Goal: Task Accomplishment & Management: Manage account settings

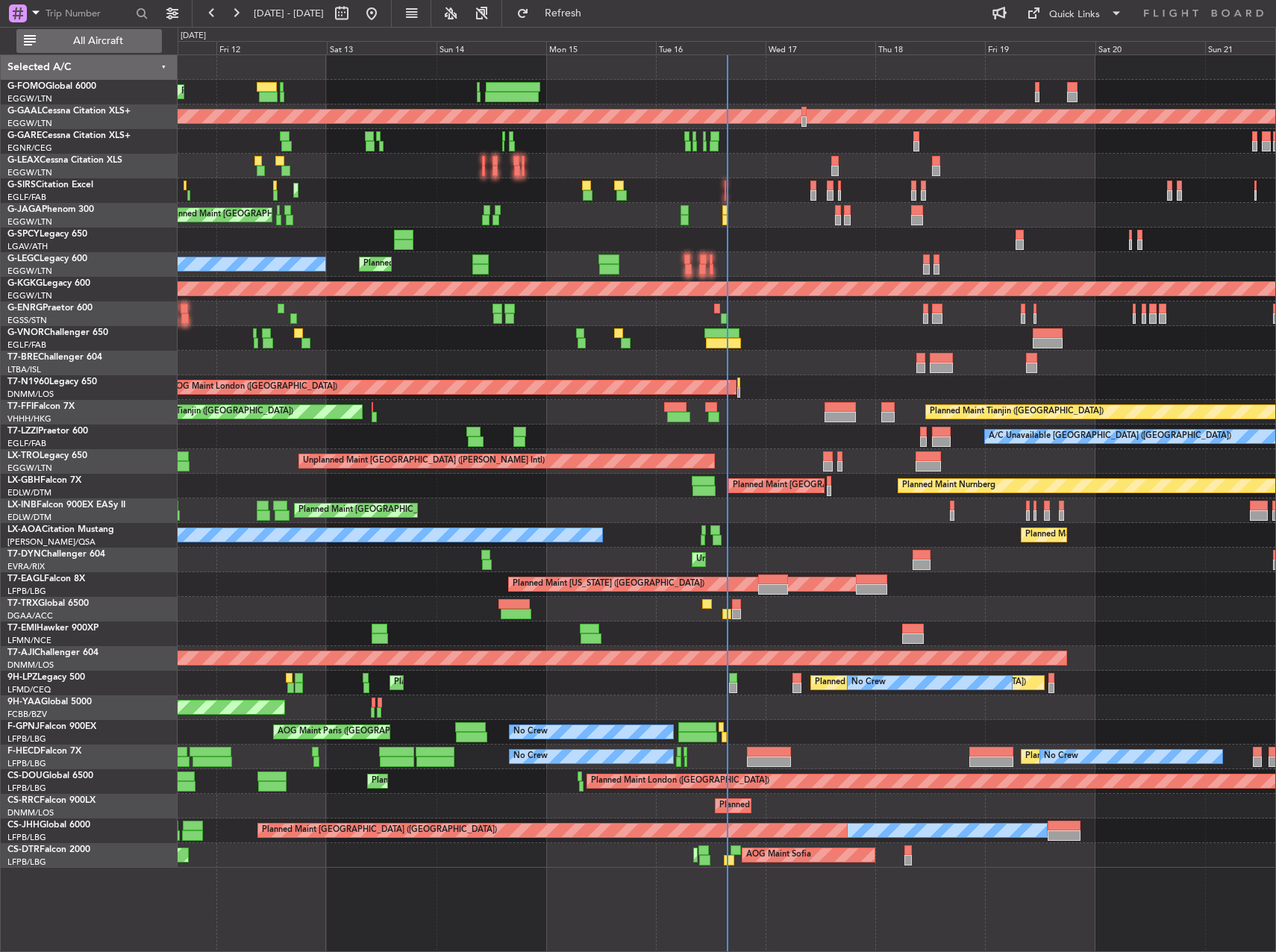
click at [142, 40] on span "All Aircraft" at bounding box center [97, 41] width 119 height 11
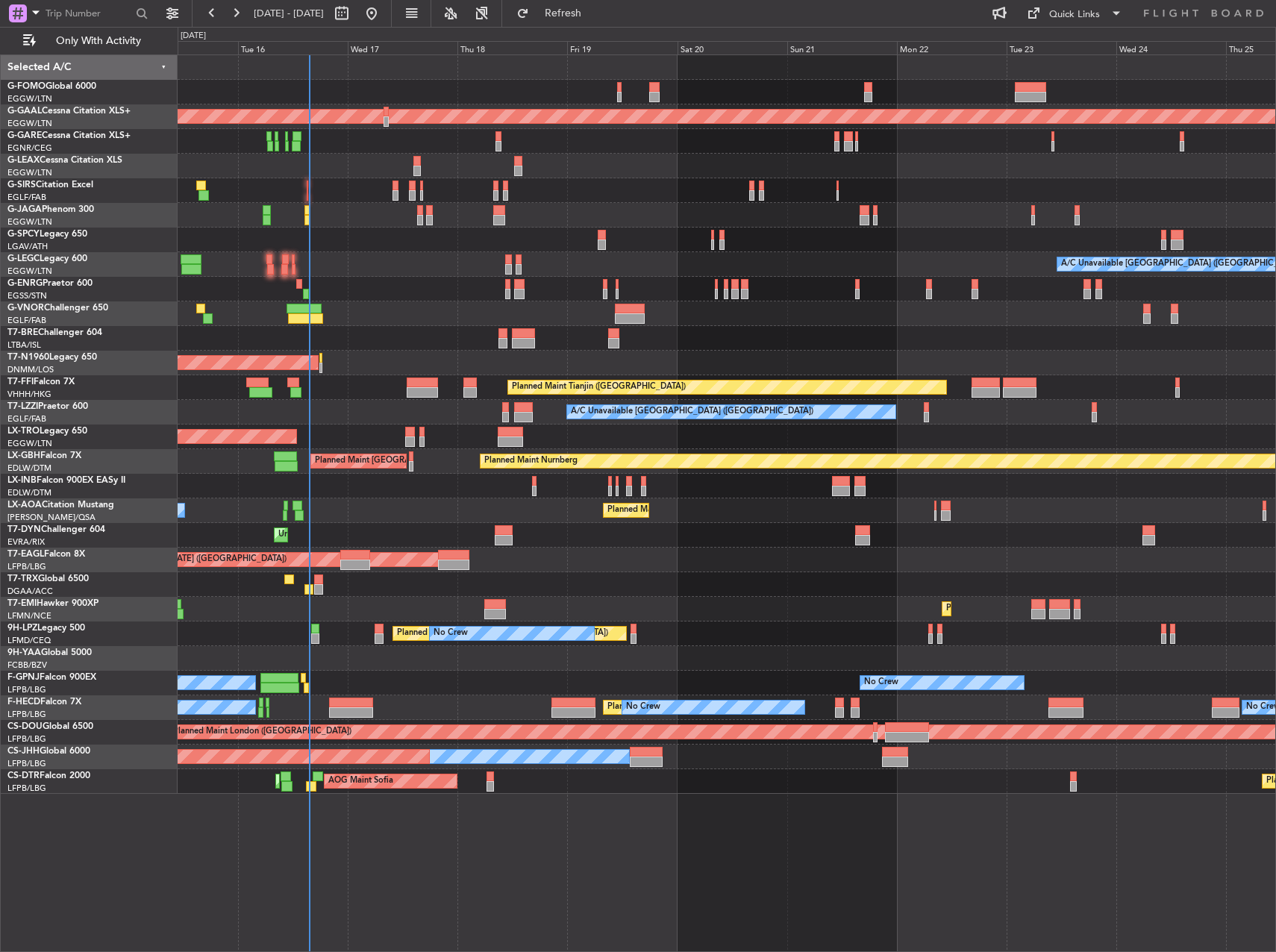
click at [470, 361] on div "Planned Maint Dusseldorf A/C Unavailable London (Luton) Planned Maint London (L…" at bounding box center [726, 424] width 1098 height 739
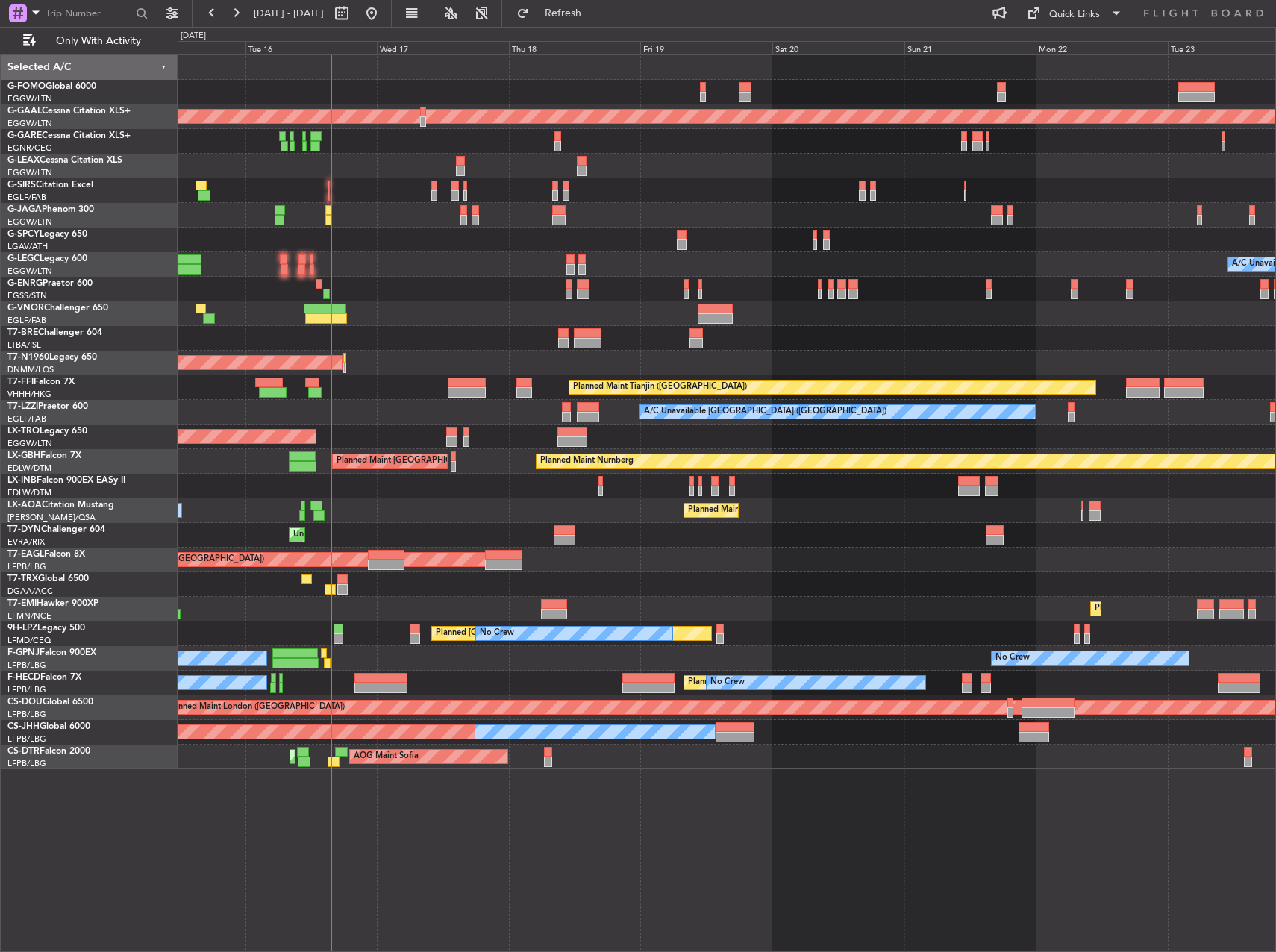
click at [471, 517] on div "OLBA 11:00 Z KTEB 22:45 Z 10:50 Z 22:30 Z Planned Maint Dusseldorf A/C Unavaila…" at bounding box center [726, 412] width 1098 height 714
click at [397, 550] on div at bounding box center [386, 555] width 36 height 11
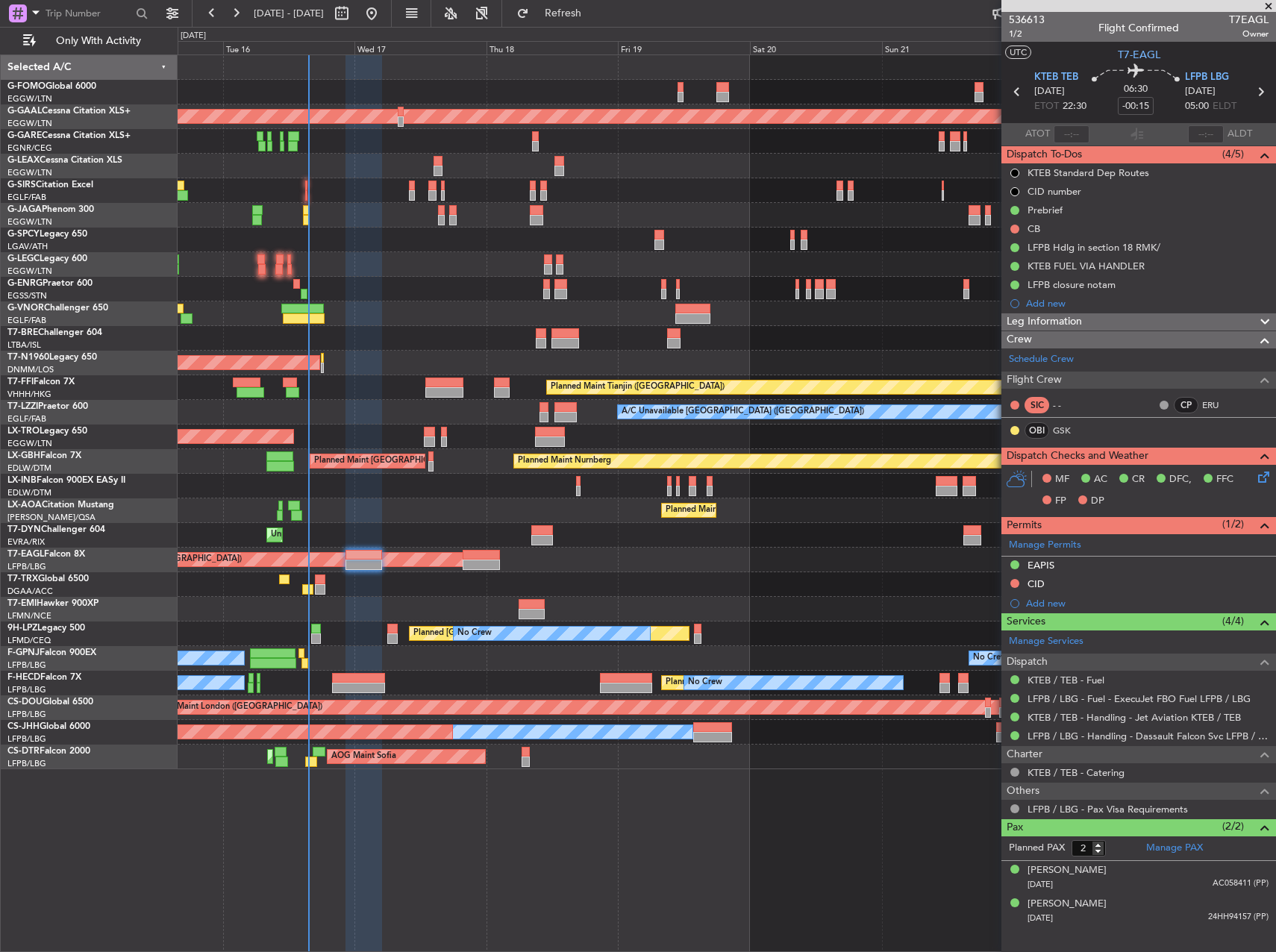
click at [430, 532] on div "Unplanned Maint [GEOGRAPHIC_DATA] (Riga Intl)" at bounding box center [726, 536] width 1098 height 25
click at [595, 28] on div "0 0 Mon 15 Tue 16 Wed 17 Thu 18 Fri 19 Sat 20 Sun 21 Sep 2025 Mon 22 Tue 23" at bounding box center [726, 41] width 1097 height 27
click at [595, 16] on span "Refresh" at bounding box center [564, 13] width 63 height 11
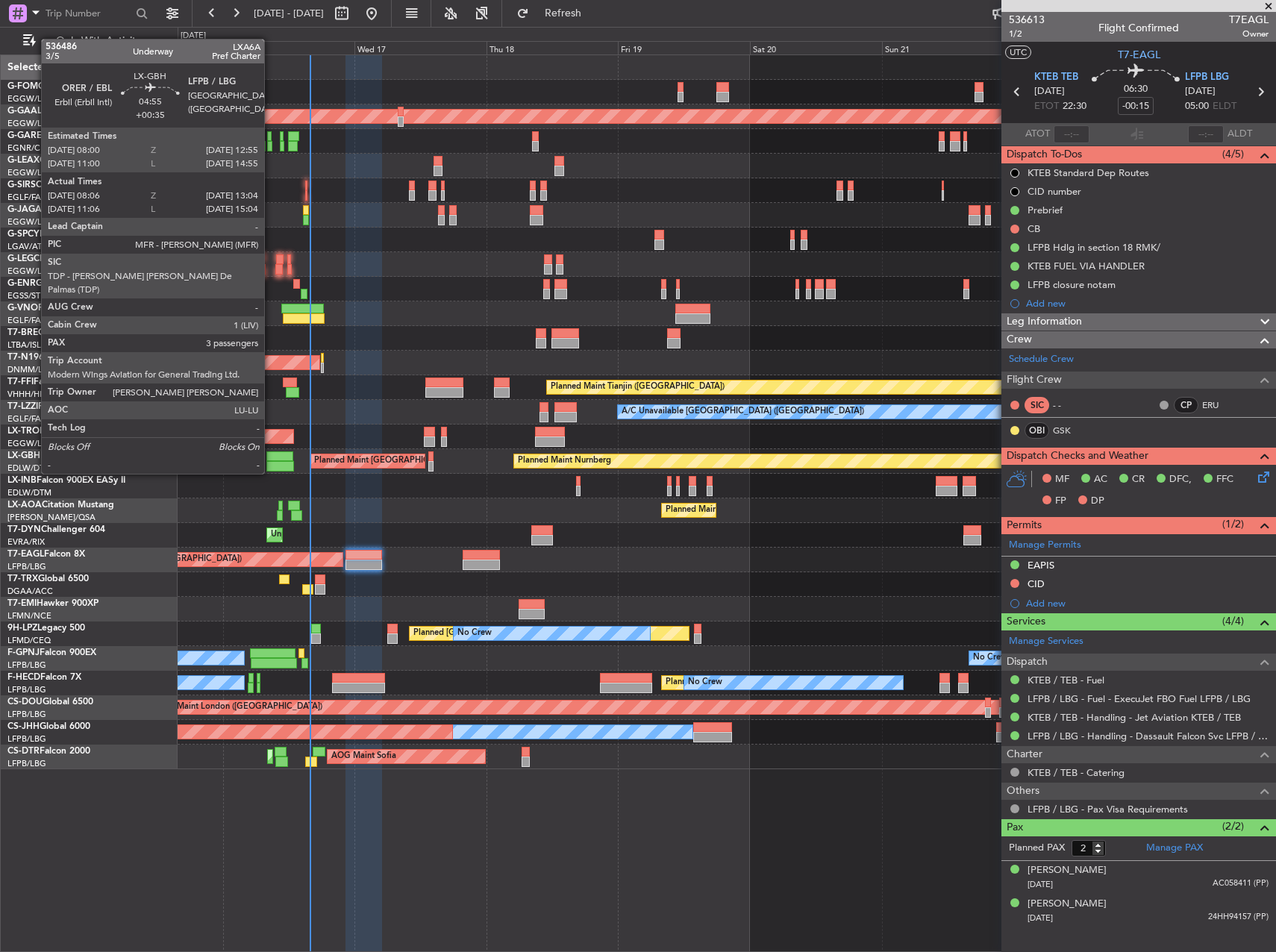
click at [271, 460] on div at bounding box center [281, 456] width 28 height 11
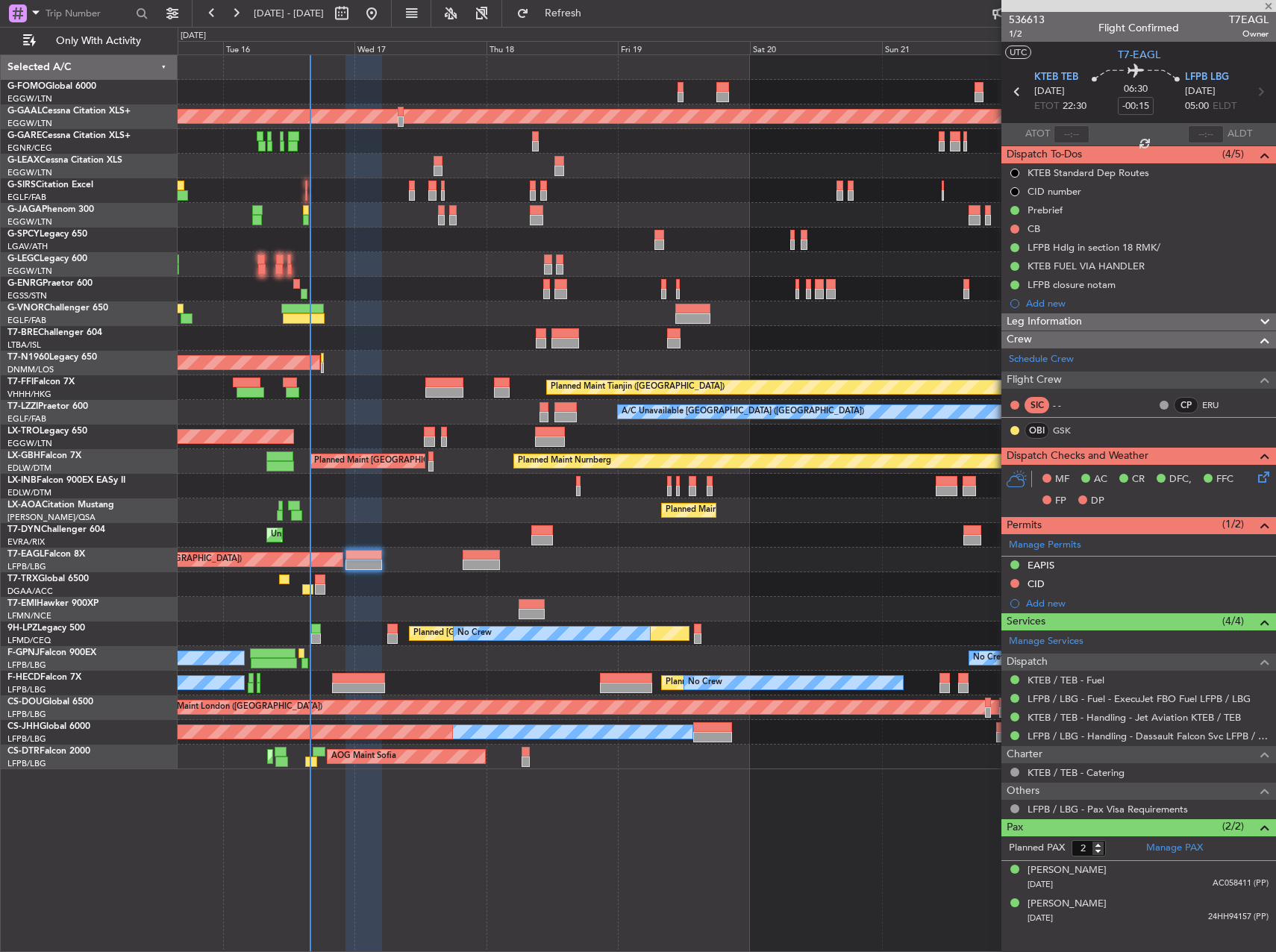
type input "+00:35"
type input "08:06"
type input "13:04"
type input "3"
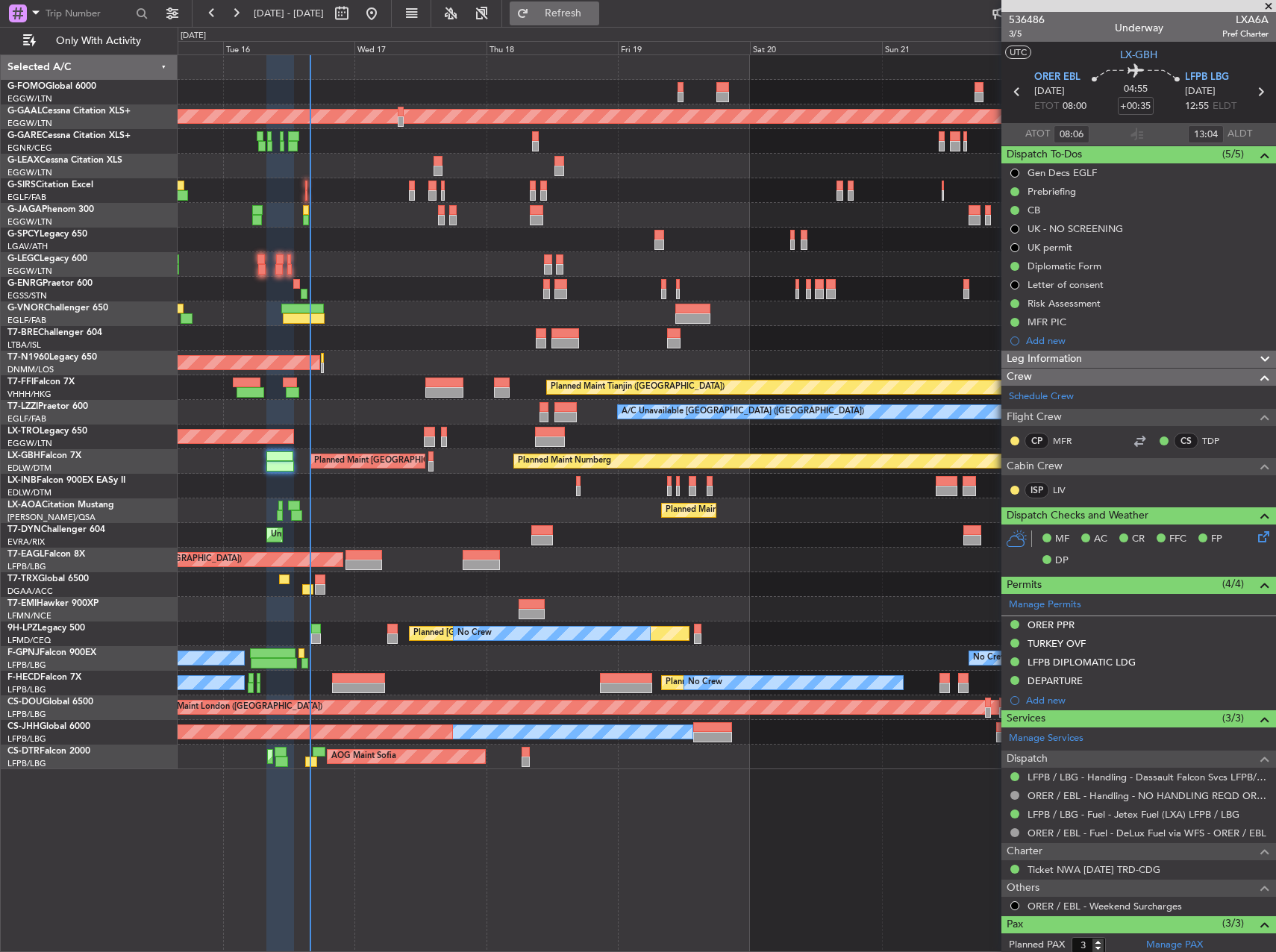
click at [595, 17] on span "Refresh" at bounding box center [564, 13] width 63 height 11
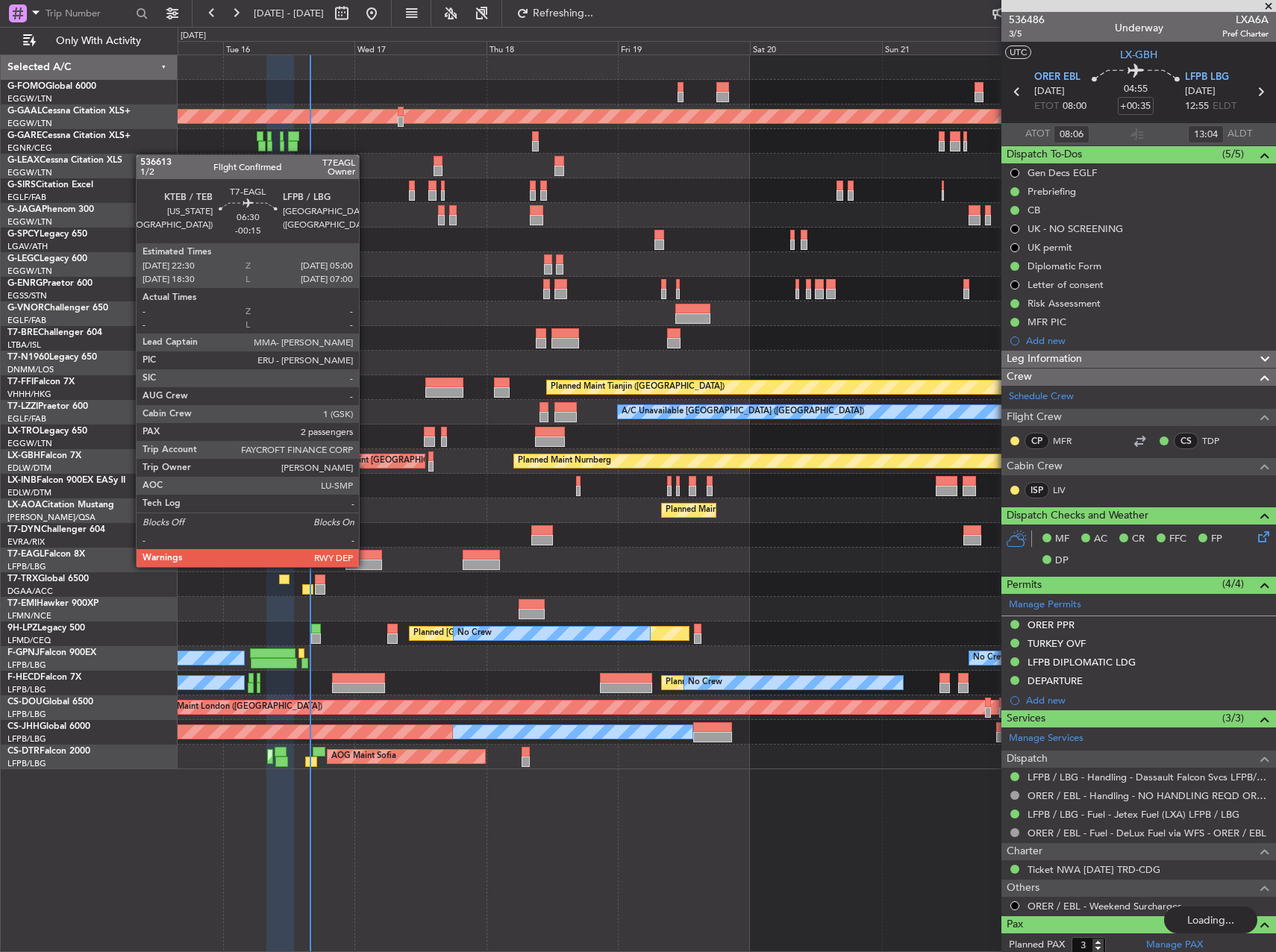
click at [366, 566] on div at bounding box center [363, 564] width 36 height 11
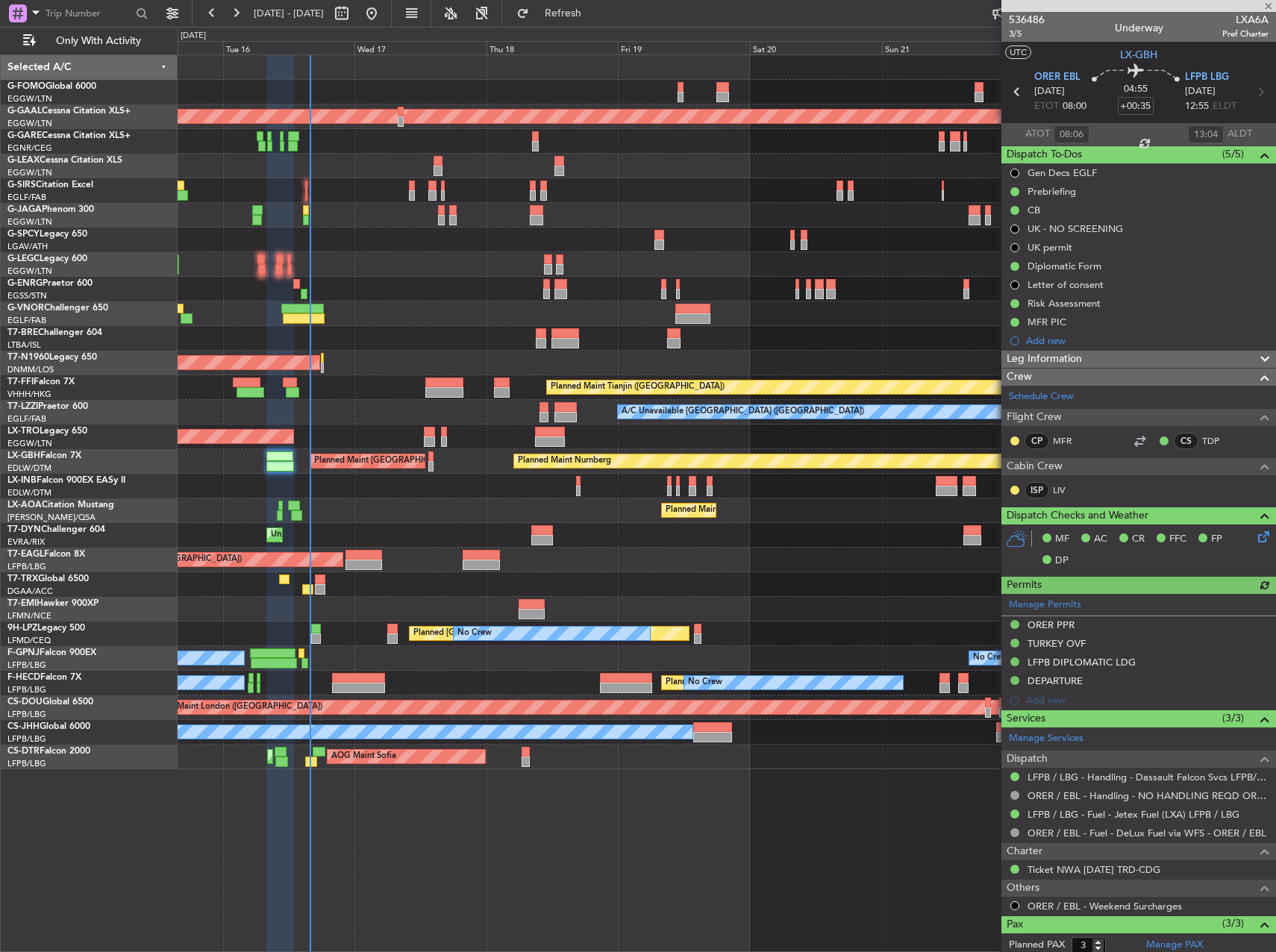
type input "-00:15"
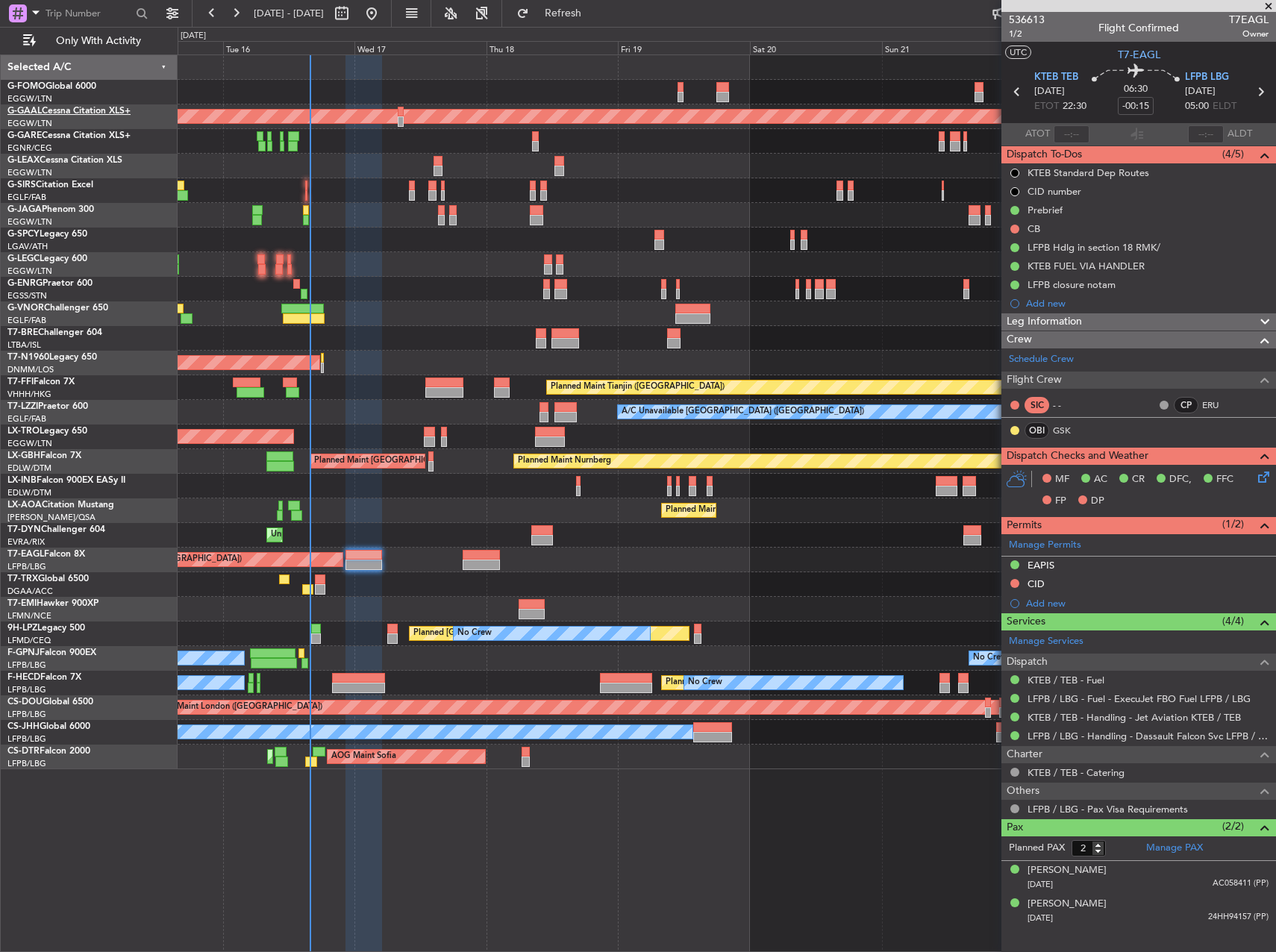
click at [92, 107] on link "G-GAAL Cessna Citation XLS+" at bounding box center [69, 110] width 124 height 9
click at [1215, 400] on link "ERU" at bounding box center [1219, 405] width 34 height 13
click at [1080, 927] on article "536613 1/2 Flight Confirmed T7EAGL Owner UTC T7-EAGL KTEB TEB 16/09/2025 ETOT 2…" at bounding box center [1139, 483] width 275 height 941
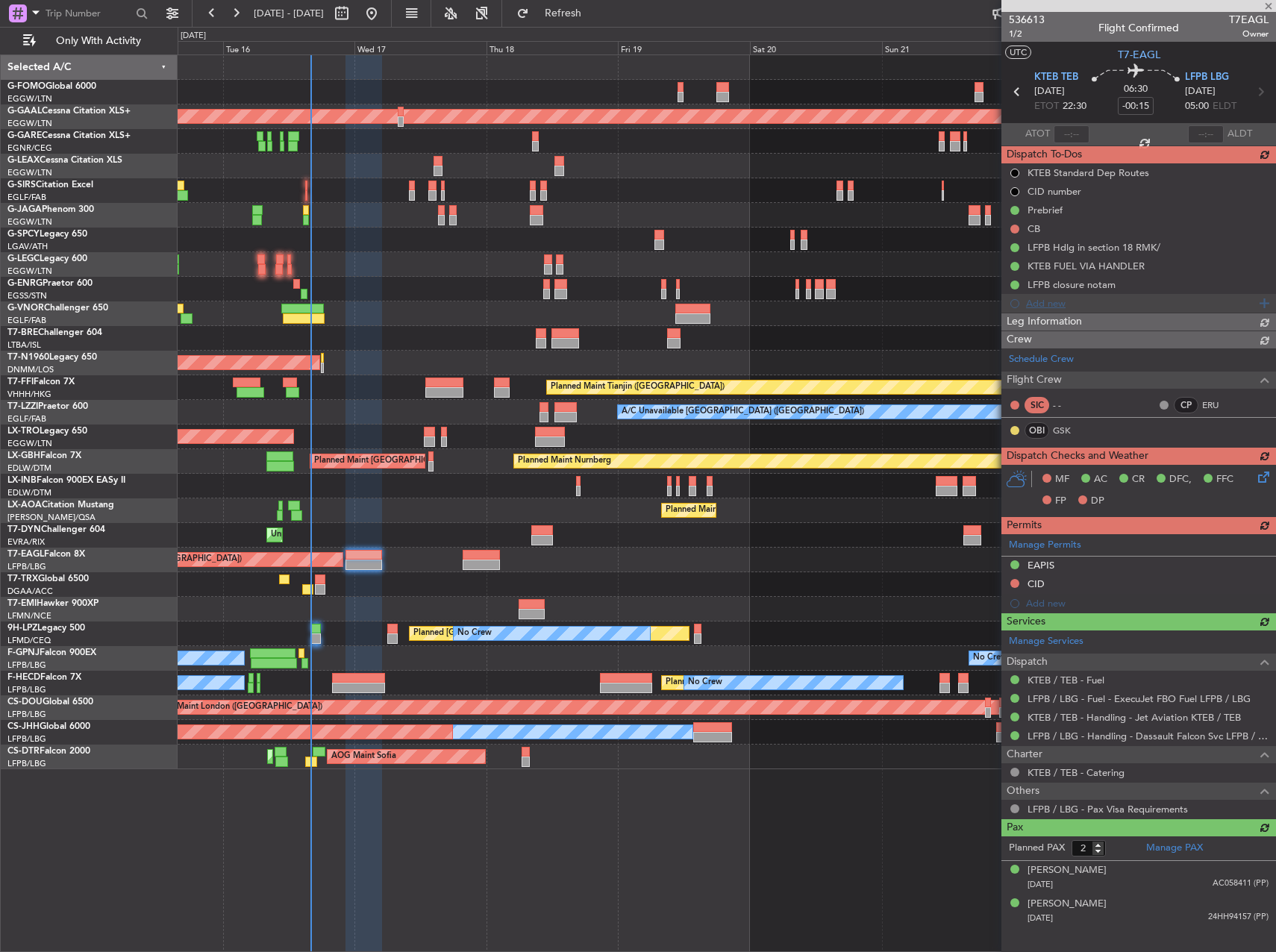
type input "1"
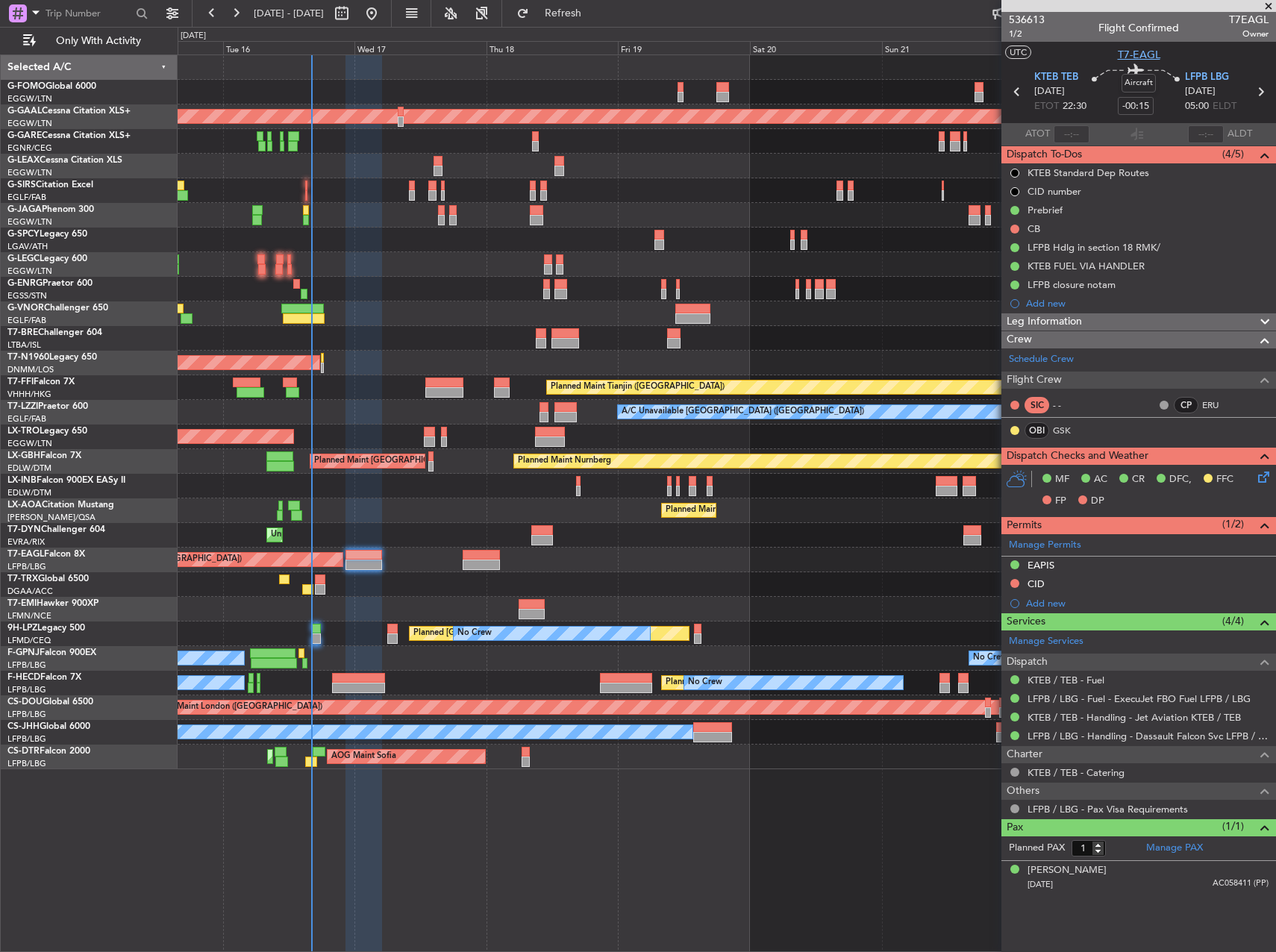
click at [1122, 56] on span "T7-EAGL" at bounding box center [1139, 54] width 43 height 16
click at [1102, 320] on div "Leg Information" at bounding box center [1139, 321] width 275 height 17
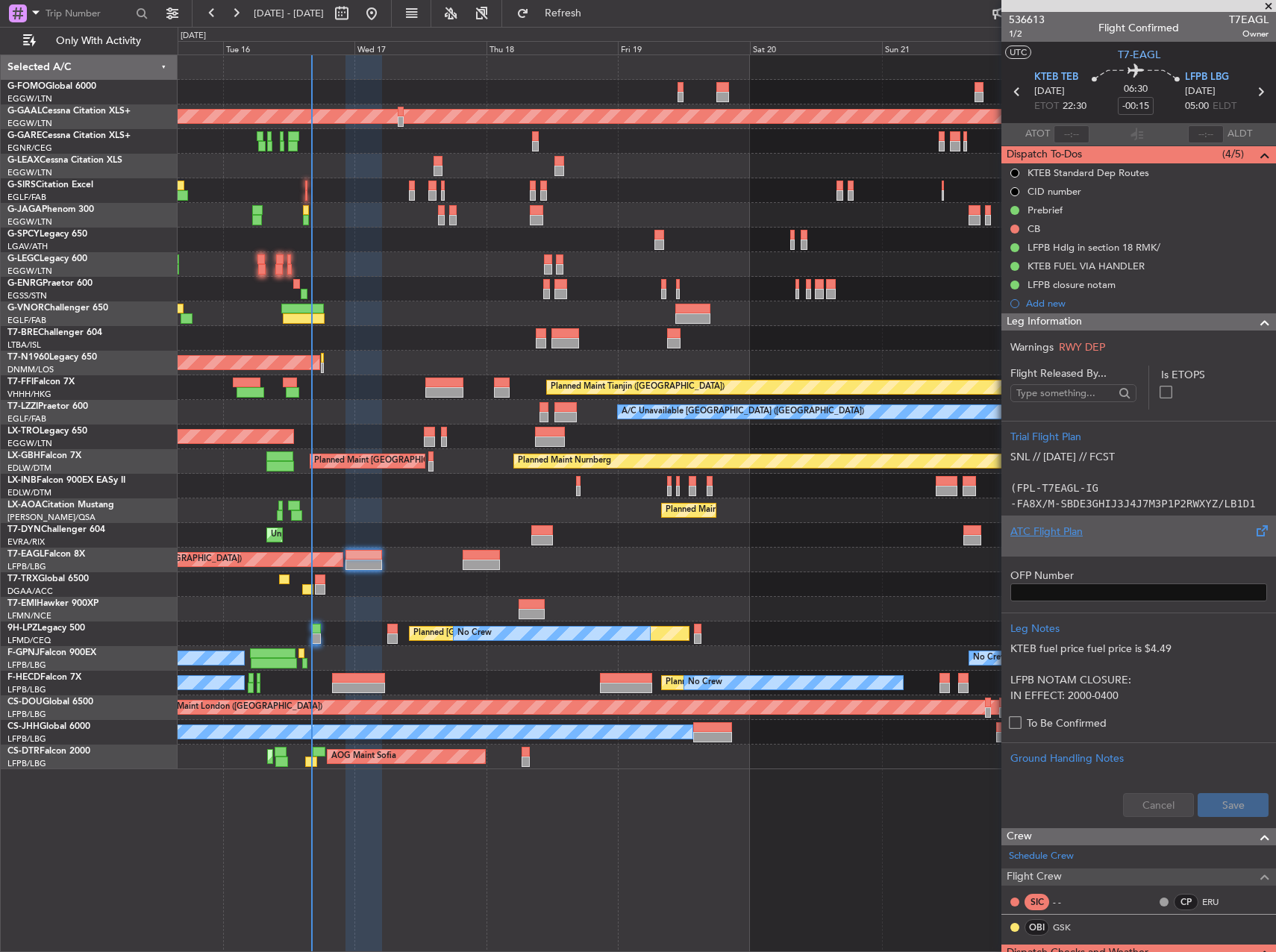
click at [1076, 541] on div at bounding box center [1139, 544] width 257 height 9
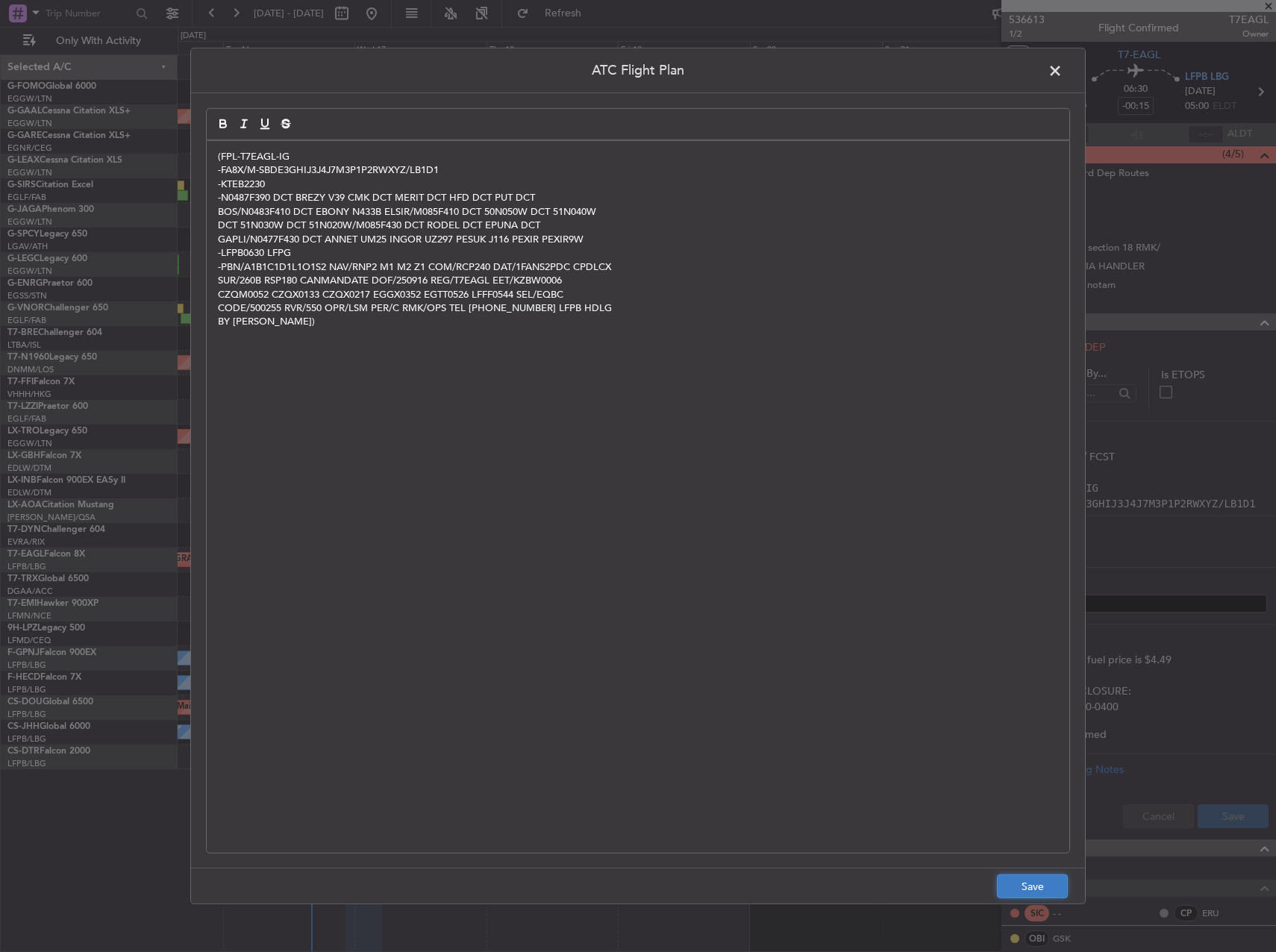
click at [1043, 881] on button "Save" at bounding box center [1032, 886] width 71 height 24
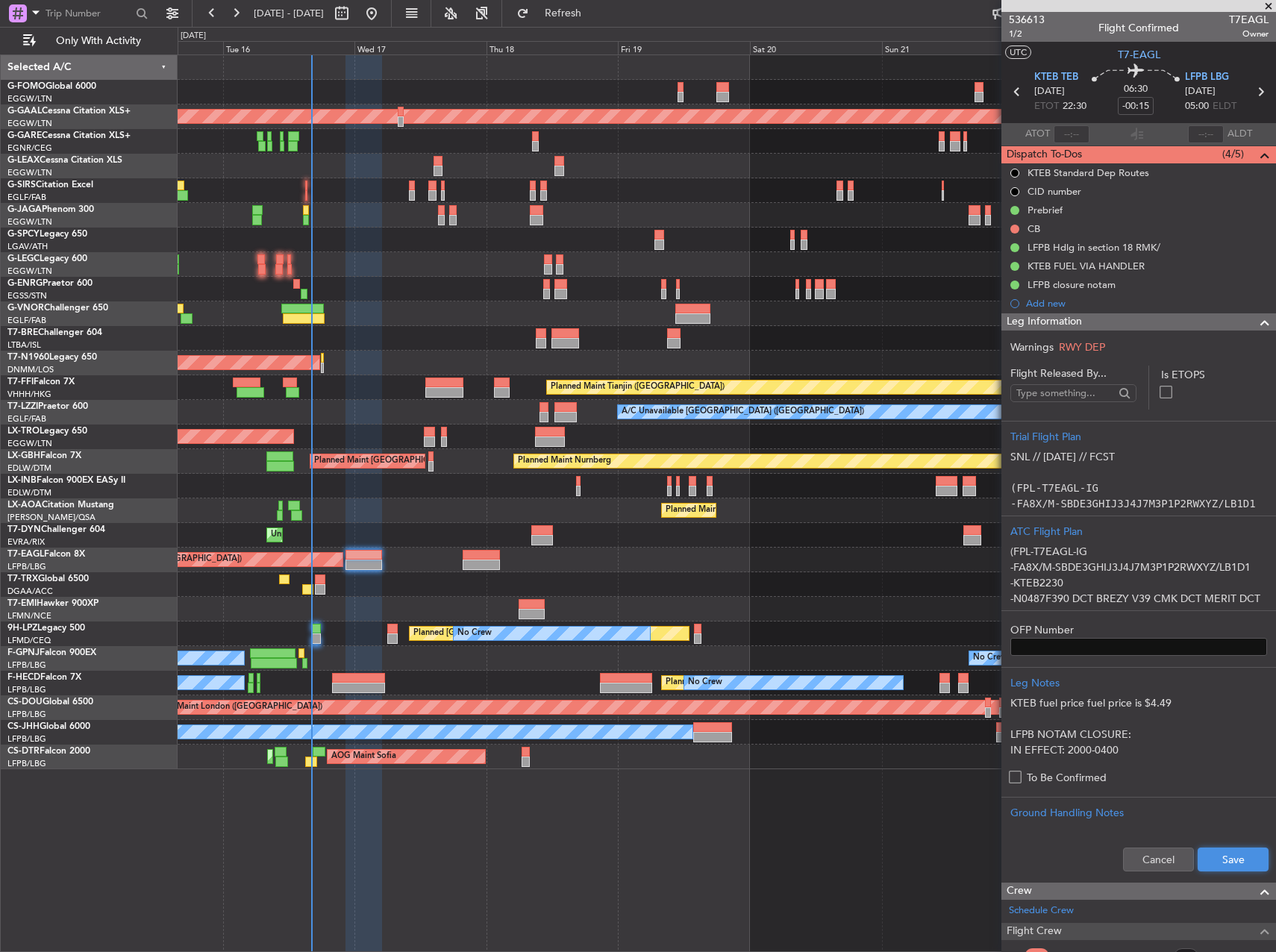
drag, startPoint x: 1198, startPoint y: 850, endPoint x: 1199, endPoint y: 840, distance: 10.0
click at [1199, 850] on button "Save" at bounding box center [1233, 859] width 71 height 24
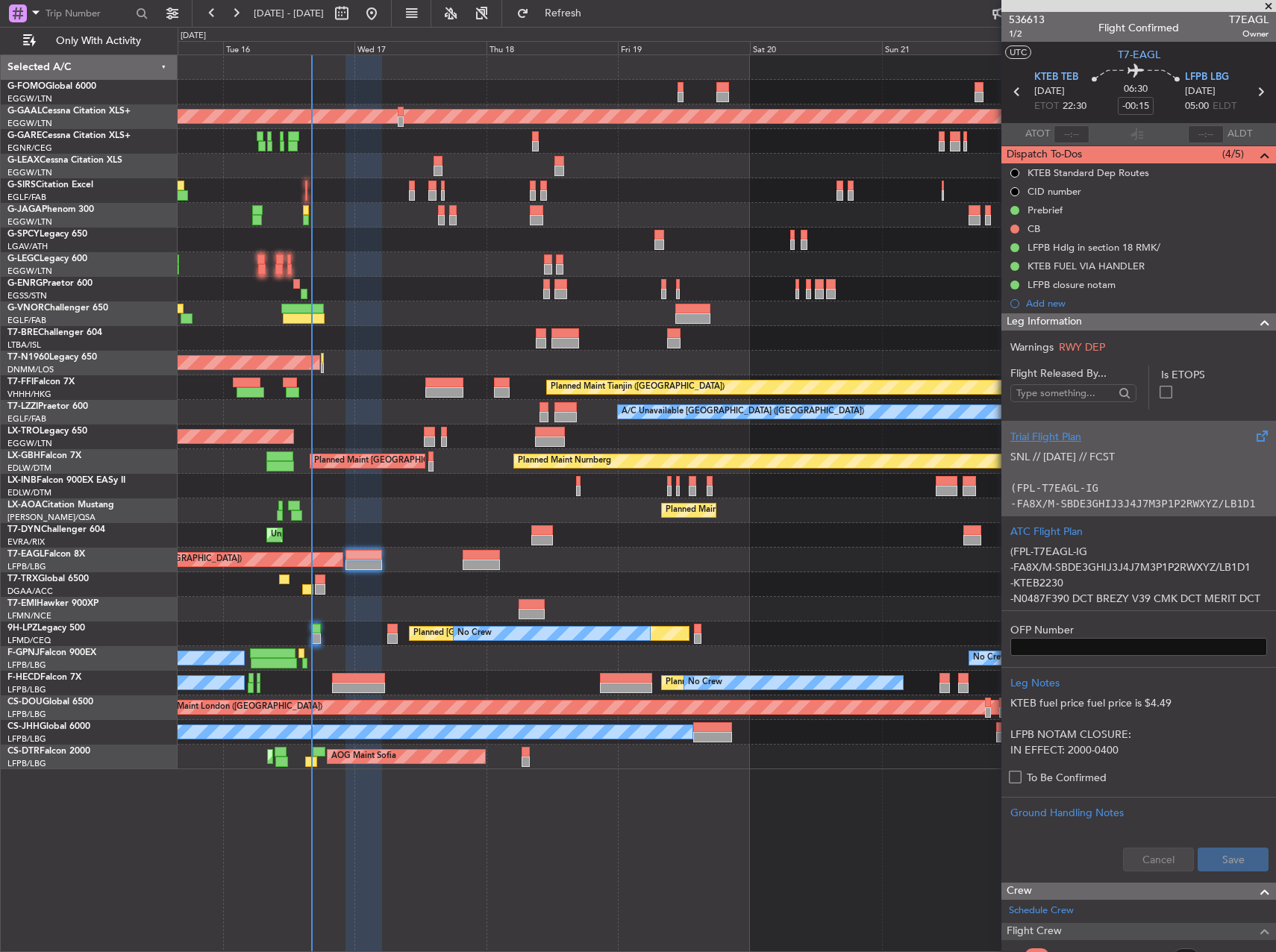
click at [1139, 475] on p at bounding box center [1139, 472] width 257 height 16
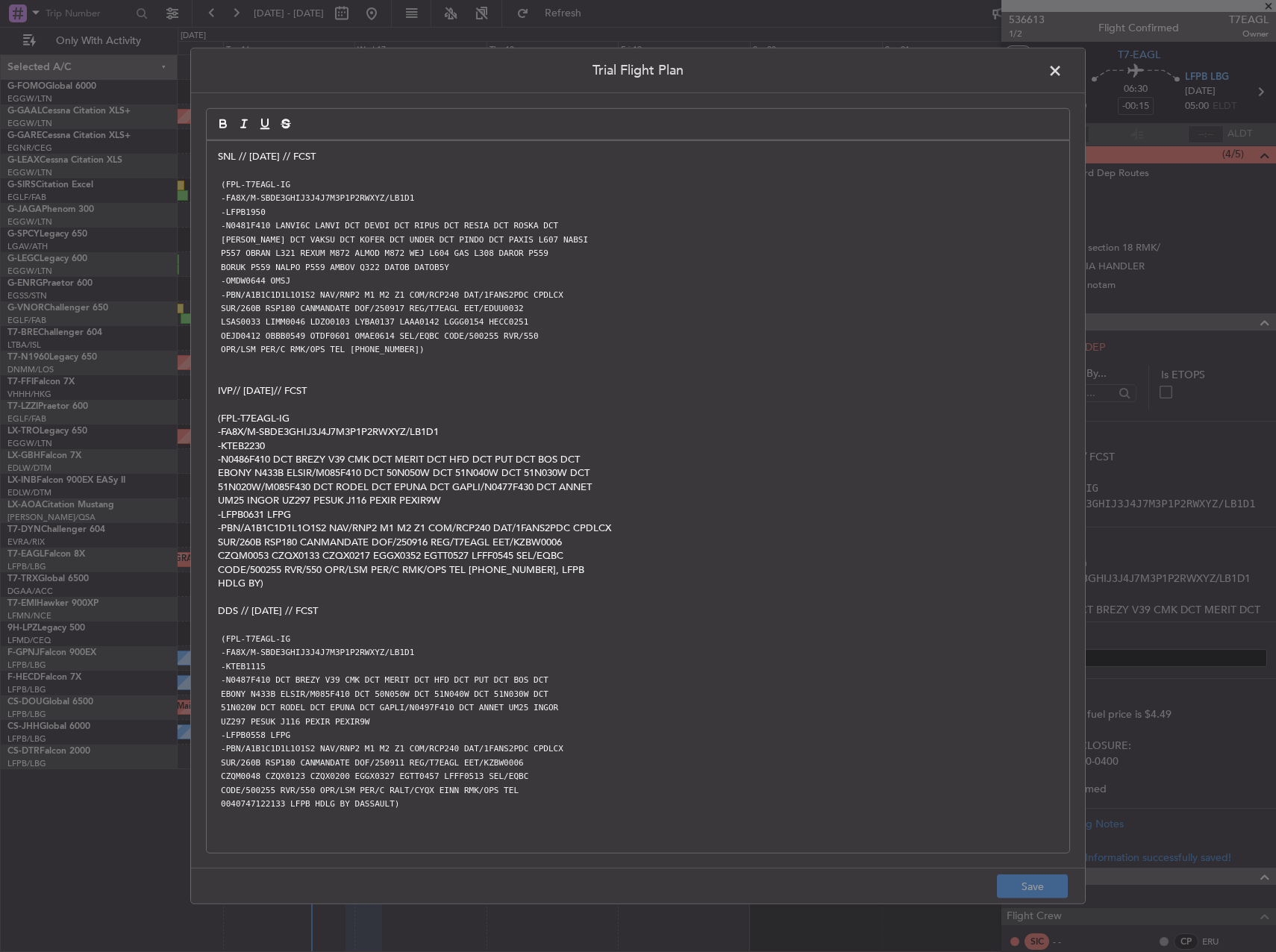
click at [1063, 73] on span at bounding box center [1063, 74] width 0 height 29
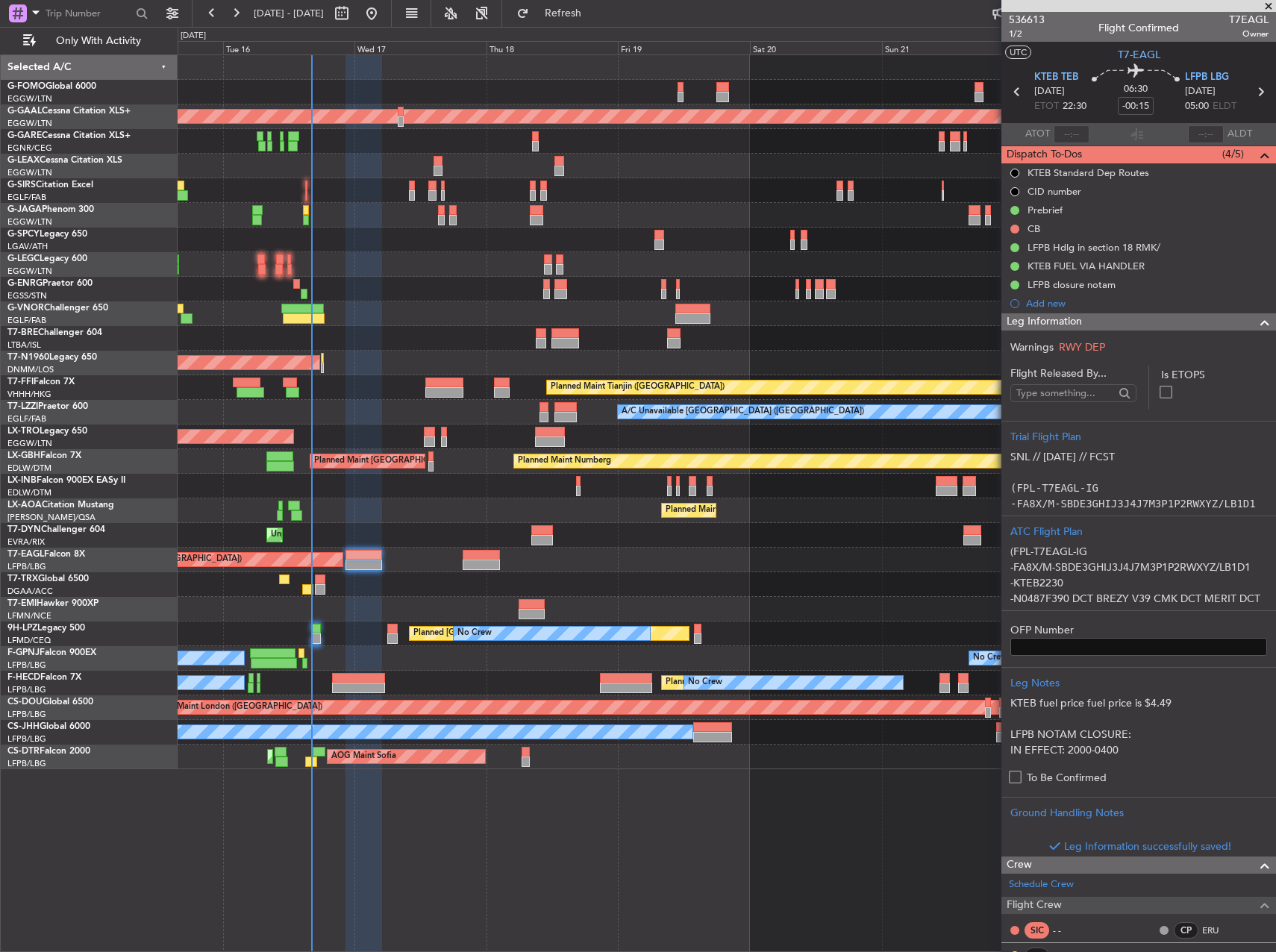
click at [1053, 66] on section "KTEB TEB 16/09/2025 ETOT 22:30 06:30 -00:15 LFPB LBG 17/09/2025 05:00 ELDT" at bounding box center [1139, 93] width 275 height 59
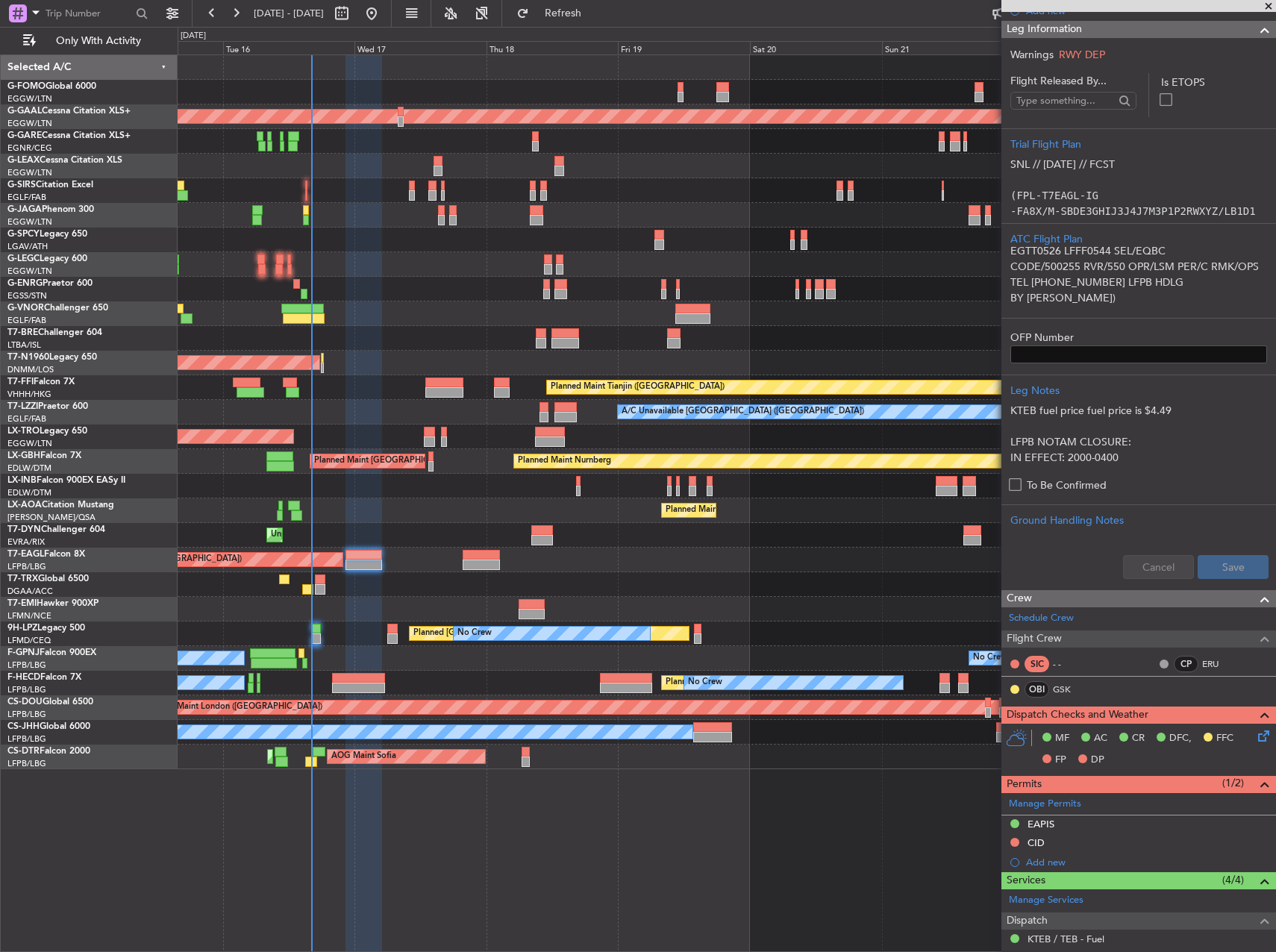
scroll to position [373, 0]
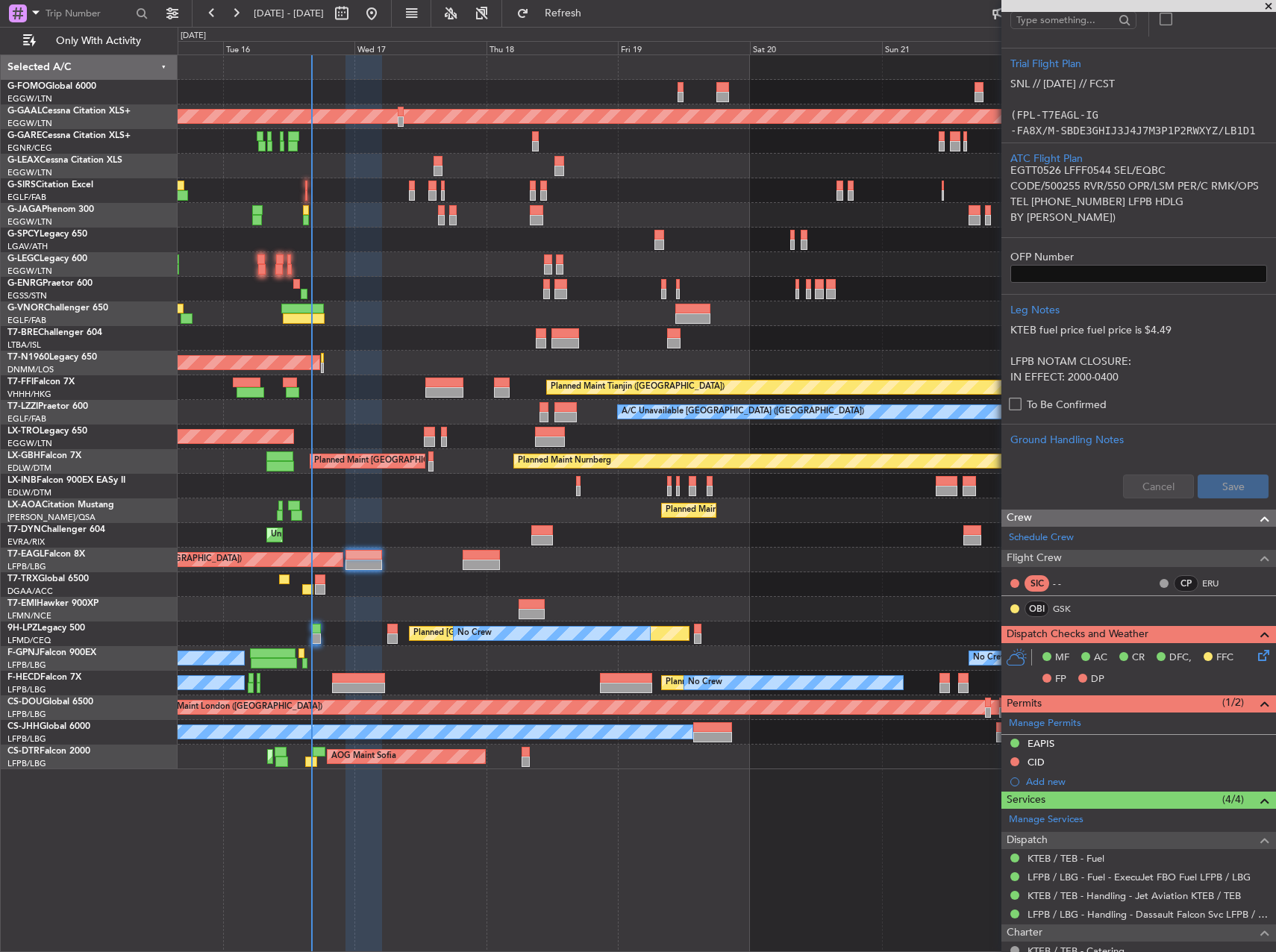
click at [1104, 761] on div "CID" at bounding box center [1139, 763] width 275 height 19
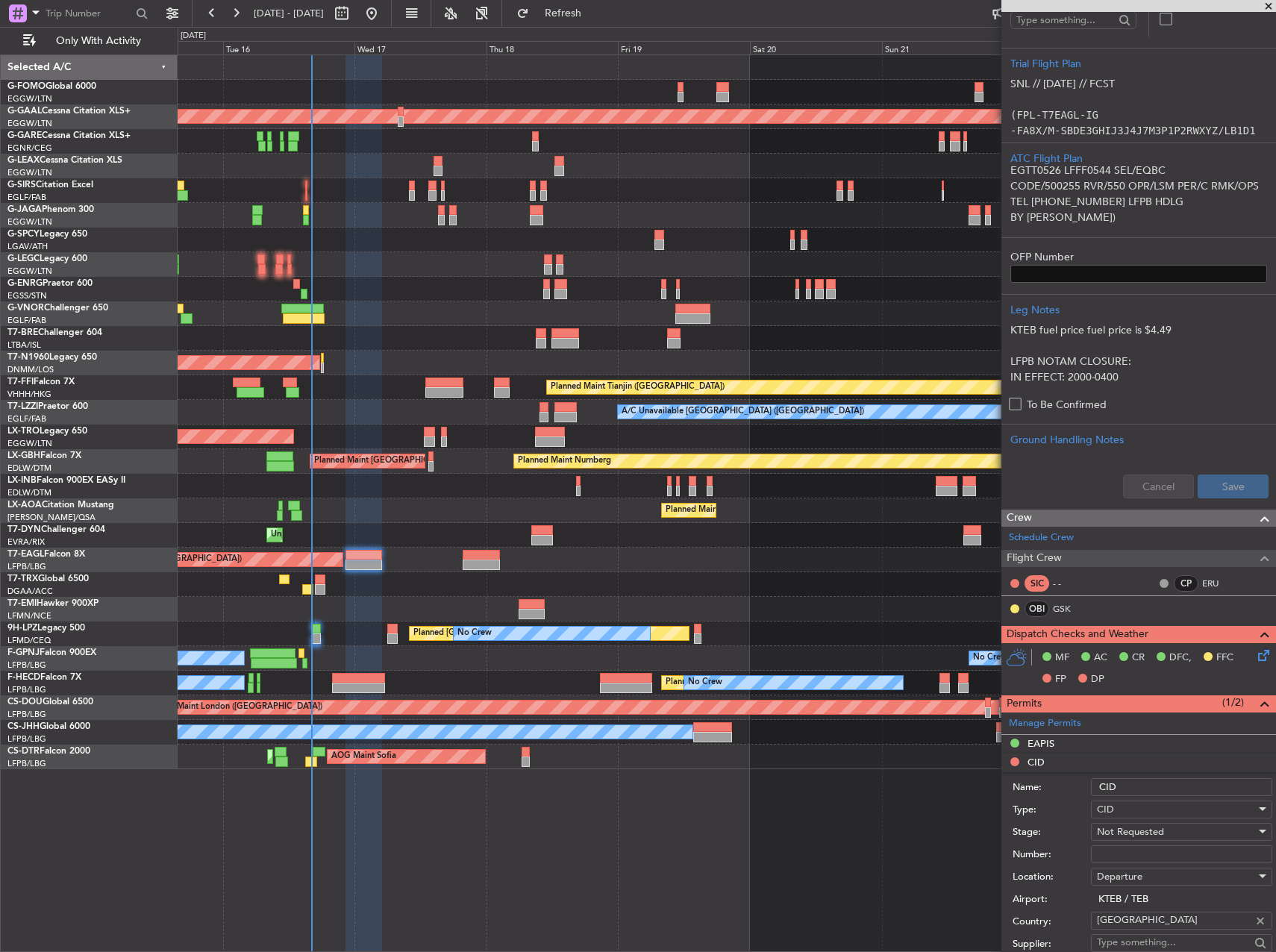
click at [1135, 850] on input "Number:" at bounding box center [1182, 855] width 182 height 18
paste input "791"
type input "791"
click at [1138, 834] on span "Not Requested" at bounding box center [1130, 832] width 67 height 13
click at [1154, 948] on span "Received OK" at bounding box center [1176, 951] width 157 height 22
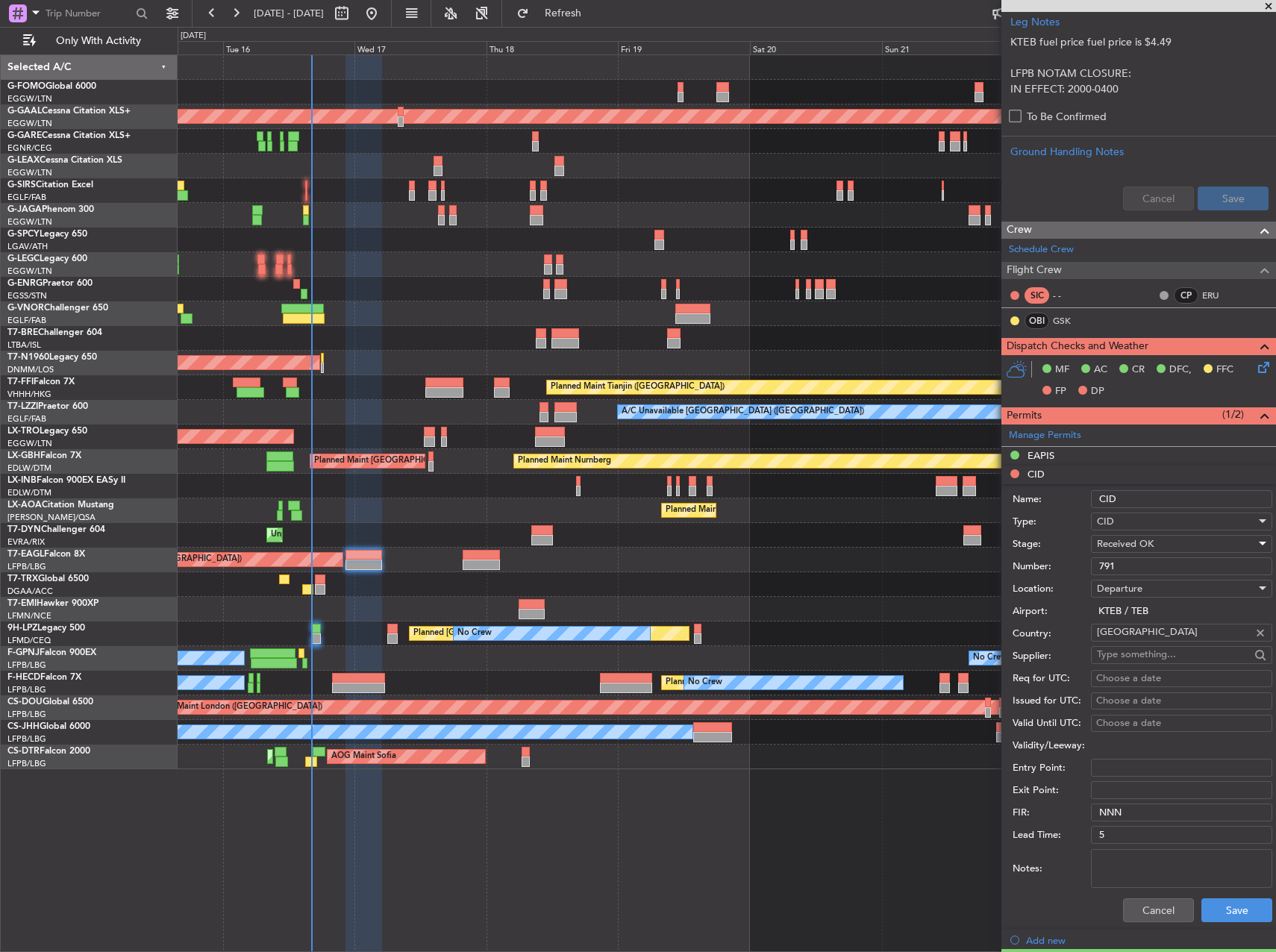
scroll to position [671, 0]
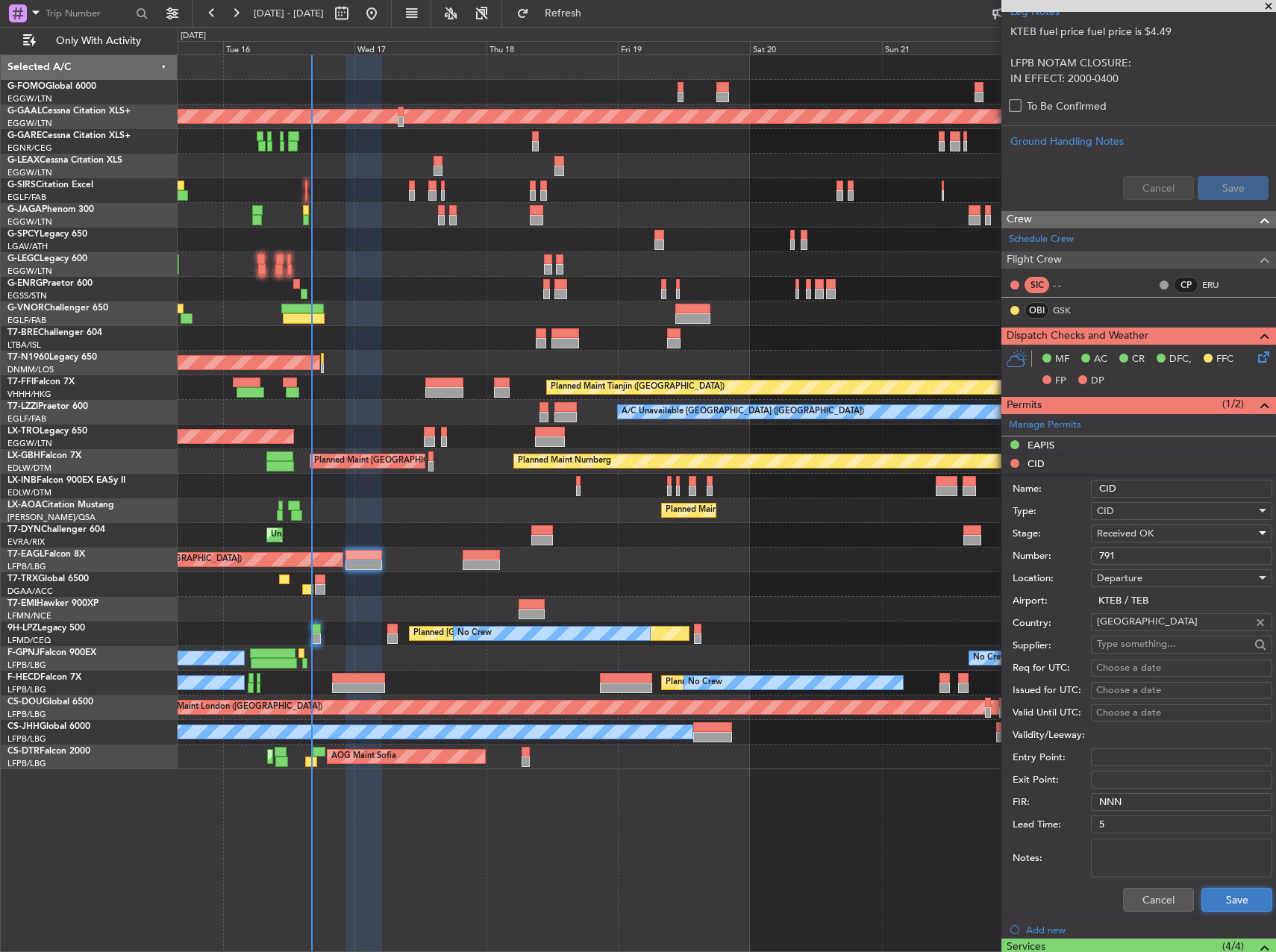
click at [1222, 902] on button "Save" at bounding box center [1237, 900] width 71 height 24
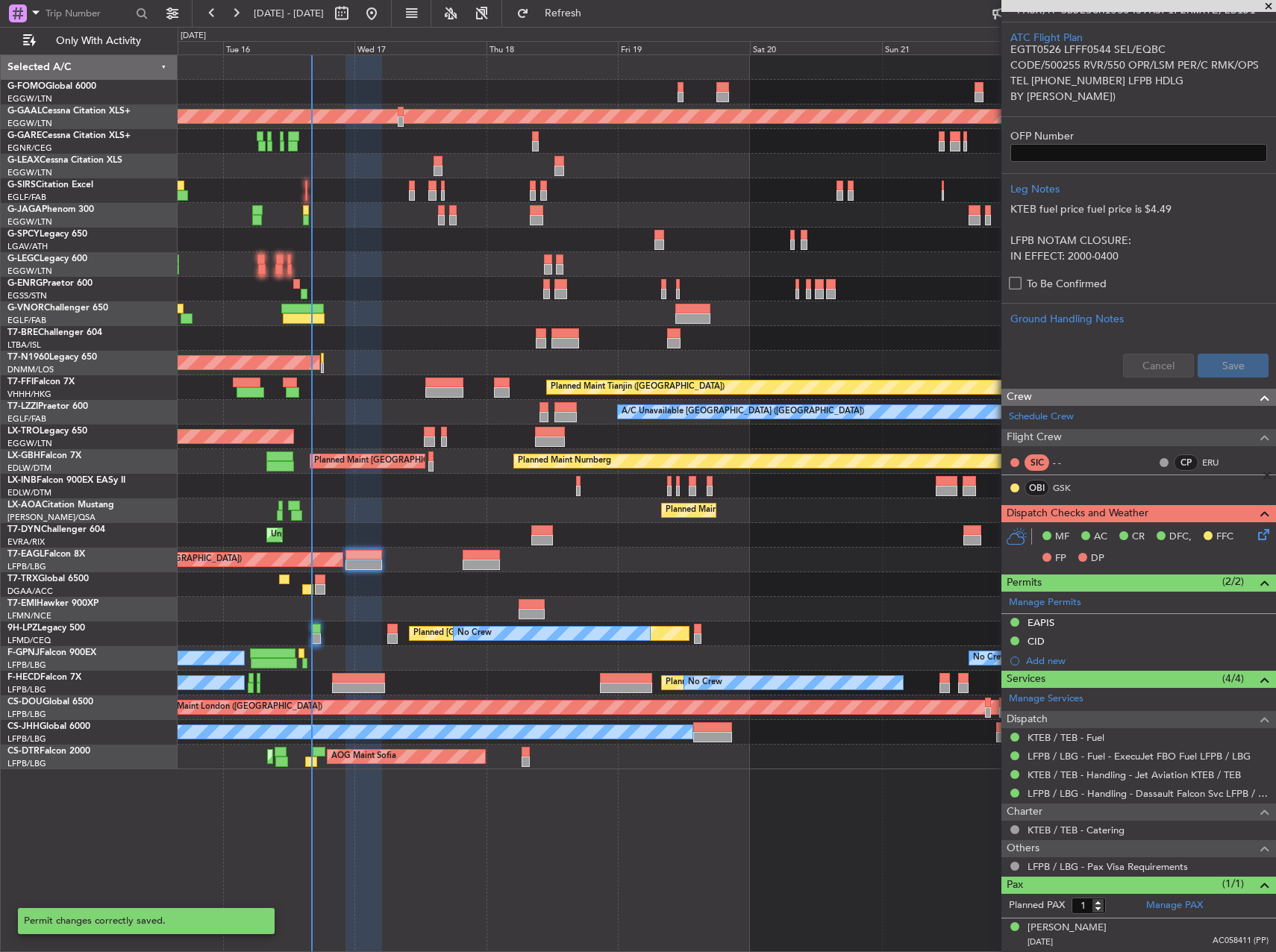
scroll to position [493, 0]
click at [1256, 539] on icon at bounding box center [1261, 532] width 12 height 12
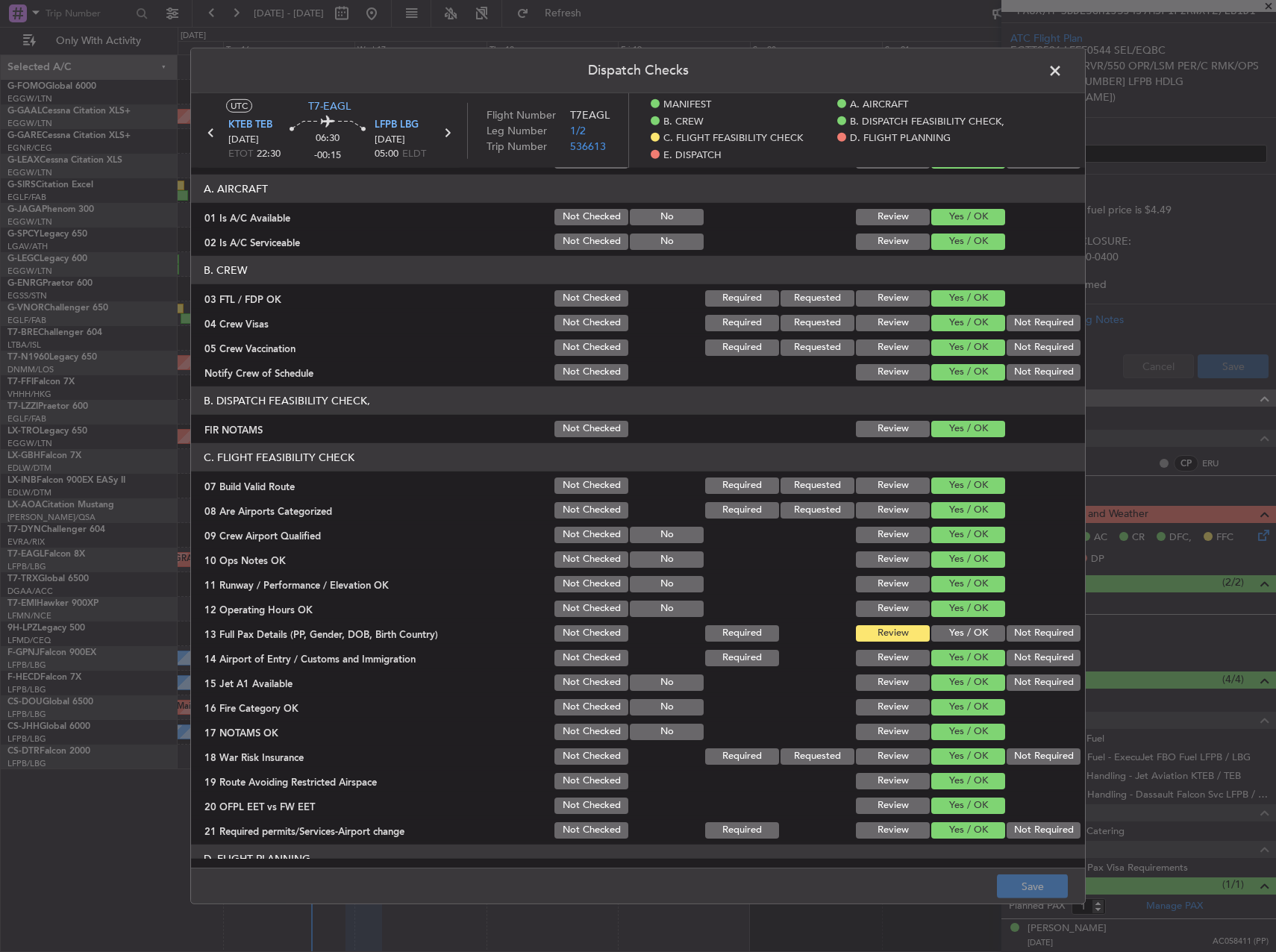
drag, startPoint x: 970, startPoint y: 638, endPoint x: 990, endPoint y: 734, distance: 98.1
click at [970, 638] on button "Yes / OK" at bounding box center [968, 634] width 74 height 16
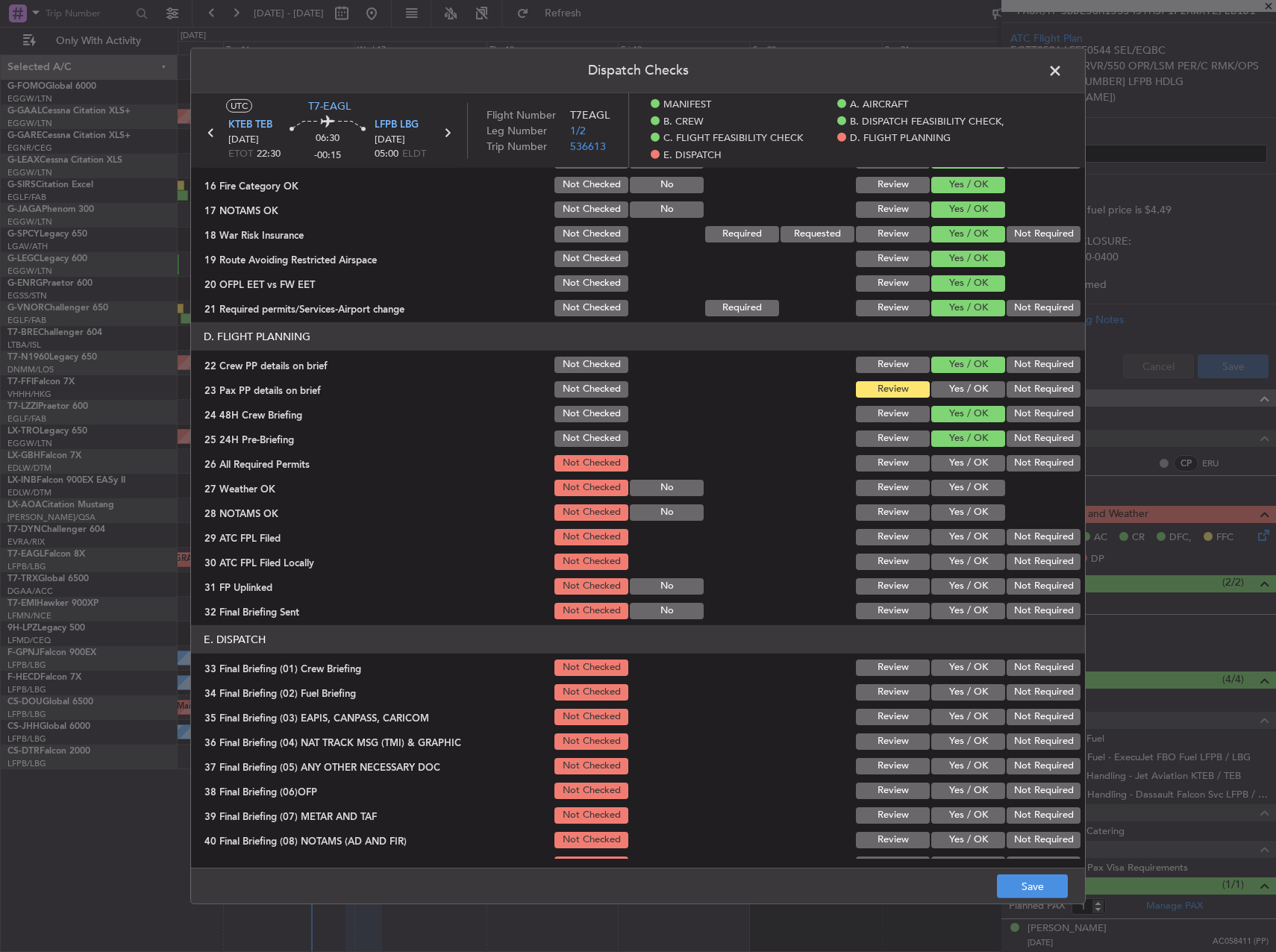
click at [945, 384] on button "Yes / OK" at bounding box center [968, 389] width 74 height 16
click at [961, 469] on button "Yes / OK" at bounding box center [968, 464] width 74 height 16
click at [961, 494] on button "Yes / OK" at bounding box center [968, 488] width 74 height 16
click at [959, 519] on button "Yes / OK" at bounding box center [968, 513] width 74 height 16
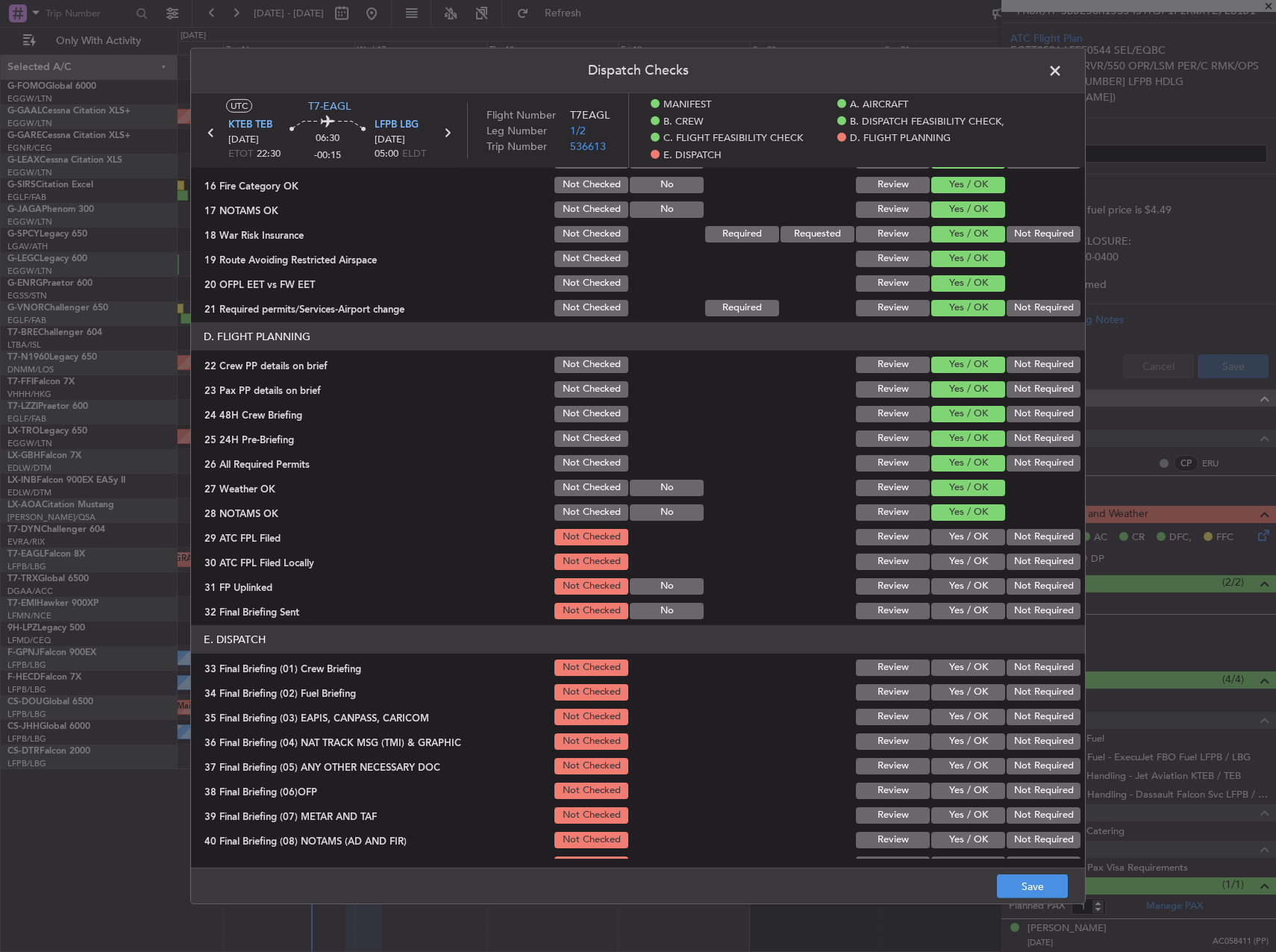
click at [960, 533] on button "Yes / OK" at bounding box center [968, 537] width 74 height 16
drag, startPoint x: 1021, startPoint y: 558, endPoint x: 897, endPoint y: 592, distance: 128.6
click at [1018, 559] on button "Not Required" at bounding box center [1044, 562] width 74 height 16
click at [941, 587] on button "Yes / OK" at bounding box center [968, 586] width 74 height 16
click at [1048, 611] on button "Not Required" at bounding box center [1044, 611] width 74 height 16
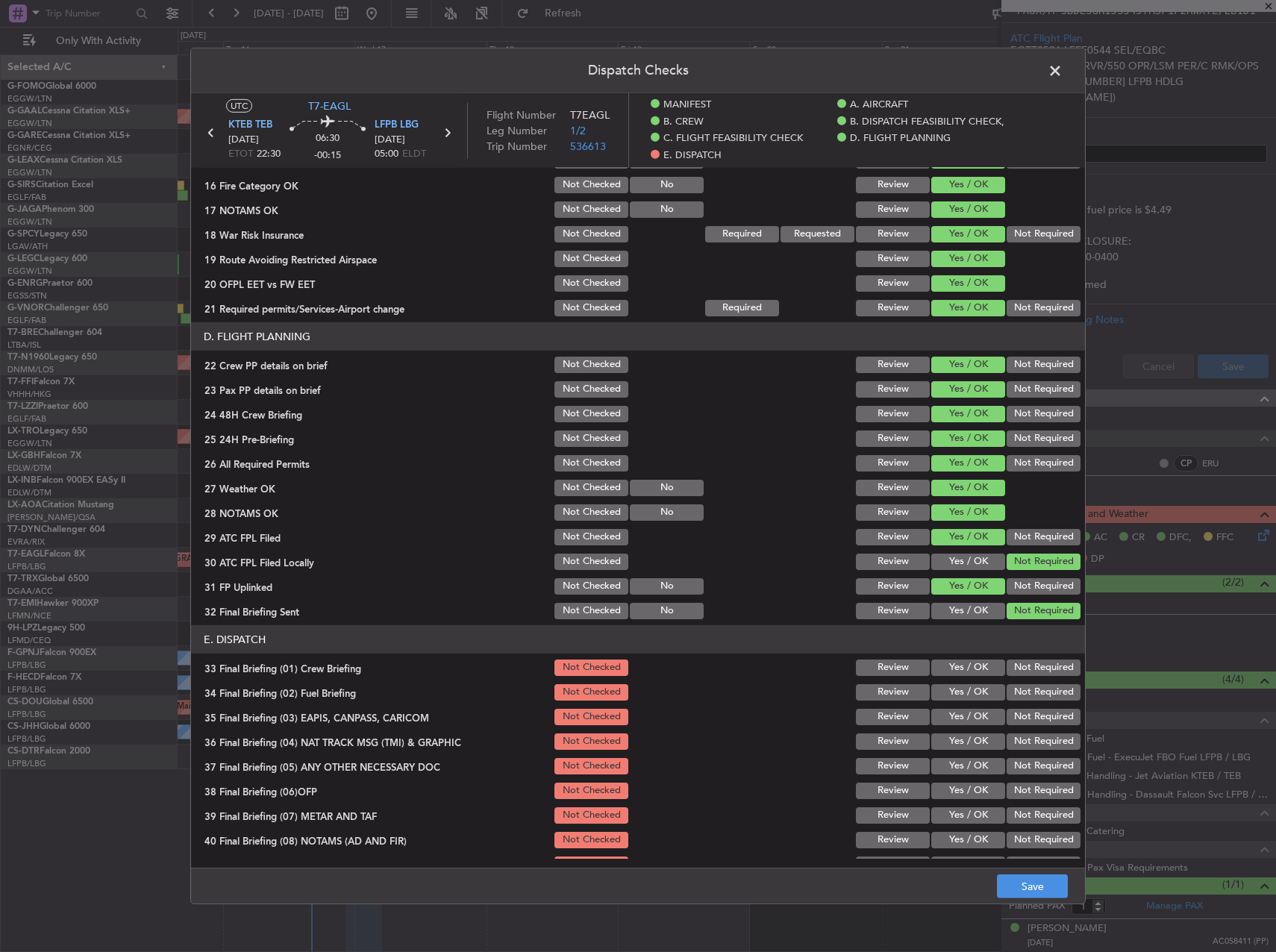
click at [954, 566] on button "Yes / OK" at bounding box center [968, 562] width 74 height 16
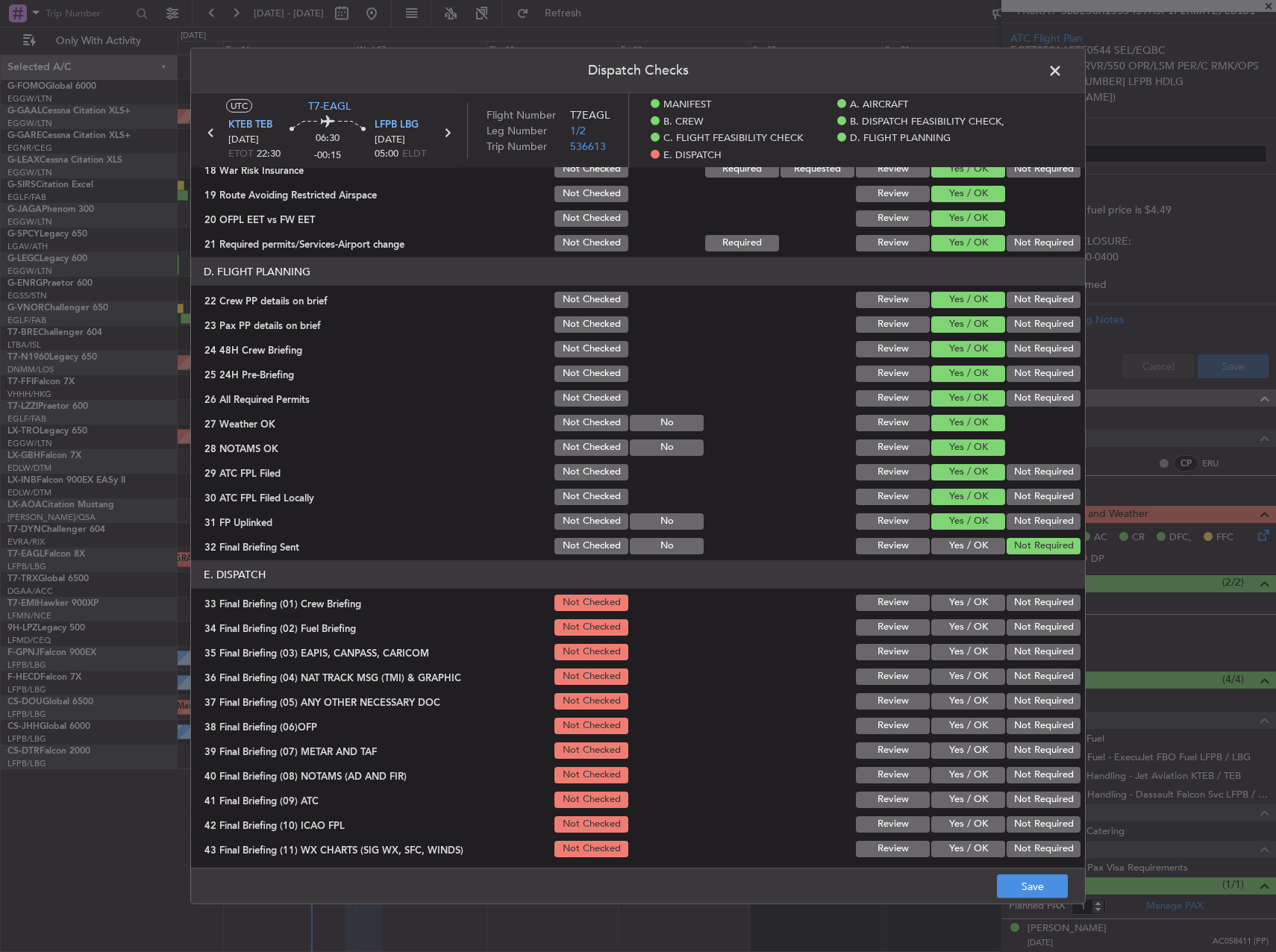
scroll to position [691, 0]
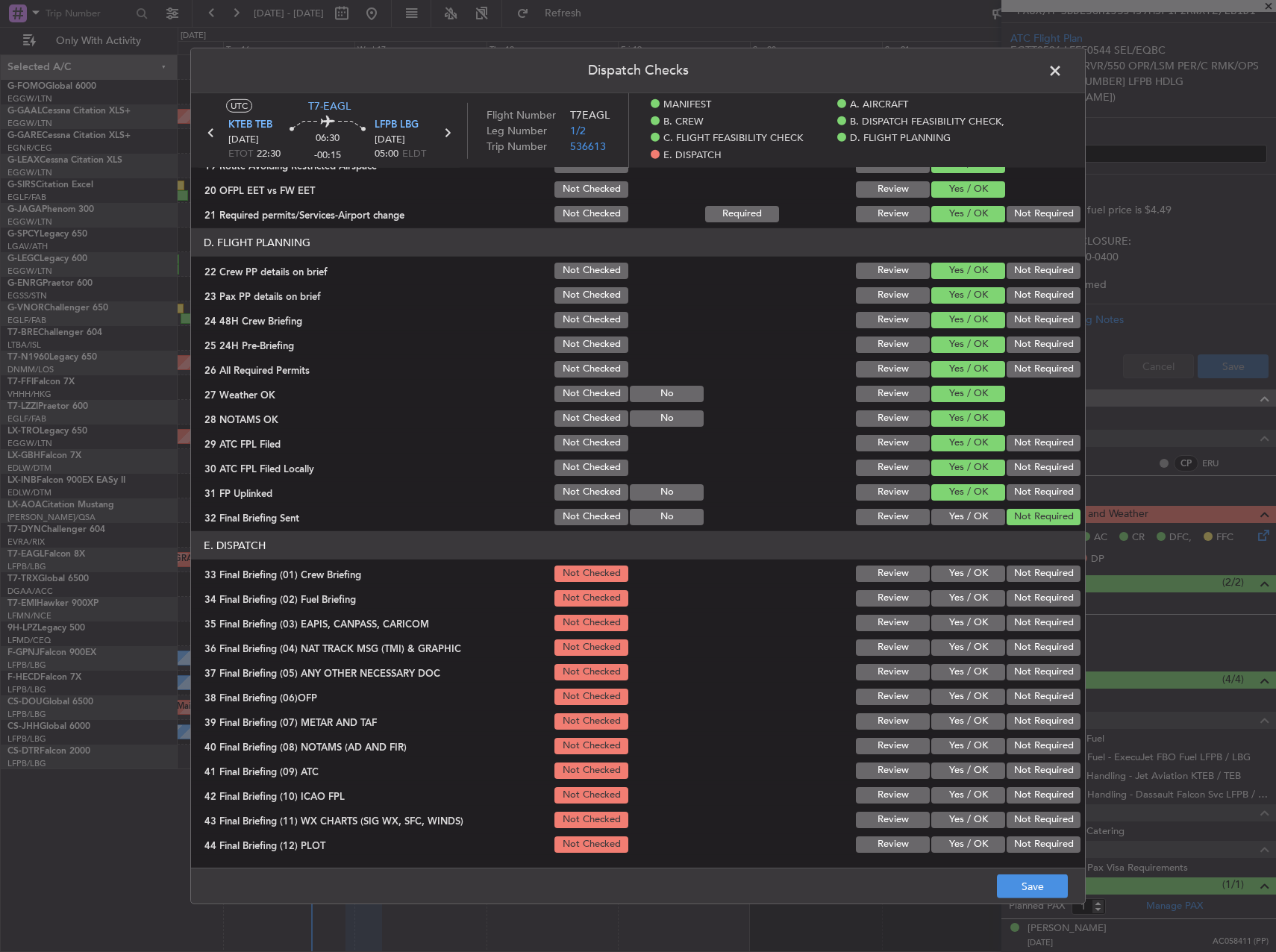
click at [959, 570] on button "Yes / OK" at bounding box center [968, 574] width 74 height 16
click at [961, 597] on button "Yes / OK" at bounding box center [968, 599] width 74 height 16
click at [953, 631] on button "Yes / OK" at bounding box center [968, 623] width 74 height 16
drag, startPoint x: 961, startPoint y: 649, endPoint x: 959, endPoint y: 658, distance: 9.2
click at [961, 649] on button "Yes / OK" at bounding box center [968, 648] width 74 height 16
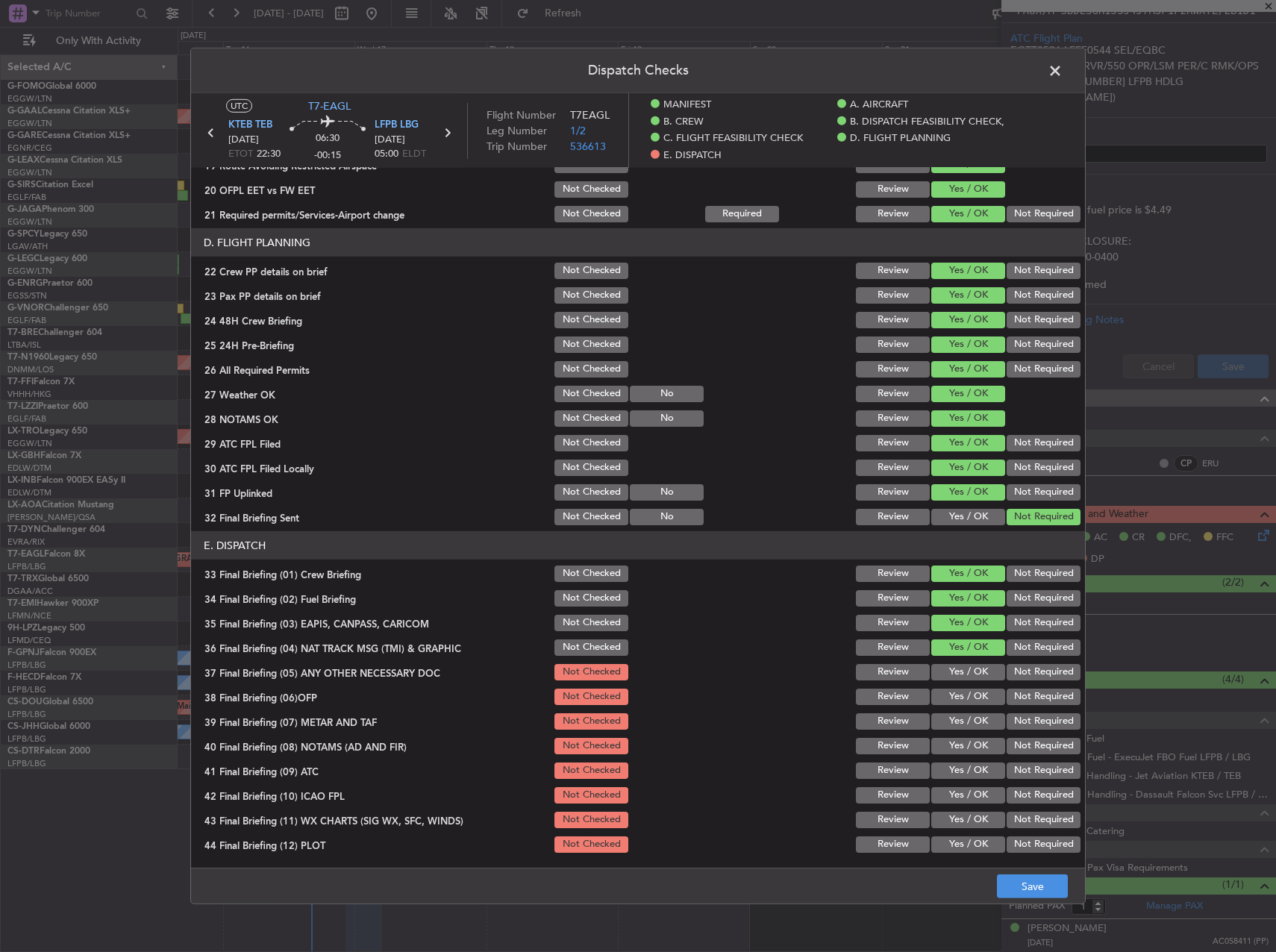
click at [952, 697] on button "Yes / OK" at bounding box center [968, 697] width 74 height 16
click at [955, 684] on section "E. DISPATCH 33 Final Briefing (01) Crew Briefing Not Checked Review Yes / OK No…" at bounding box center [638, 694] width 894 height 324
click at [950, 680] on div "Yes / OK" at bounding box center [967, 672] width 75 height 21
click at [950, 676] on button "Yes / OK" at bounding box center [968, 672] width 74 height 16
click at [946, 762] on button "Yes / OK" at bounding box center [968, 770] width 74 height 16
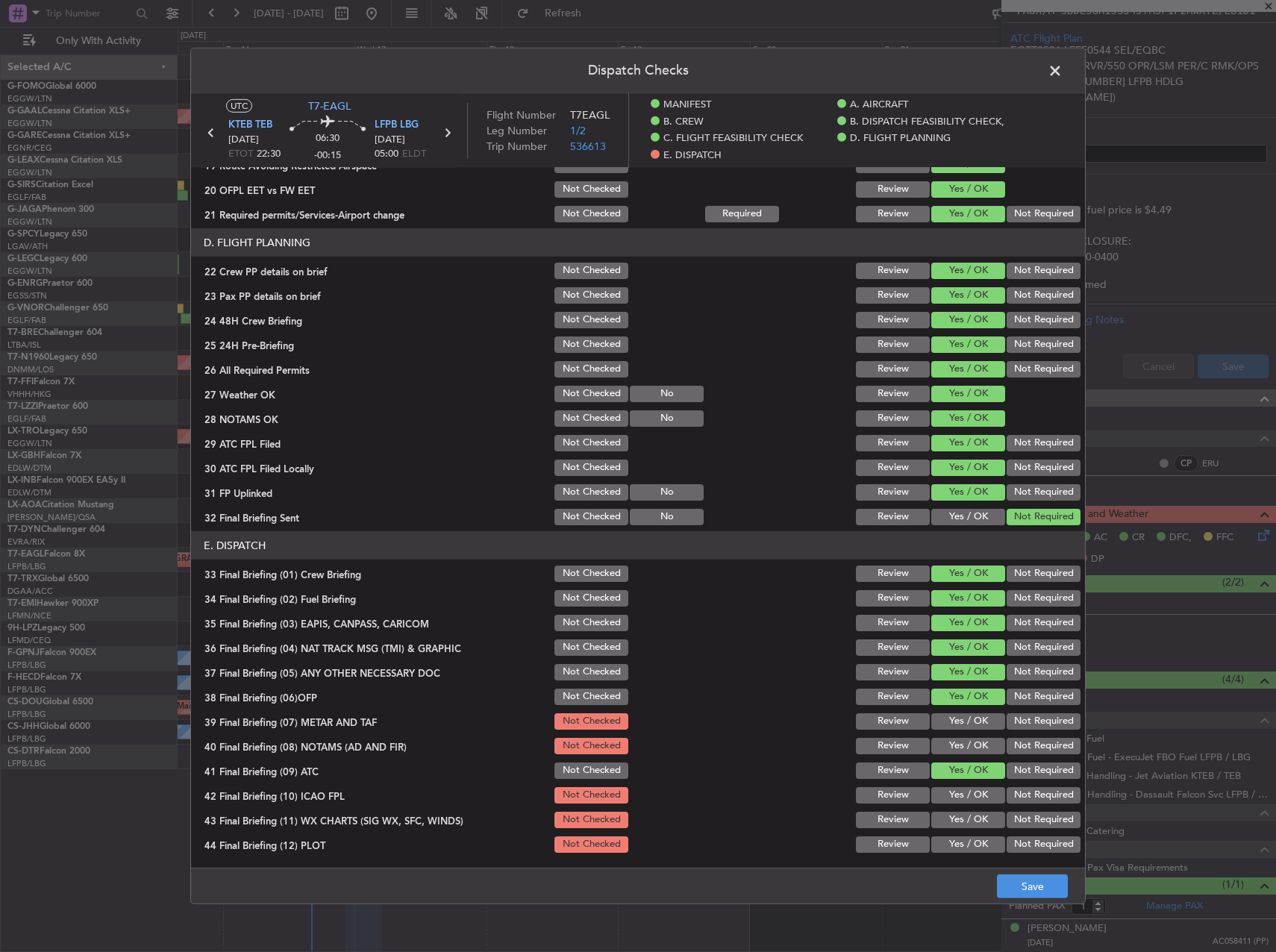
click at [949, 736] on div "Yes / OK" at bounding box center [967, 747] width 75 height 21
click at [949, 725] on button "Yes / OK" at bounding box center [968, 721] width 74 height 16
drag, startPoint x: 946, startPoint y: 739, endPoint x: 954, endPoint y: 754, distance: 17.0
click at [946, 740] on button "Yes / OK" at bounding box center [968, 746] width 74 height 16
click at [957, 793] on button "Yes / OK" at bounding box center [968, 796] width 74 height 16
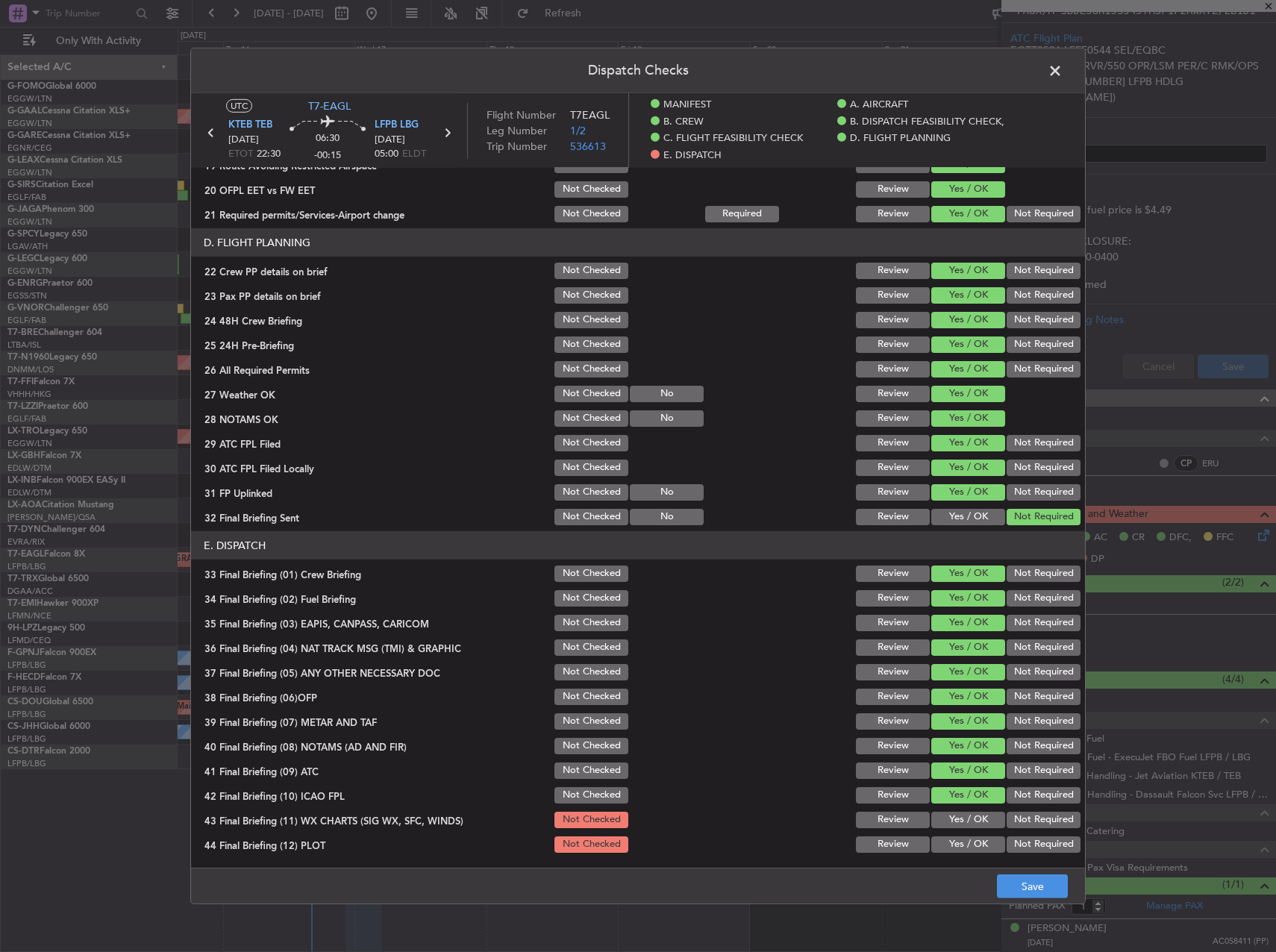
click at [954, 839] on button "Yes / OK" at bounding box center [968, 845] width 74 height 16
click at [951, 815] on button "Yes / OK" at bounding box center [968, 820] width 74 height 16
click at [1007, 879] on button "Save" at bounding box center [1032, 886] width 71 height 24
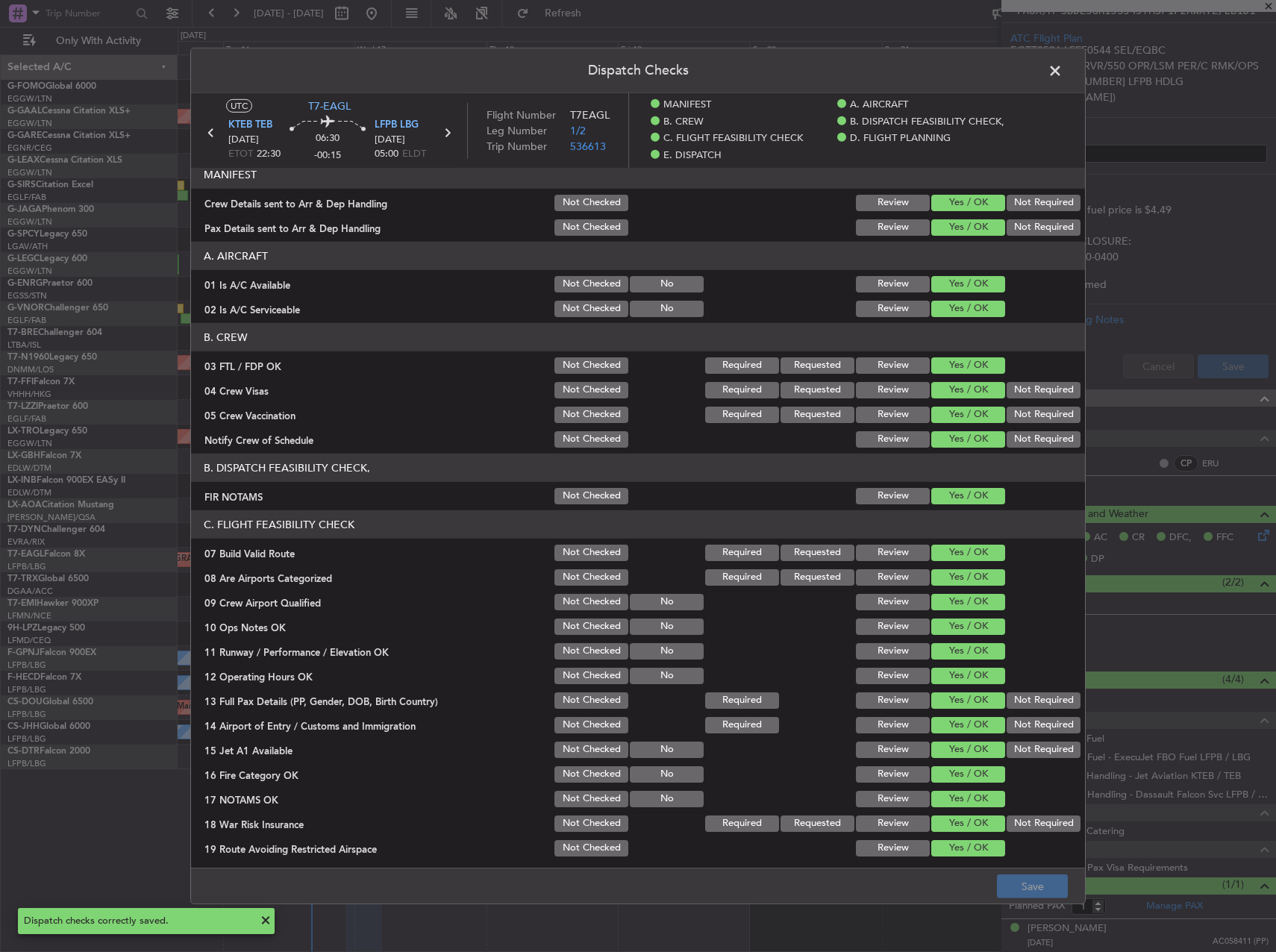
scroll to position [0, 0]
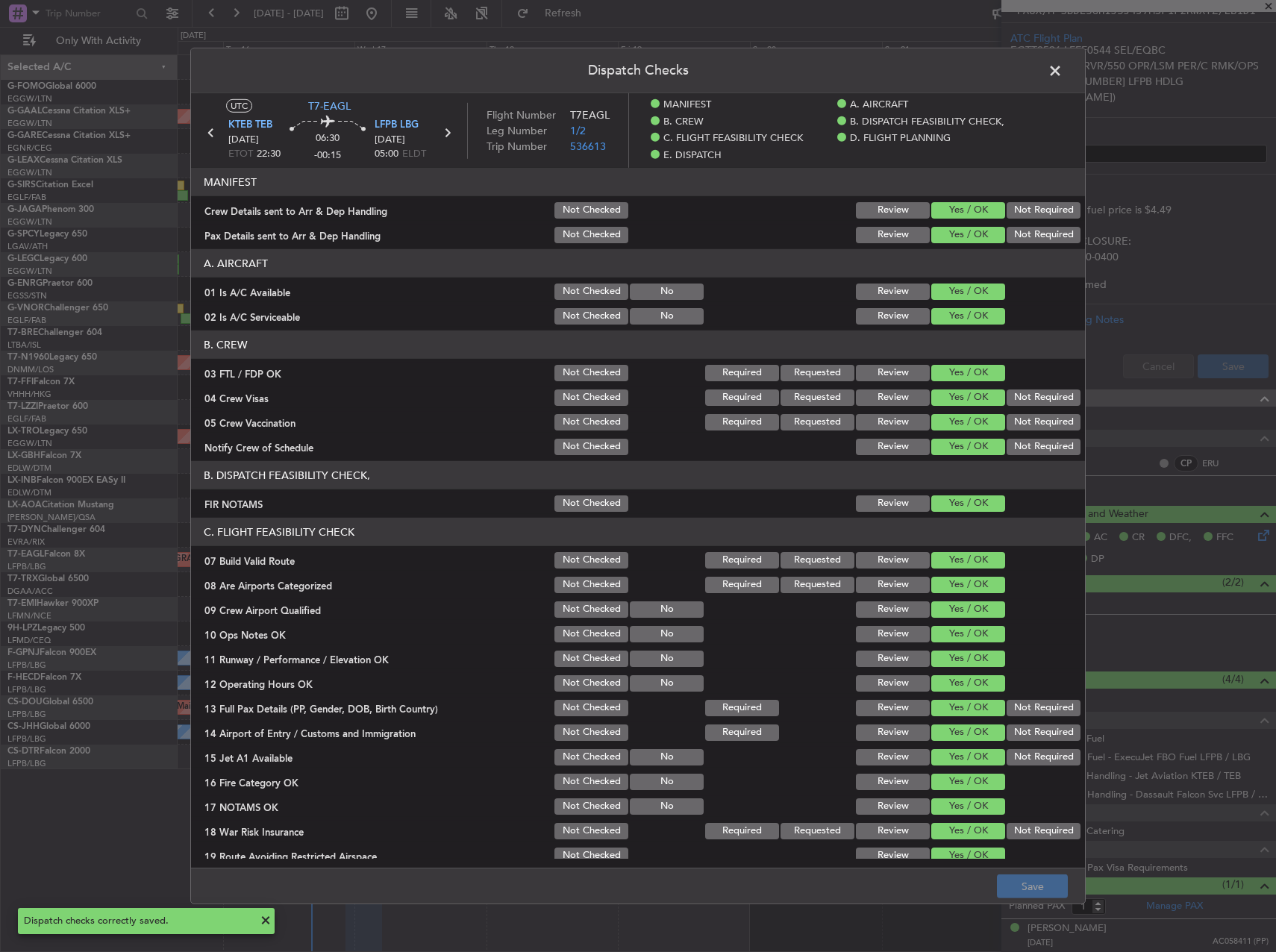
click at [1063, 77] on span at bounding box center [1063, 74] width 0 height 29
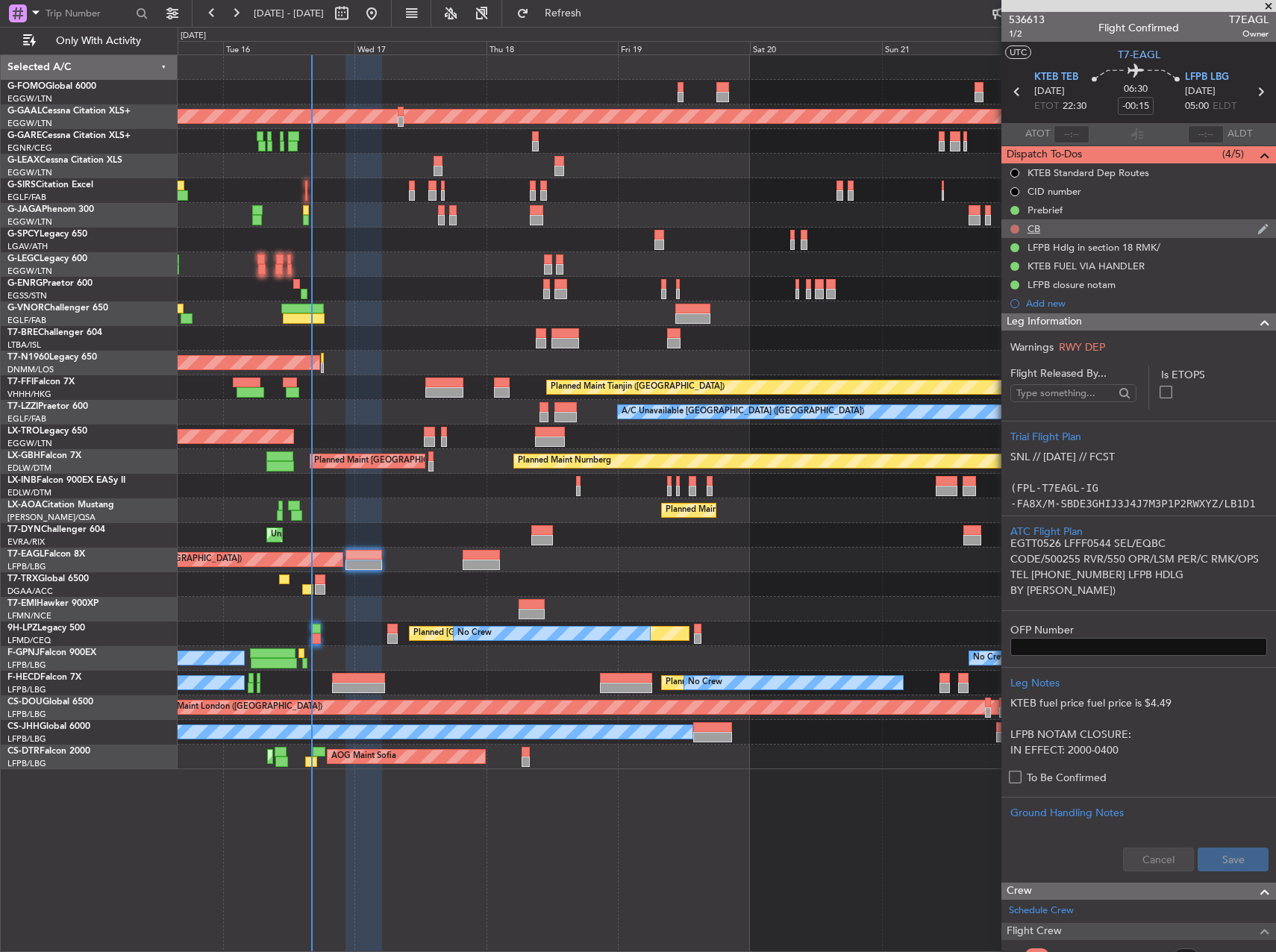
click at [1015, 231] on button at bounding box center [1014, 229] width 9 height 9
click at [1001, 298] on span "Completed" at bounding box center [1022, 294] width 49 height 15
click at [1014, 32] on span "1/2" at bounding box center [1027, 34] width 36 height 13
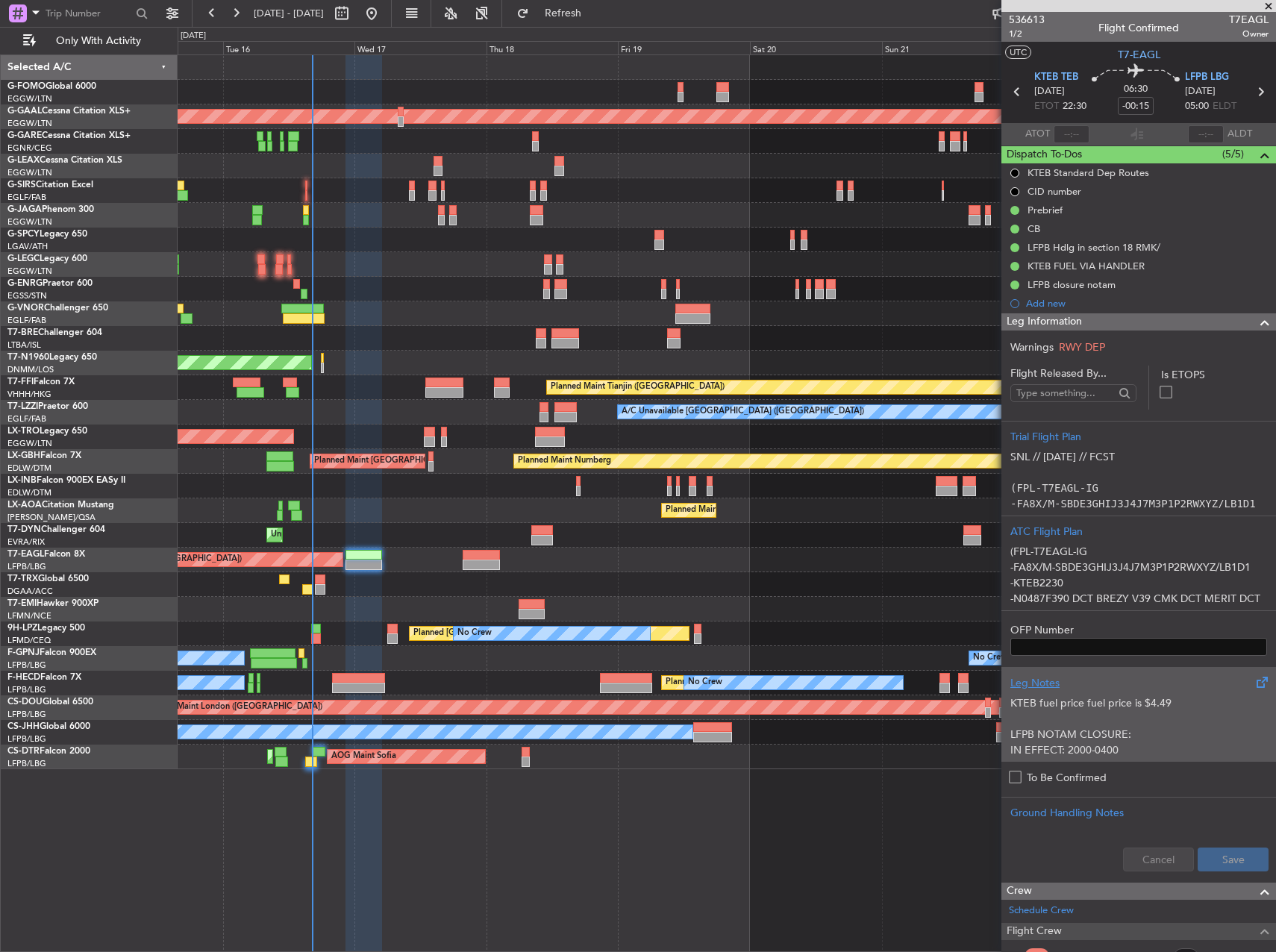
click at [305, 637] on div "Planned Maint St Gallen (Altenrhein) No Crew Planned Maint Cannes (Mandelieu) N…" at bounding box center [726, 634] width 1098 height 25
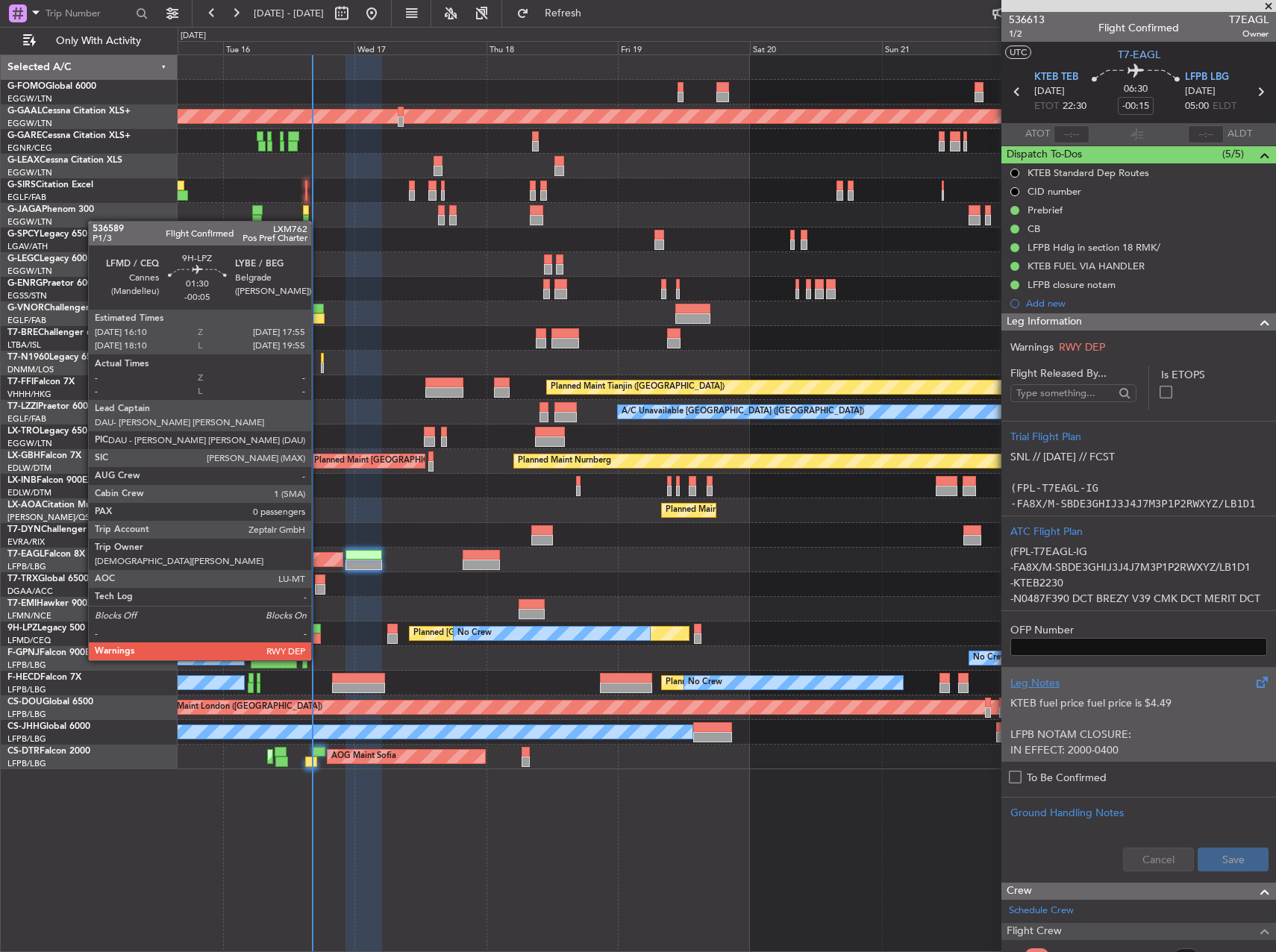
click at [318, 631] on div at bounding box center [316, 629] width 10 height 11
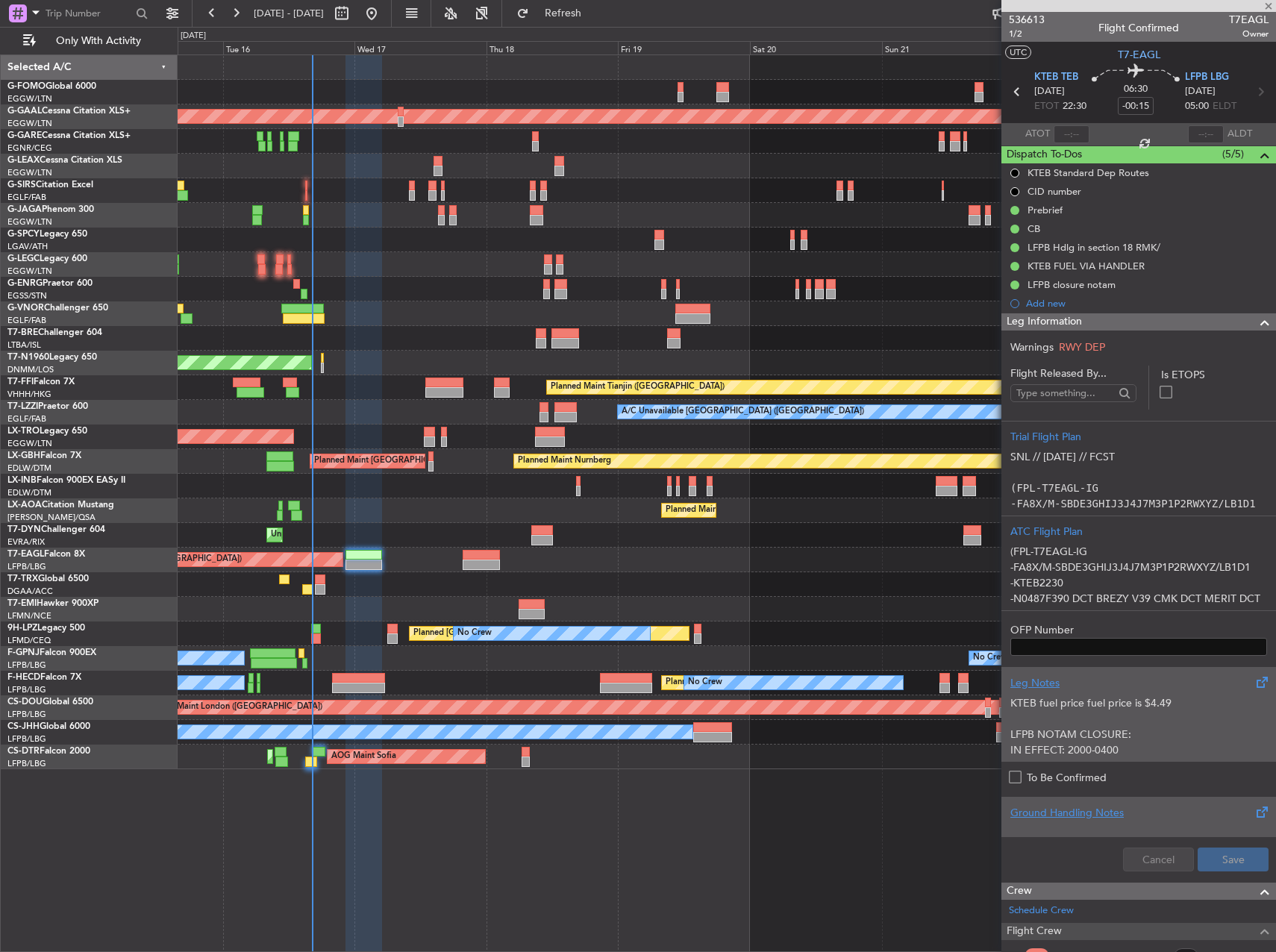
type input "-00:05"
type input "0"
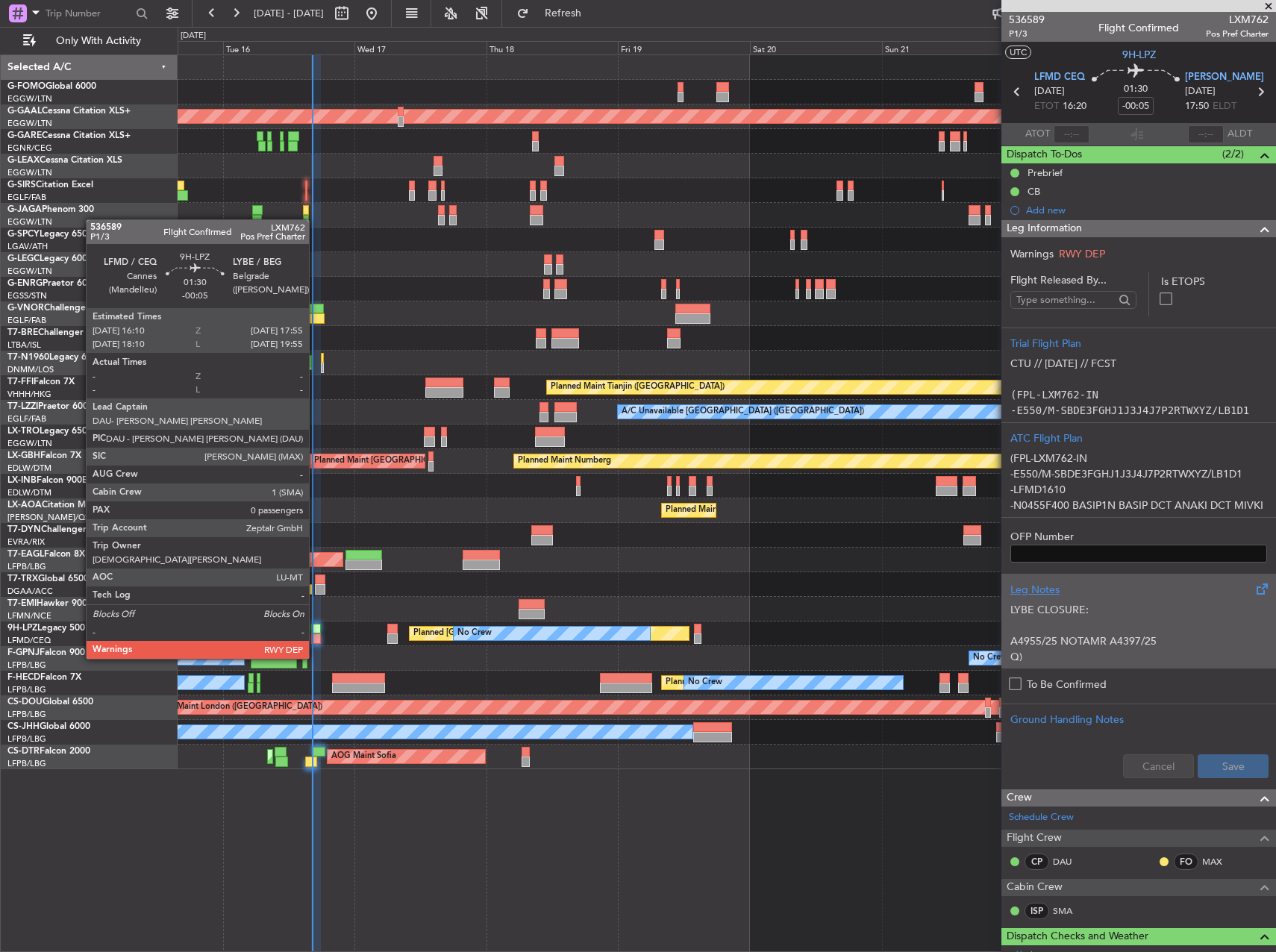
click at [316, 631] on div at bounding box center [316, 629] width 10 height 11
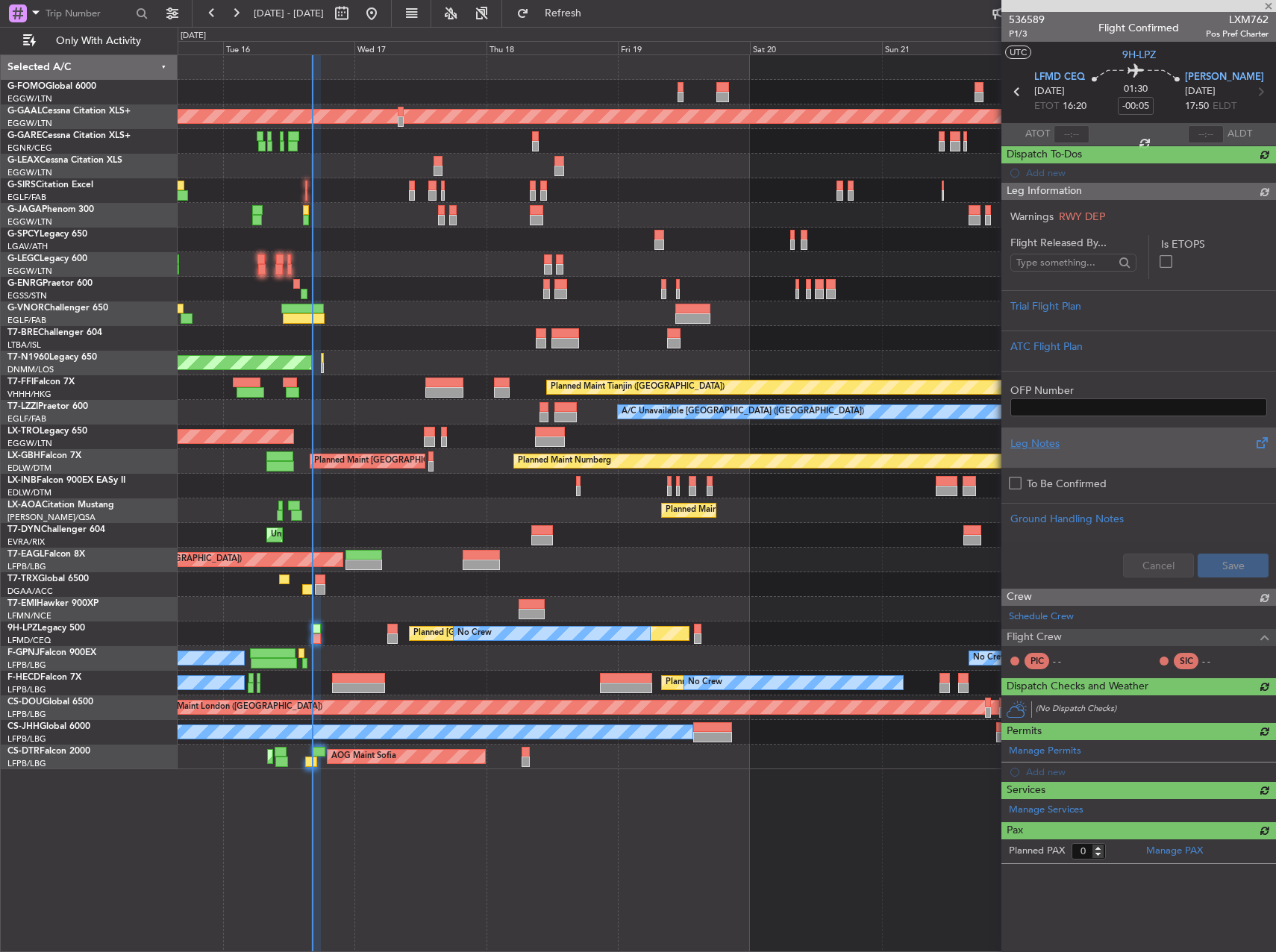
click at [1071, 132] on div at bounding box center [1072, 134] width 36 height 18
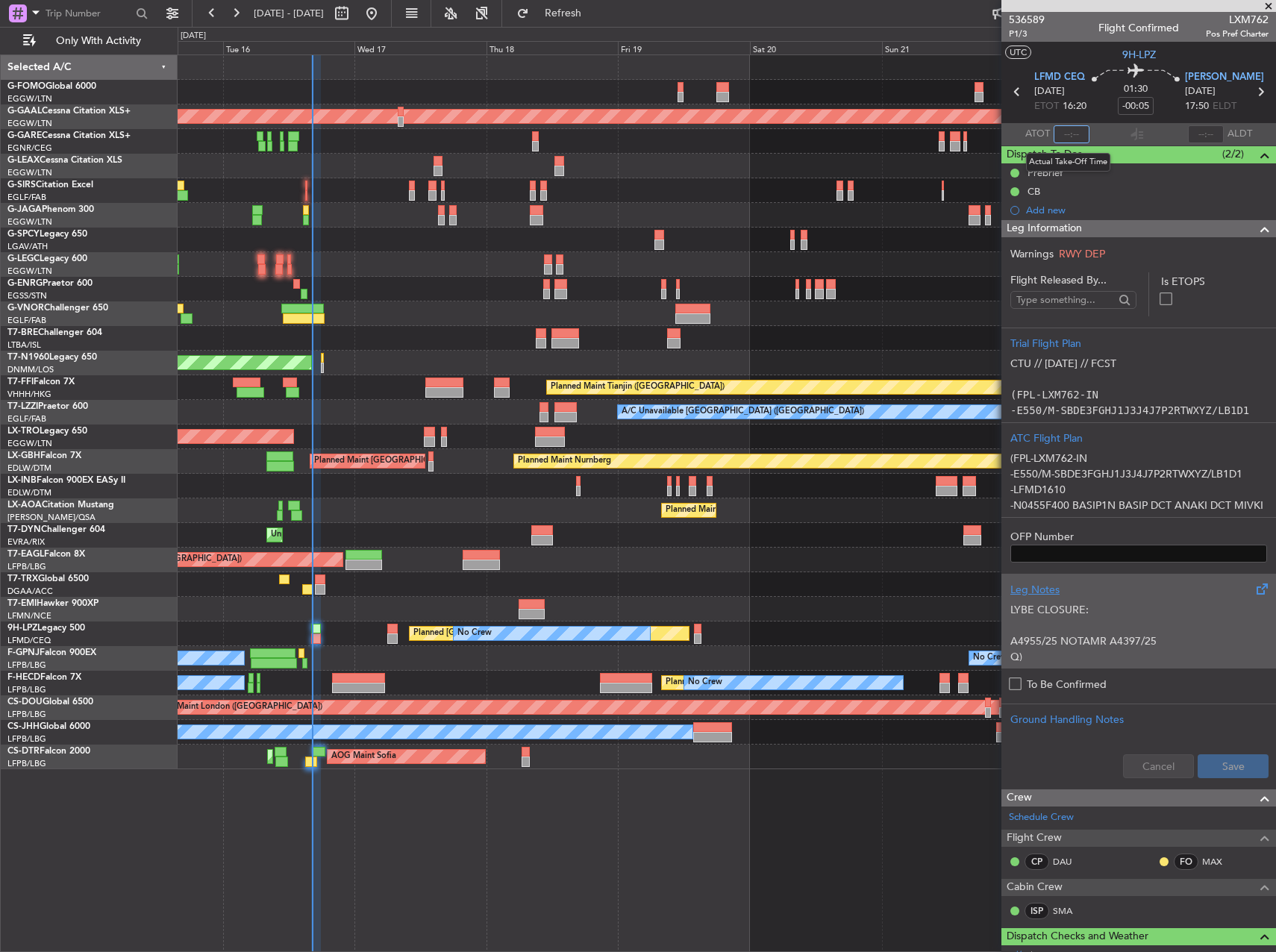
click at [1065, 132] on input "text" at bounding box center [1072, 134] width 36 height 18
type input "16:17"
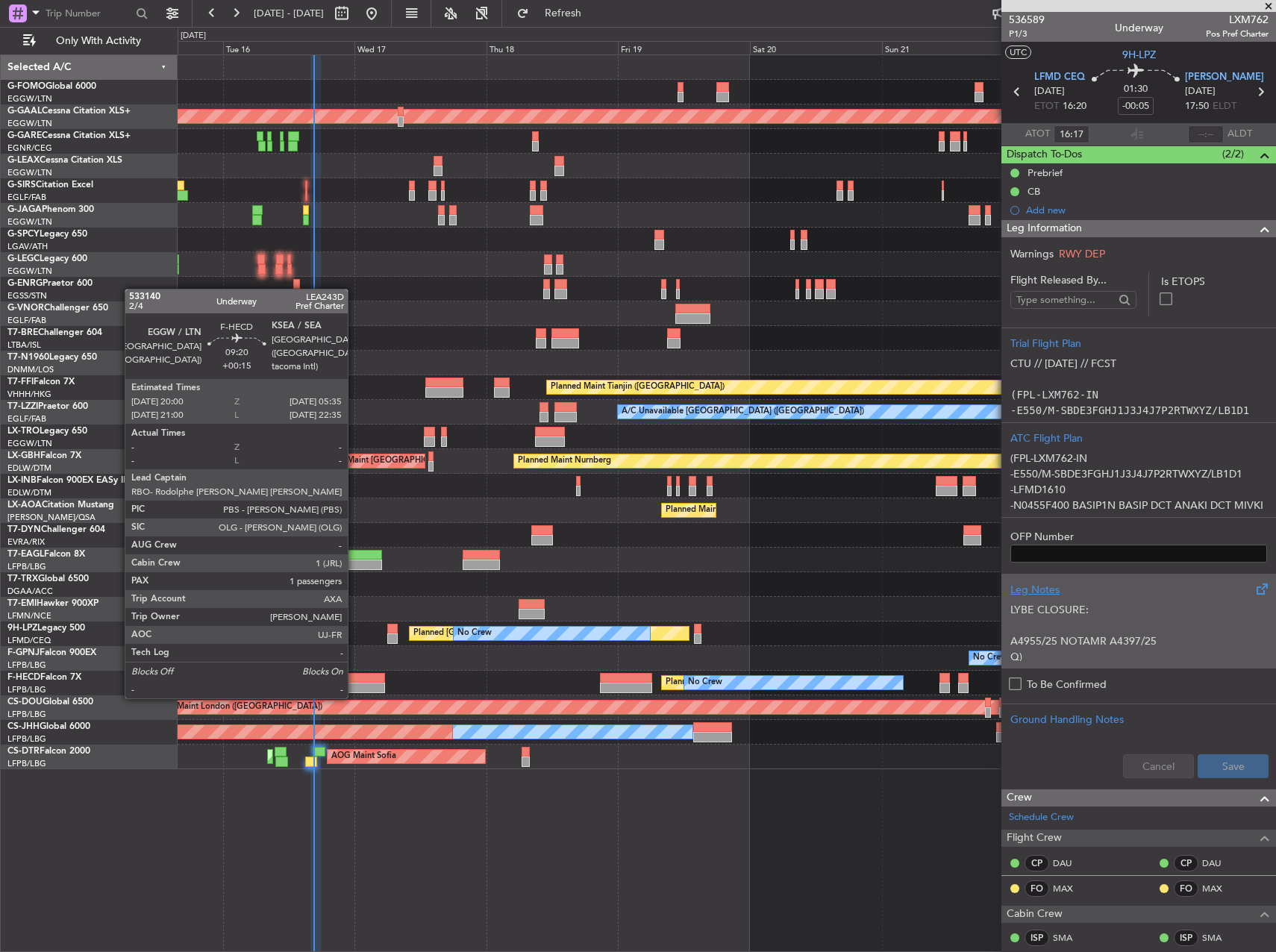
click at [358, 682] on div at bounding box center [358, 678] width 53 height 11
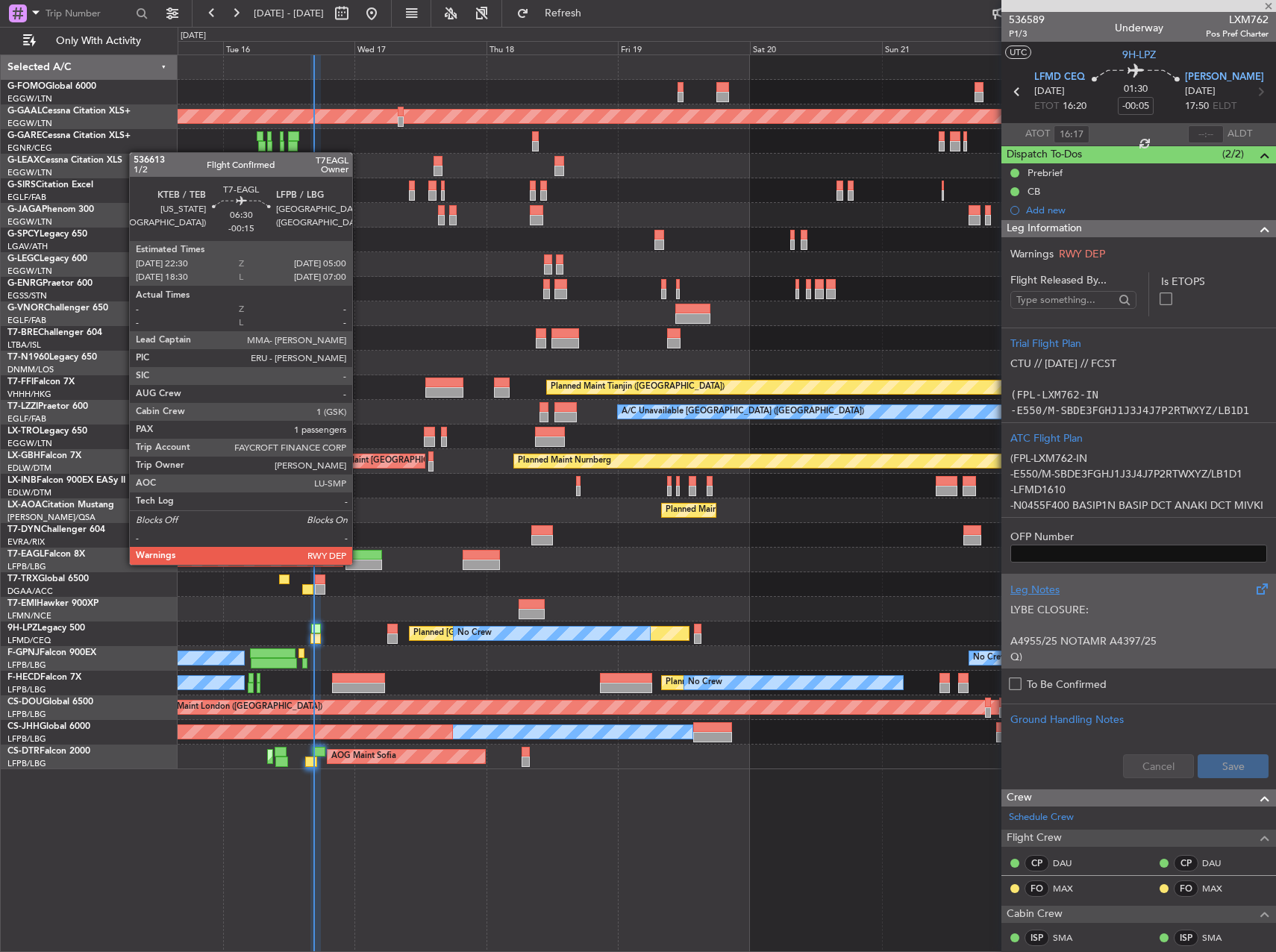
click at [363, 559] on div at bounding box center [363, 564] width 36 height 11
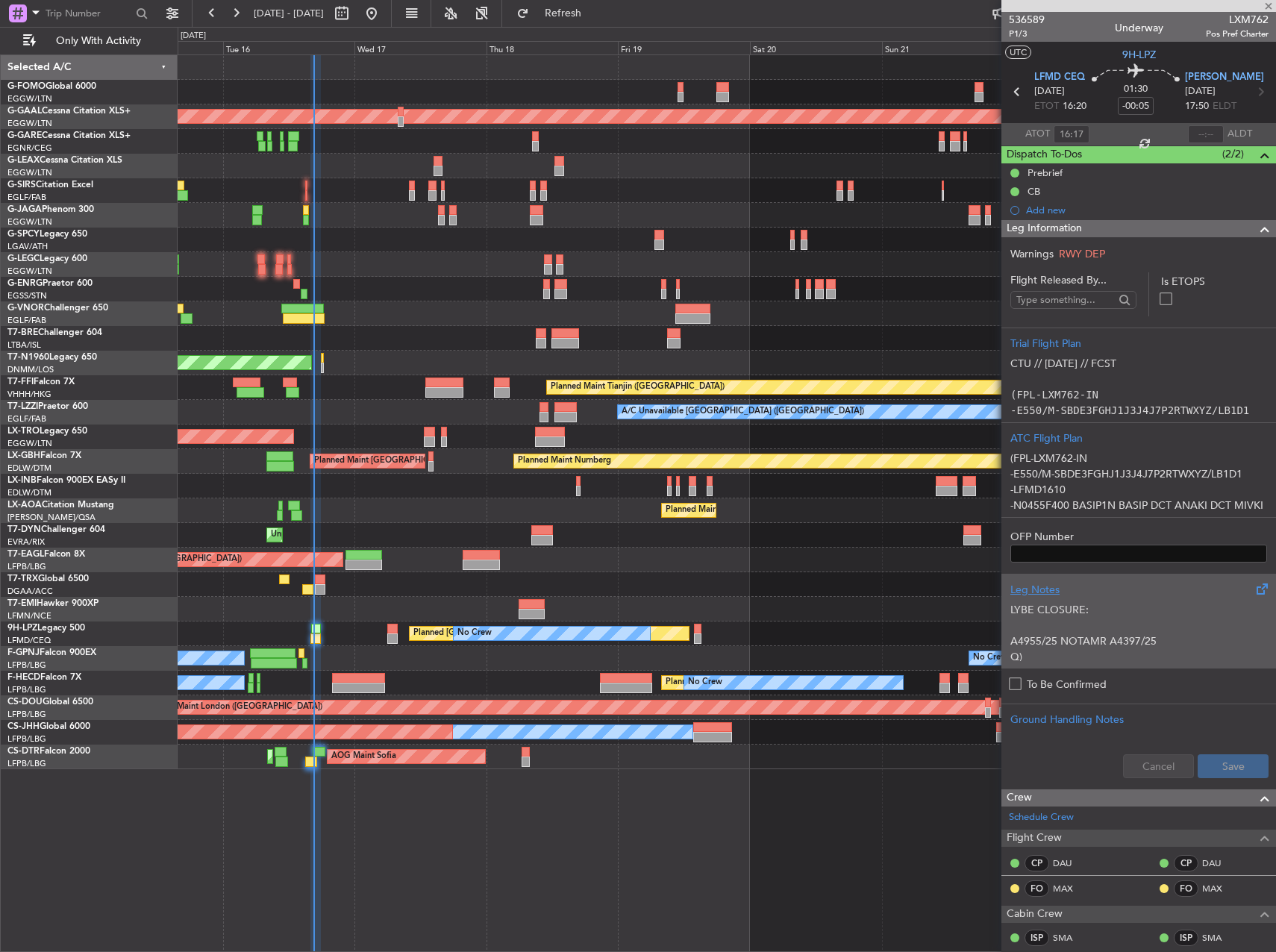
type input "-00:15"
type input "1"
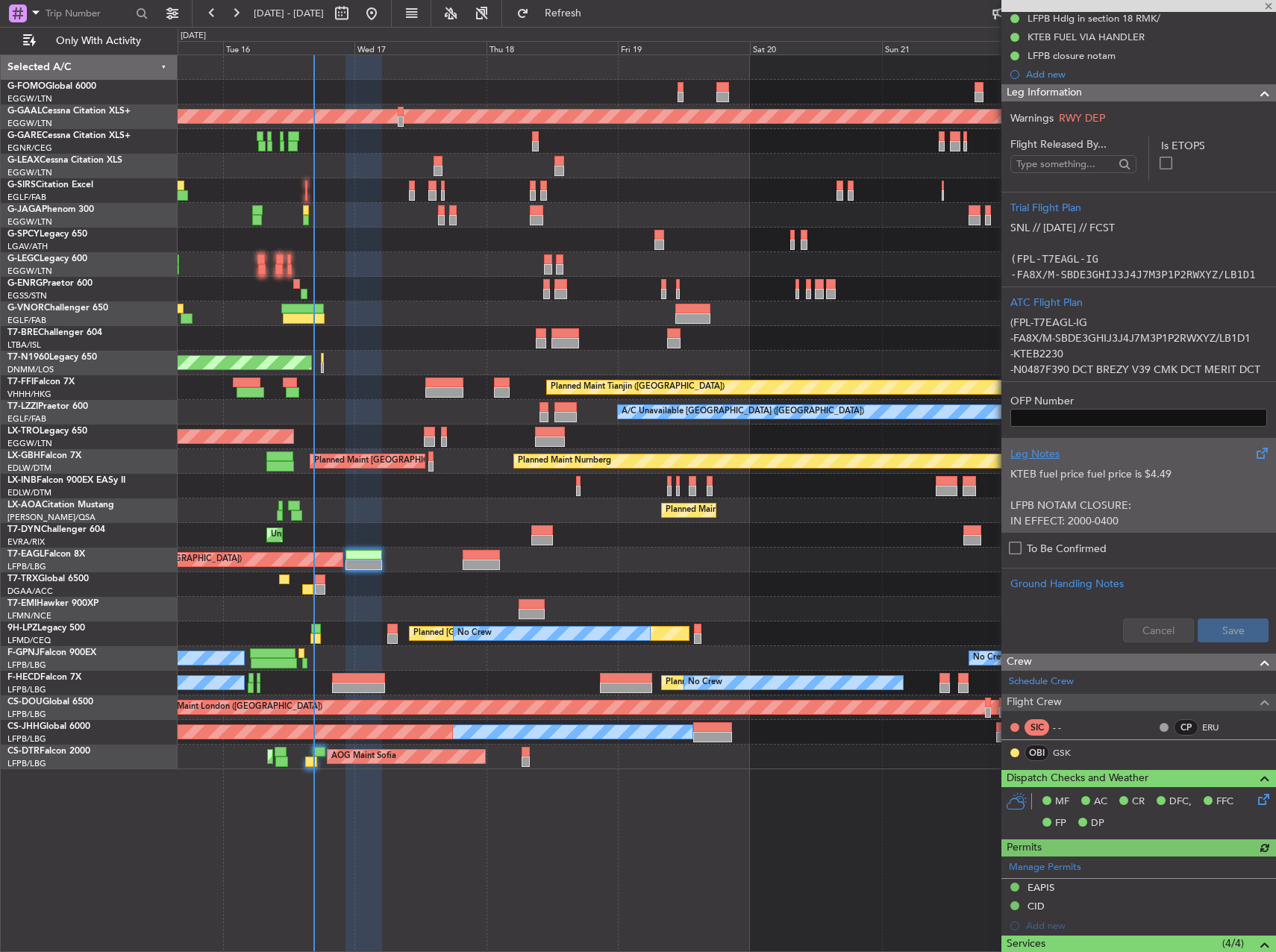
scroll to position [493, 0]
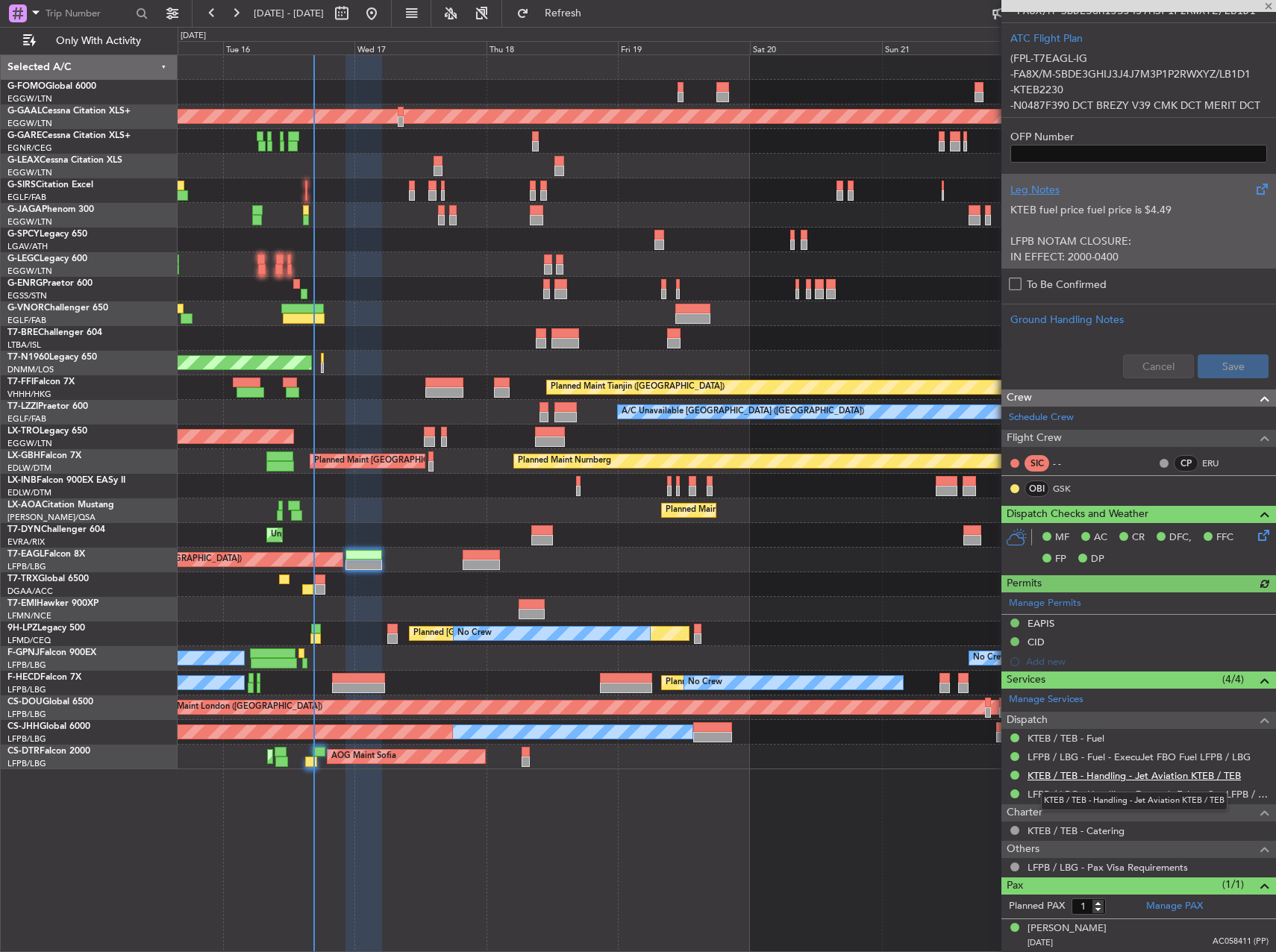
click at [1112, 777] on link "KTEB / TEB - Handling - Jet Aviation KTEB / TEB" at bounding box center [1134, 776] width 213 height 13
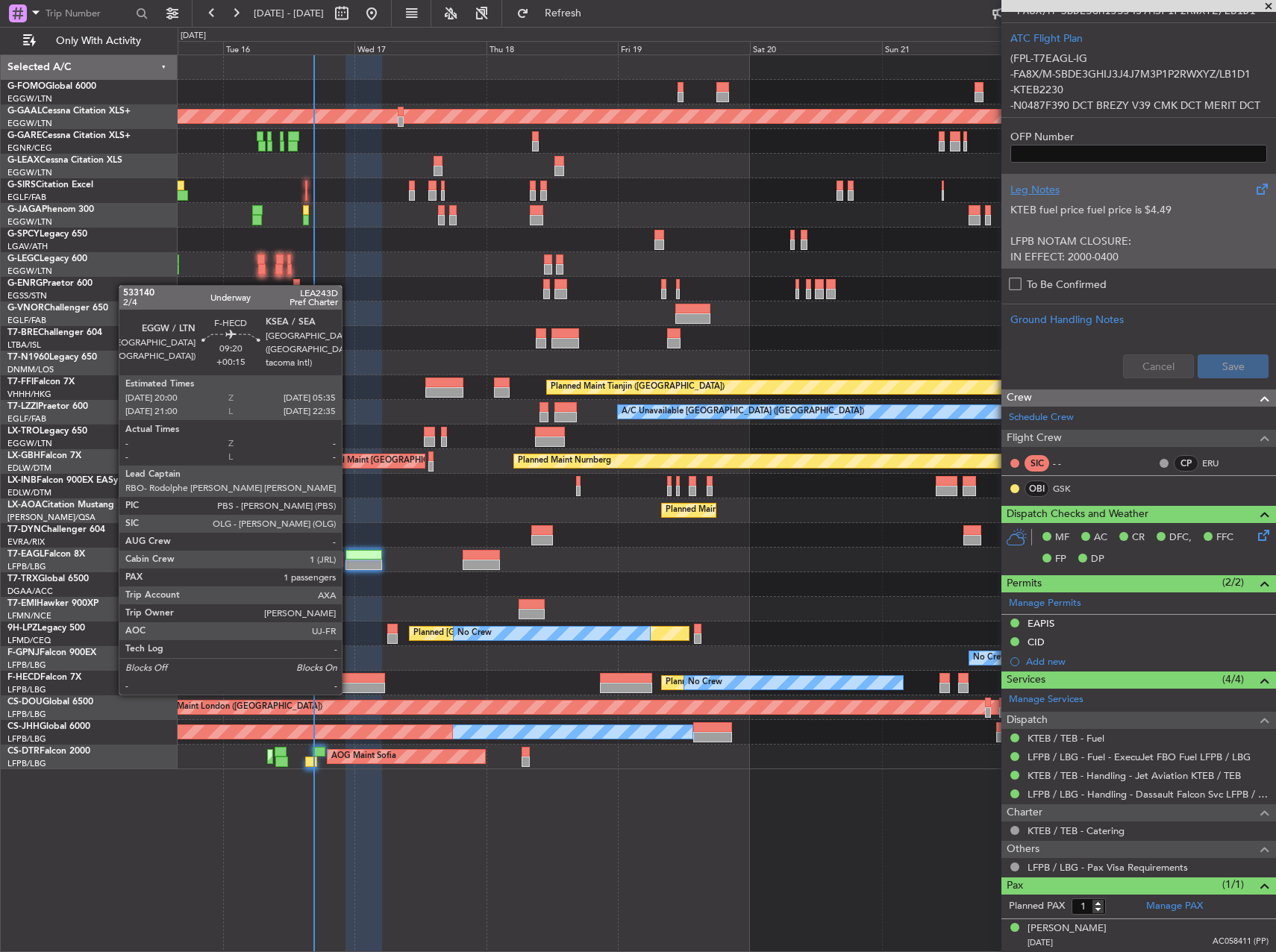
click at [350, 684] on div "Planned Maint Paris (Le Bourget) No Crew No Crew No Crew" at bounding box center [726, 683] width 1098 height 25
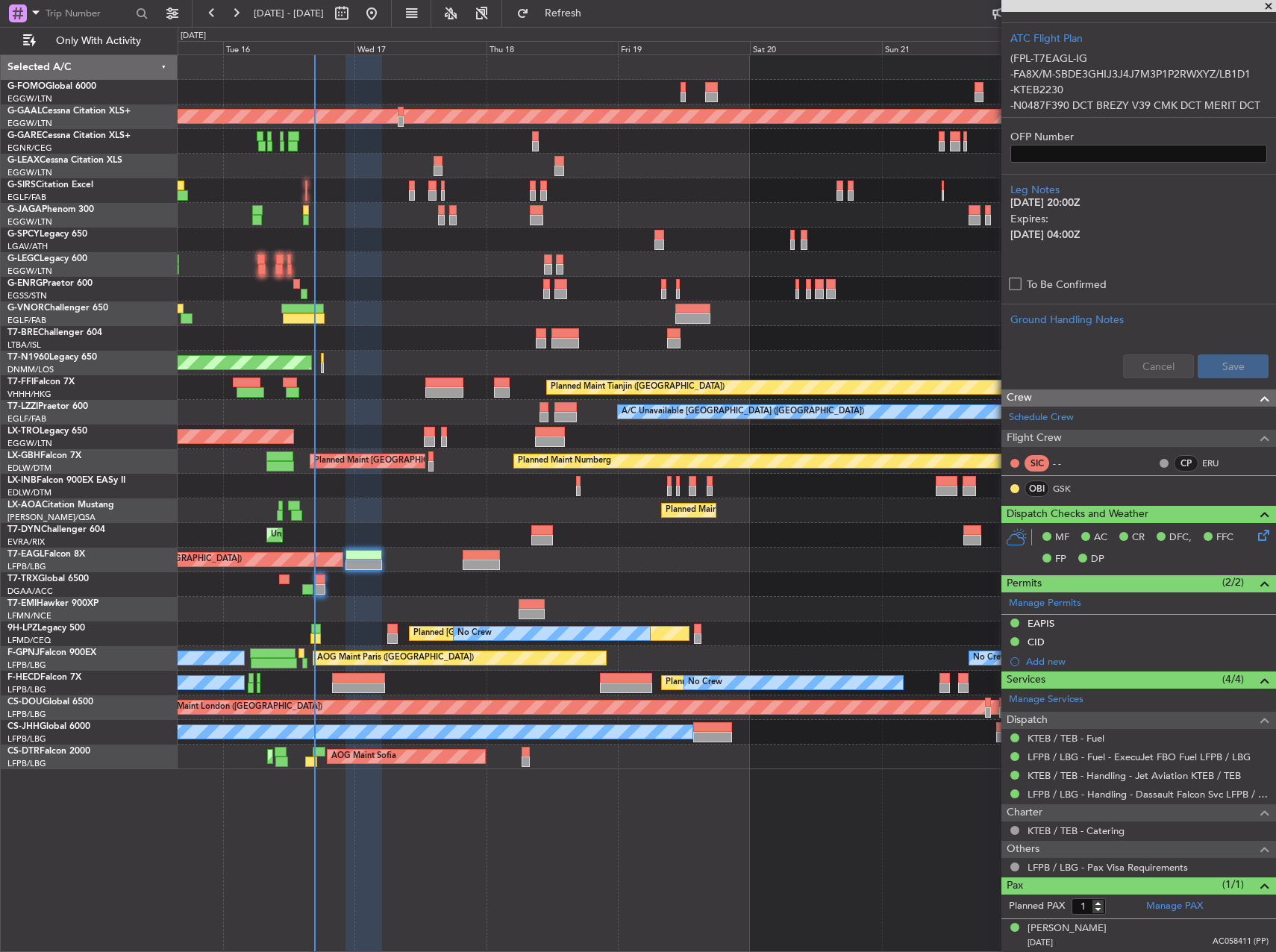
drag, startPoint x: 610, startPoint y: 18, endPoint x: 625, endPoint y: 29, distance: 18.6
click at [595, 18] on span "Refresh" at bounding box center [564, 13] width 63 height 11
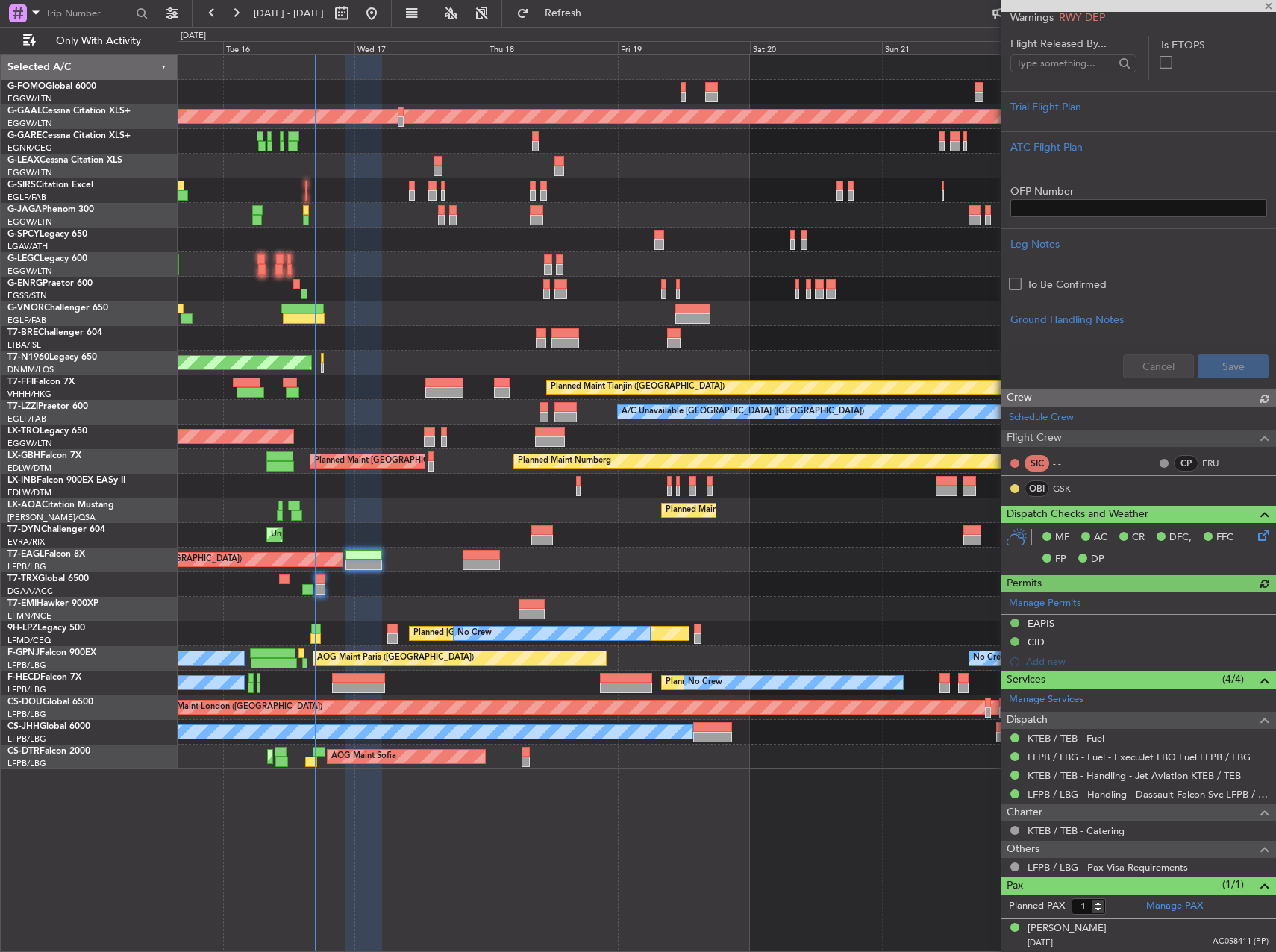
scroll to position [493, 0]
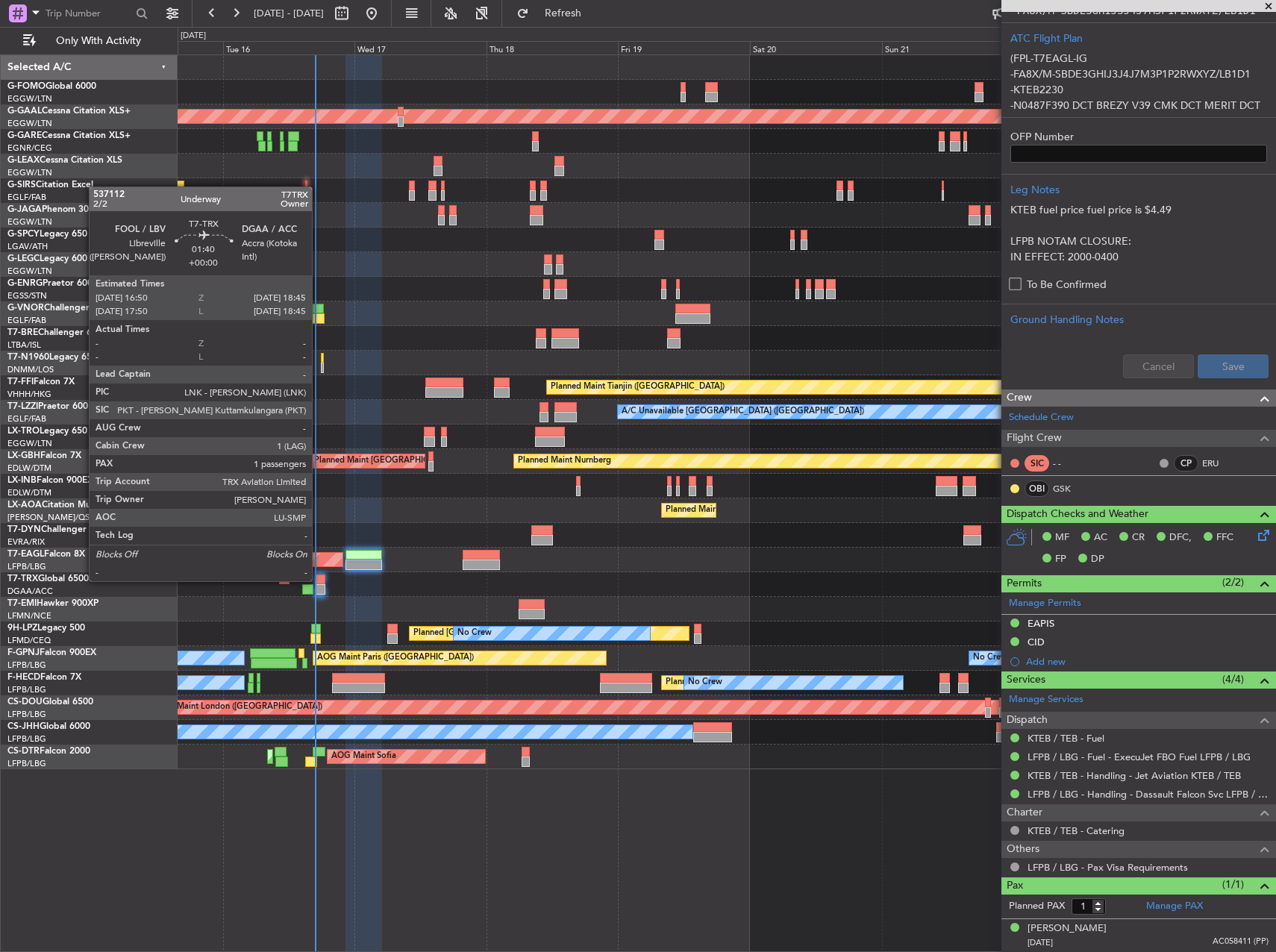
click at [319, 580] on div at bounding box center [321, 580] width 11 height 11
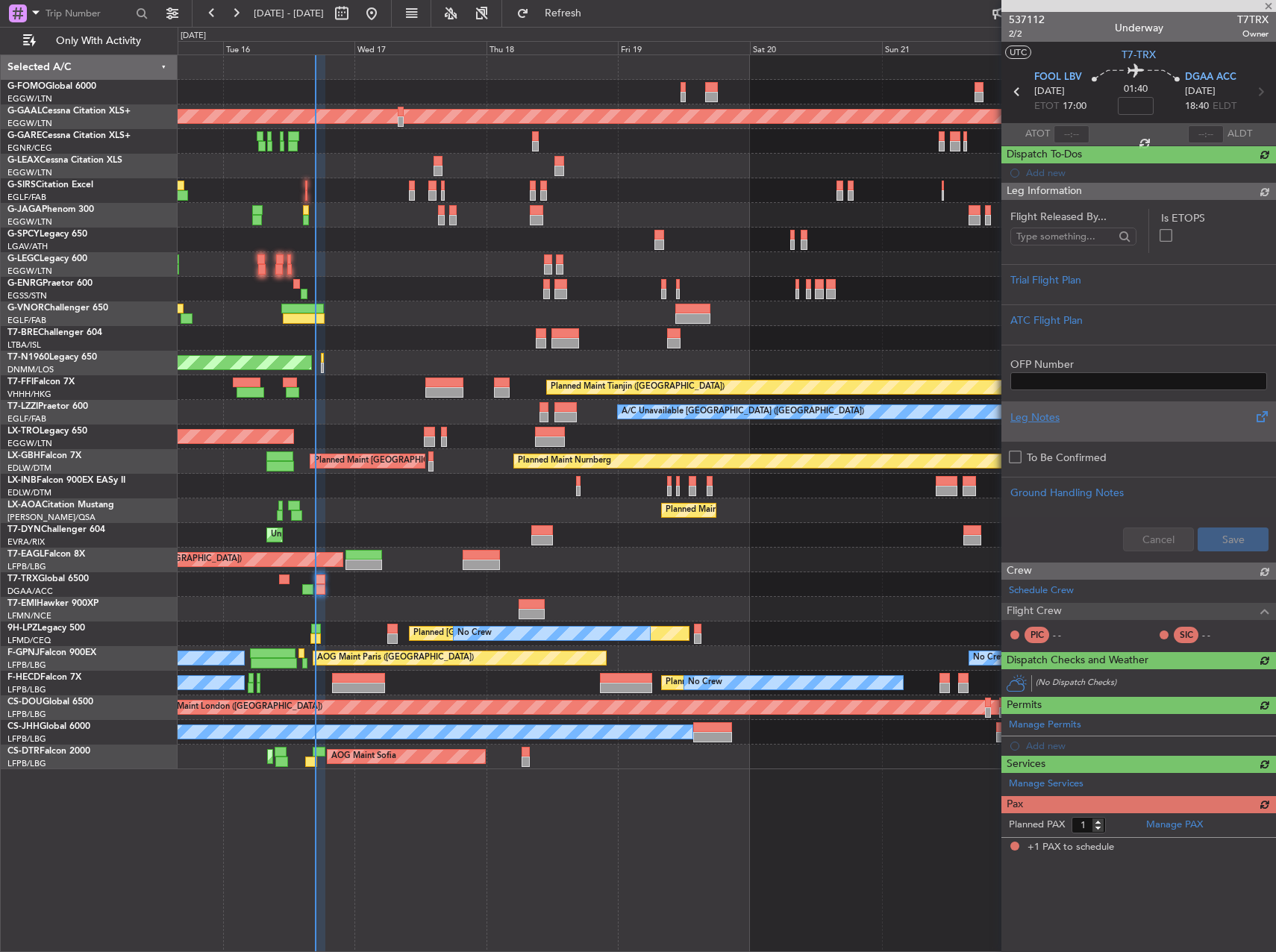
scroll to position [0, 0]
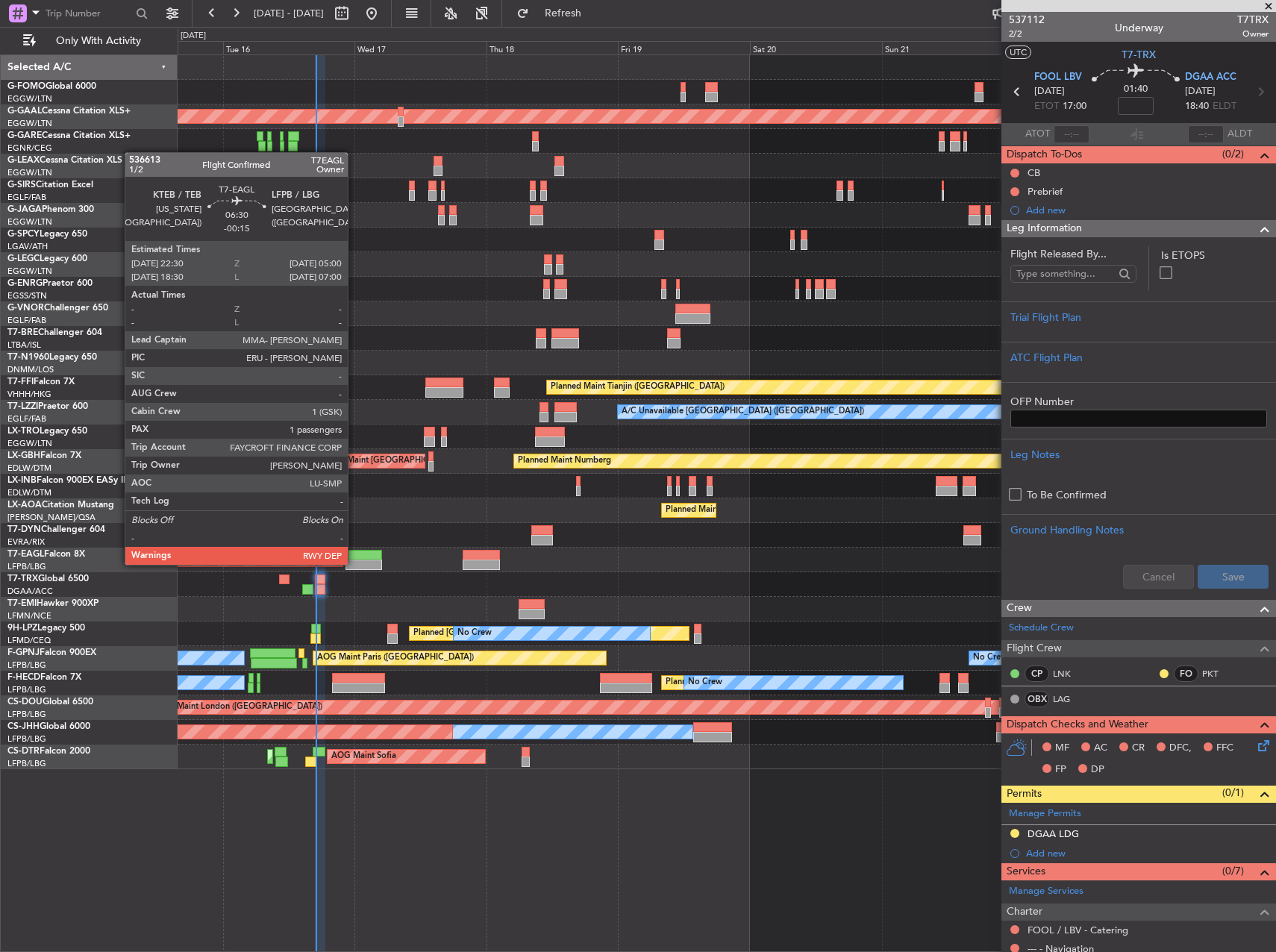
click at [354, 564] on div at bounding box center [363, 564] width 36 height 11
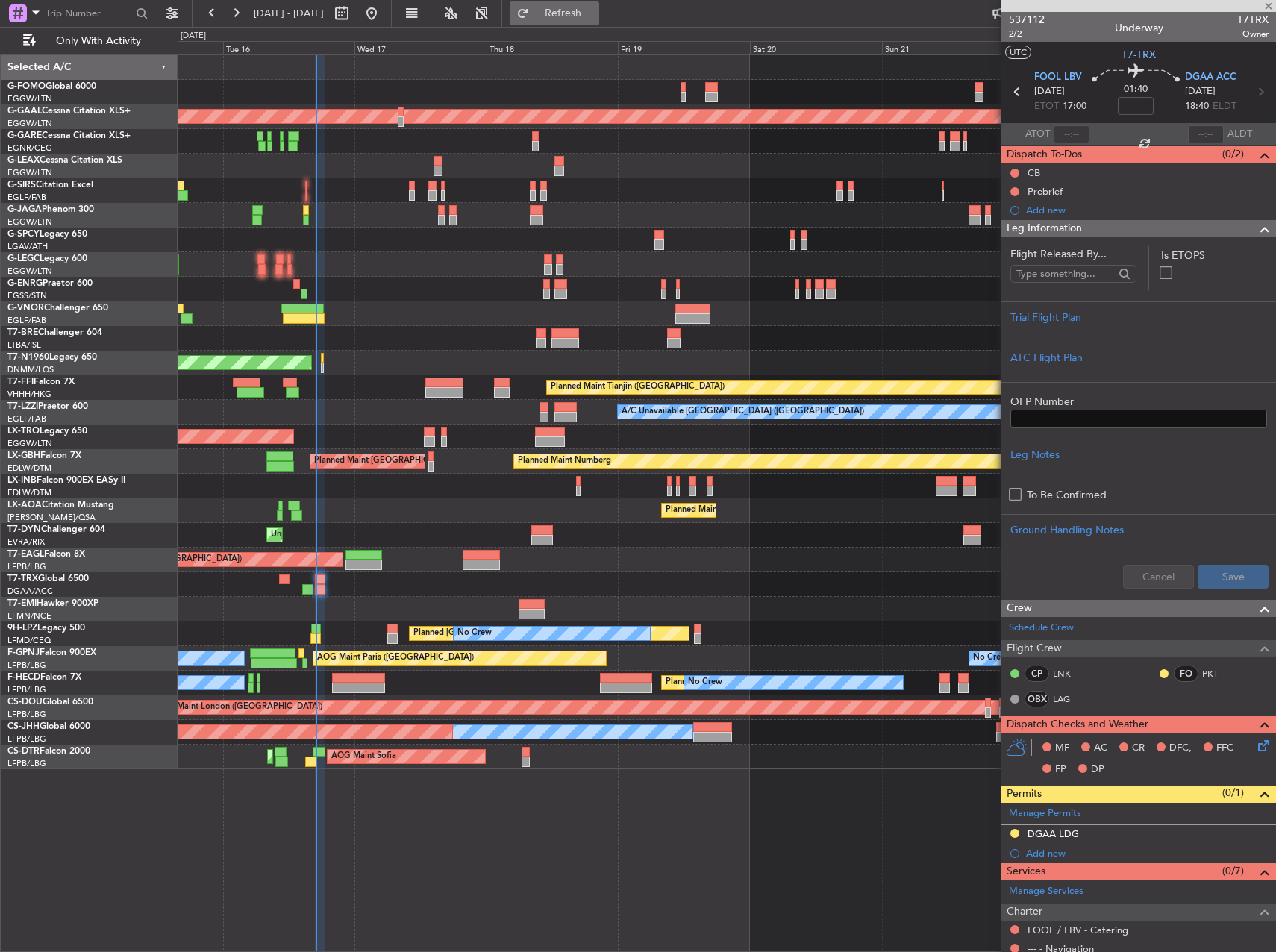
click at [580, 16] on span "Refresh" at bounding box center [564, 13] width 63 height 11
type input "-00:15"
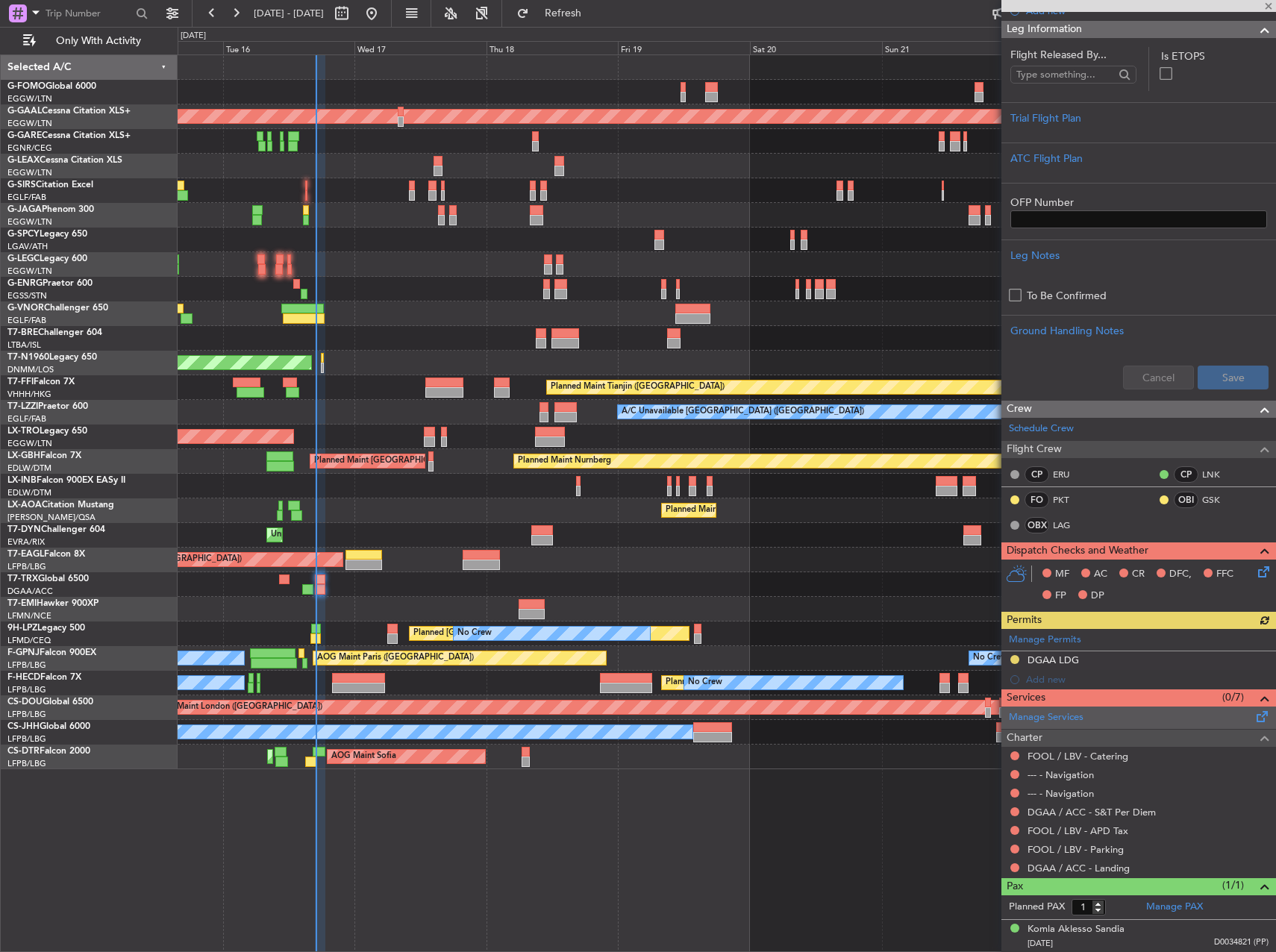
scroll to position [200, 0]
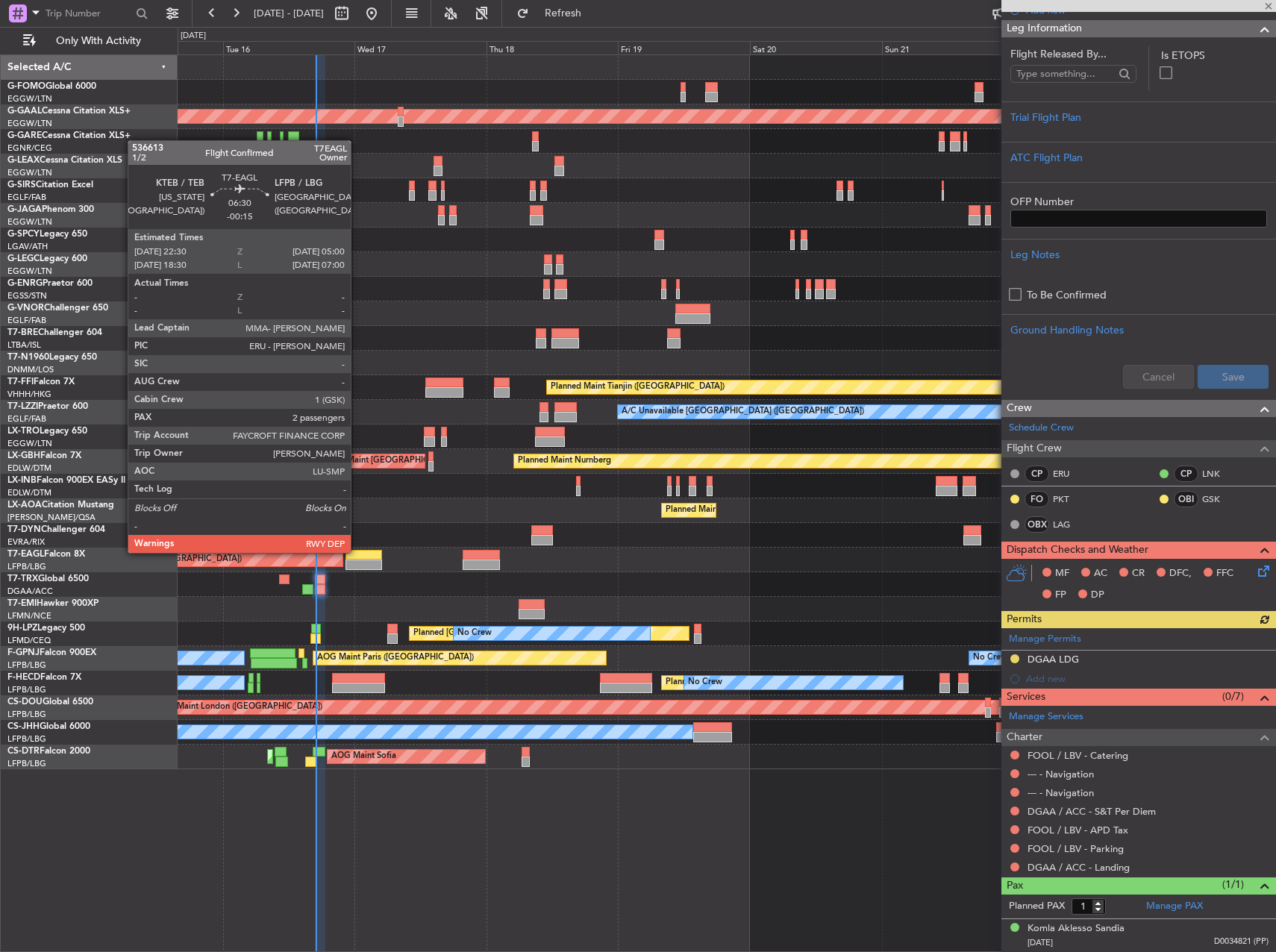
click at [357, 551] on div at bounding box center [363, 555] width 36 height 11
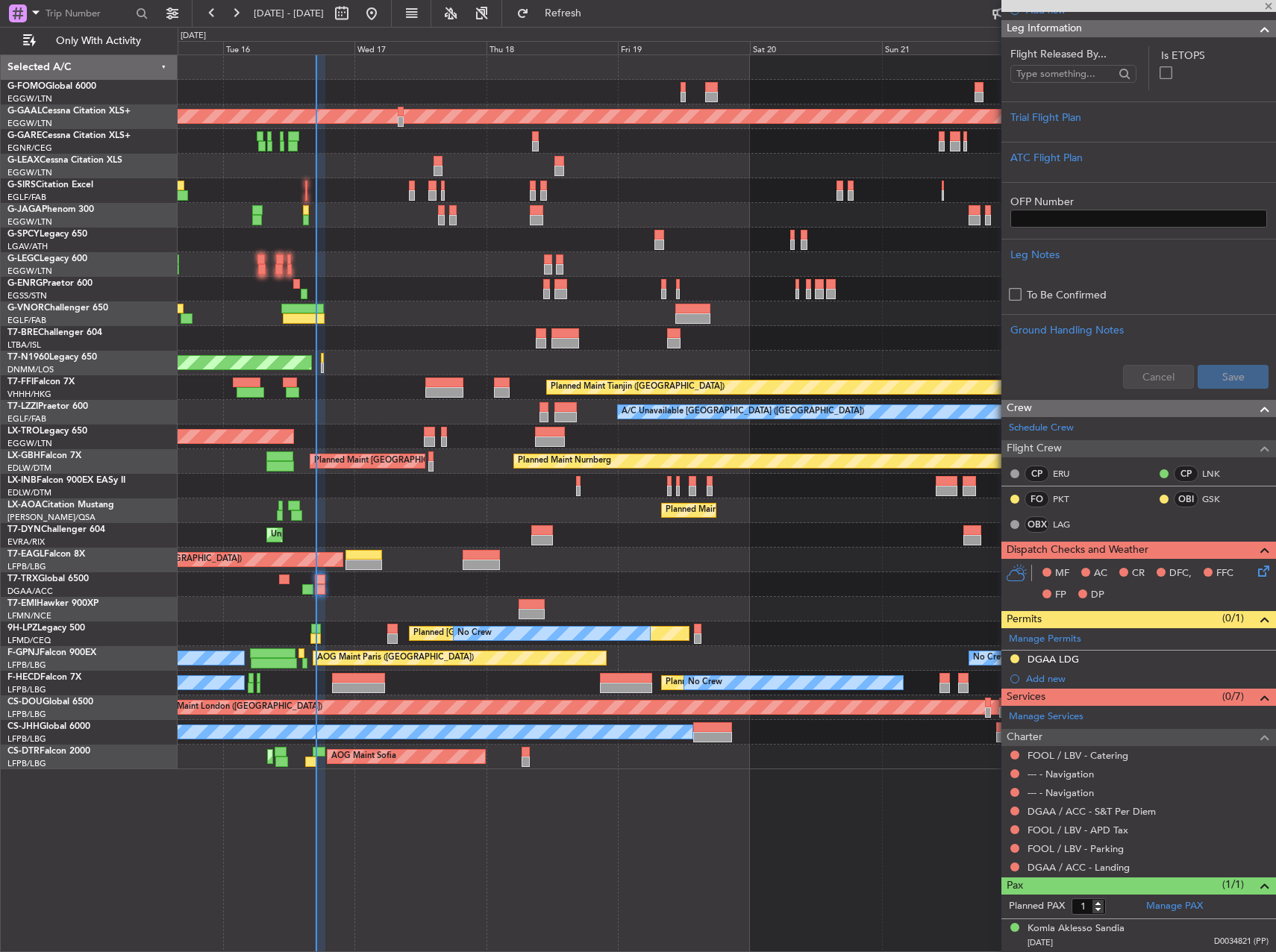
type input "-00:15"
type input "2"
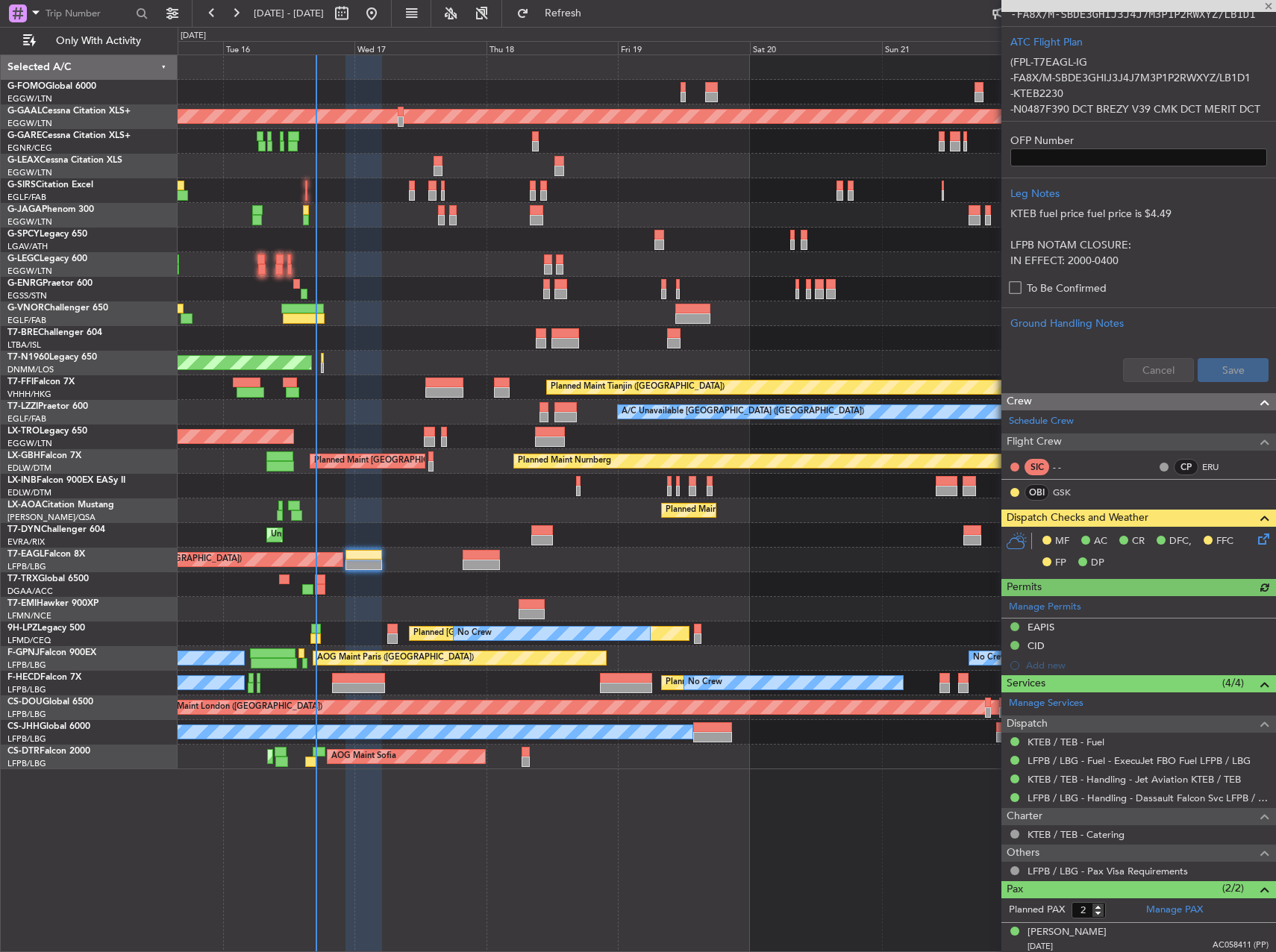
scroll to position [527, 0]
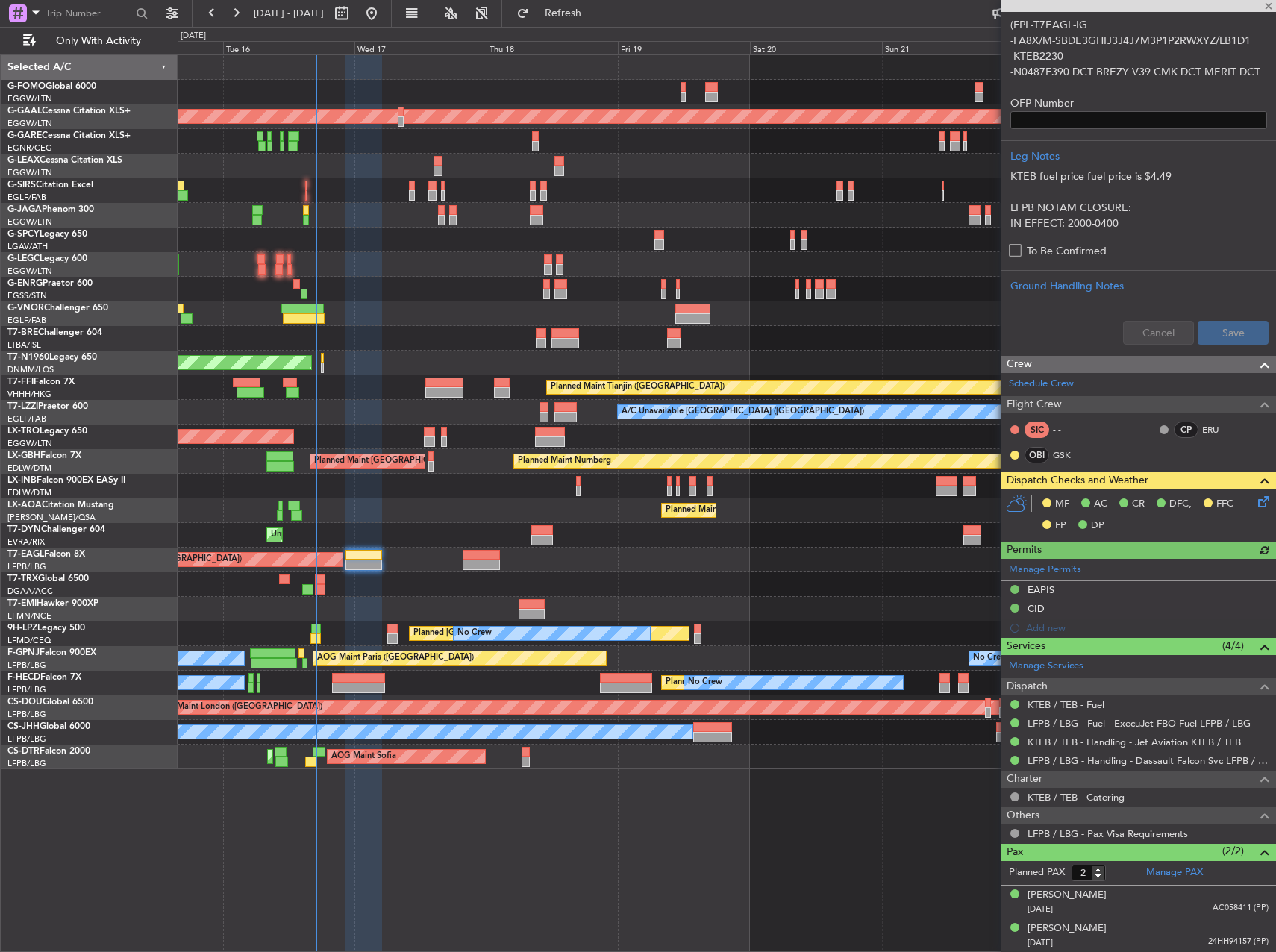
click at [1256, 510] on div "MF AC CR DFC, FFC FP DP" at bounding box center [1139, 515] width 275 height 52
click at [1256, 505] on icon at bounding box center [1261, 499] width 12 height 12
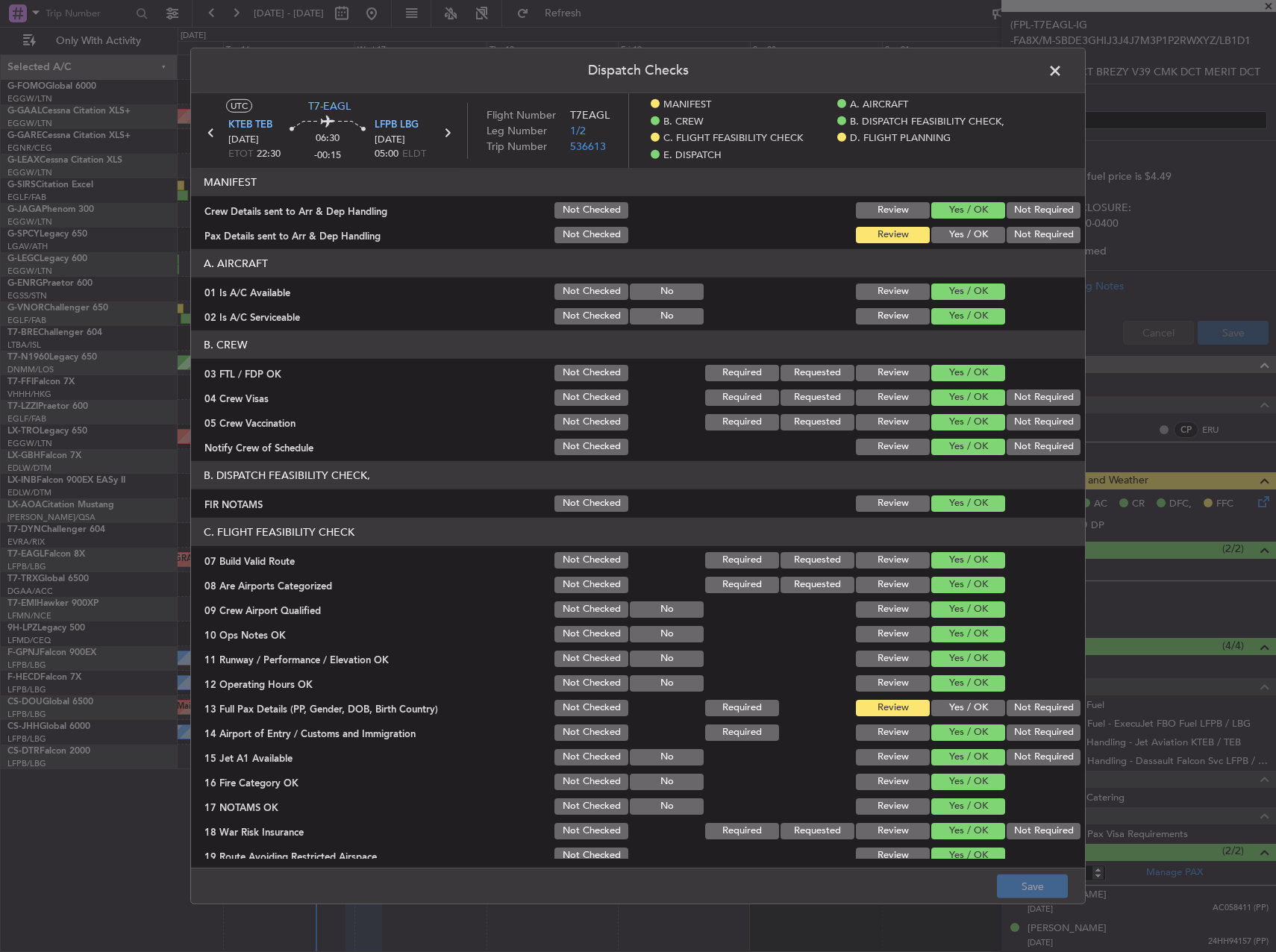
click at [933, 241] on button "Yes / OK" at bounding box center [968, 235] width 74 height 16
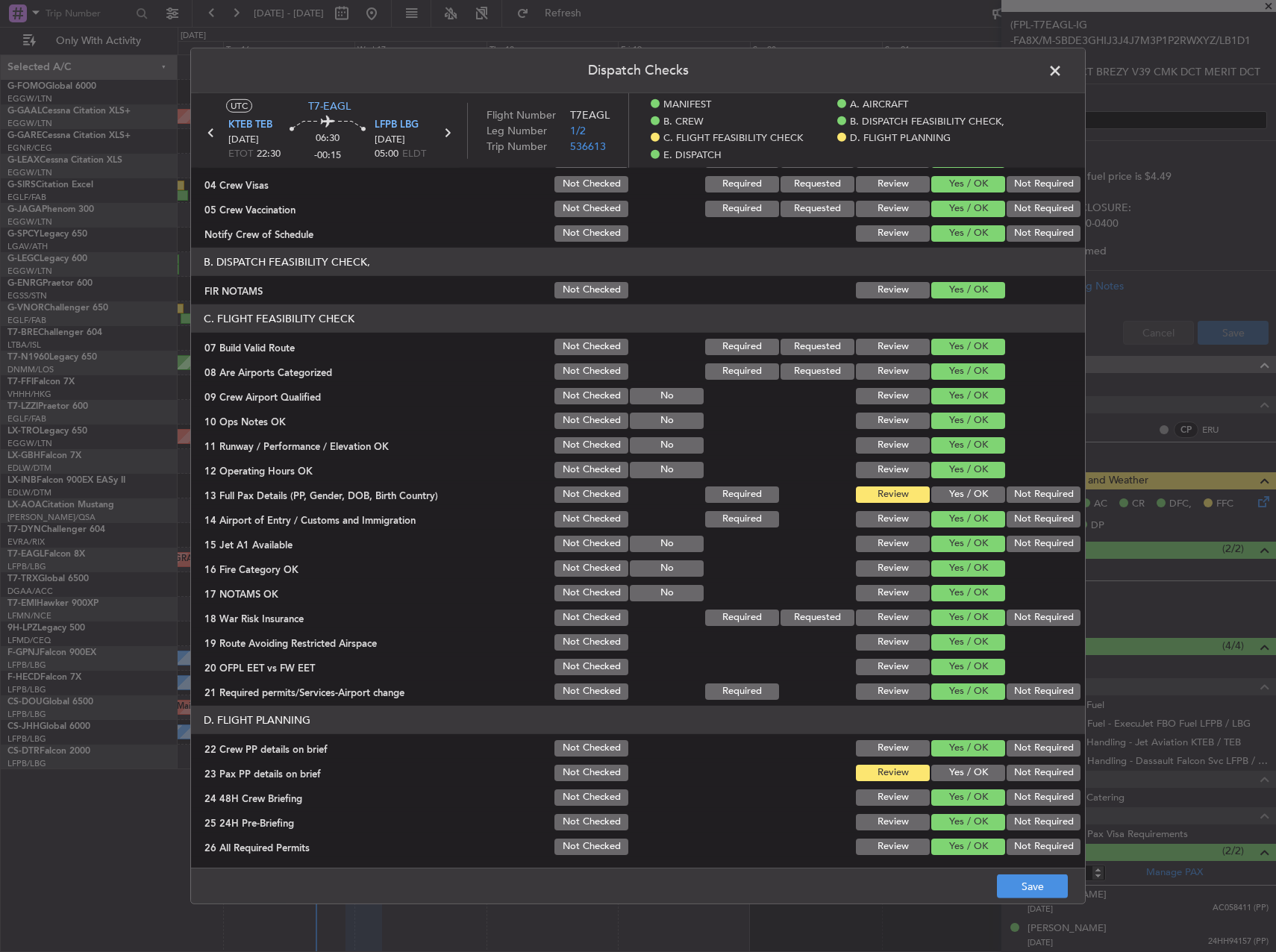
scroll to position [299, 0]
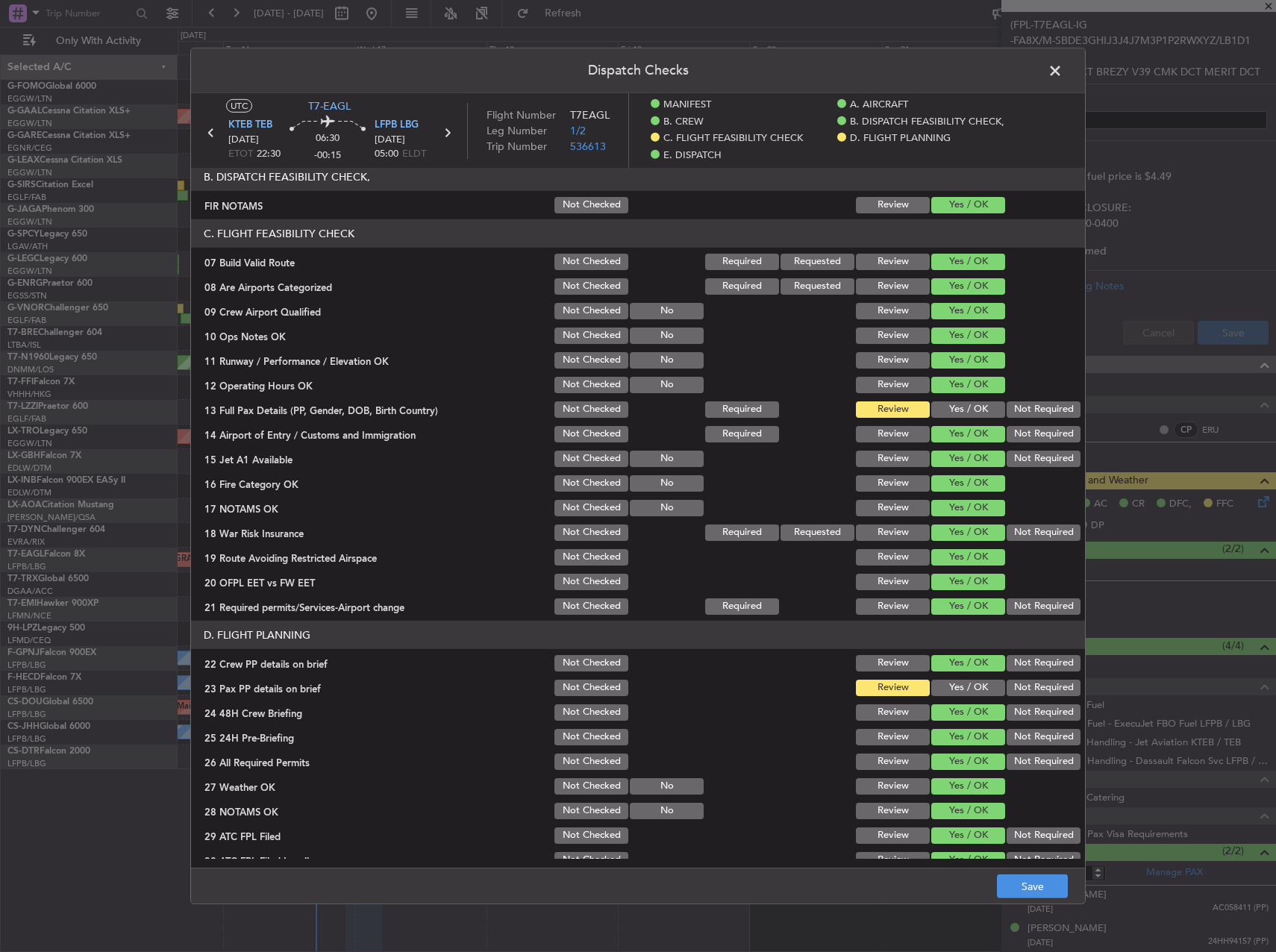
click at [956, 412] on button "Yes / OK" at bounding box center [968, 410] width 74 height 16
click at [963, 680] on button "Yes / OK" at bounding box center [968, 688] width 74 height 16
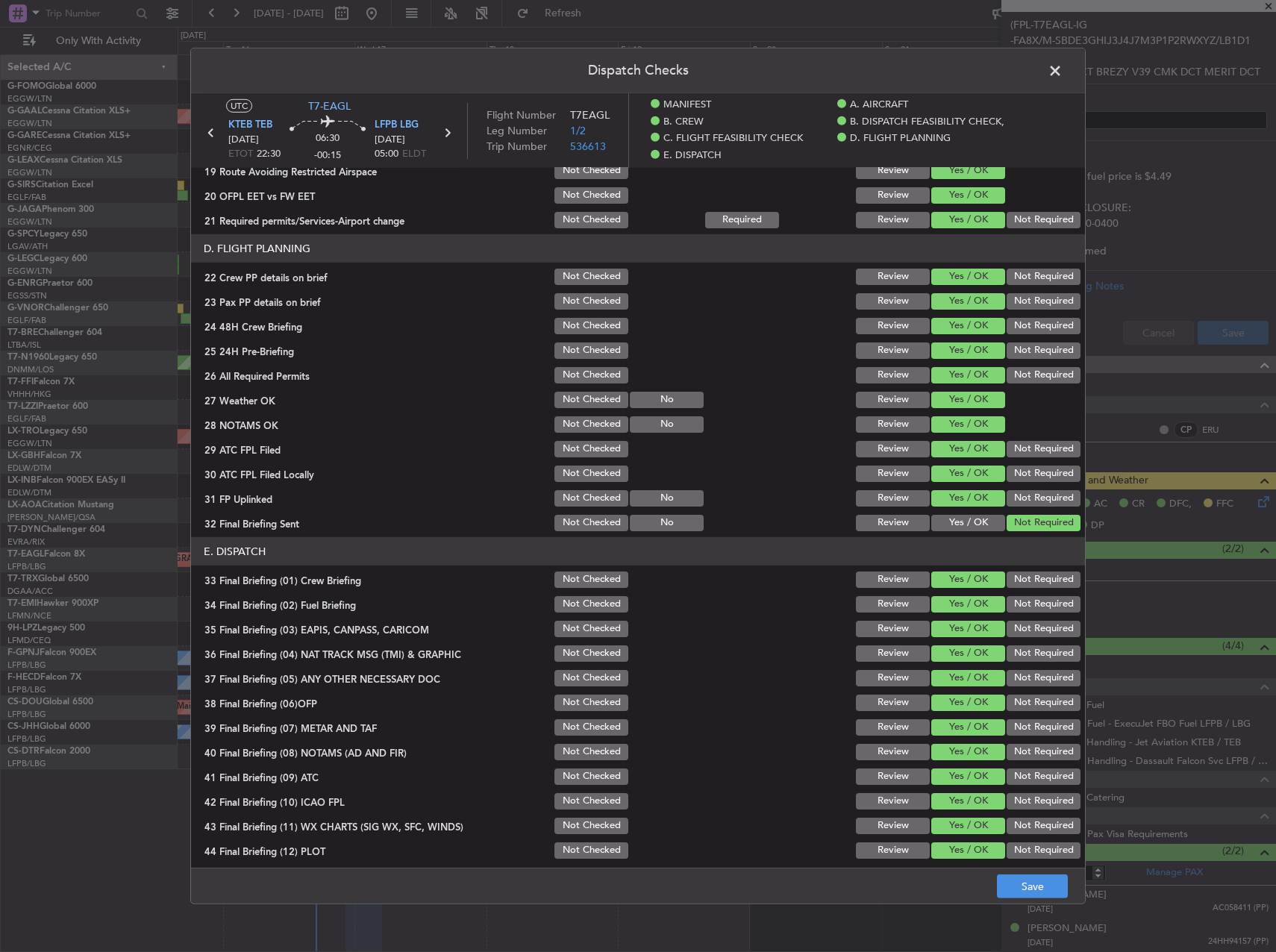
scroll to position [691, 0]
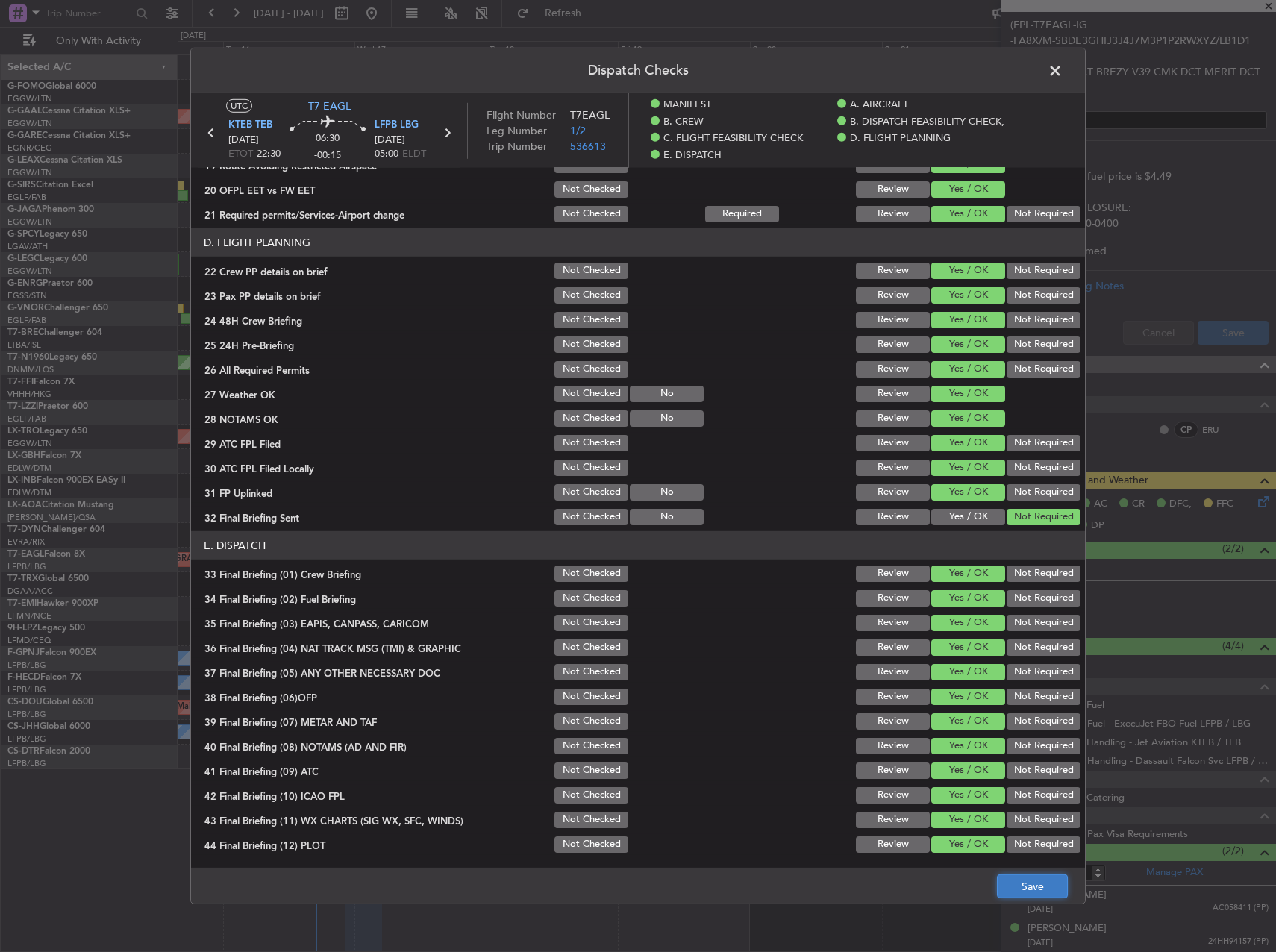
click at [1018, 878] on button "Save" at bounding box center [1032, 886] width 71 height 24
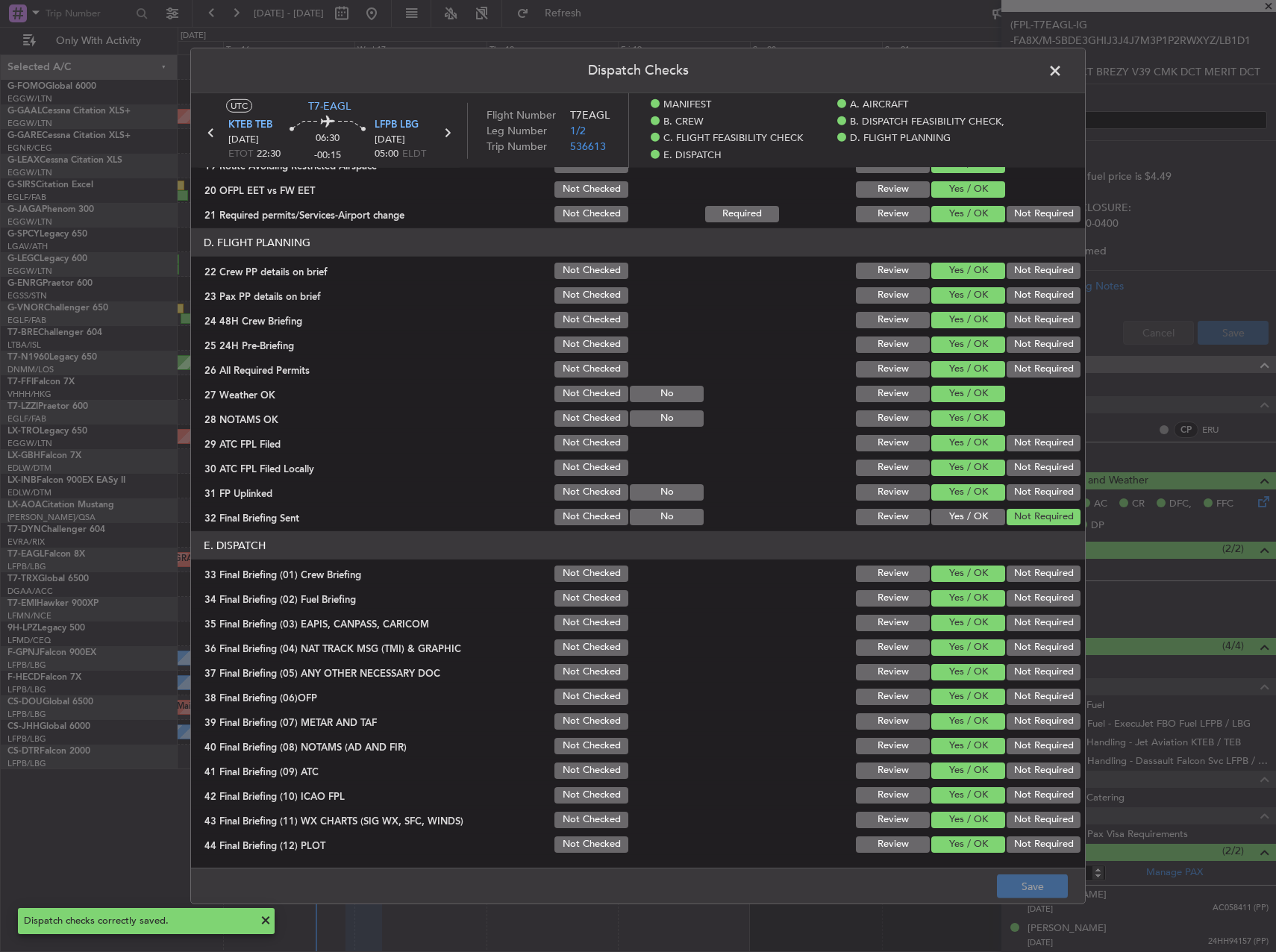
click at [1063, 70] on span at bounding box center [1063, 74] width 0 height 29
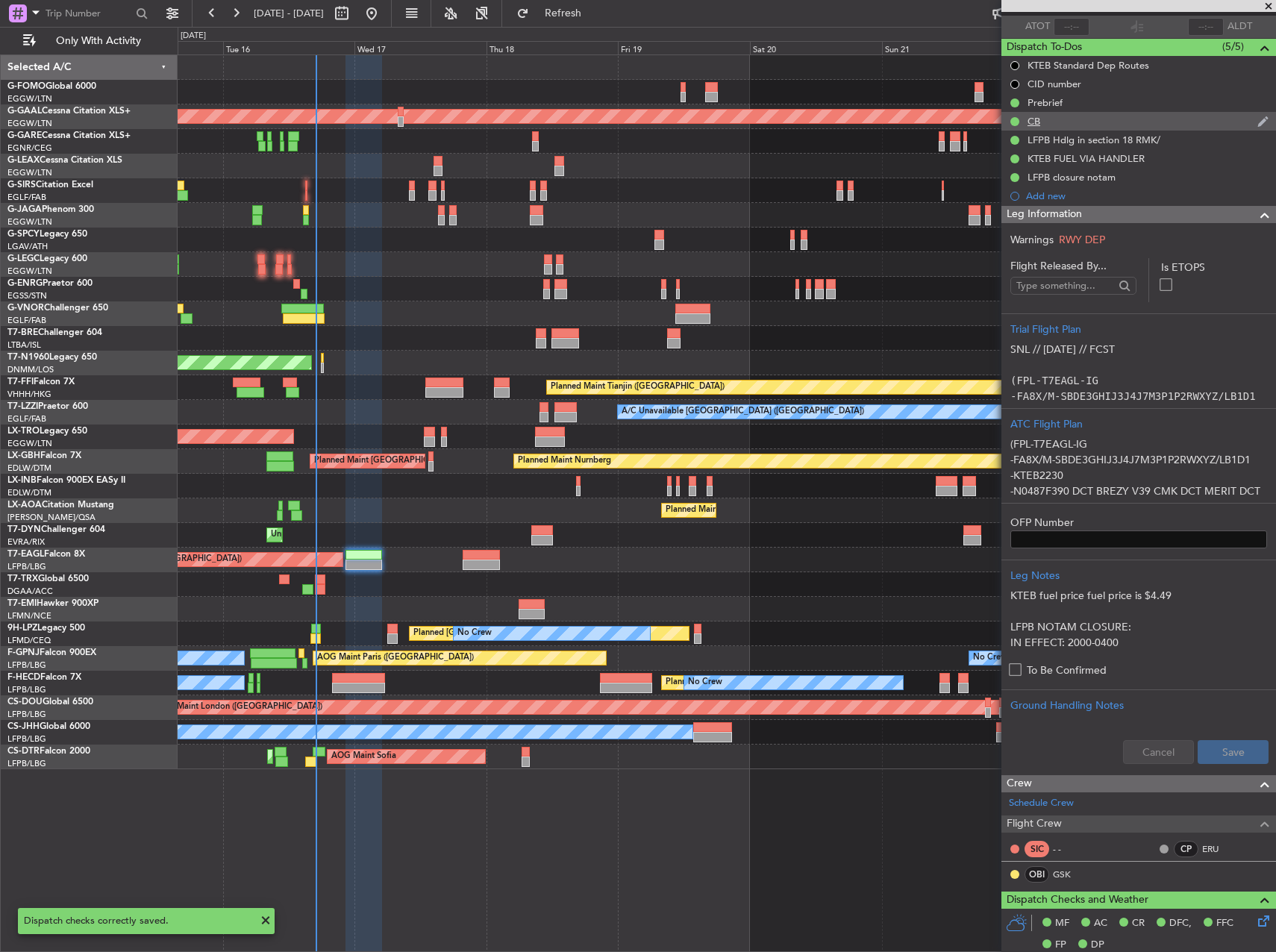
scroll to position [0, 0]
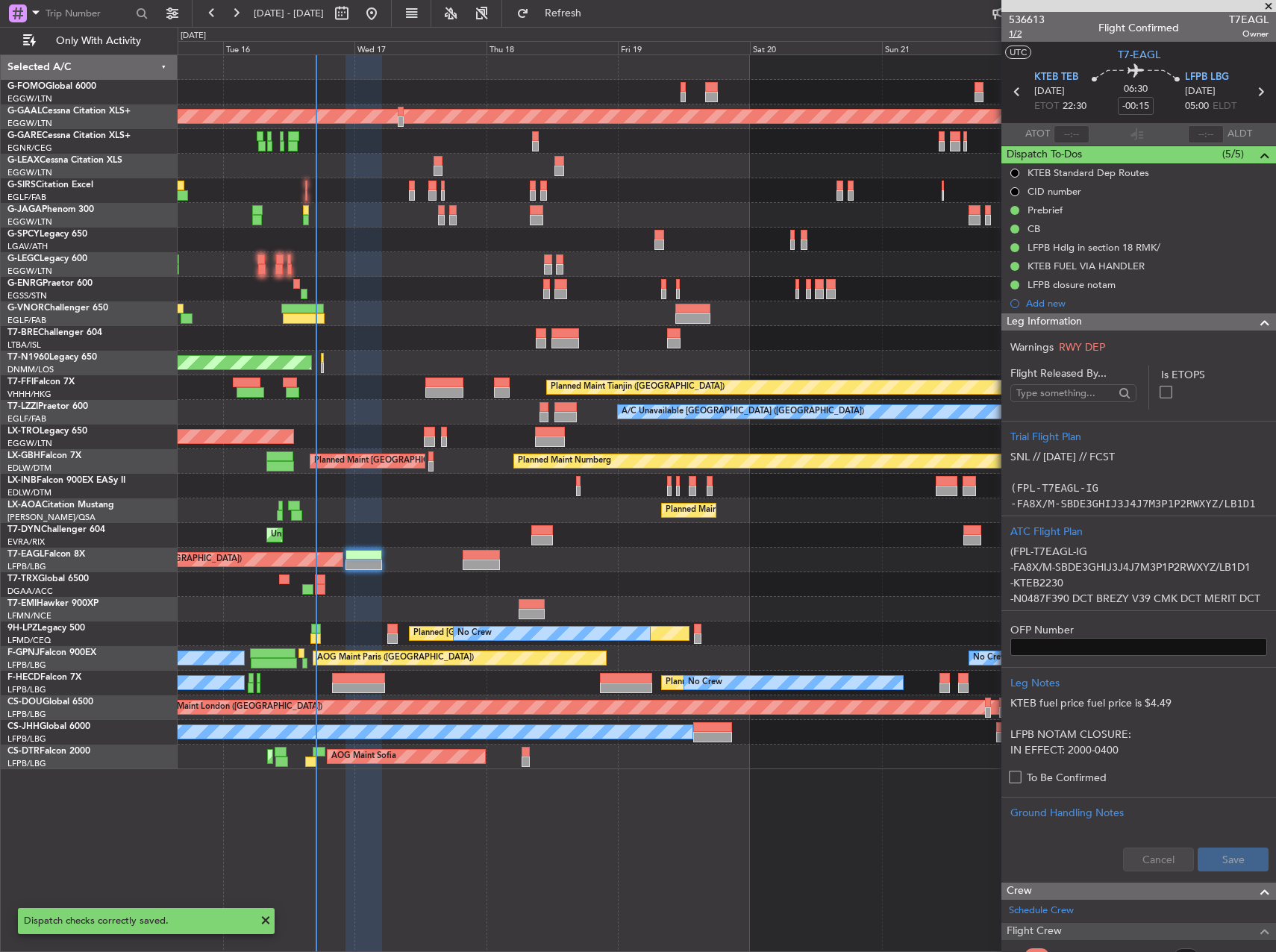
click at [1015, 33] on span "1/2" at bounding box center [1027, 34] width 36 height 13
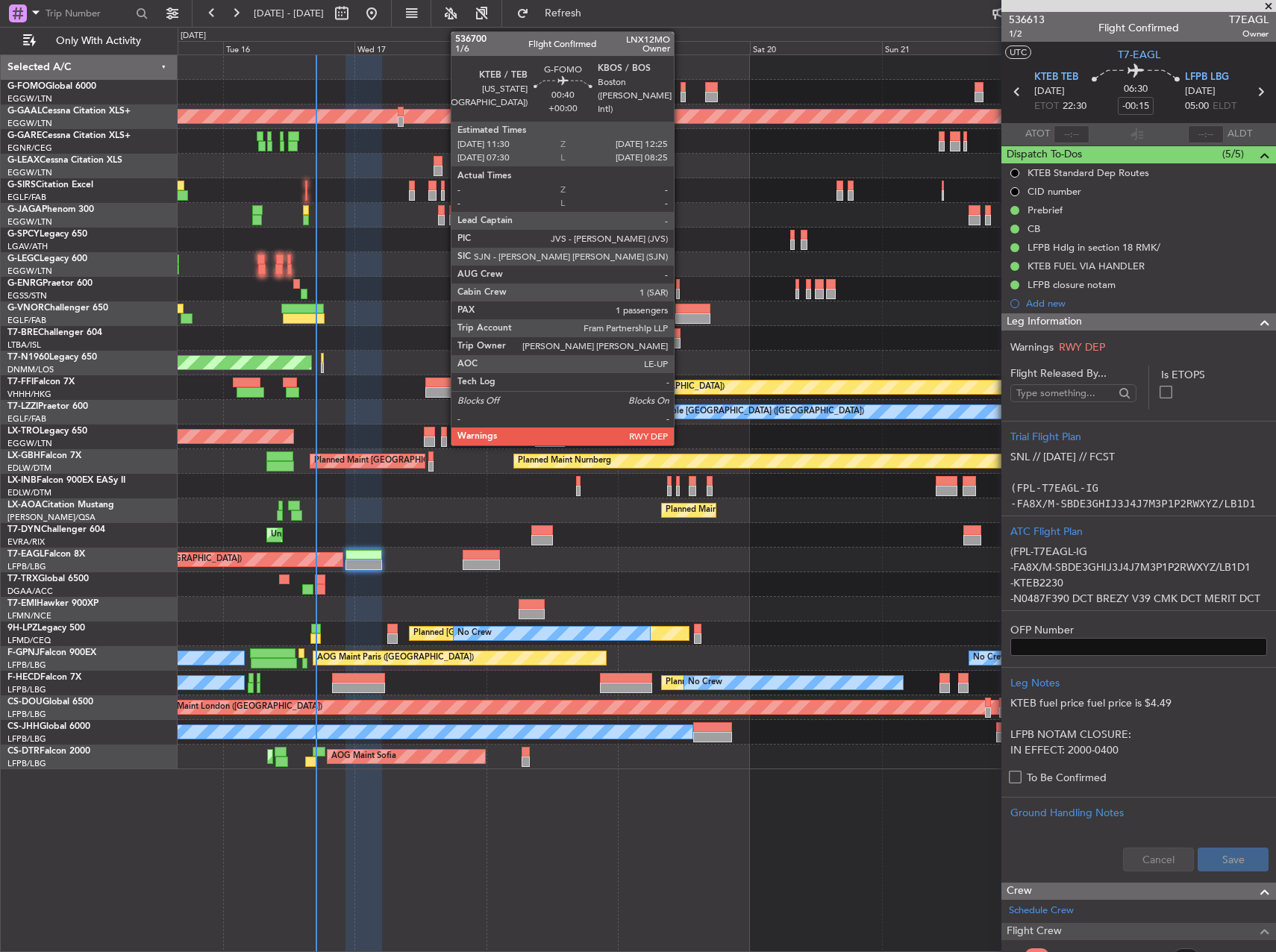
click at [681, 82] on div at bounding box center [683, 87] width 5 height 11
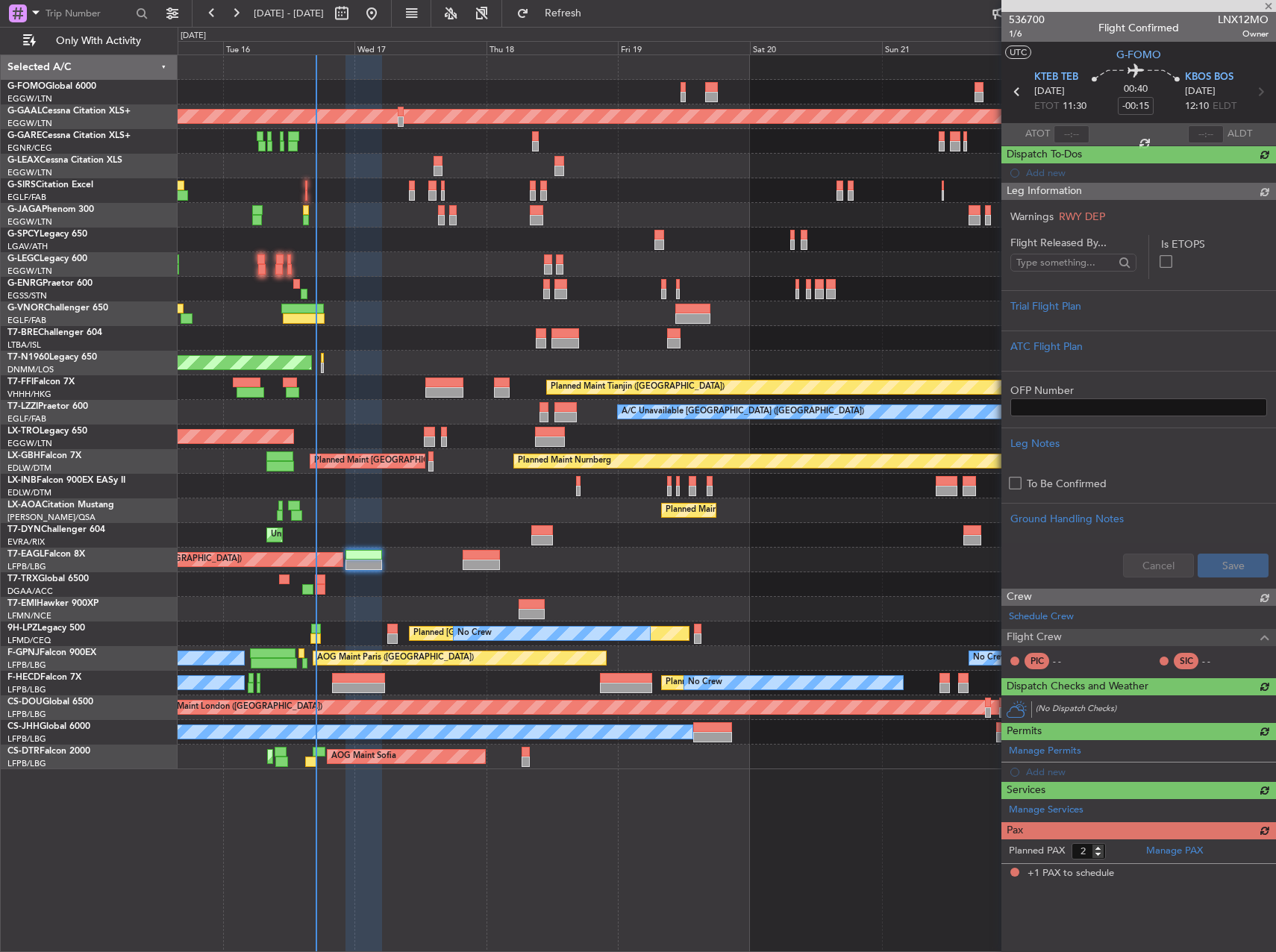
type input "1"
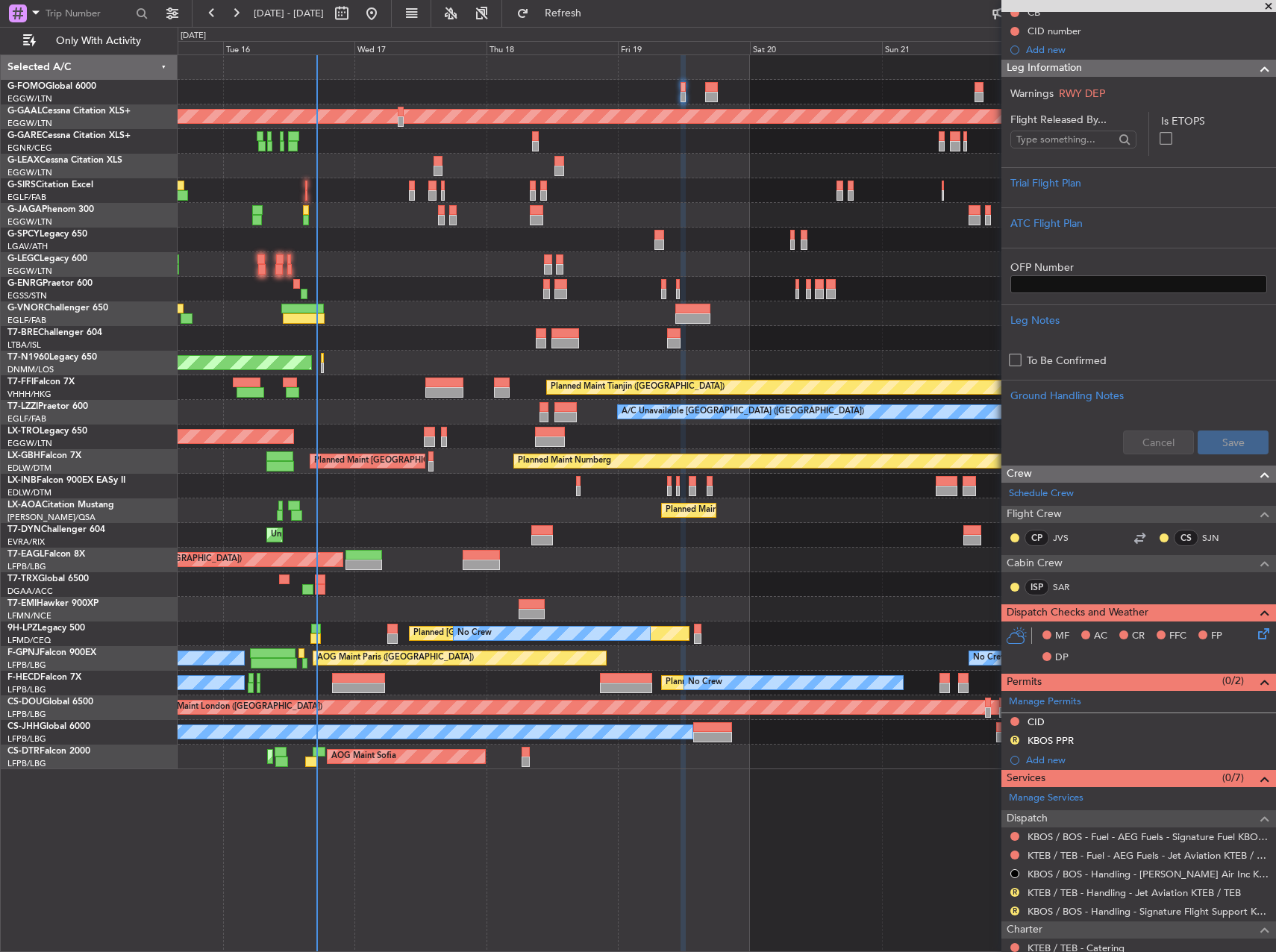
scroll to position [224, 0]
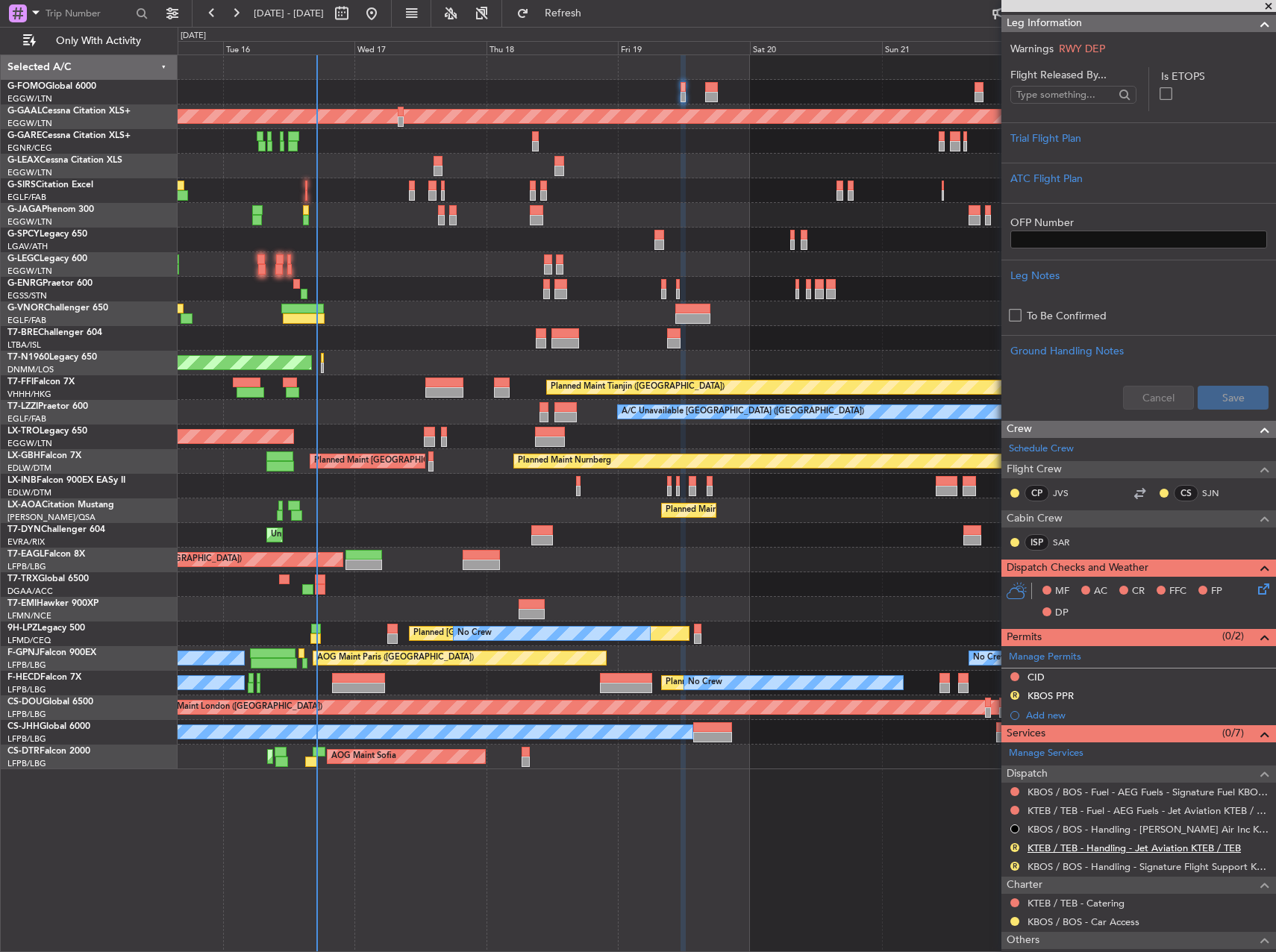
click at [1084, 847] on link "KTEB / TEB - Handling - Jet Aviation KTEB / TEB" at bounding box center [1134, 848] width 213 height 13
click at [1114, 867] on div "KTEB / TEB - Handling - Jet Aviation KTEB / TEB" at bounding box center [1134, 873] width 186 height 19
click at [1236, 869] on link "KBOS / BOS - Handling - Signature Flight Support KBOS / BOS" at bounding box center [1148, 867] width 241 height 13
click at [600, 11] on button "Refresh" at bounding box center [554, 13] width 89 height 24
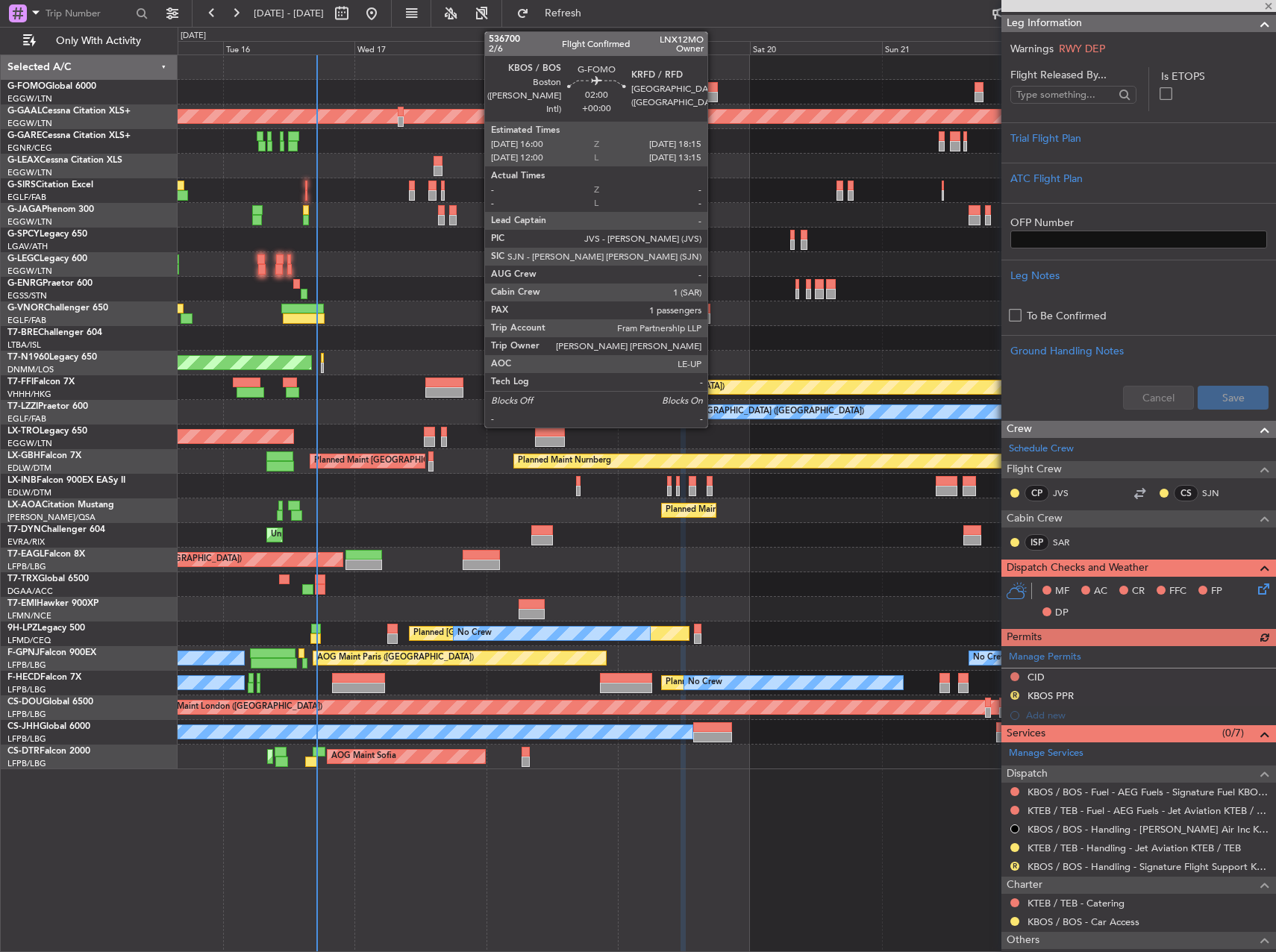
click at [714, 90] on div at bounding box center [712, 87] width 13 height 11
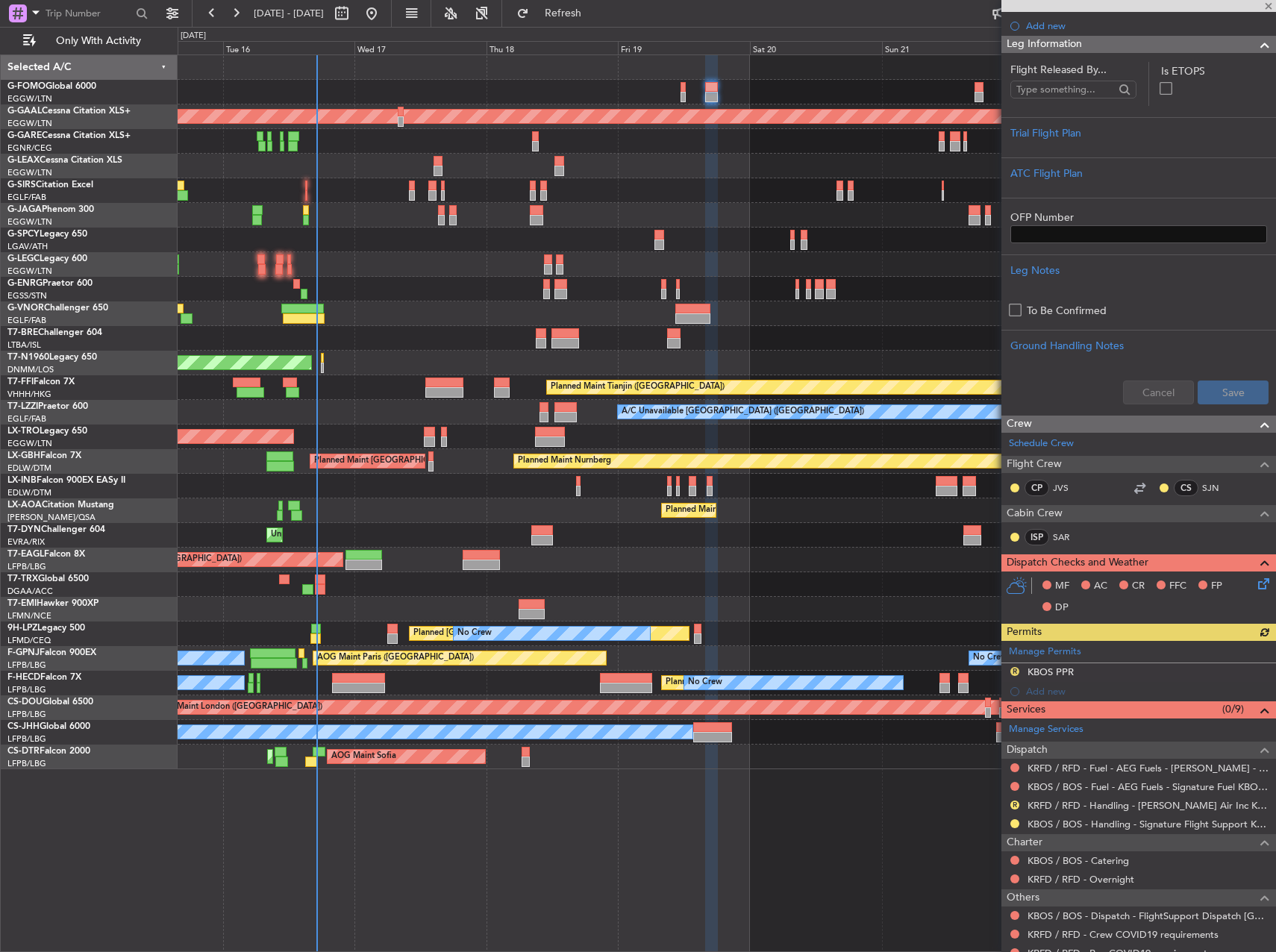
scroll to position [270, 0]
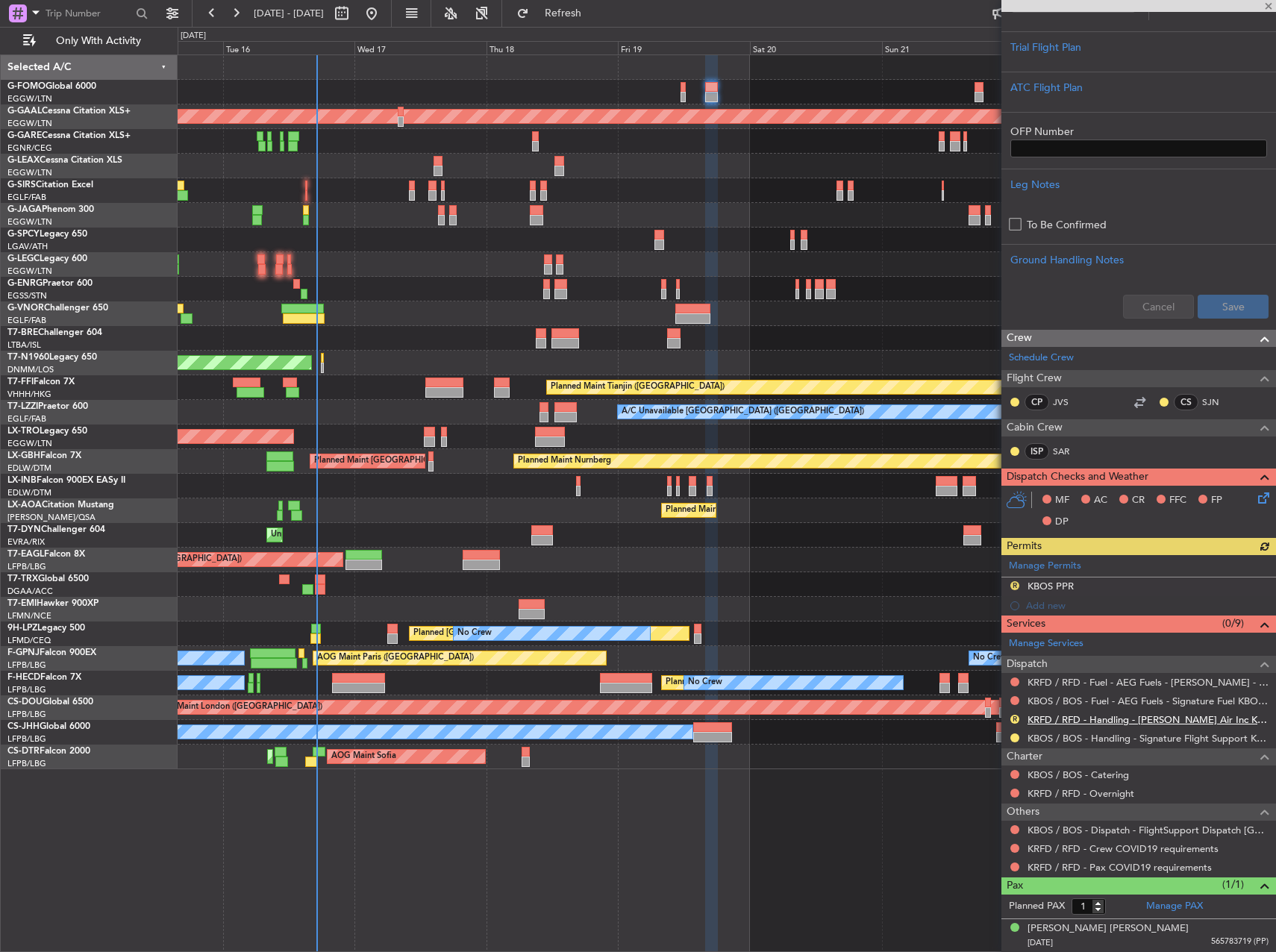
click at [1181, 723] on link "KRFD / RFD - Handling - [PERSON_NAME] Air Inc KRFD / RFD" at bounding box center [1148, 720] width 241 height 13
drag, startPoint x: 635, startPoint y: 13, endPoint x: 736, endPoint y: 72, distance: 117.0
click at [595, 13] on span "Refresh" at bounding box center [564, 13] width 63 height 11
click at [688, 101] on div "OLBA 11:00 Z KTEB 22:45 Z 10:50 Z 22:30 Z" at bounding box center [726, 92] width 1098 height 25
click at [684, 89] on div at bounding box center [683, 87] width 5 height 11
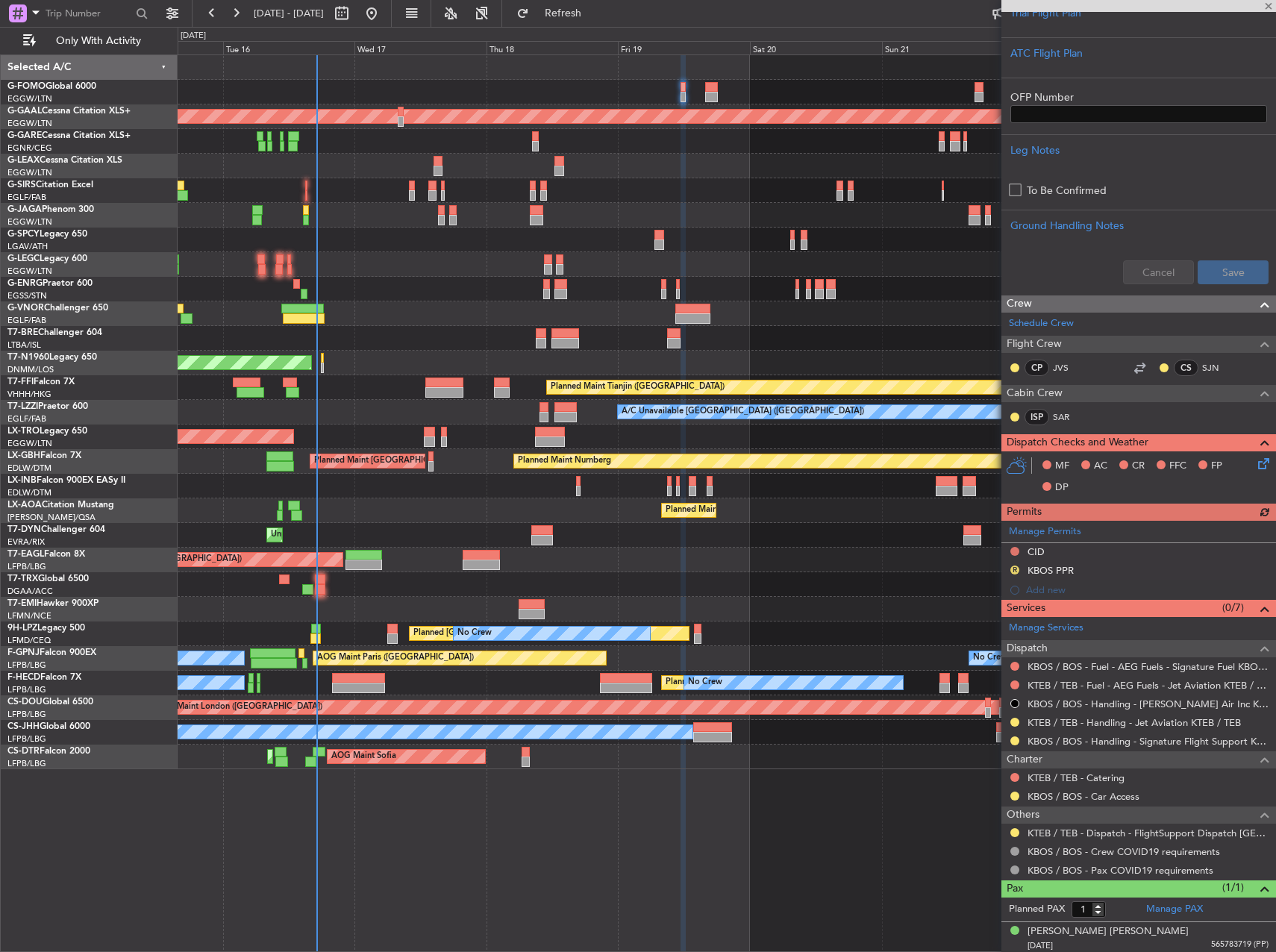
scroll to position [353, 0]
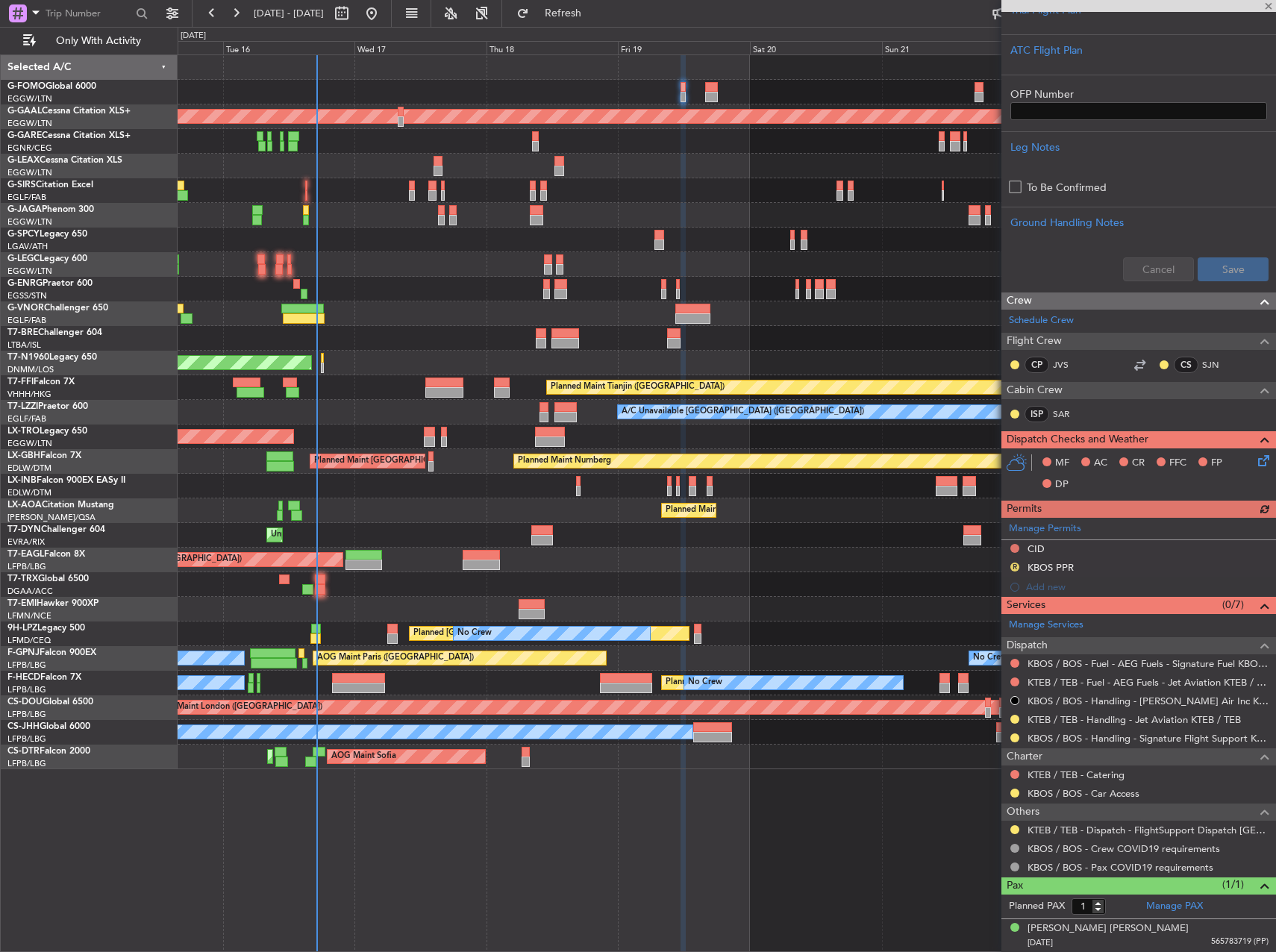
click at [1016, 724] on div at bounding box center [1015, 719] width 12 height 12
click at [1016, 716] on button at bounding box center [1014, 719] width 9 height 9
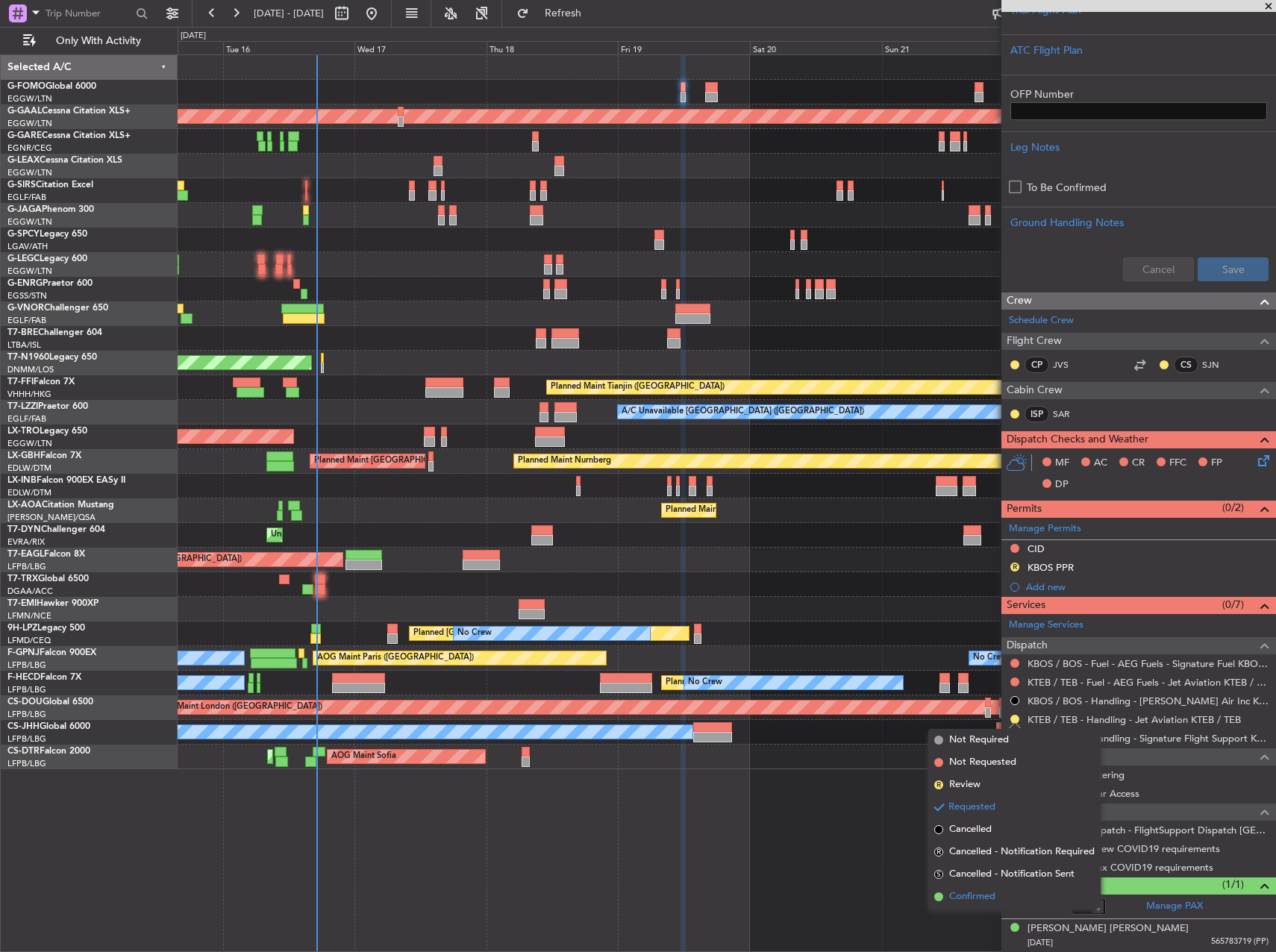
click at [973, 905] on li "Confirmed" at bounding box center [1014, 896] width 173 height 22
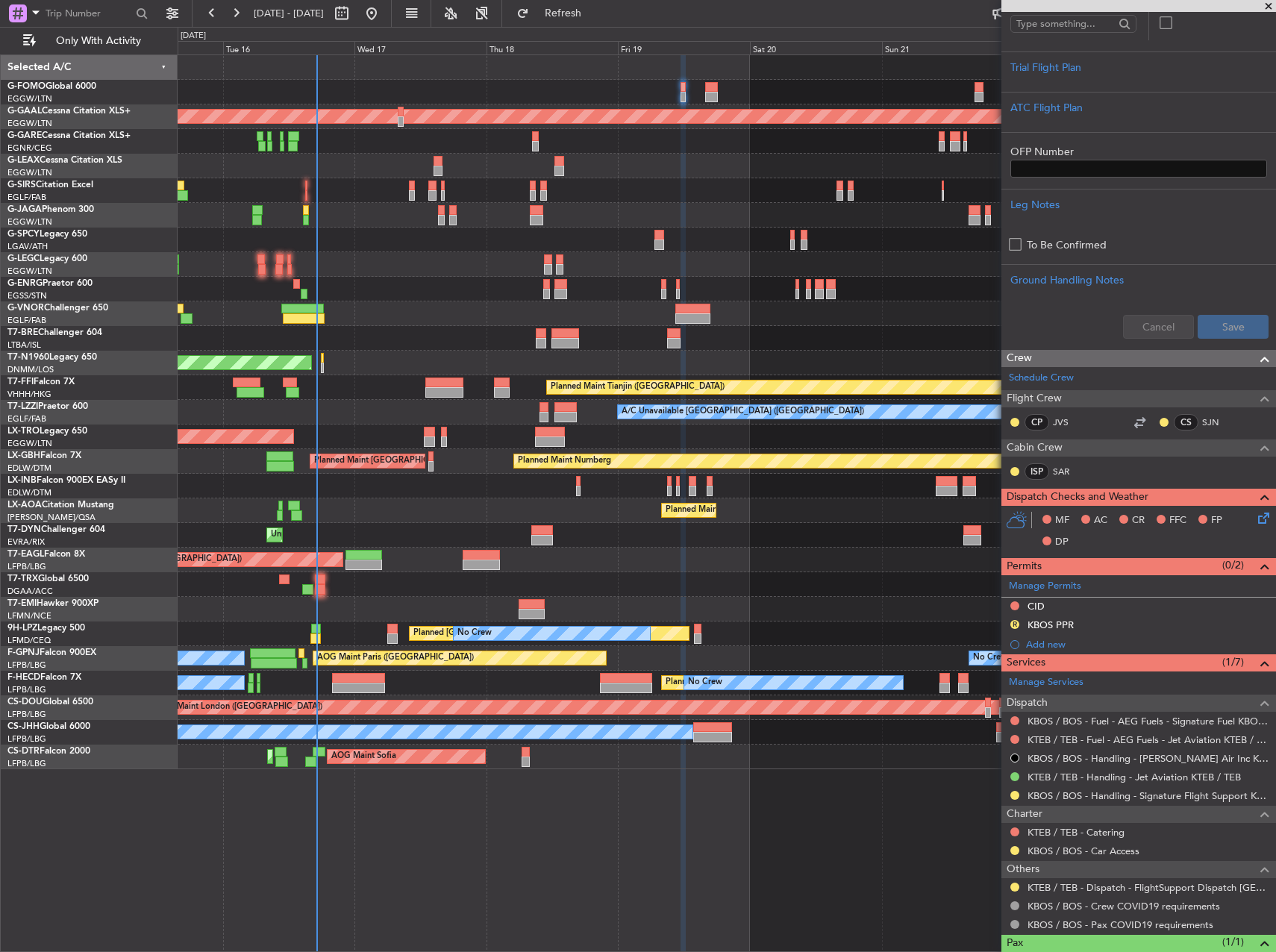
scroll to position [299, 0]
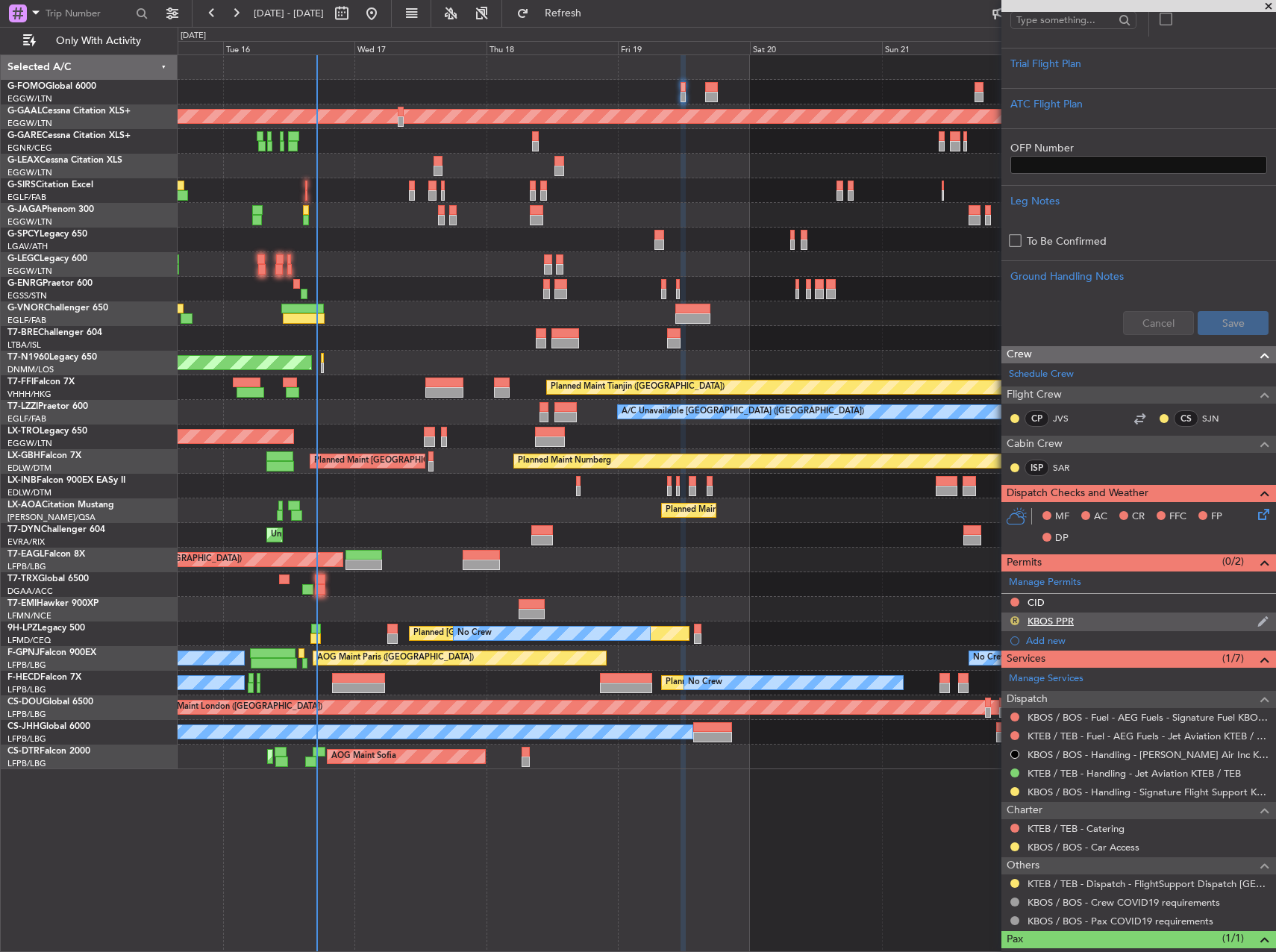
click at [1013, 619] on button "R" at bounding box center [1014, 621] width 9 height 9
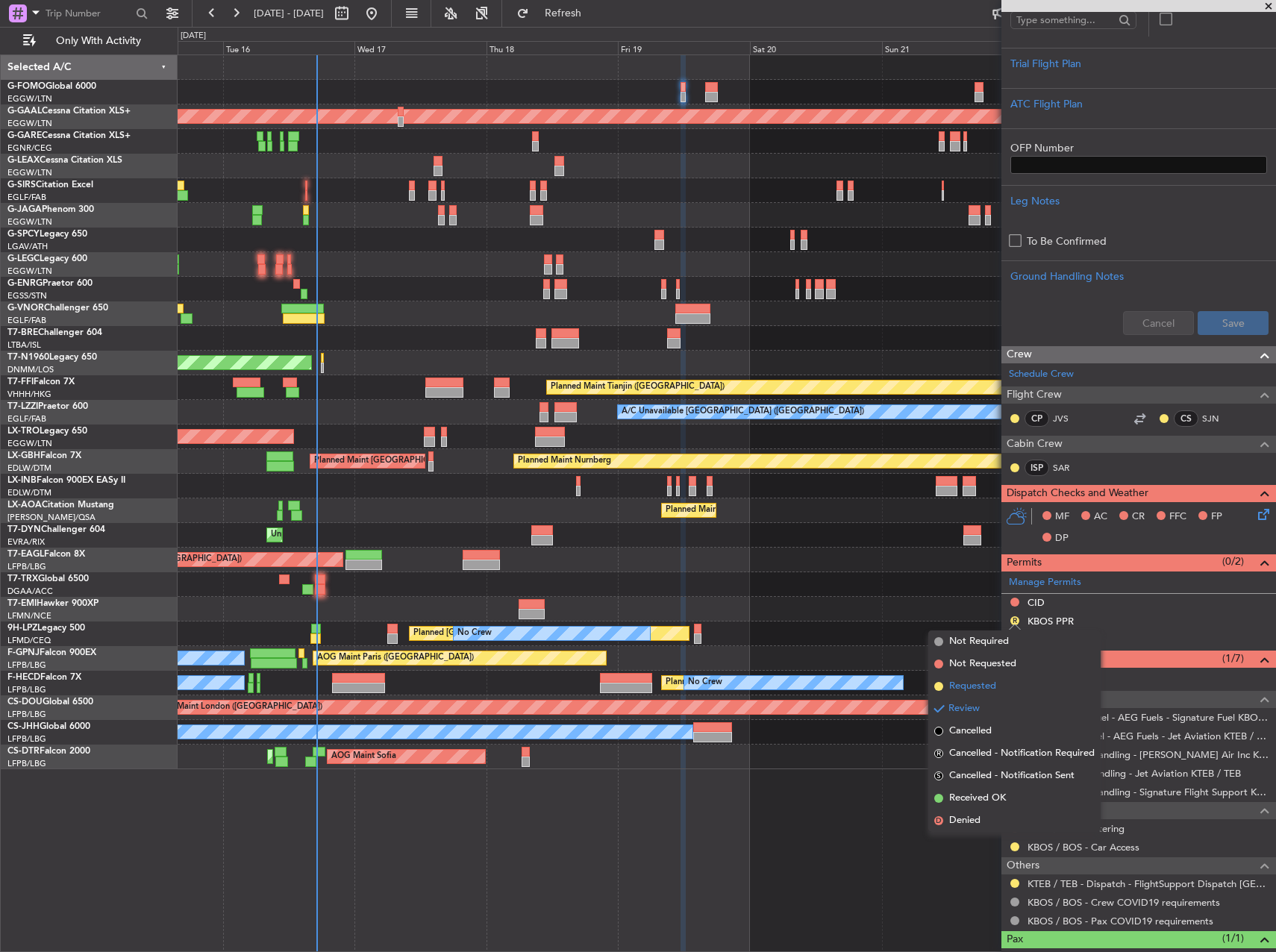
click at [990, 681] on span "Requested" at bounding box center [973, 686] width 47 height 15
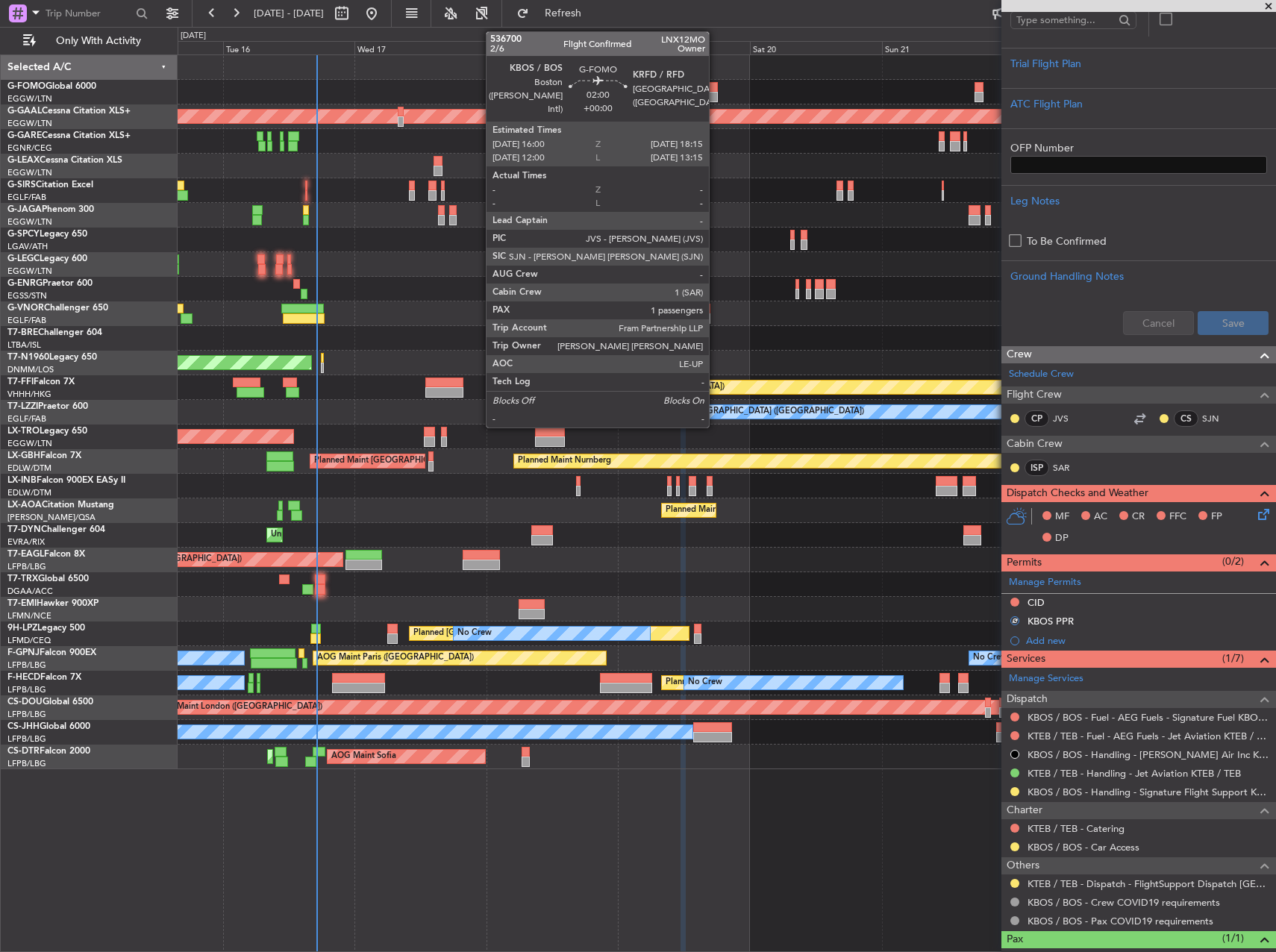
click at [716, 97] on div at bounding box center [712, 97] width 13 height 11
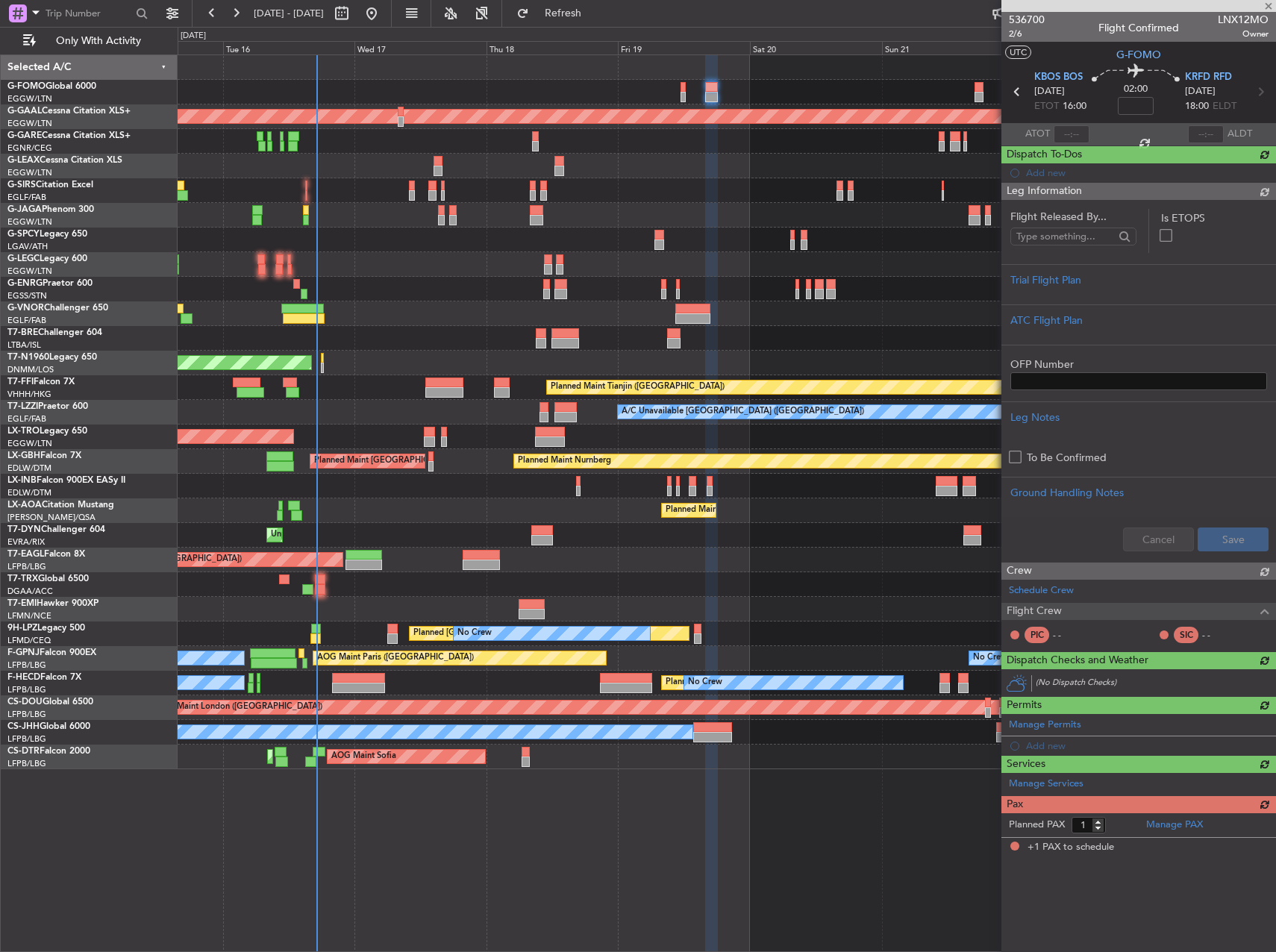
scroll to position [0, 0]
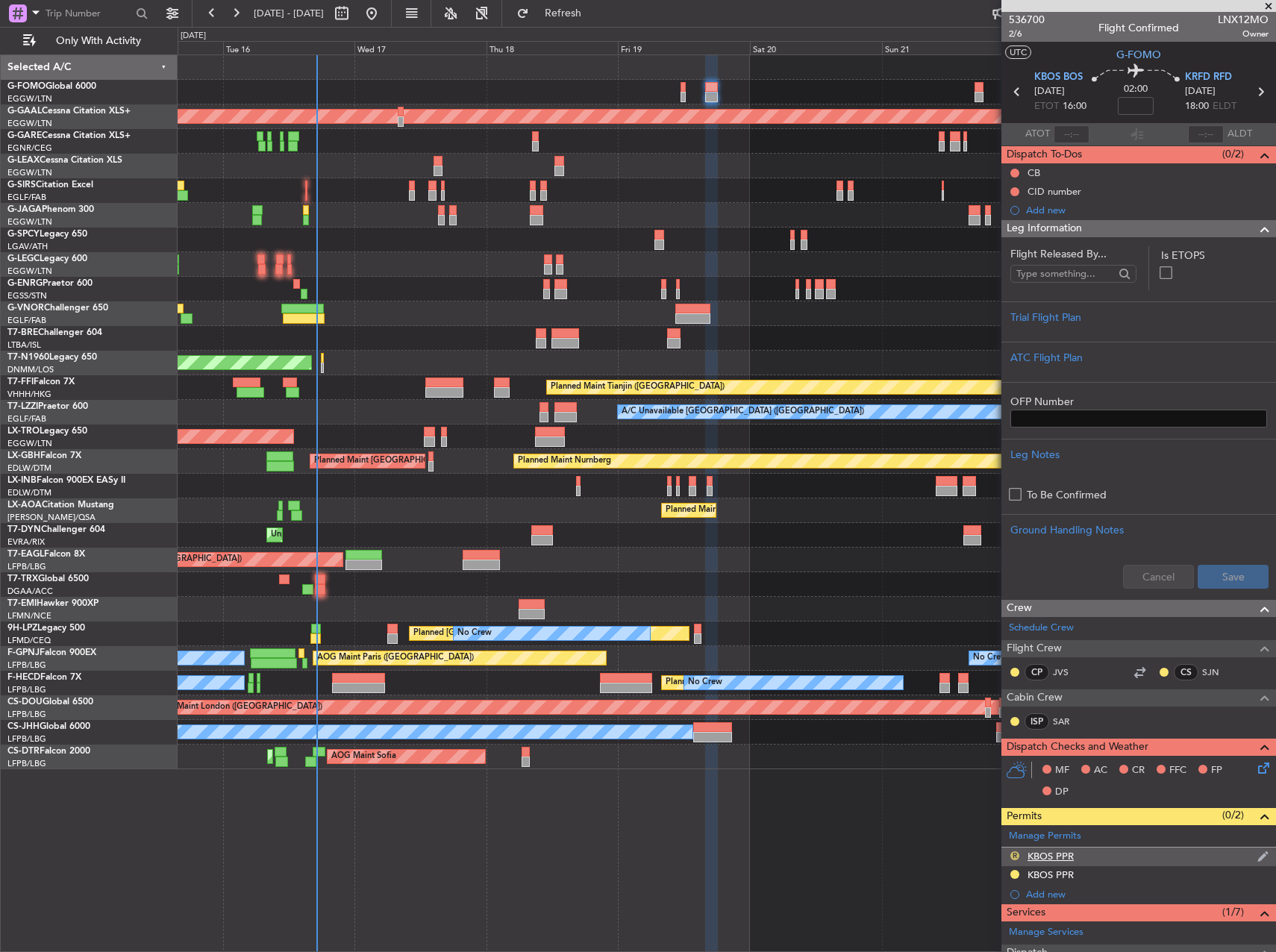
click at [1013, 858] on button "R" at bounding box center [1014, 855] width 9 height 9
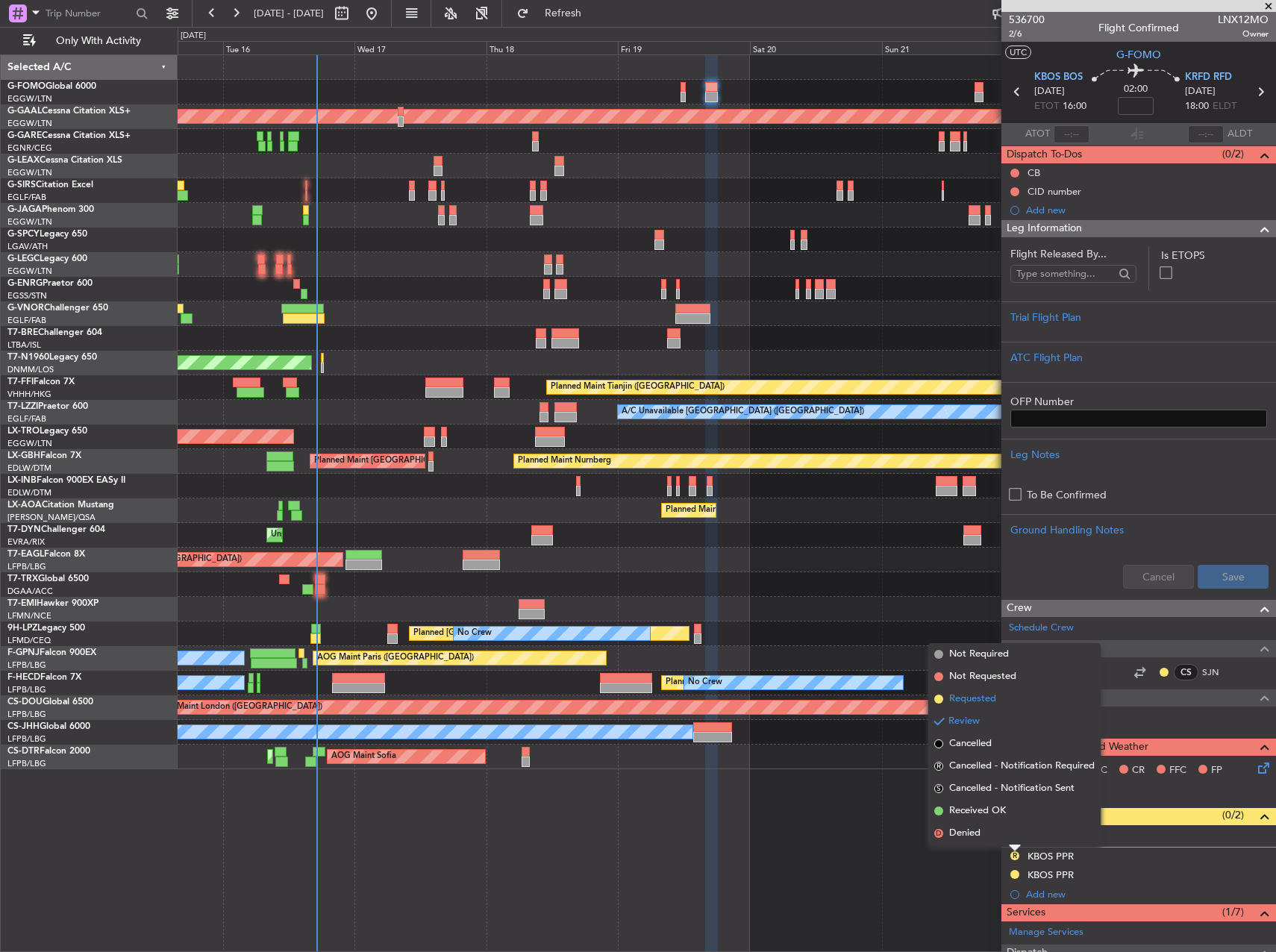
click at [983, 703] on span "Requested" at bounding box center [973, 699] width 47 height 15
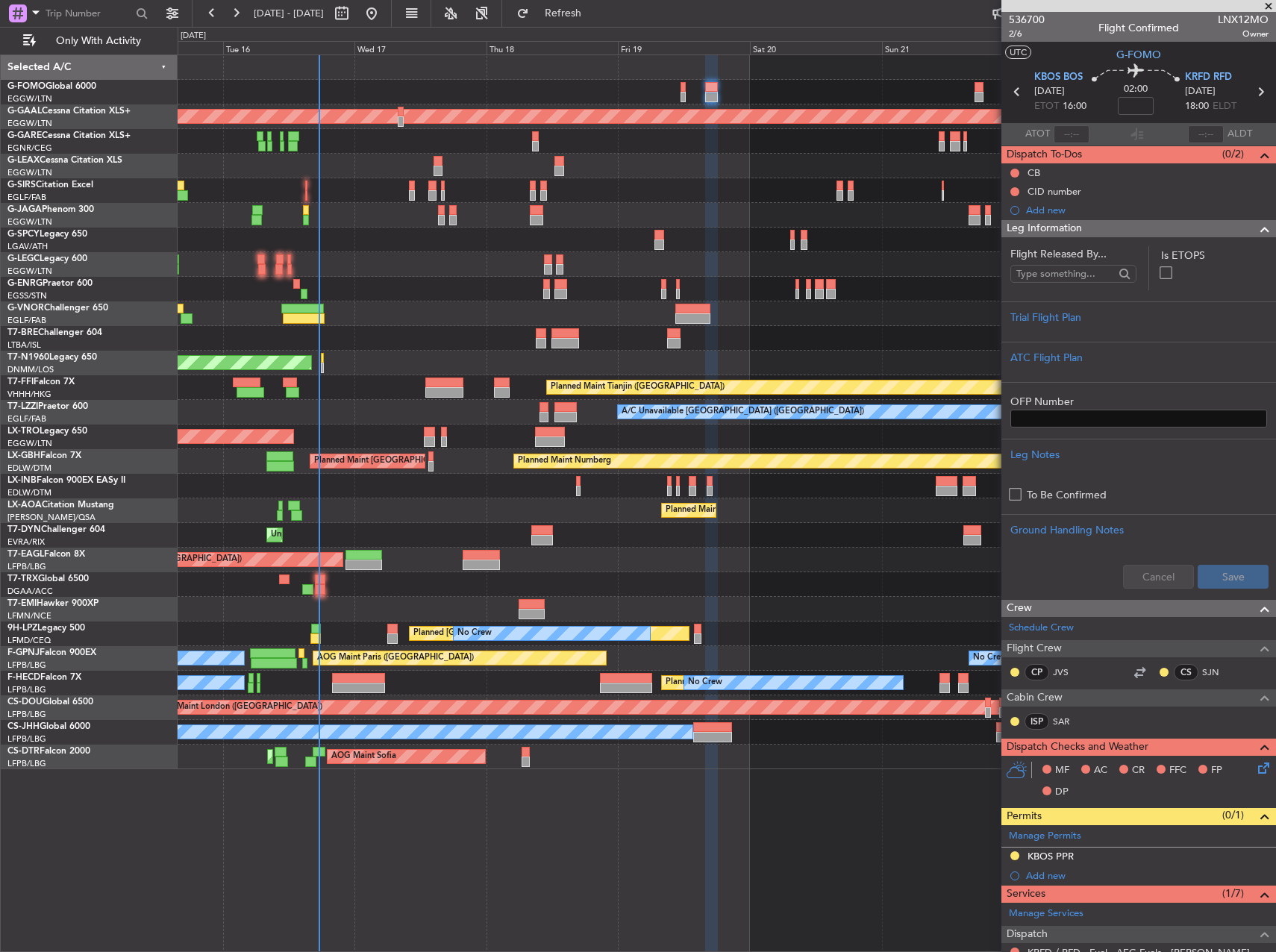
click at [326, 360] on div "AOG Maint London ([GEOGRAPHIC_DATA])" at bounding box center [726, 363] width 1098 height 25
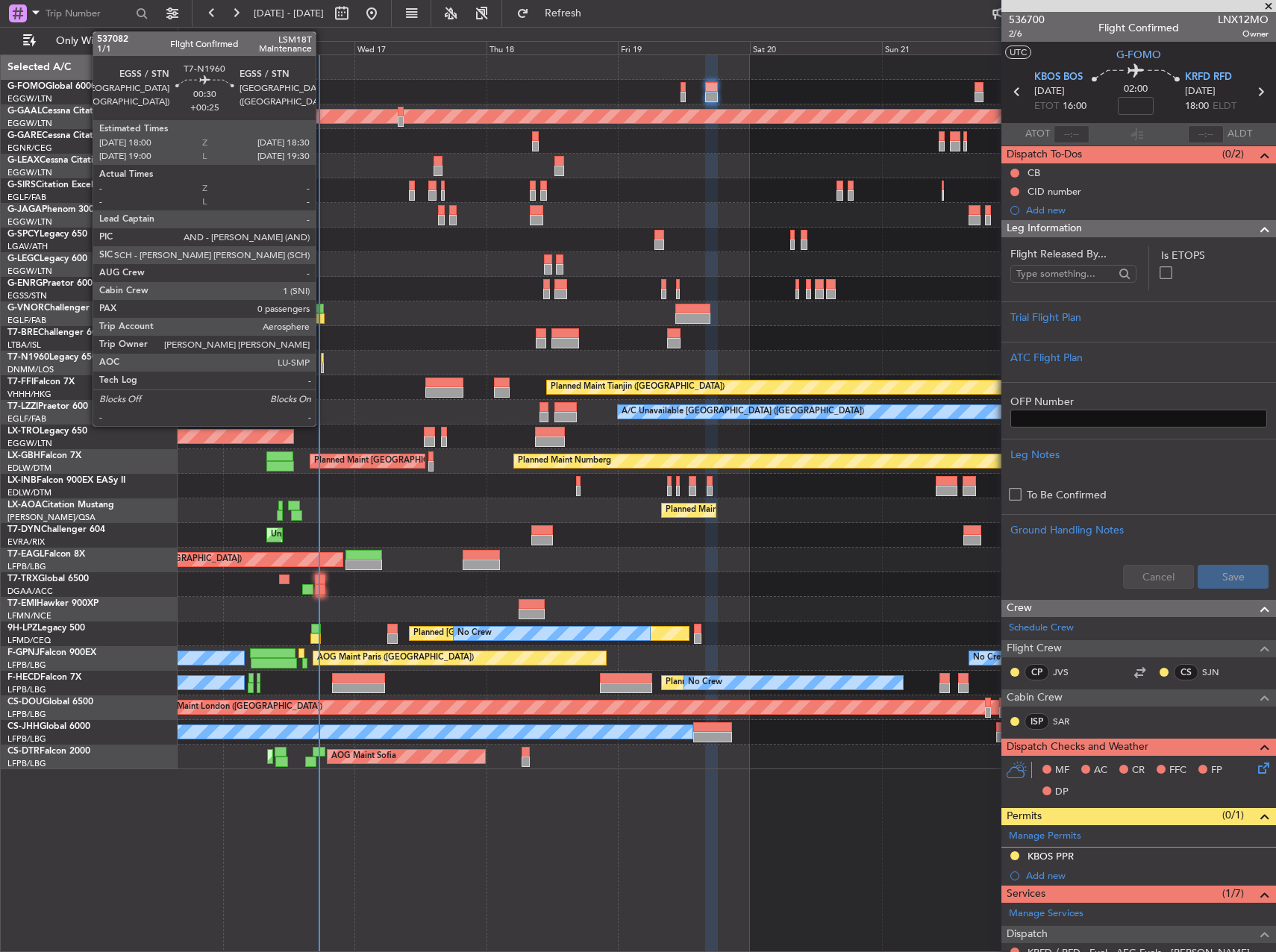
click at [322, 360] on div at bounding box center [322, 358] width 3 height 11
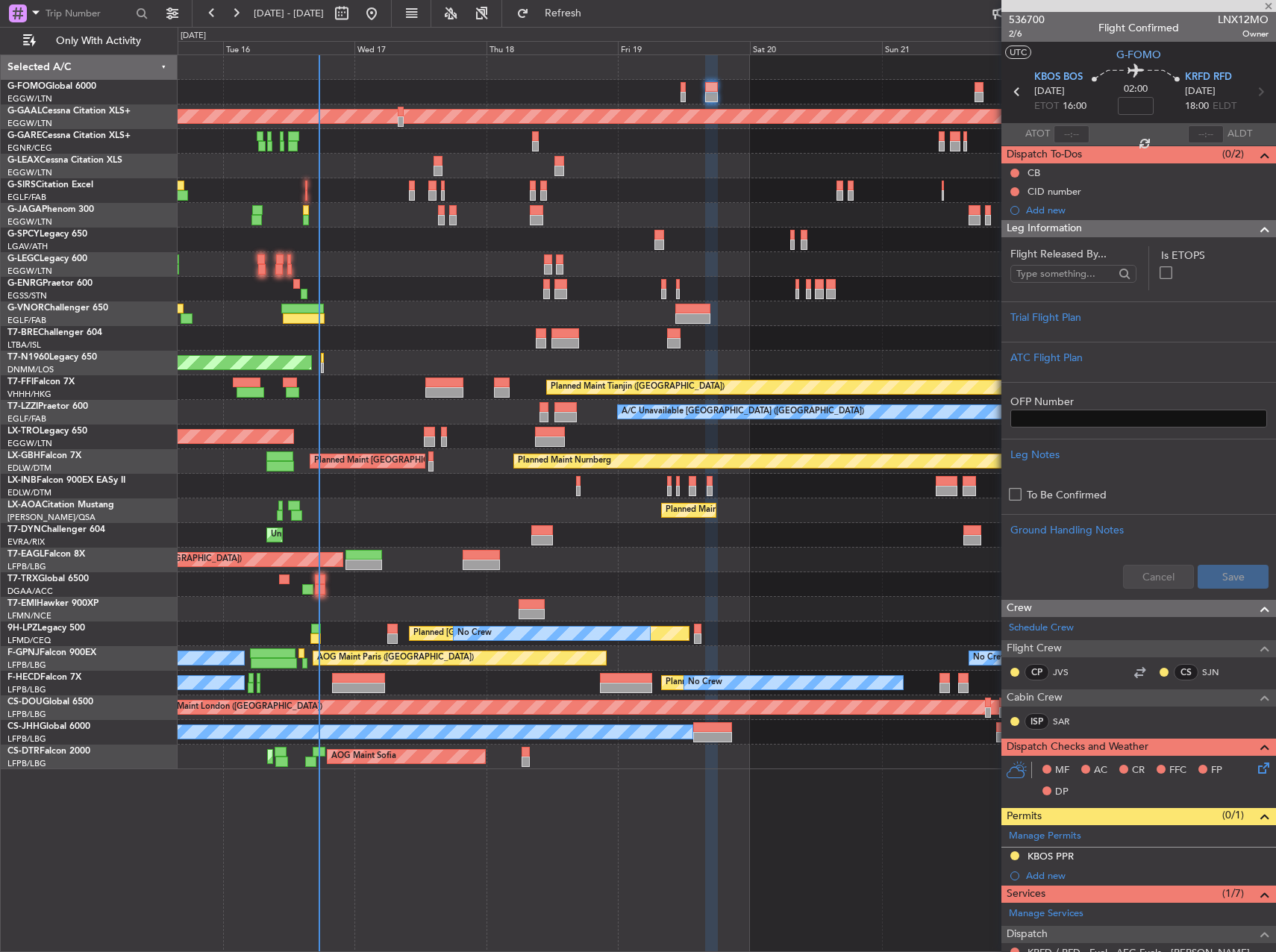
type input "+00:25"
type input "0"
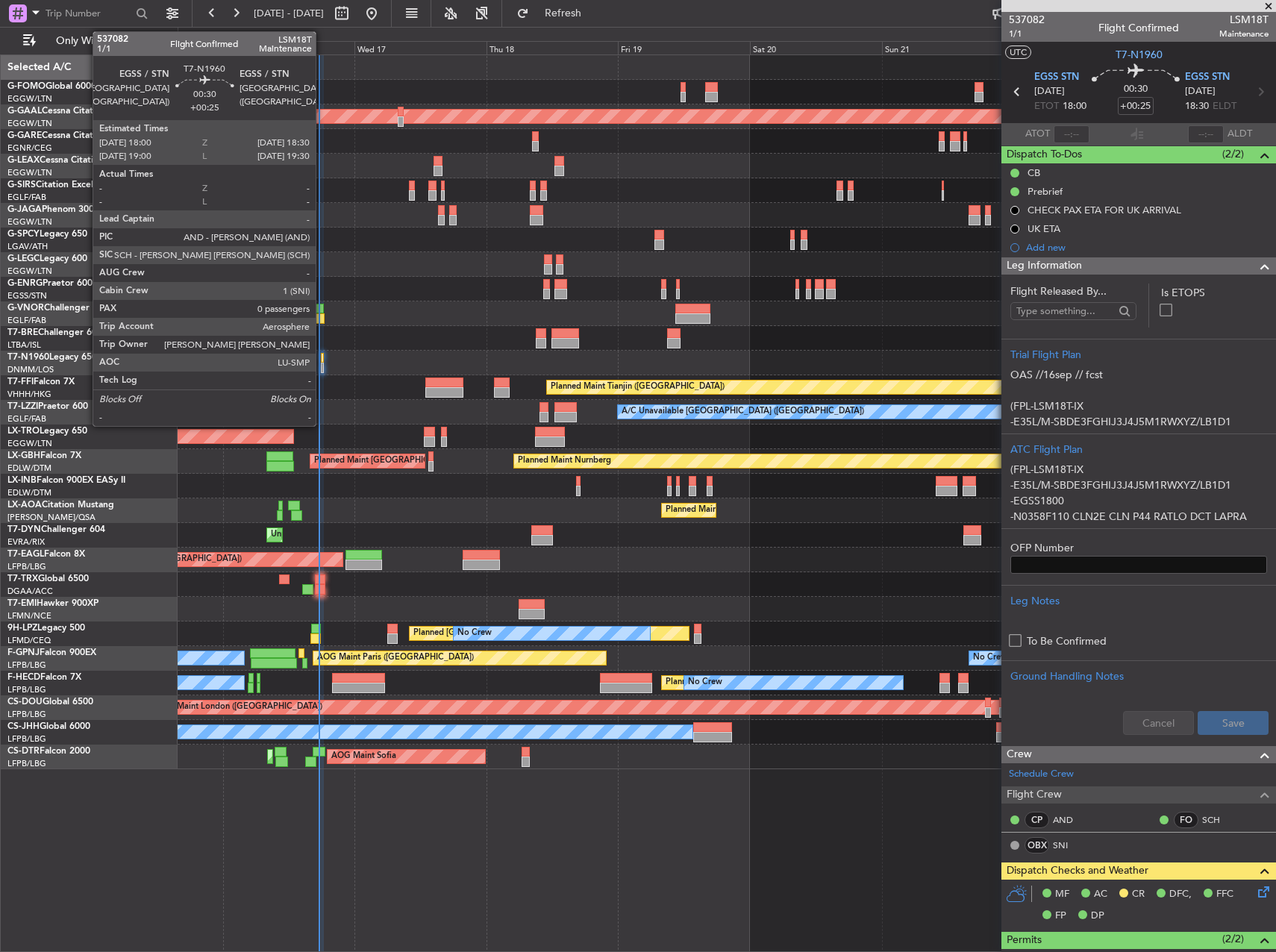
click at [322, 357] on div at bounding box center [322, 358] width 3 height 11
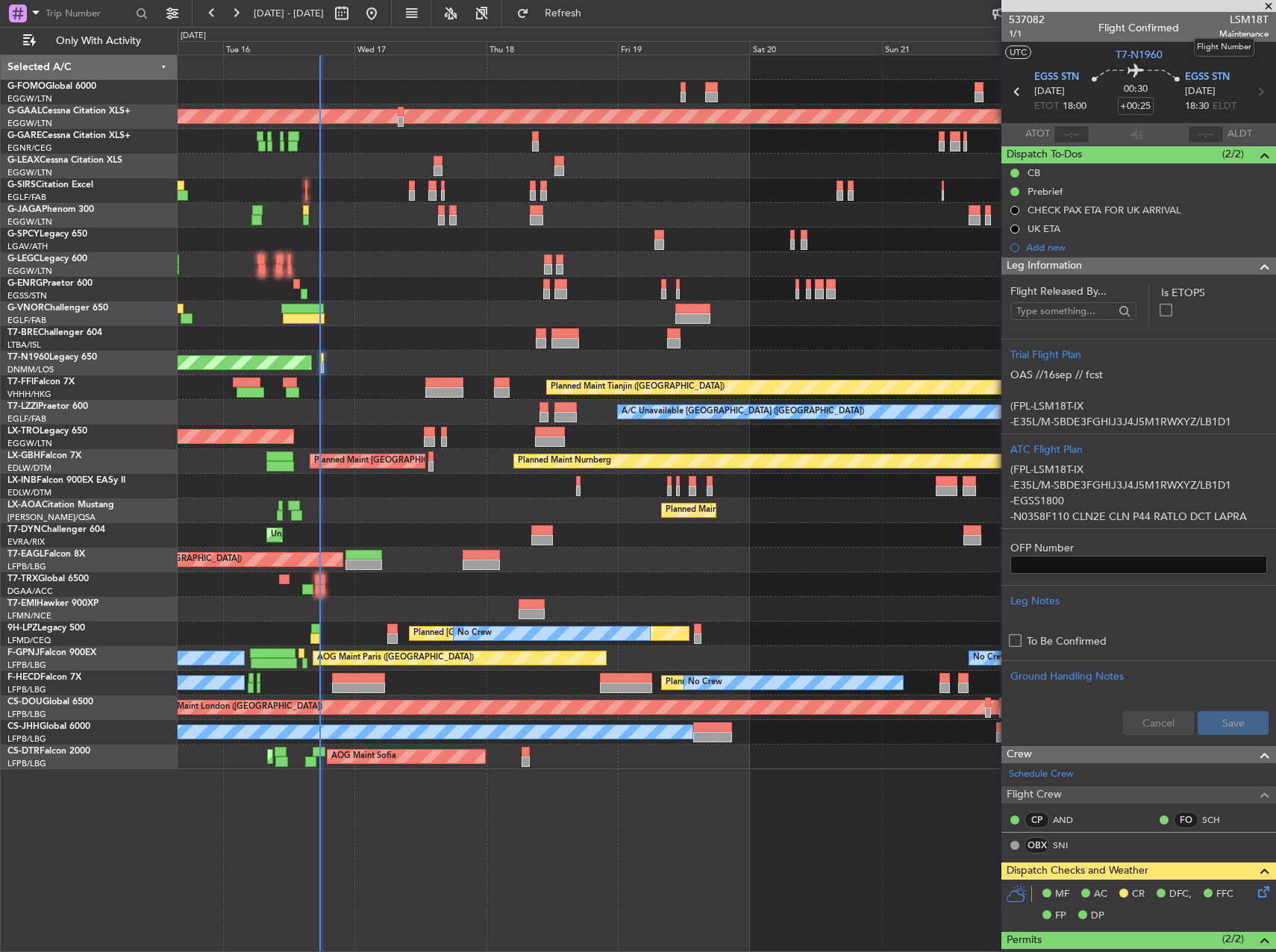
click at [1228, 20] on span "LSM18T" at bounding box center [1244, 20] width 49 height 16
click at [1206, 20] on div "537082 1/1 Flight Confirmed LSM18T Maintenance" at bounding box center [1139, 27] width 275 height 29
click at [320, 367] on div "AOG Maint London ([GEOGRAPHIC_DATA])" at bounding box center [726, 363] width 1098 height 25
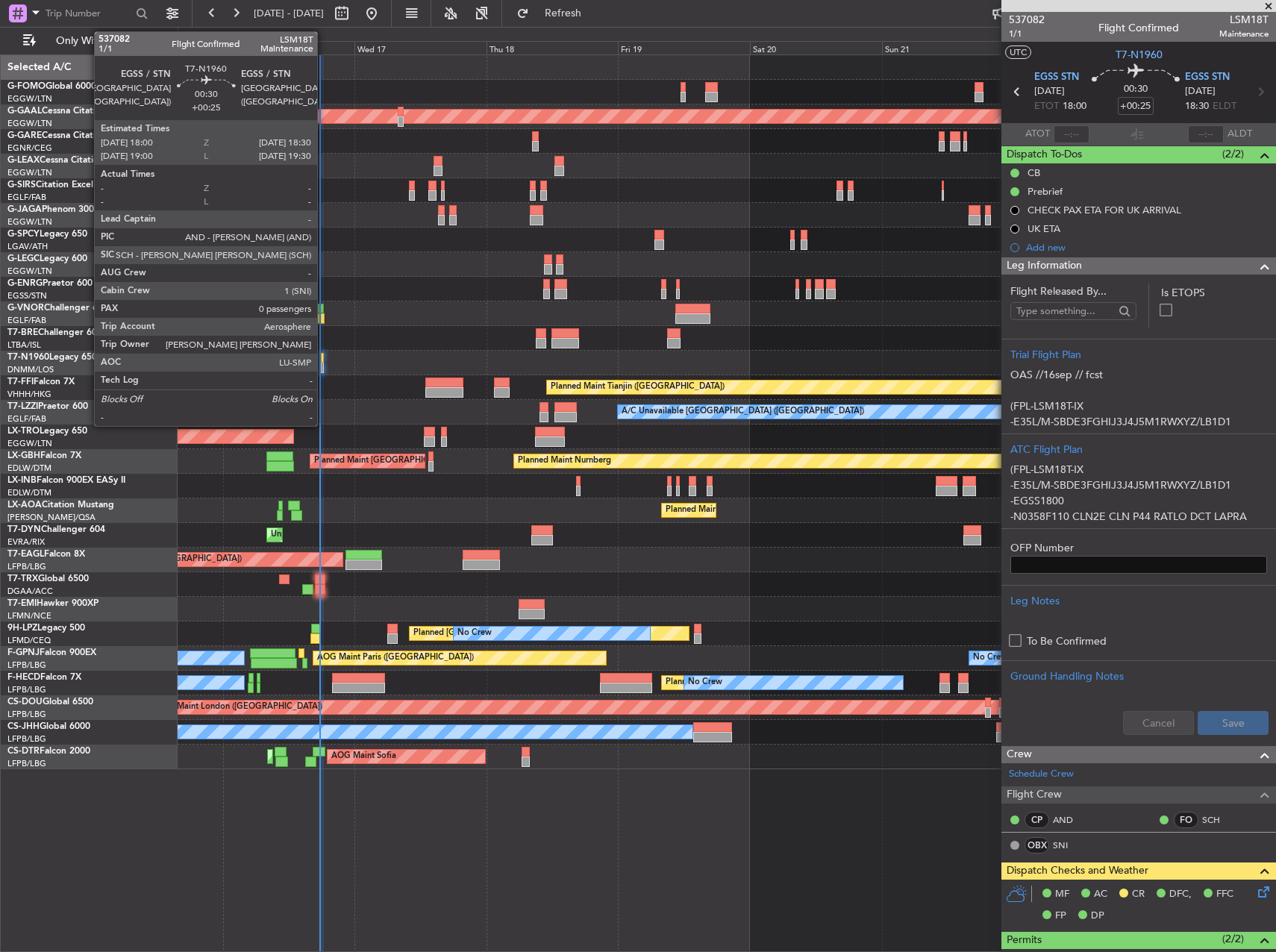
click at [324, 365] on div at bounding box center [322, 367] width 3 height 11
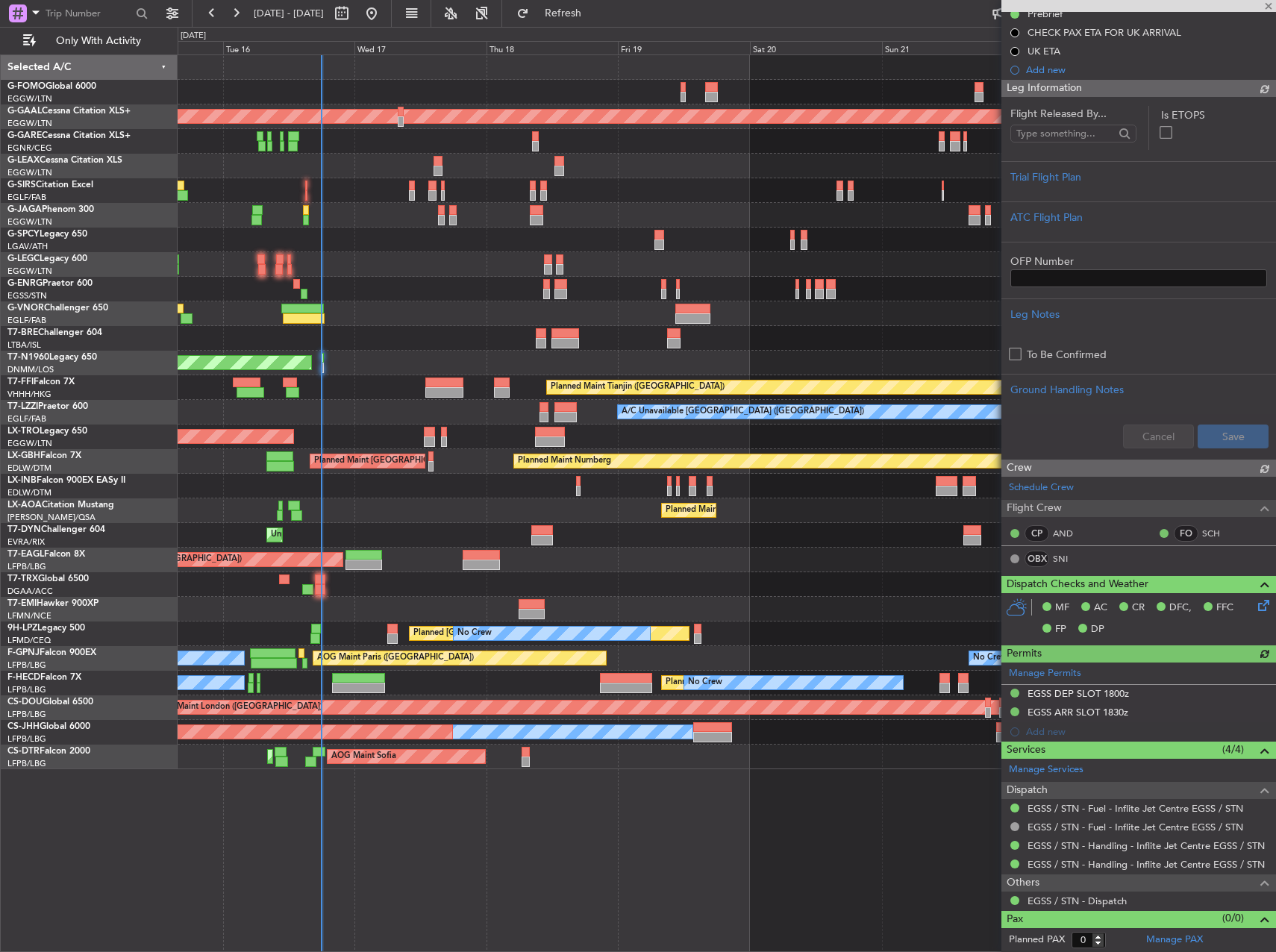
scroll to position [286, 0]
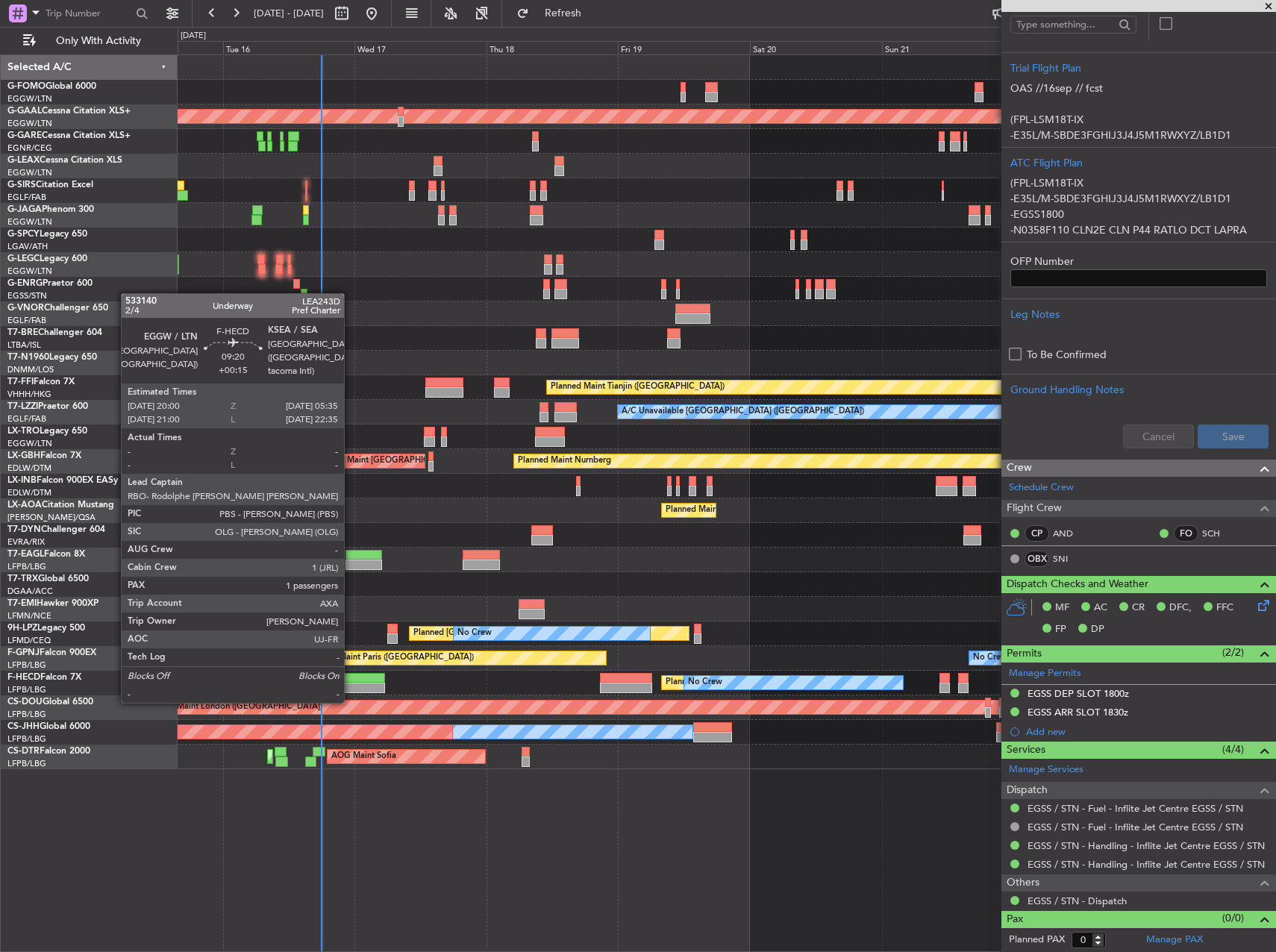
click at [351, 686] on div at bounding box center [358, 688] width 53 height 11
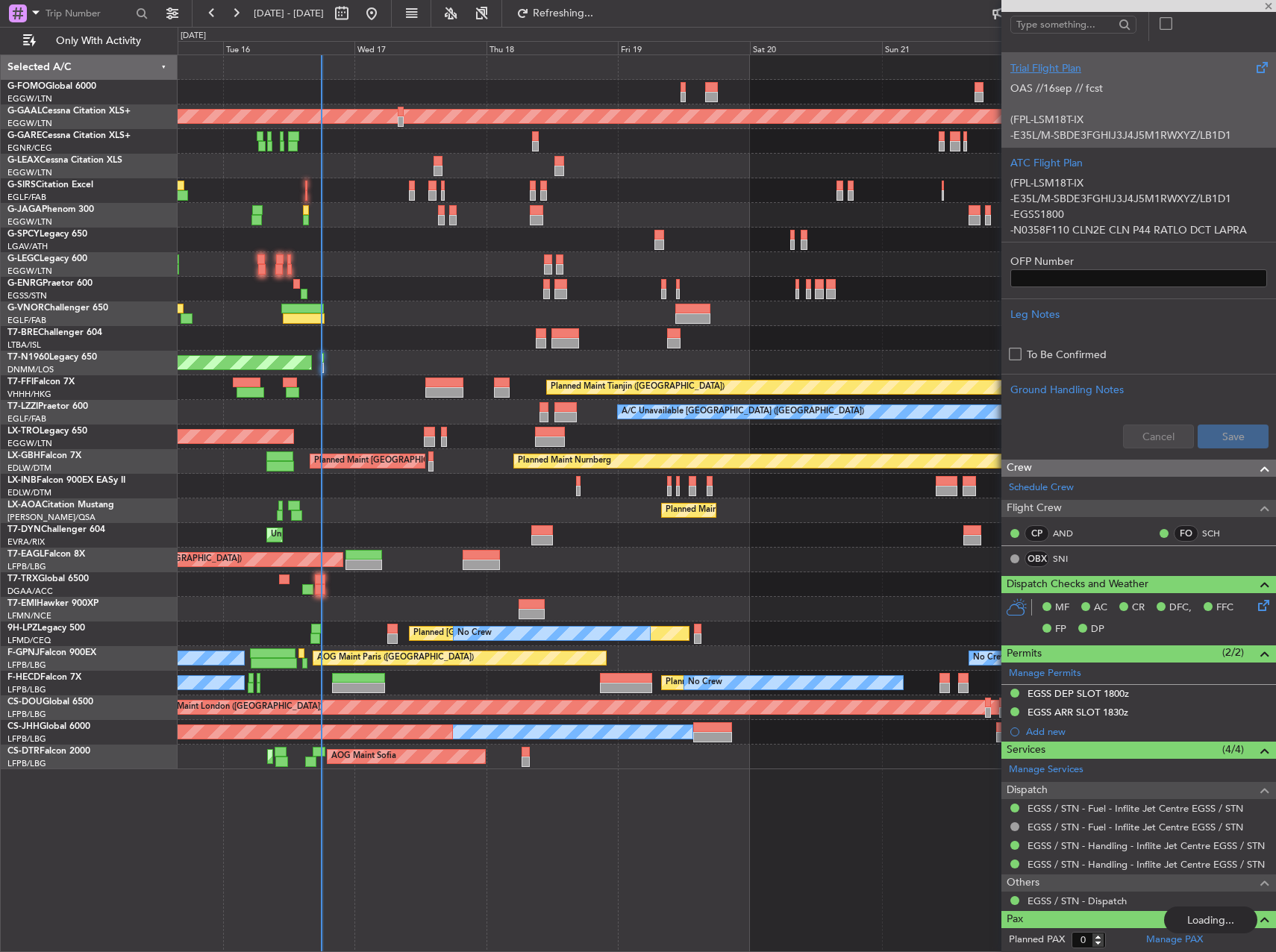
type input "+00:15"
type input "1"
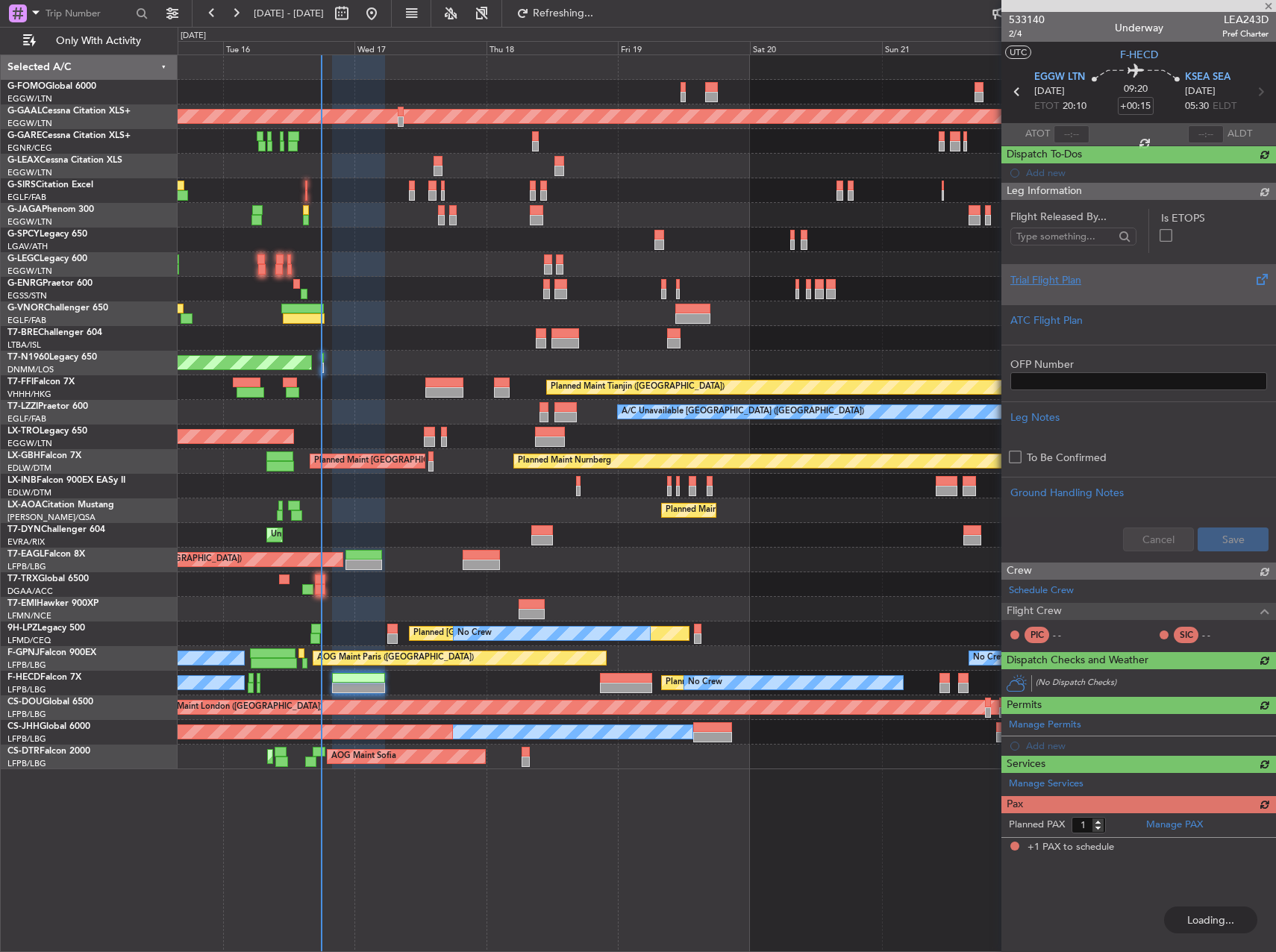
scroll to position [0, 0]
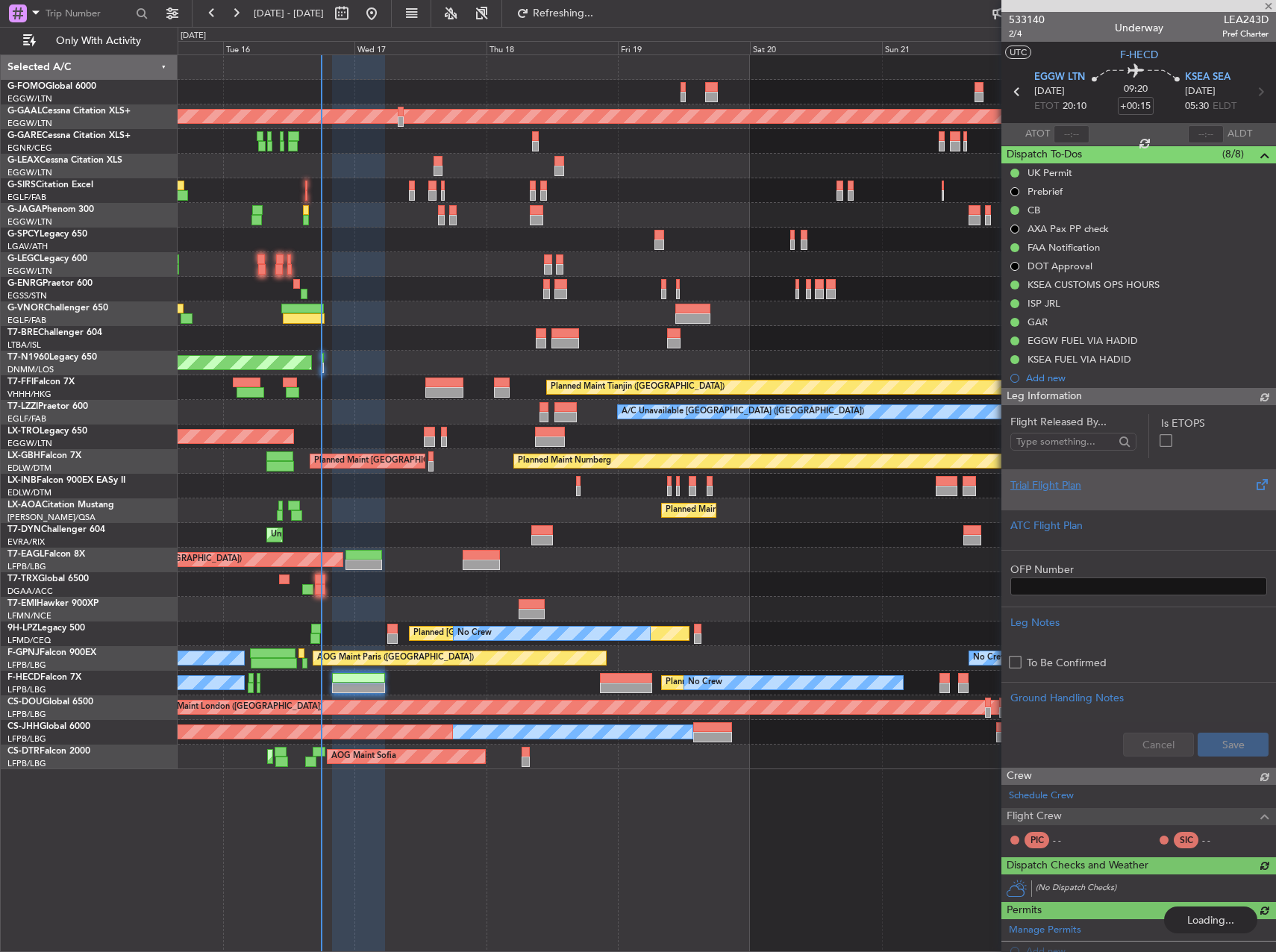
type input "+00:25"
type input "0"
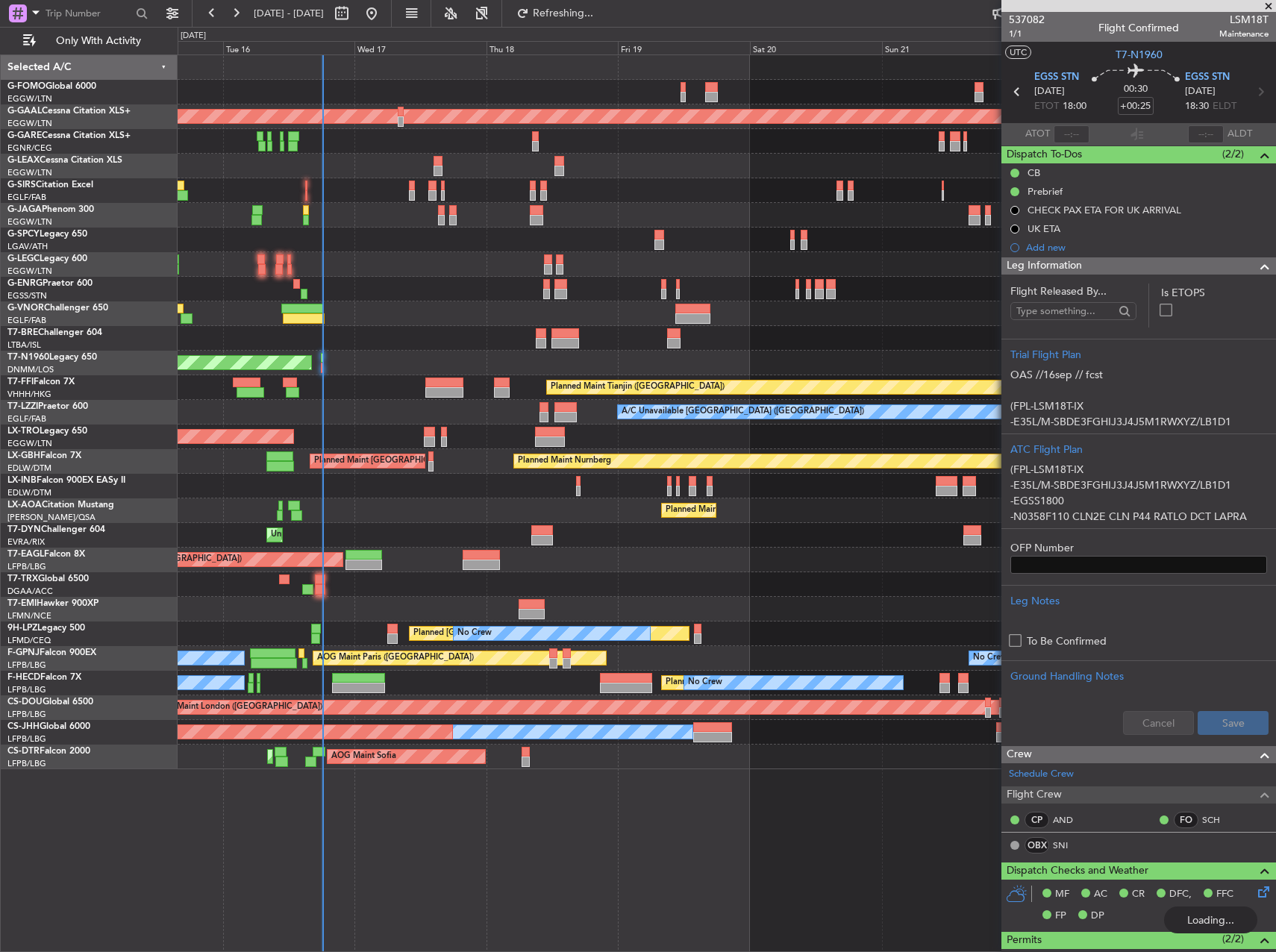
type input "18:04"
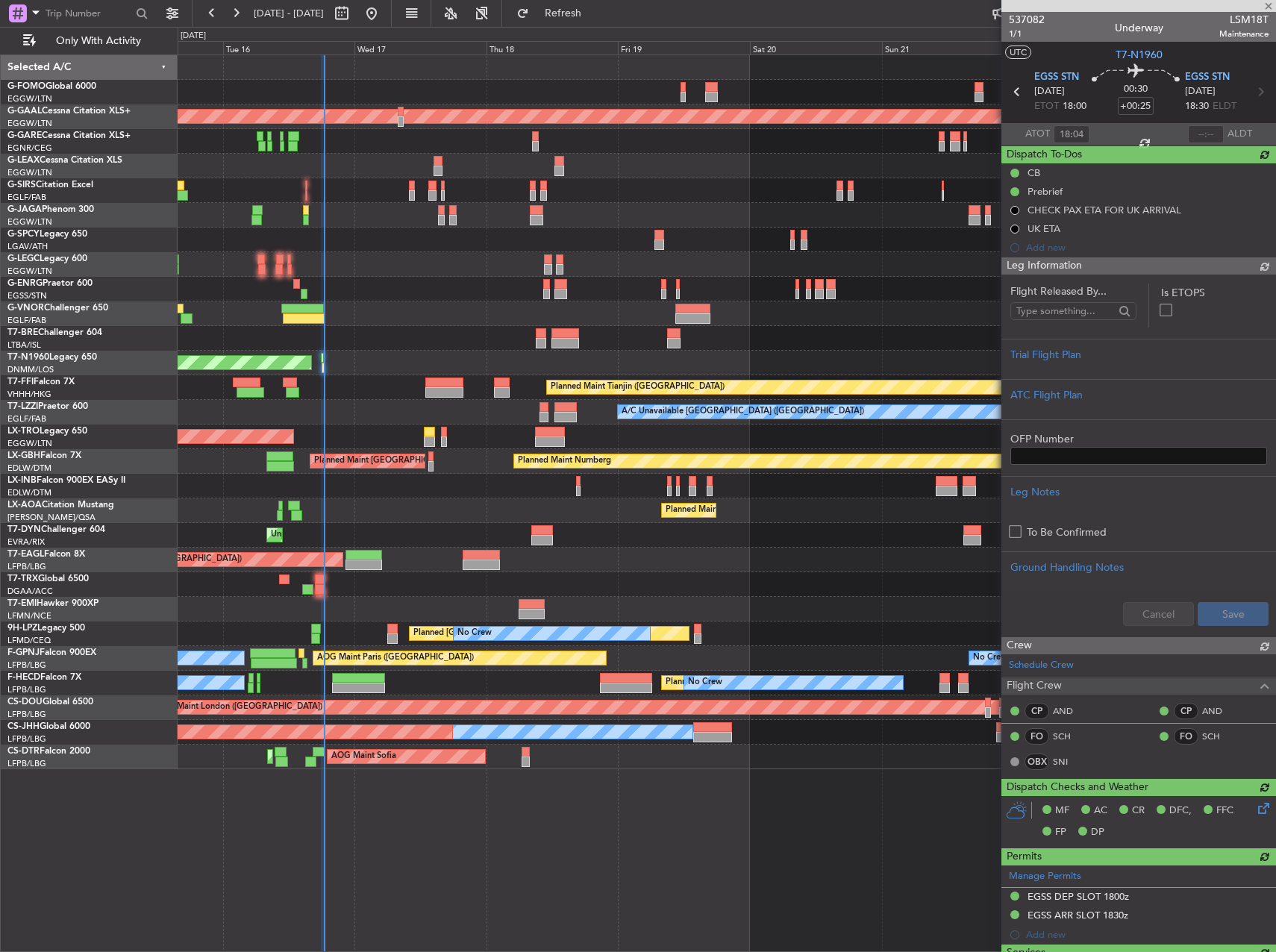
type input "18:27"
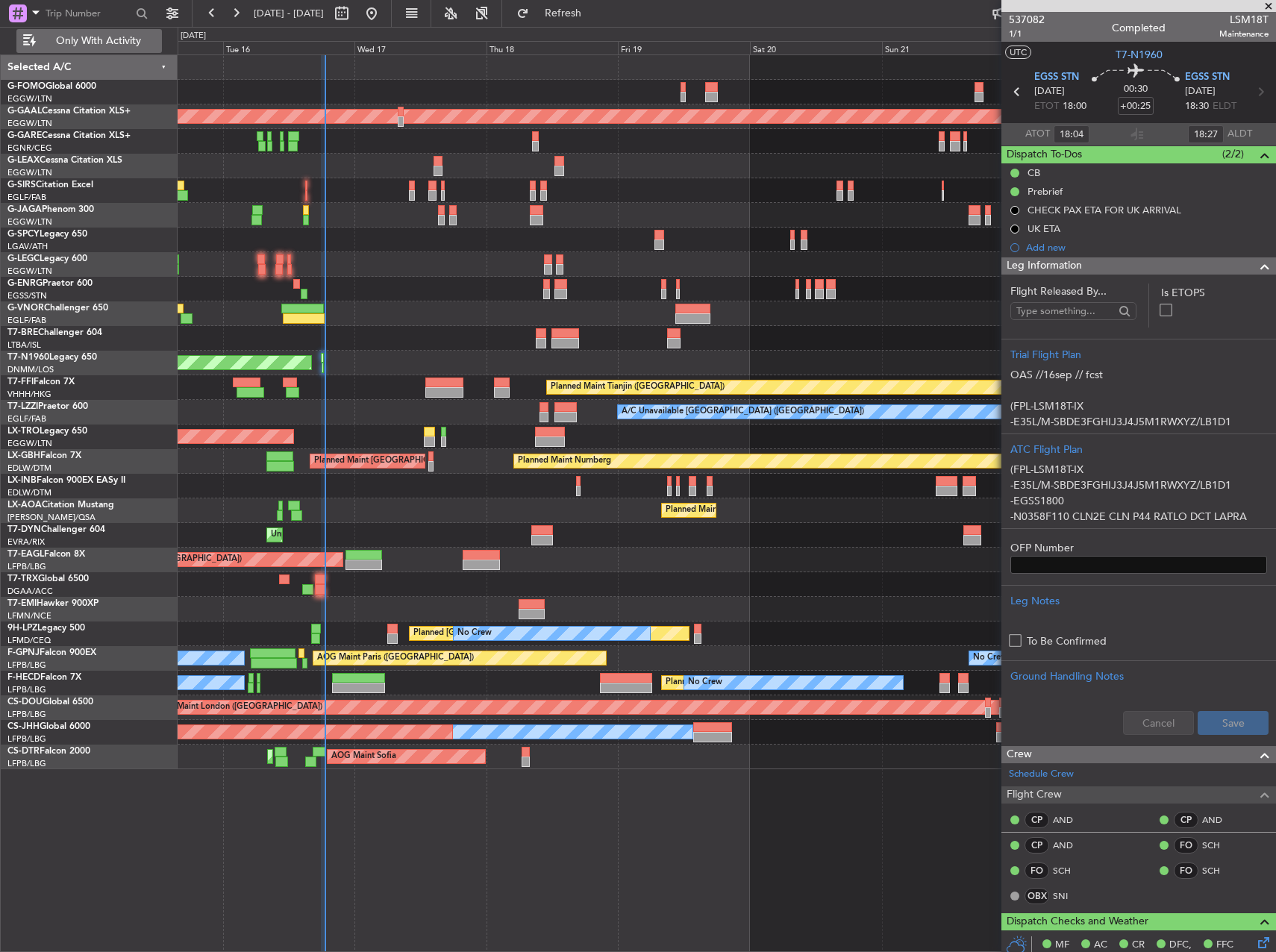
click at [146, 47] on button "Only With Activity" at bounding box center [89, 41] width 146 height 24
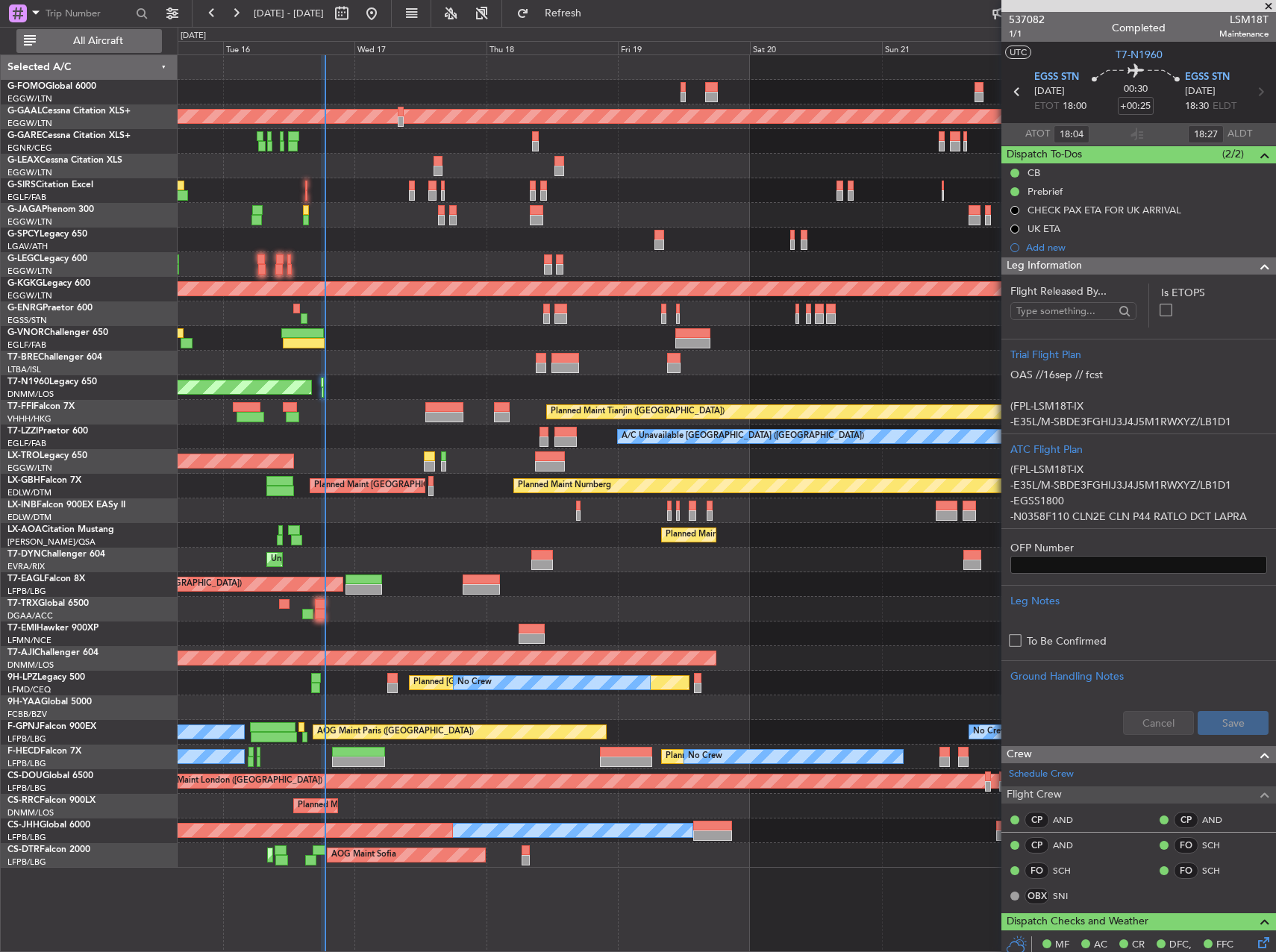
click at [146, 47] on button "All Aircraft" at bounding box center [89, 41] width 146 height 24
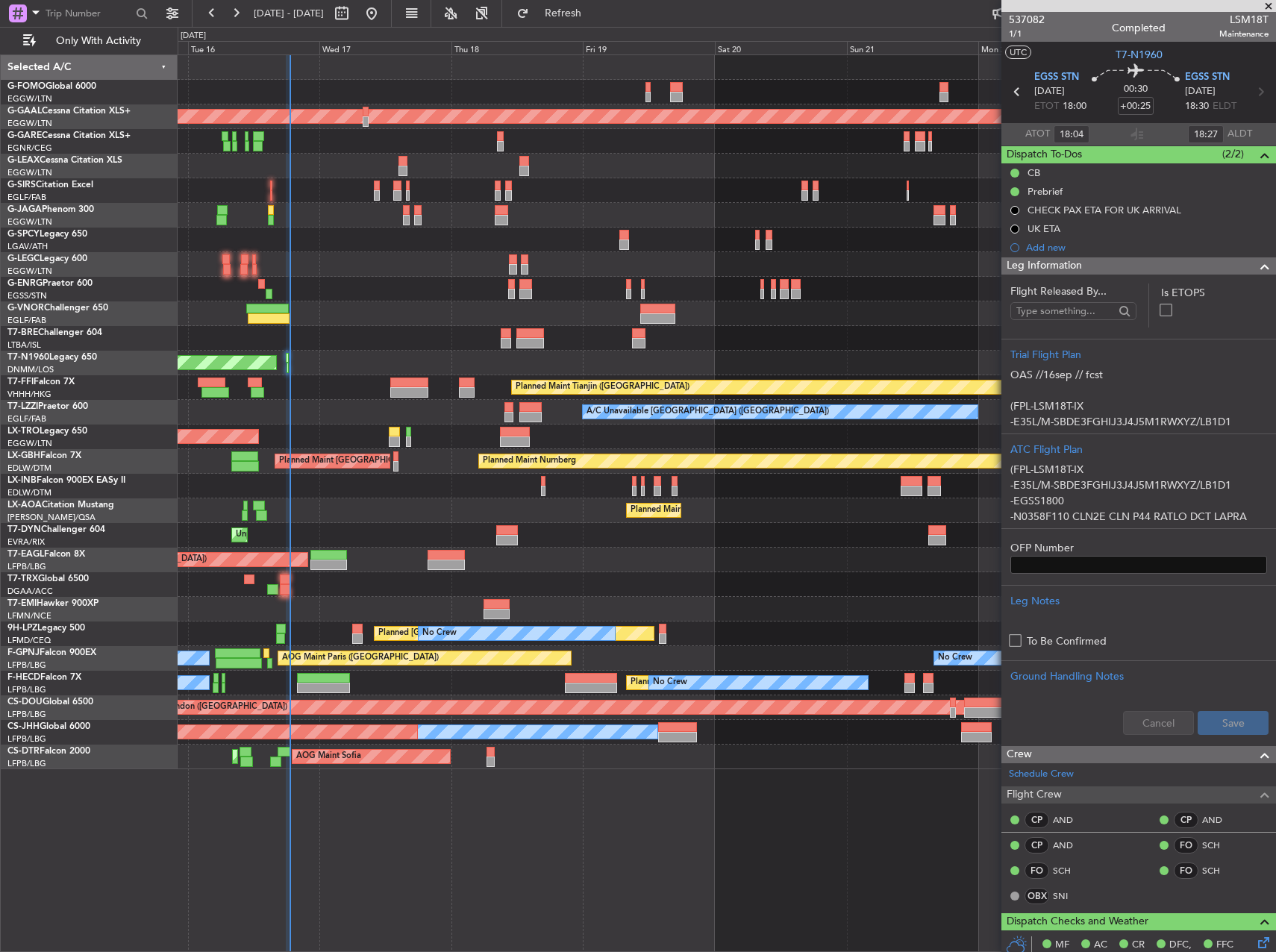
click at [352, 212] on div at bounding box center [726, 215] width 1098 height 25
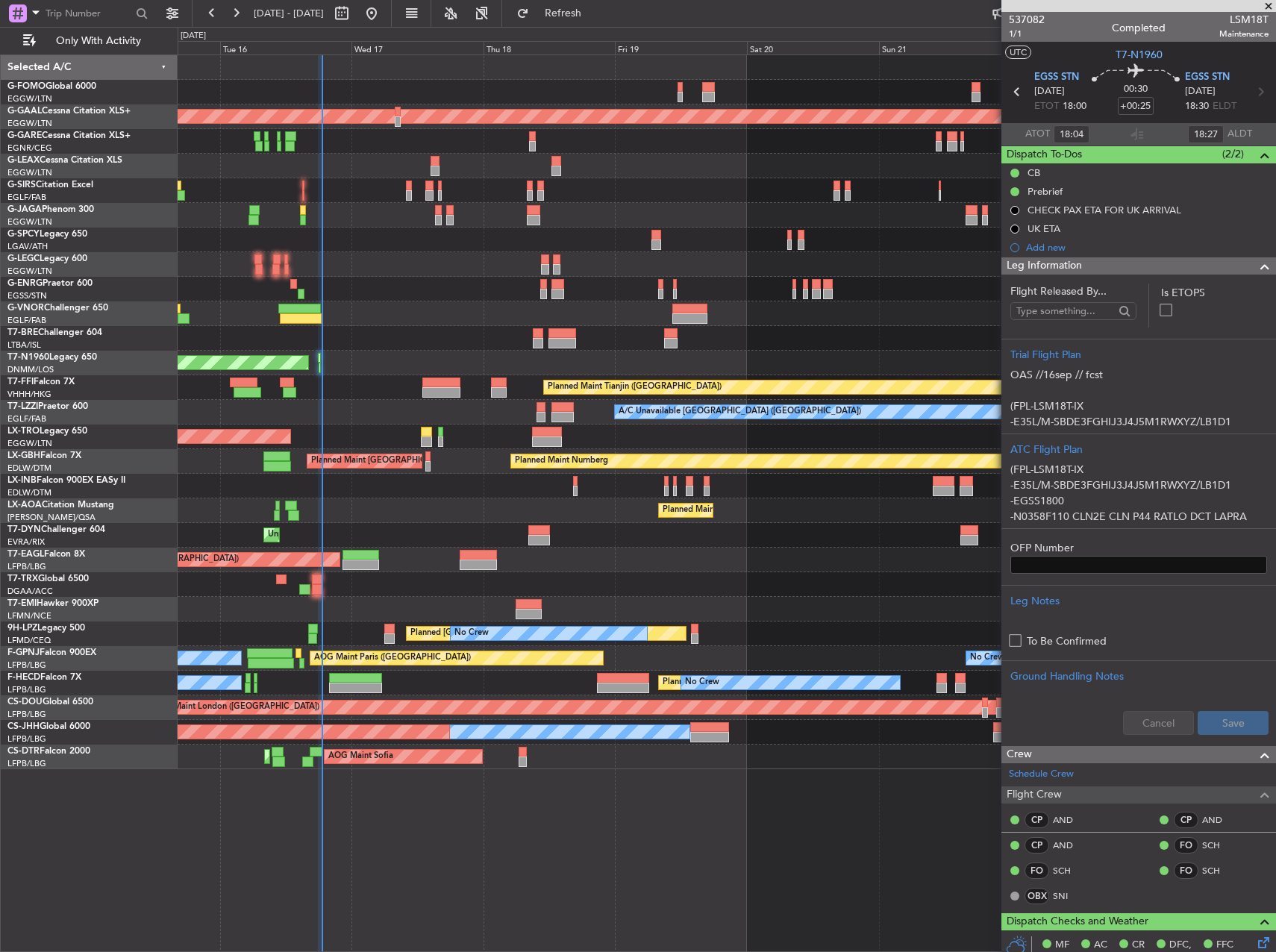
click at [418, 222] on div at bounding box center [726, 215] width 1098 height 25
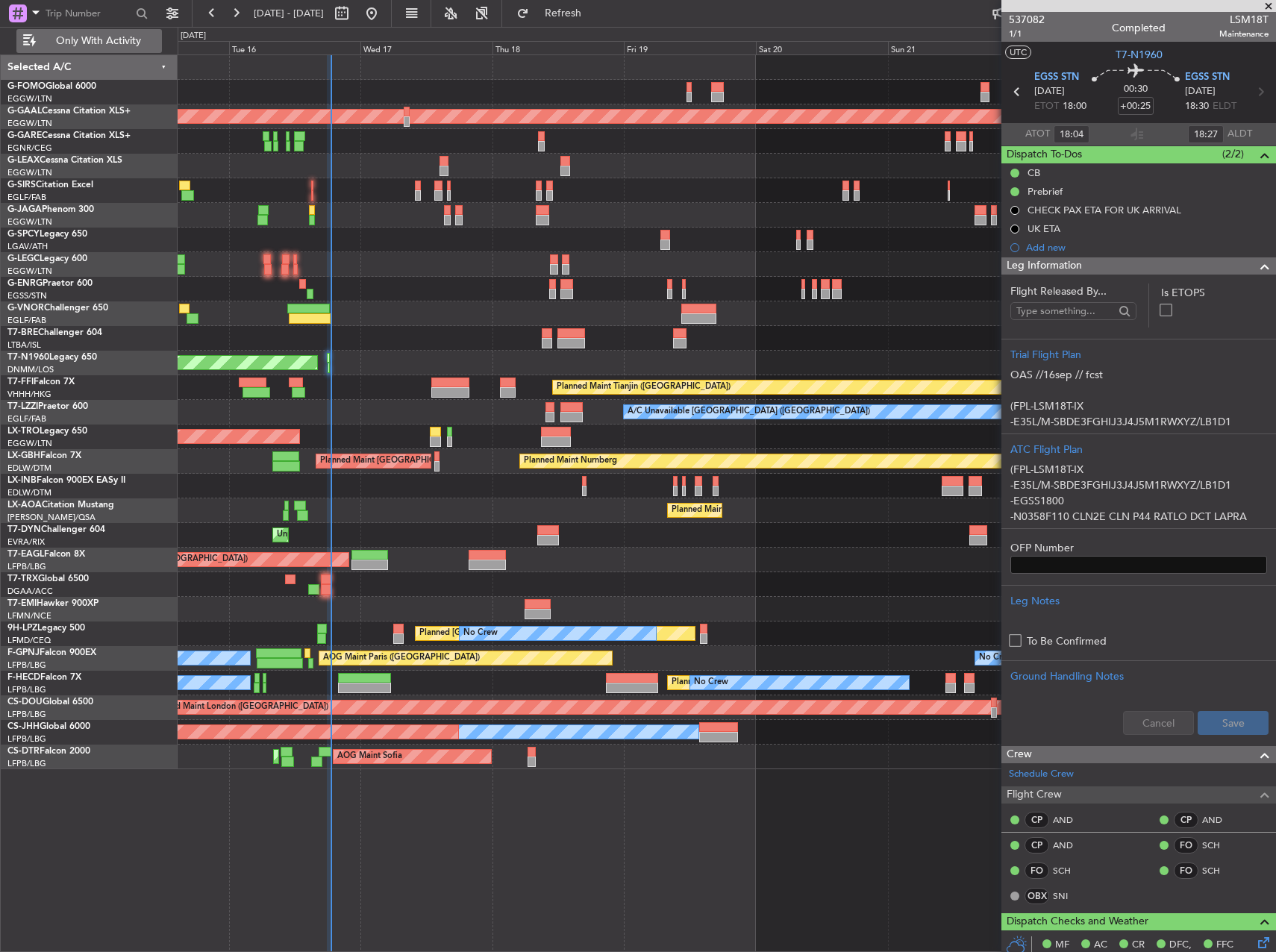
click at [121, 54] on div "Only With Activity" at bounding box center [96, 41] width 191 height 28
click at [116, 46] on span "Only With Activity" at bounding box center [97, 41] width 119 height 11
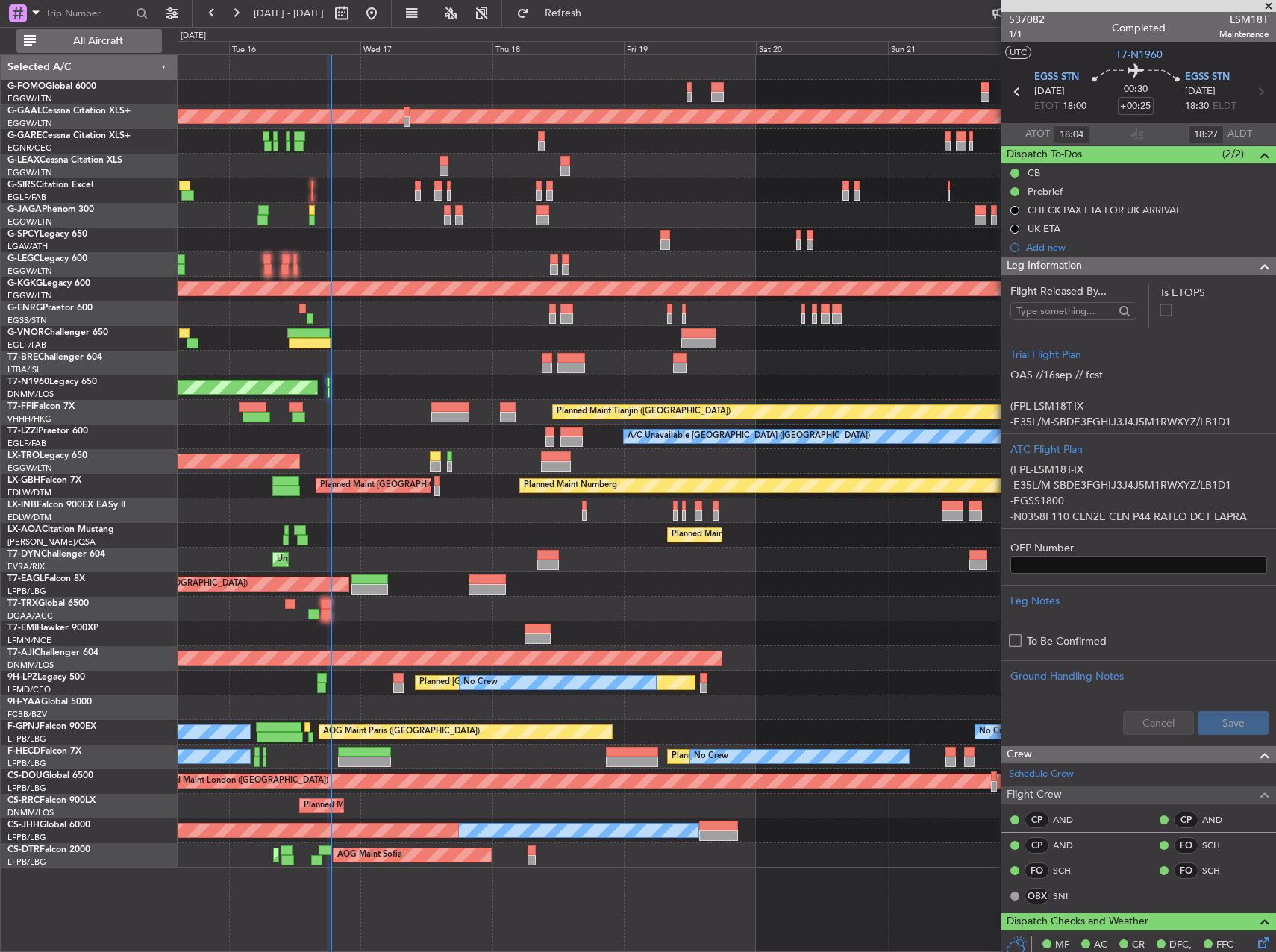
click at [116, 46] on span "All Aircraft" at bounding box center [97, 41] width 119 height 11
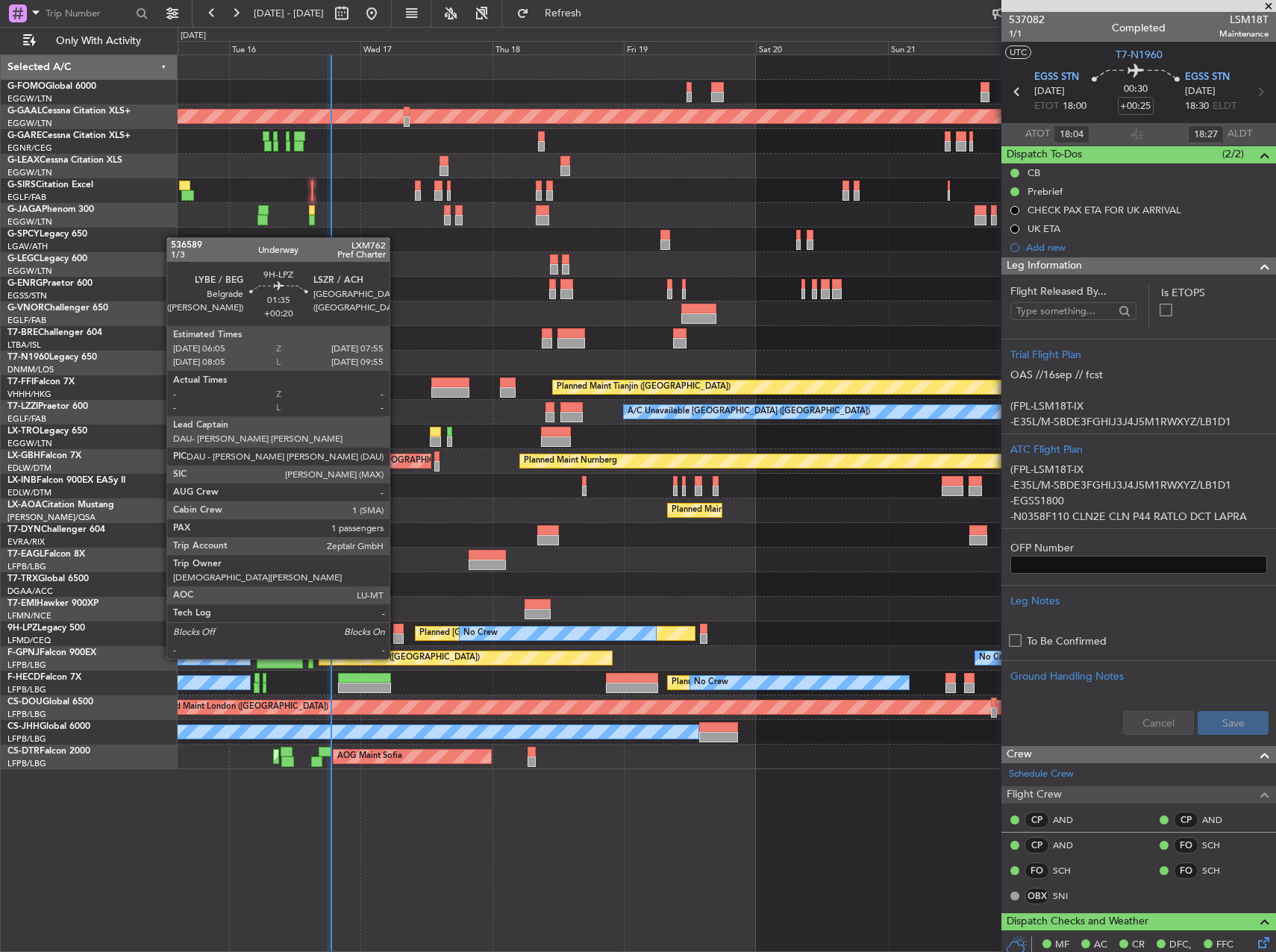
click at [396, 631] on div at bounding box center [398, 629] width 11 height 11
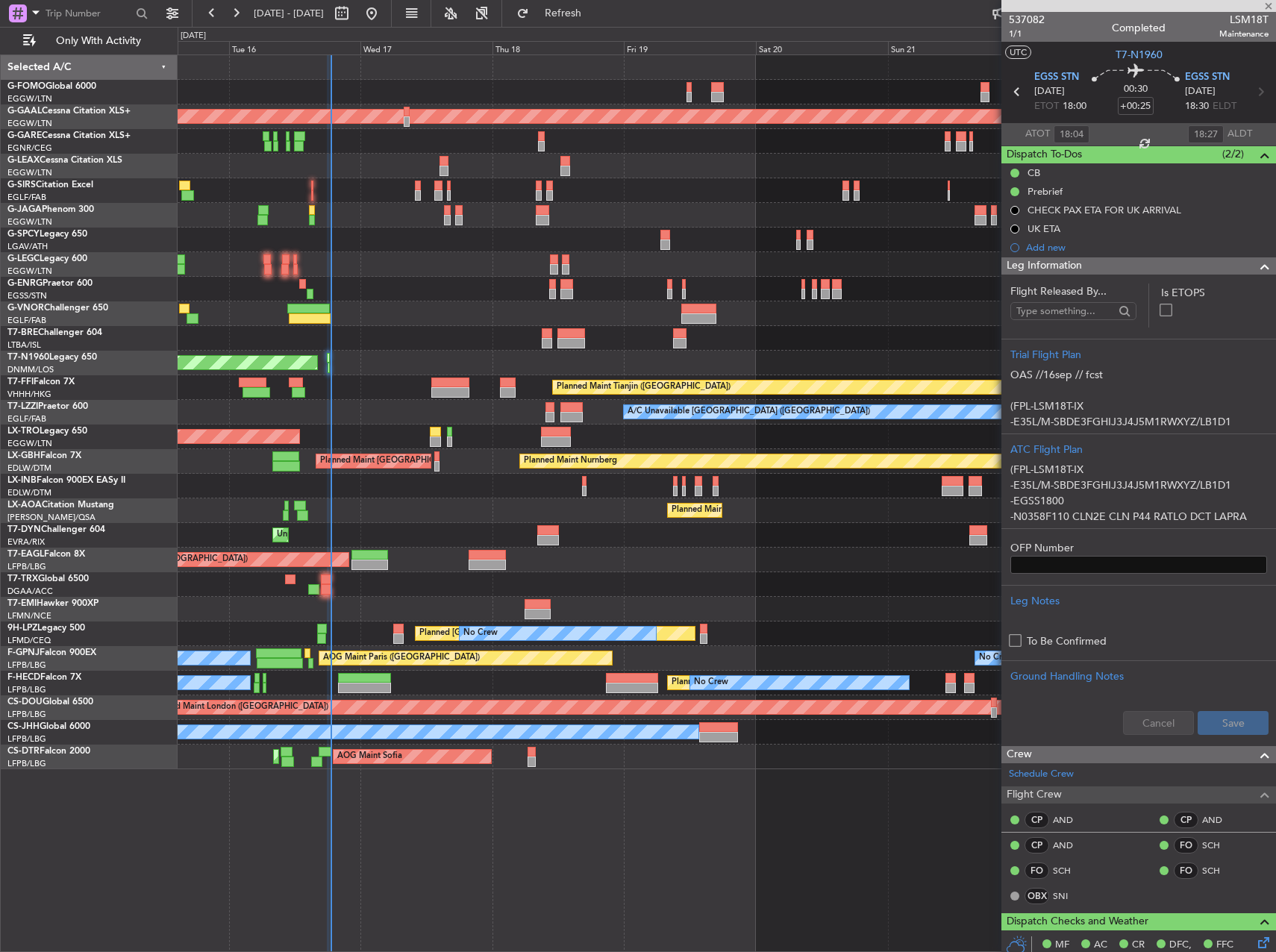
type input "+00:20"
type input "1"
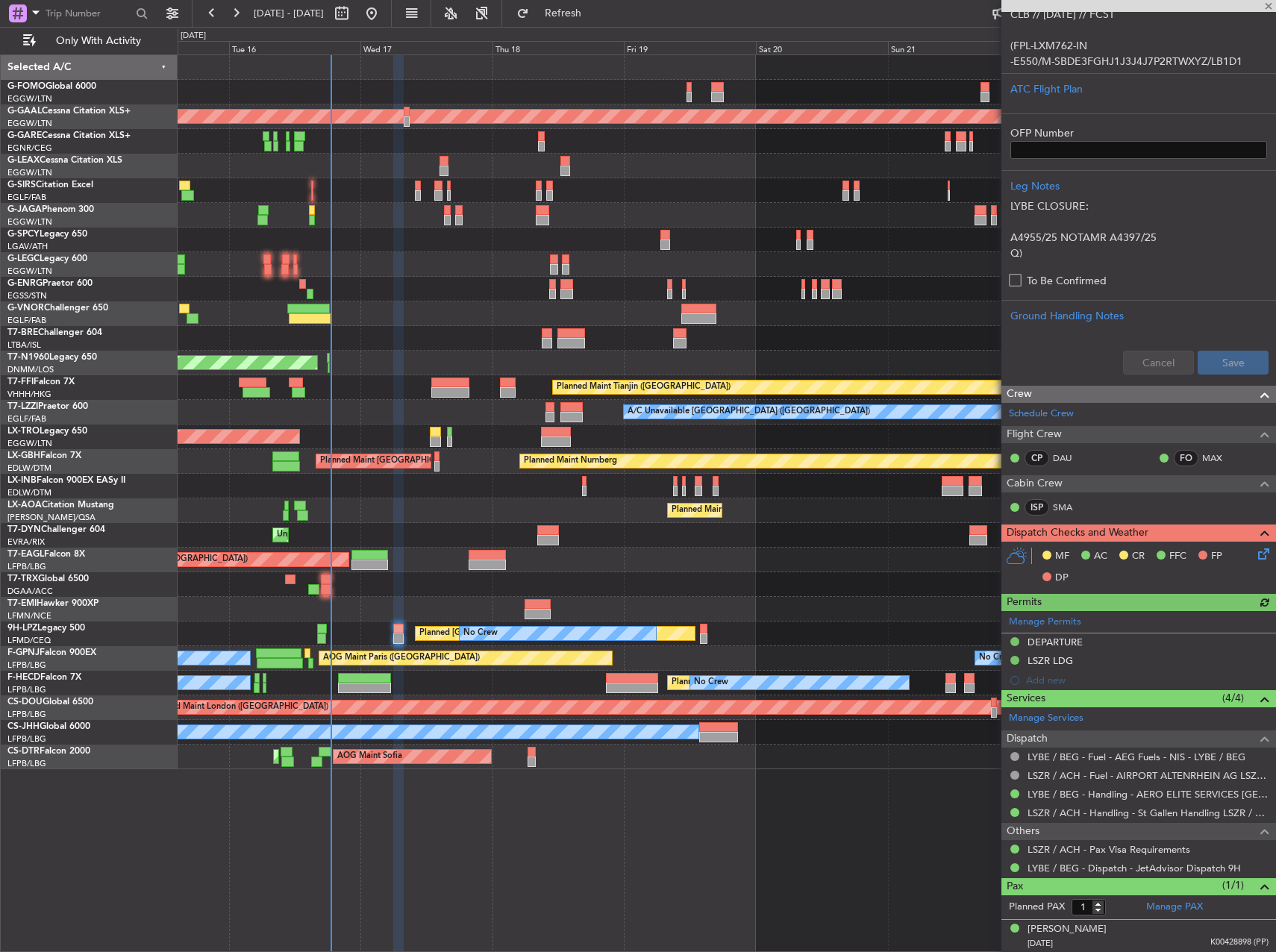
scroll to position [343, 0]
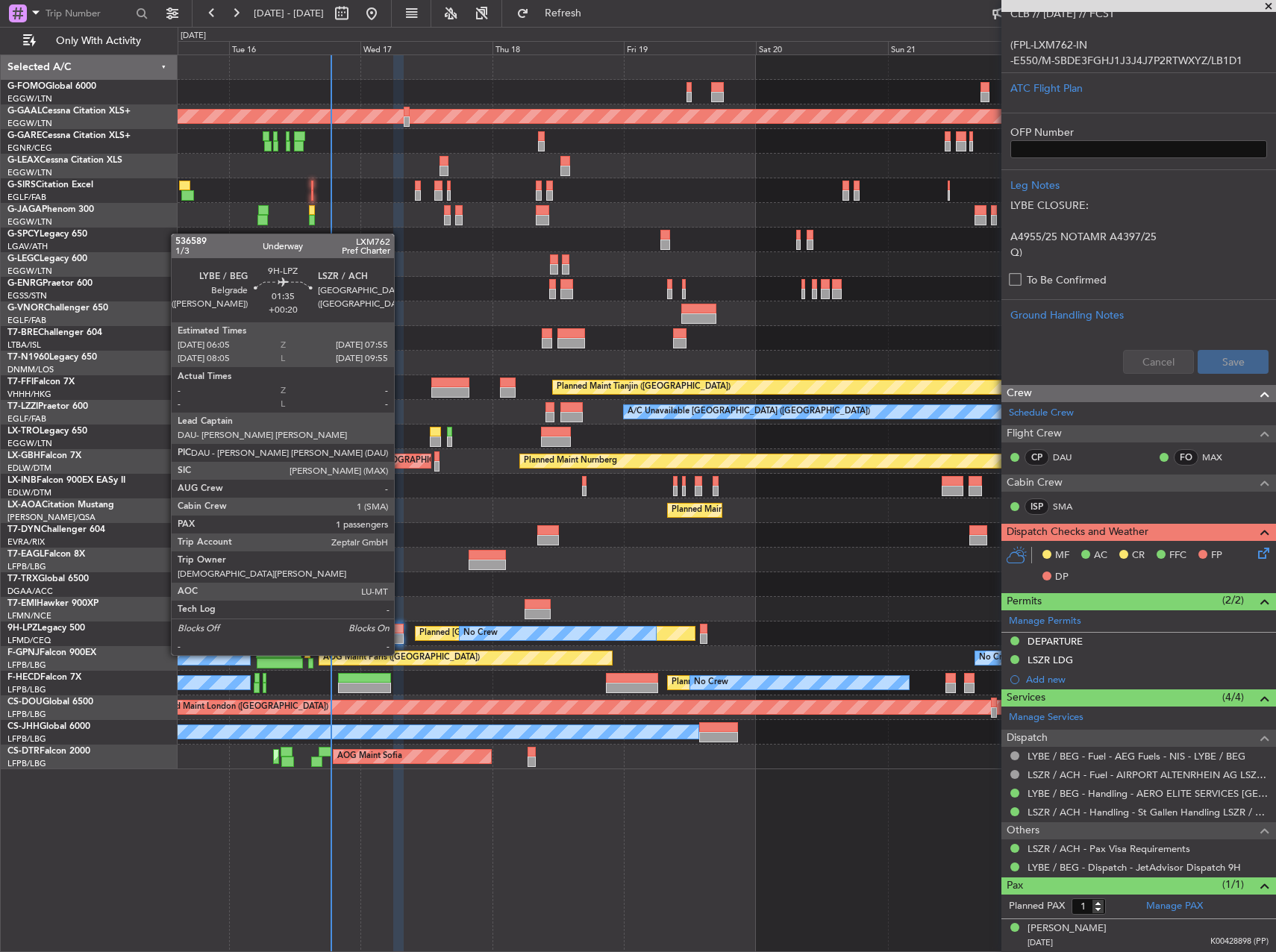
click at [398, 627] on div at bounding box center [398, 629] width 11 height 11
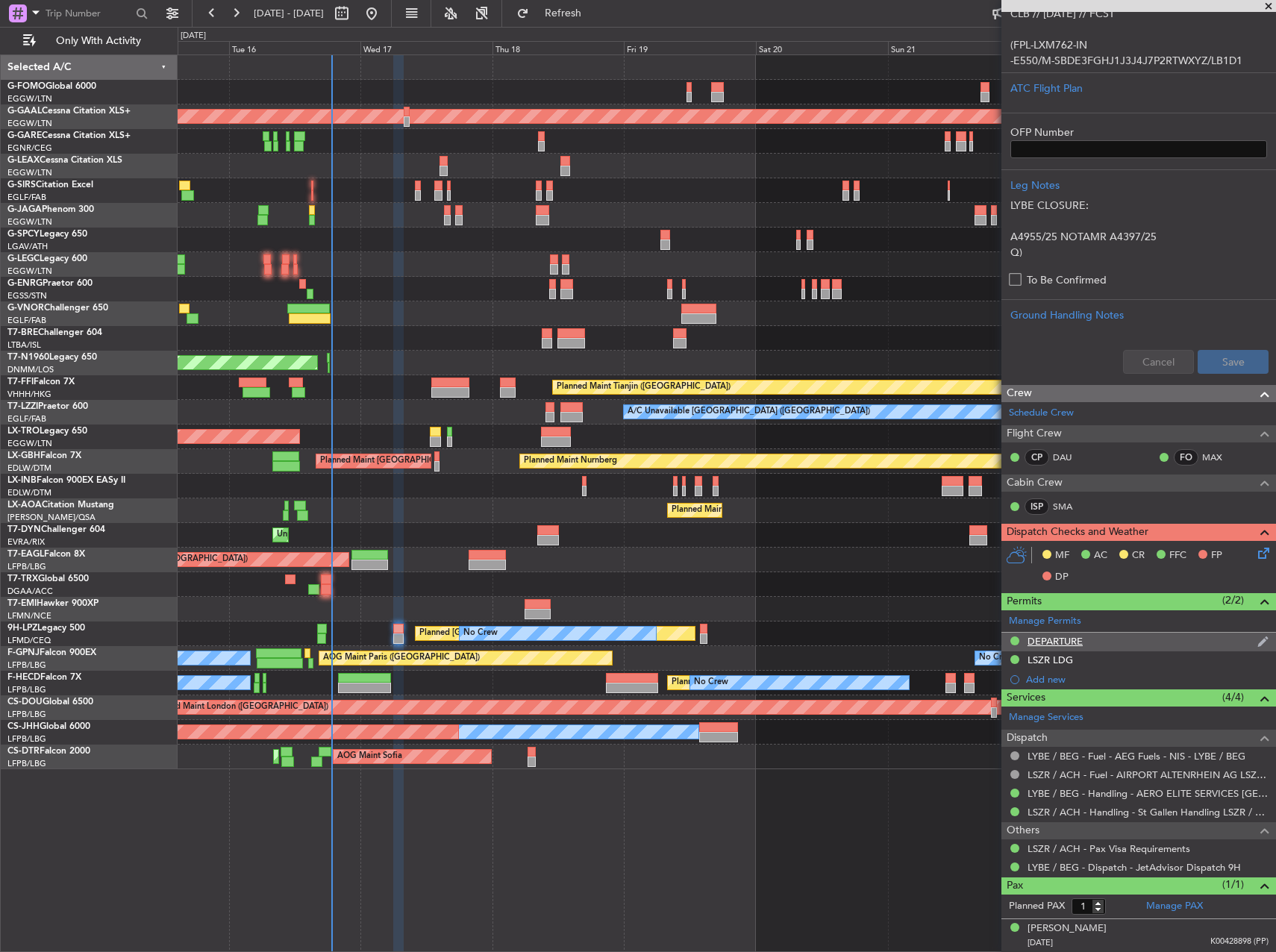
click at [1082, 640] on div "DEPARTURE" at bounding box center [1055, 641] width 56 height 13
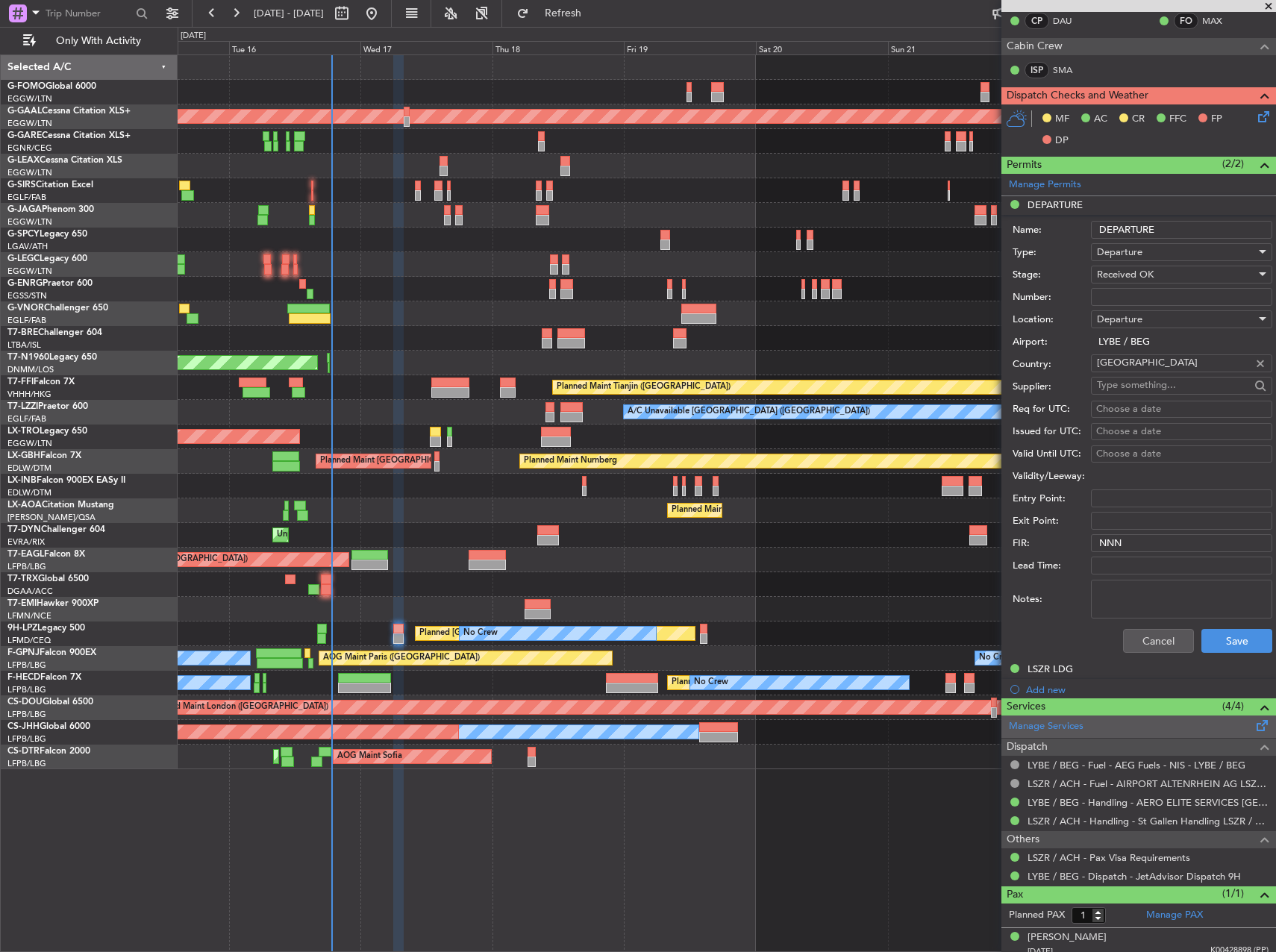
scroll to position [788, 0]
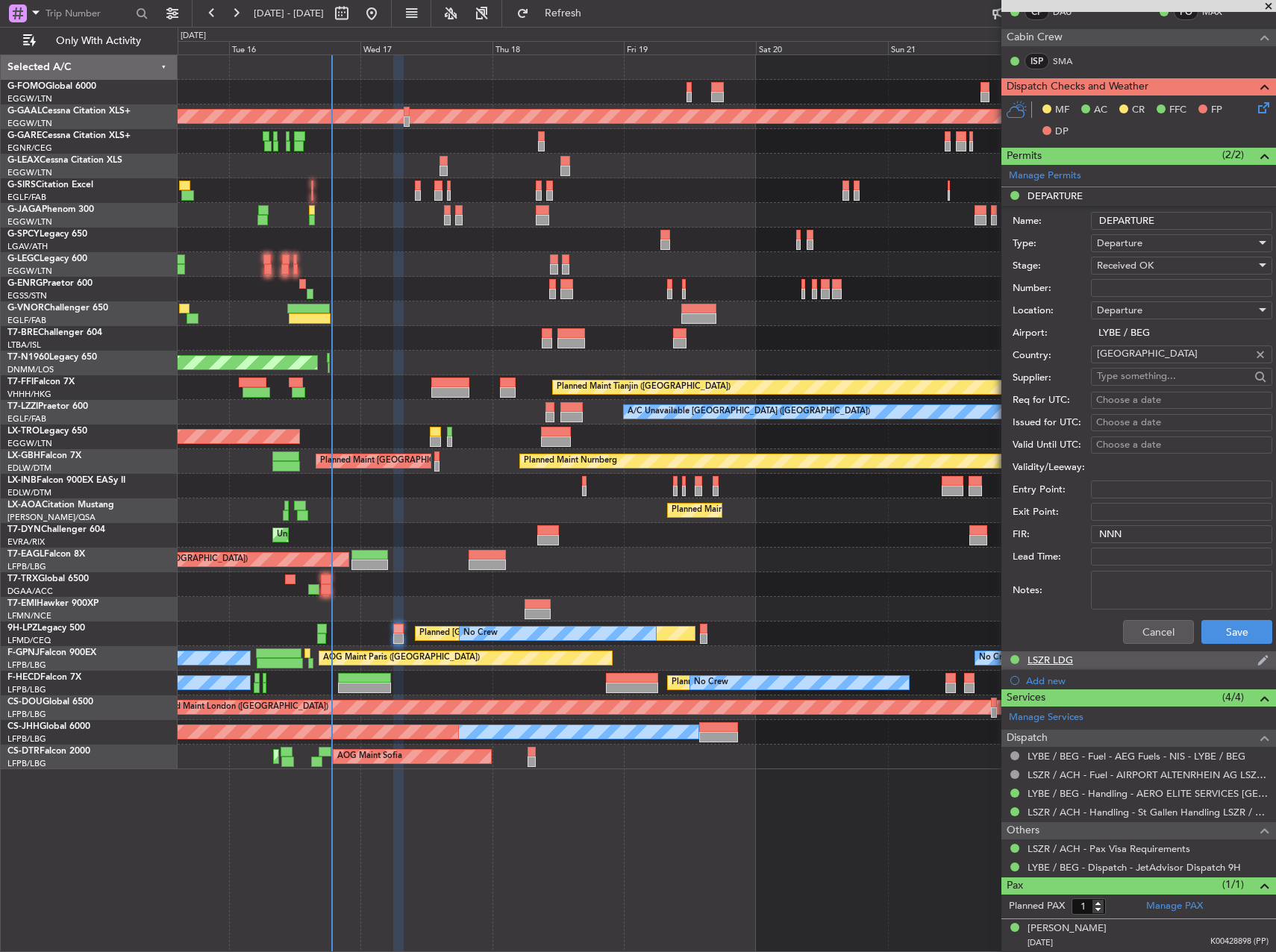
click at [1079, 662] on div "LSZR LDG" at bounding box center [1139, 661] width 275 height 19
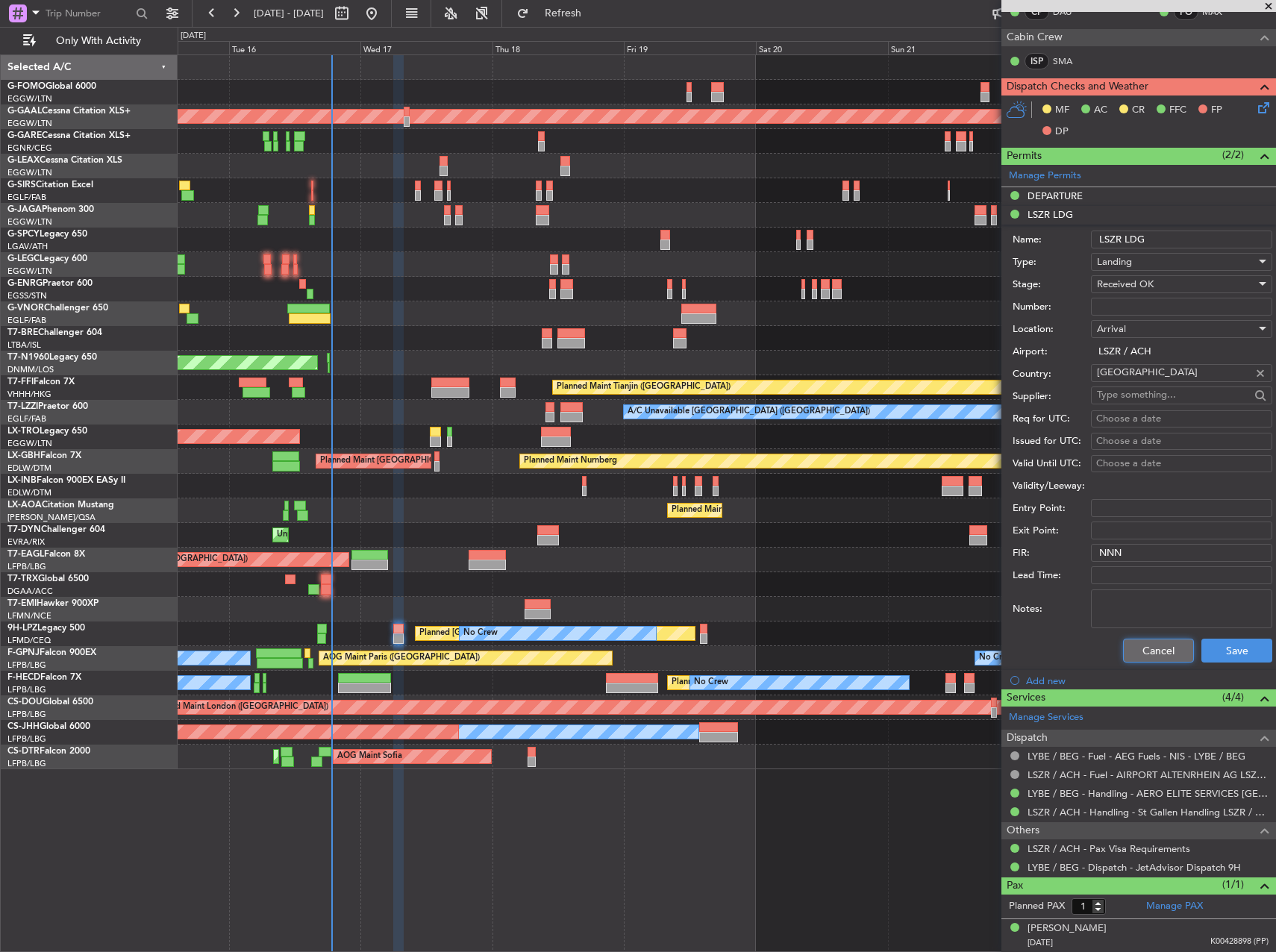
click at [1144, 647] on button "Cancel" at bounding box center [1158, 650] width 71 height 24
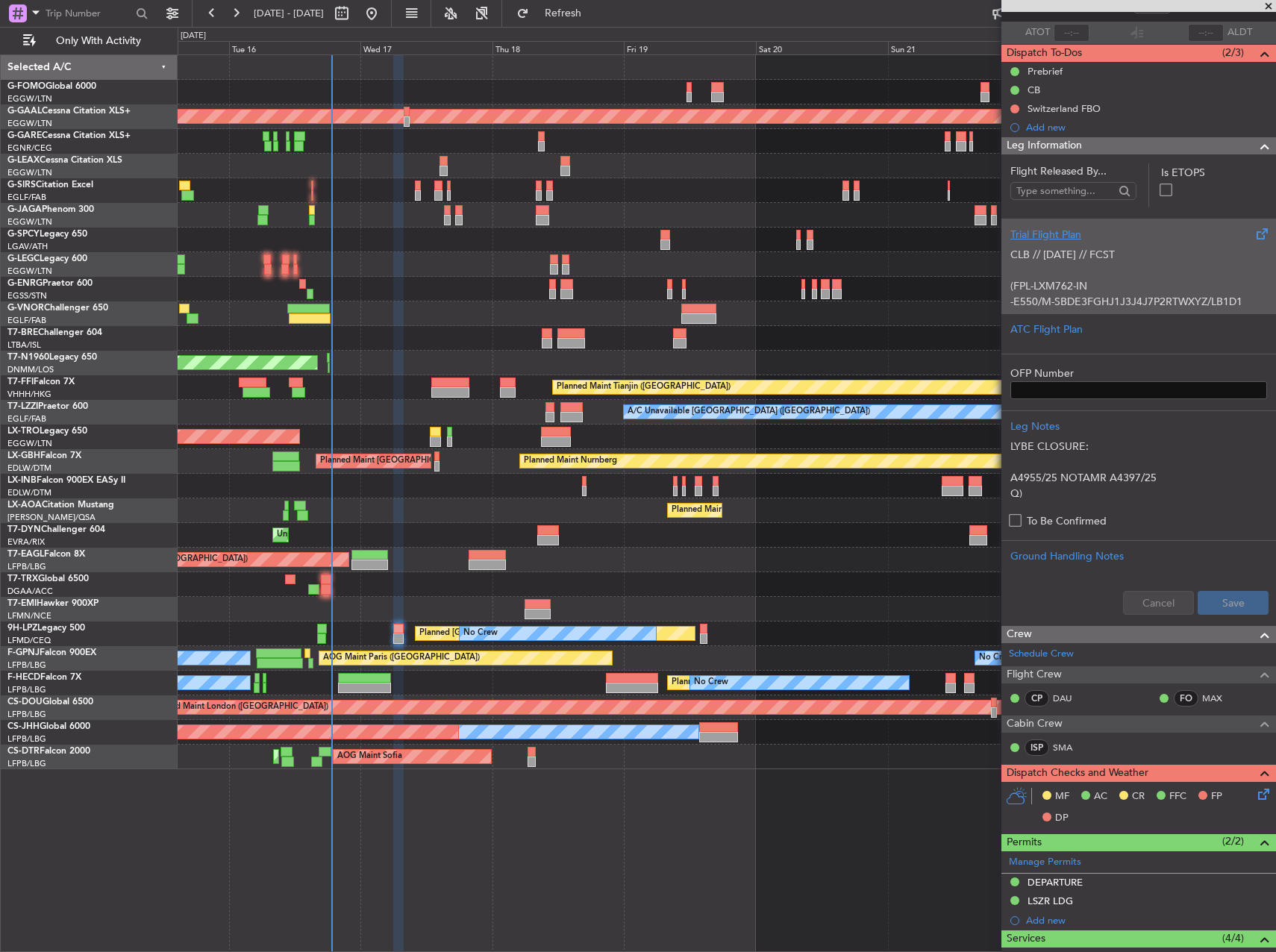
scroll to position [44, 0]
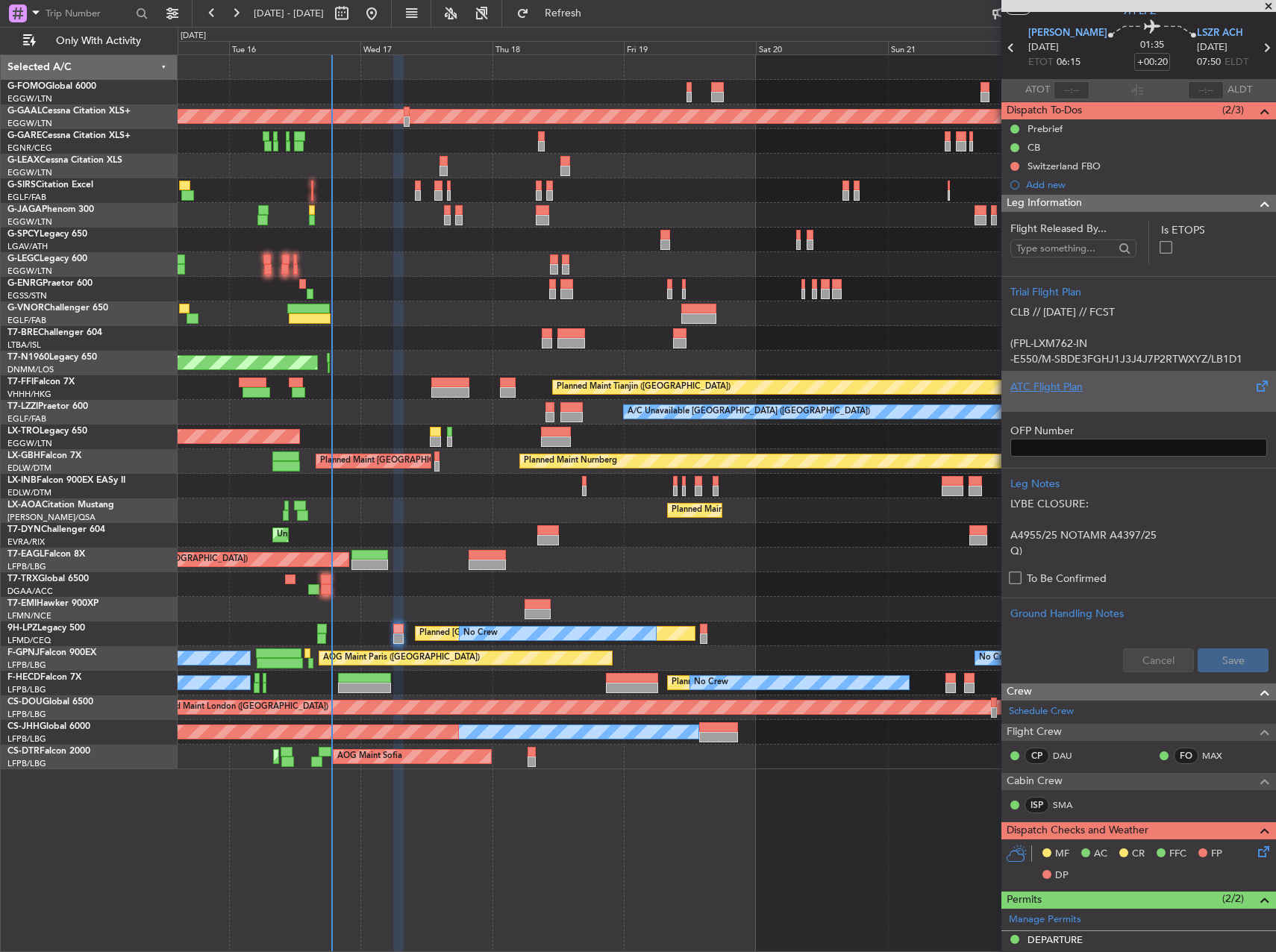
click at [1111, 402] on div at bounding box center [1139, 399] width 257 height 9
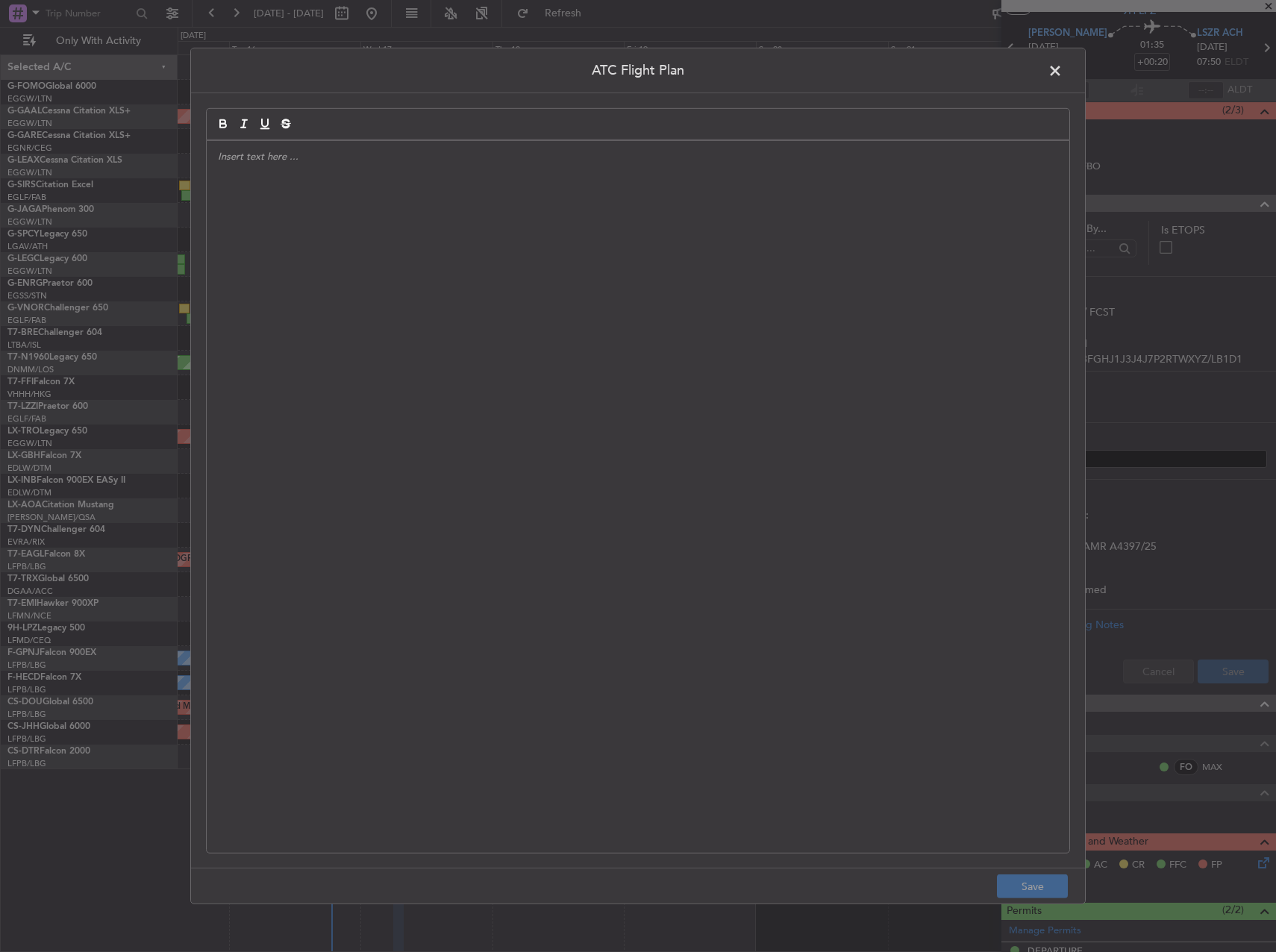
click at [447, 316] on div at bounding box center [638, 496] width 863 height 712
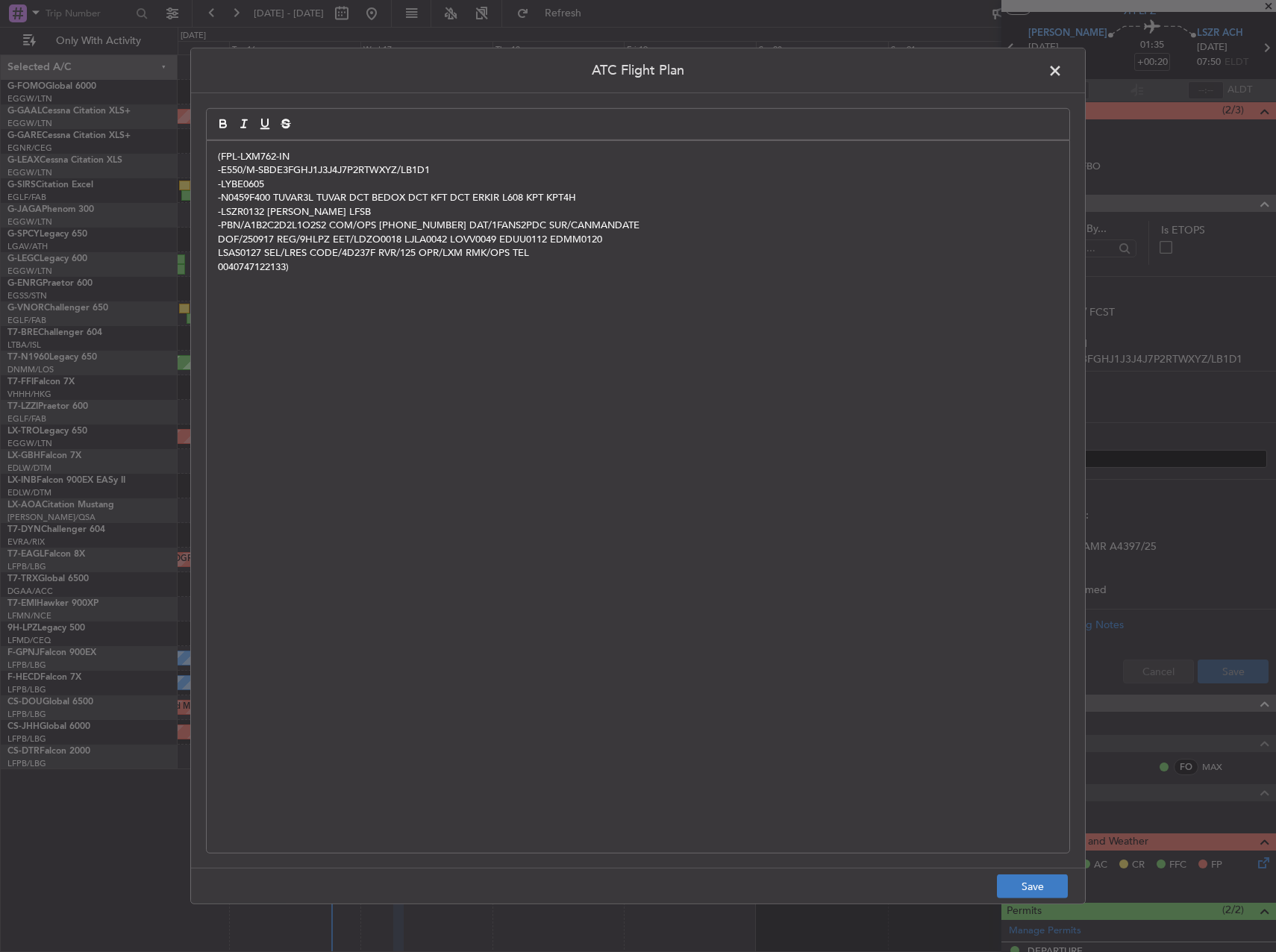
scroll to position [0, 0]
click at [1022, 888] on button "Save" at bounding box center [1032, 886] width 71 height 24
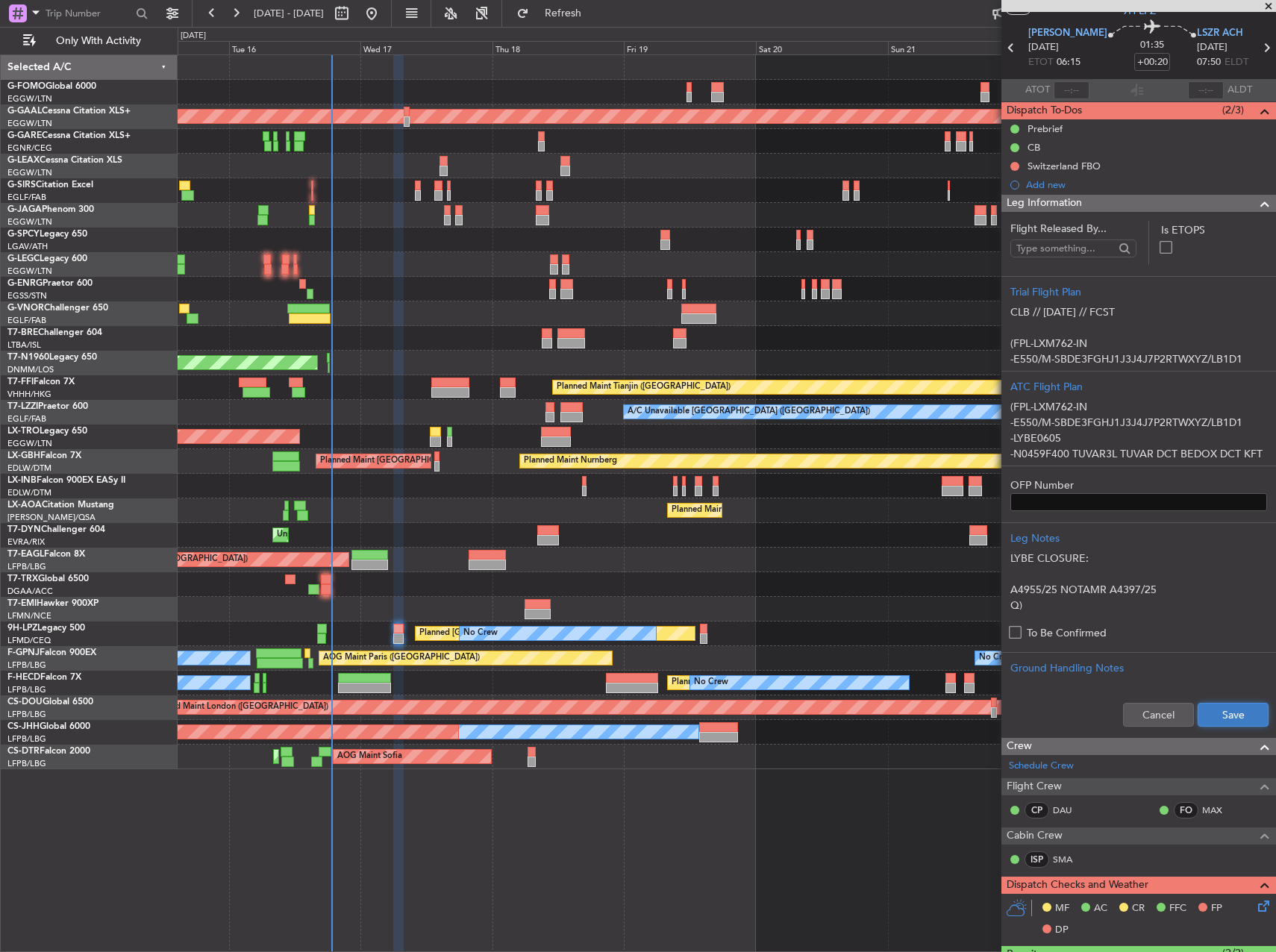
click at [1217, 722] on button "Save" at bounding box center [1233, 714] width 71 height 24
click at [1009, 166] on div at bounding box center [1015, 166] width 12 height 12
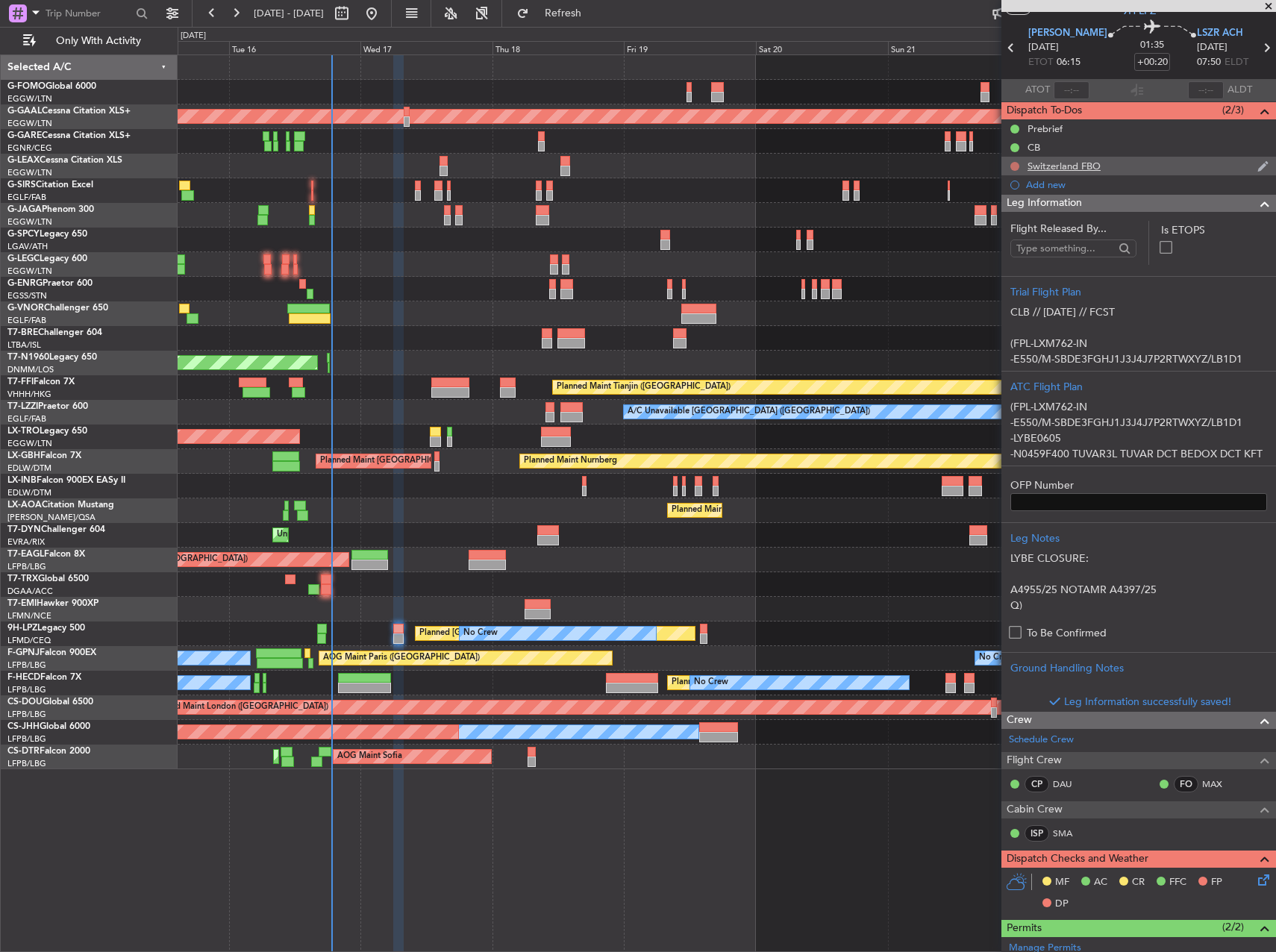
click at [1015, 164] on button at bounding box center [1014, 166] width 9 height 9
click at [1004, 254] on span "Cancelled" at bounding box center [1018, 254] width 43 height 15
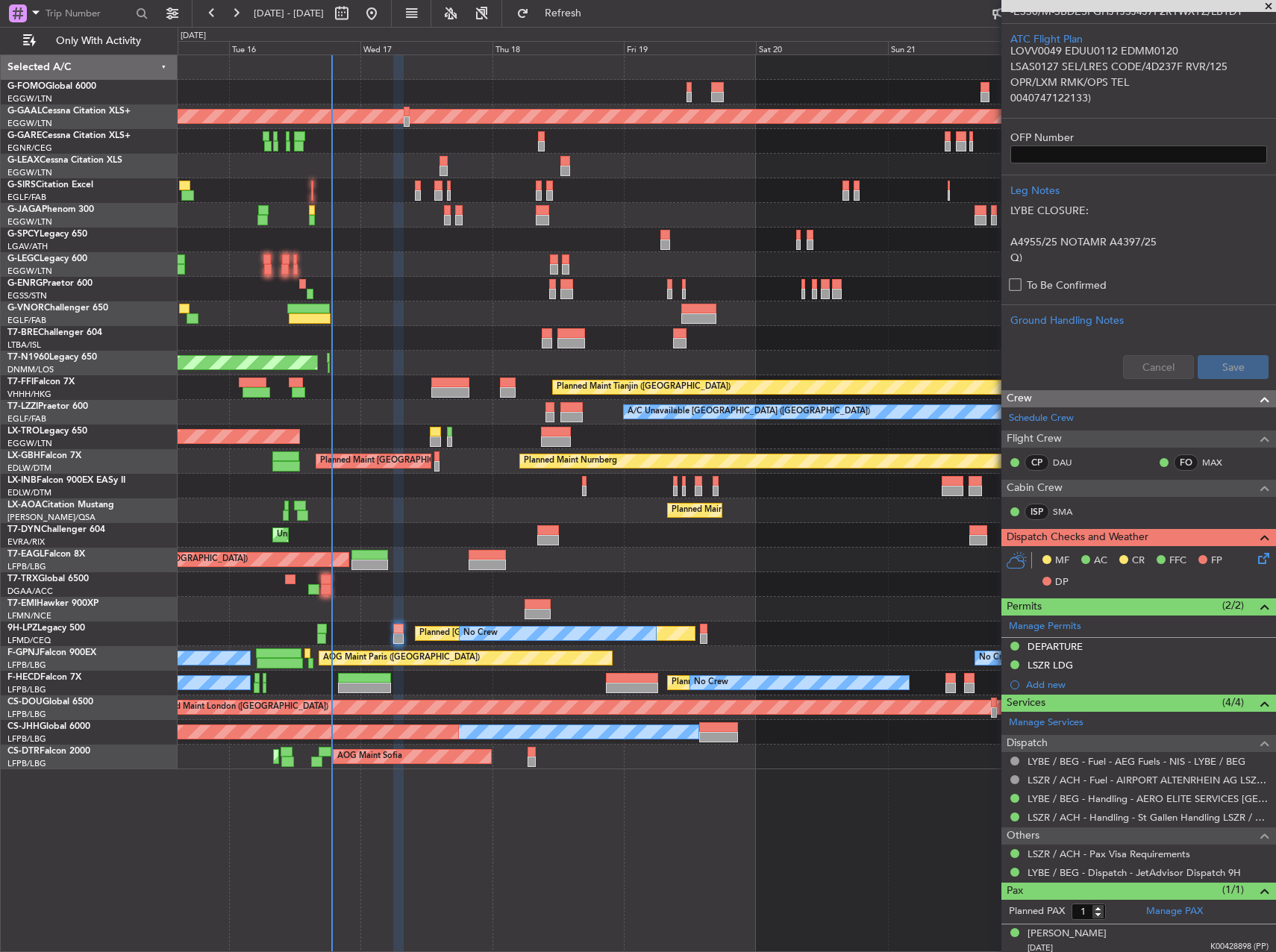
scroll to position [397, 0]
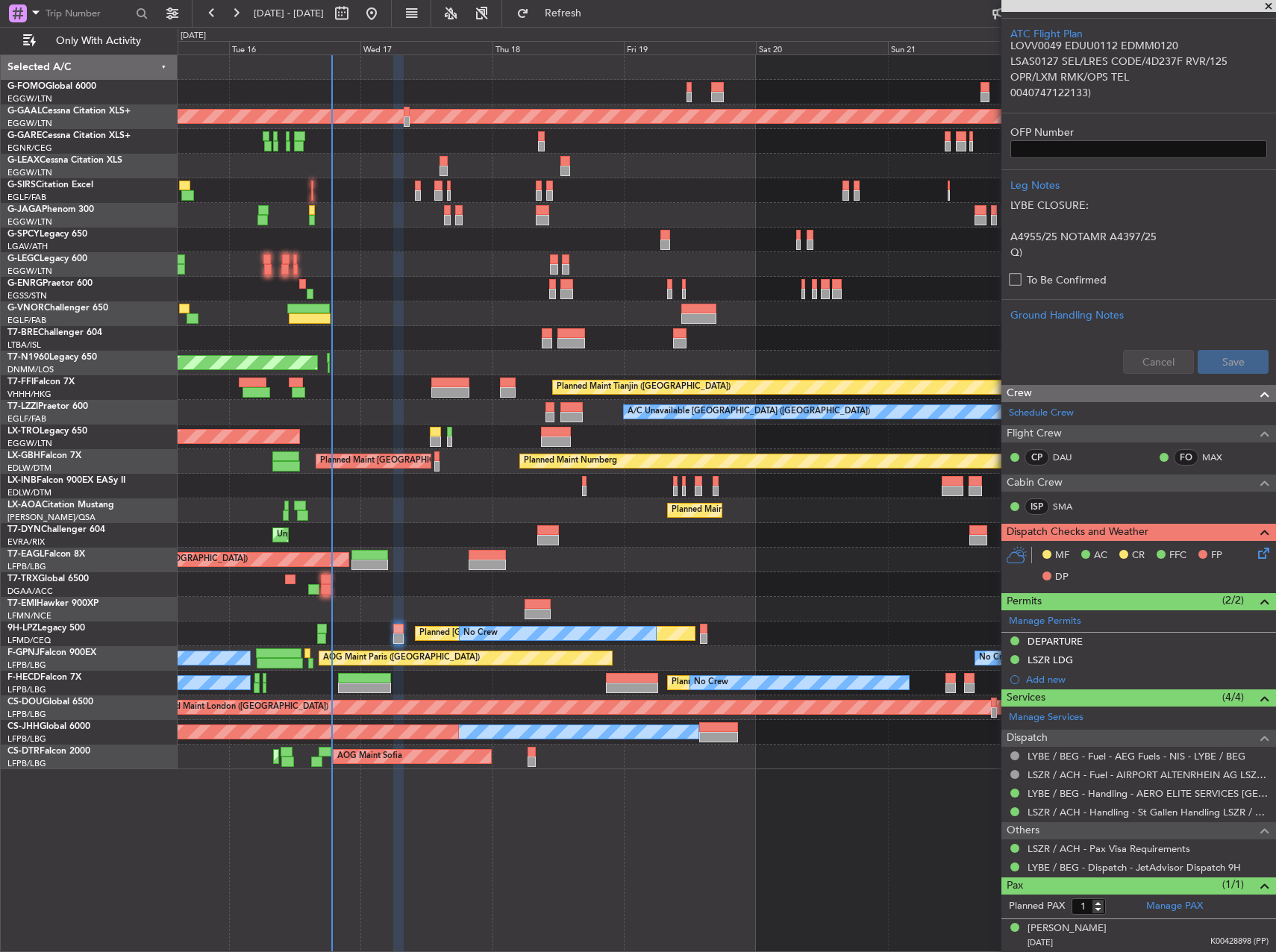
click at [1257, 554] on icon at bounding box center [1261, 550] width 12 height 12
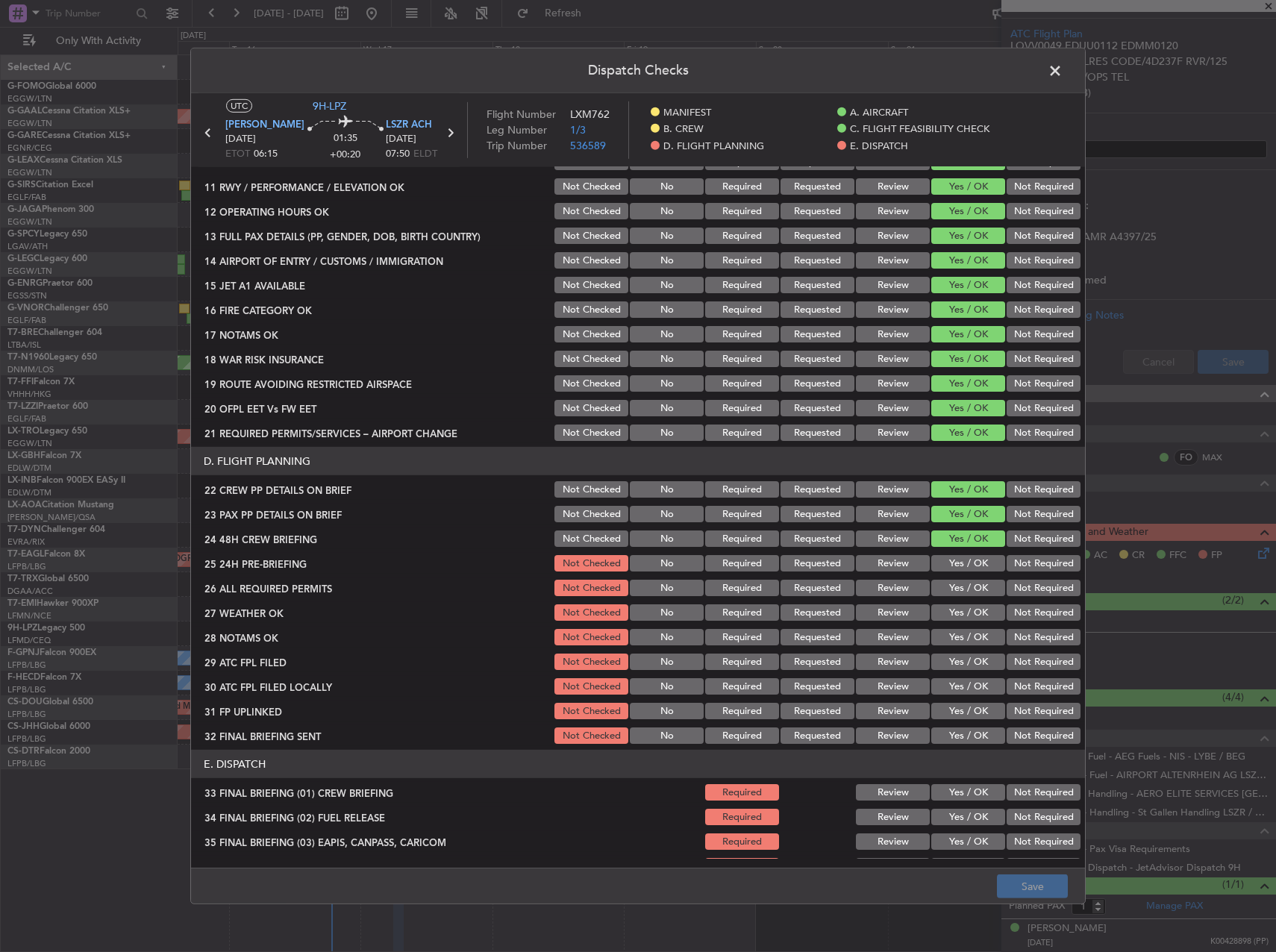
scroll to position [484, 0]
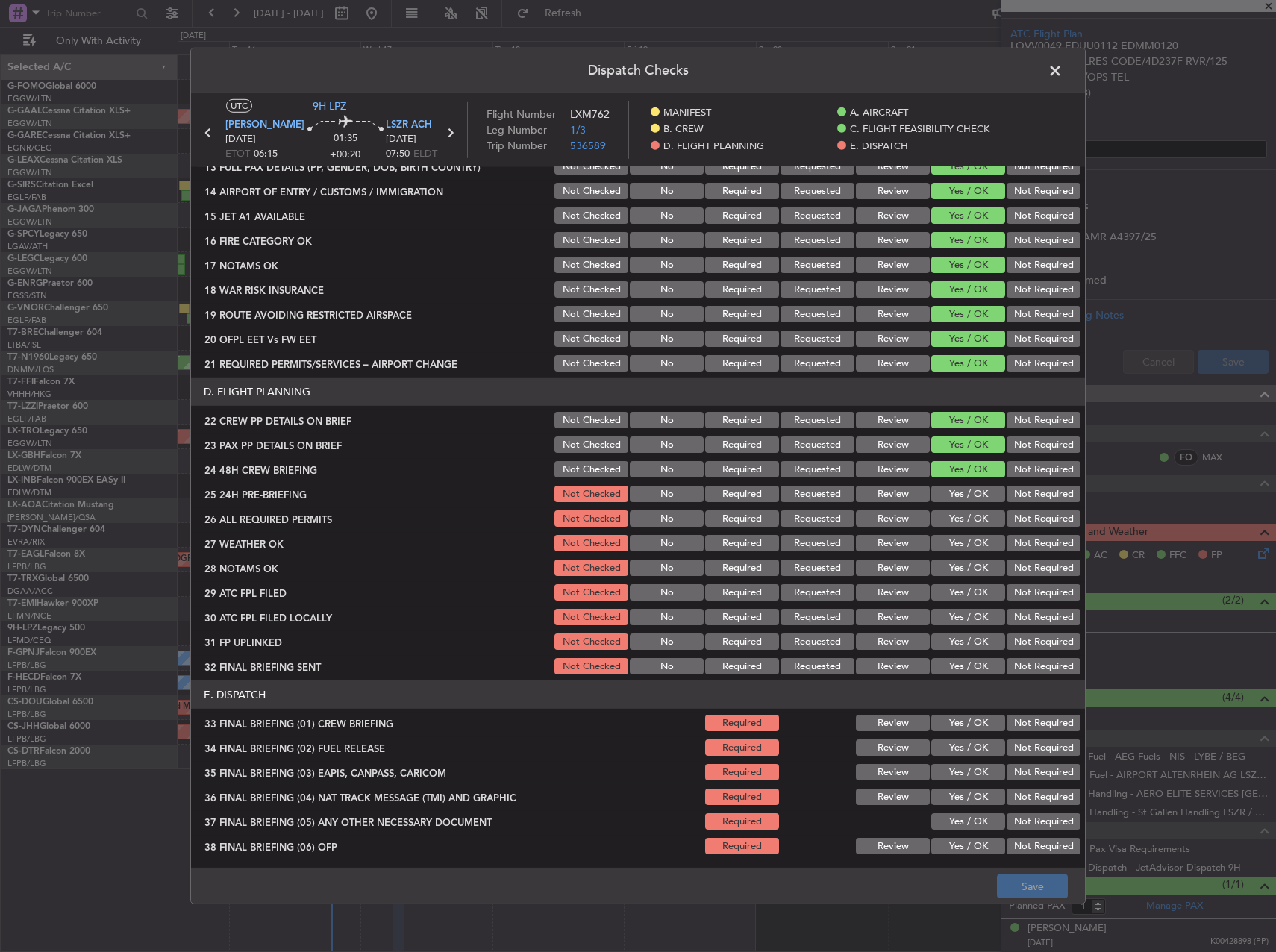
click at [955, 496] on button "Yes / OK" at bounding box center [968, 494] width 74 height 16
click at [965, 519] on button "Yes / OK" at bounding box center [968, 519] width 74 height 16
drag, startPoint x: 960, startPoint y: 538, endPoint x: 960, endPoint y: 546, distance: 8.0
click at [960, 539] on button "Yes / OK" at bounding box center [968, 543] width 74 height 16
drag, startPoint x: 959, startPoint y: 566, endPoint x: 969, endPoint y: 595, distance: 30.7
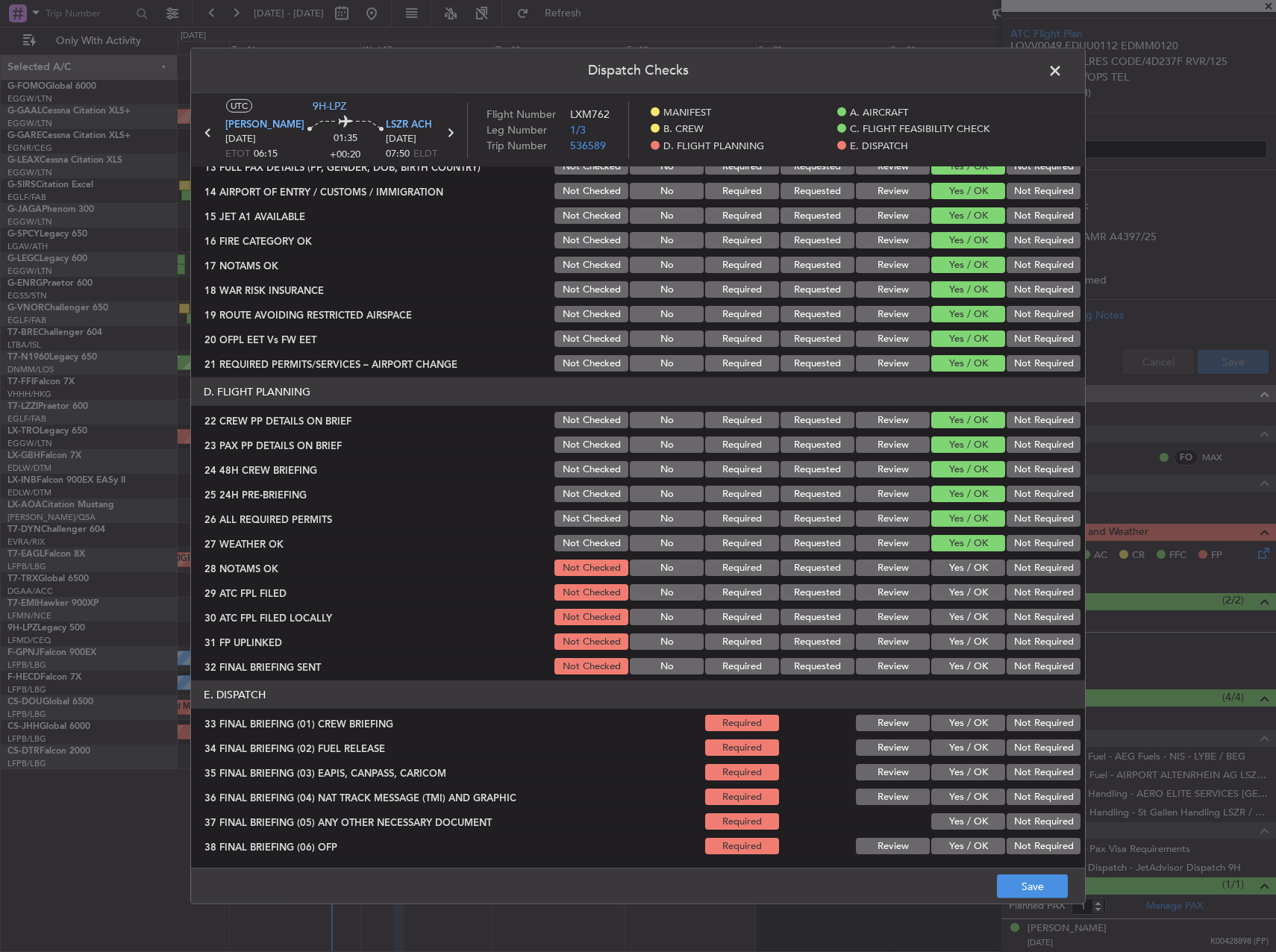
click at [959, 567] on button "Yes / OK" at bounding box center [968, 568] width 74 height 16
click at [1038, 600] on div "Not Required" at bounding box center [1042, 593] width 75 height 21
click at [956, 592] on button "Yes / OK" at bounding box center [968, 592] width 74 height 16
click at [1012, 619] on button "Not Required" at bounding box center [1044, 617] width 74 height 16
click at [967, 638] on button "Yes / OK" at bounding box center [968, 642] width 74 height 16
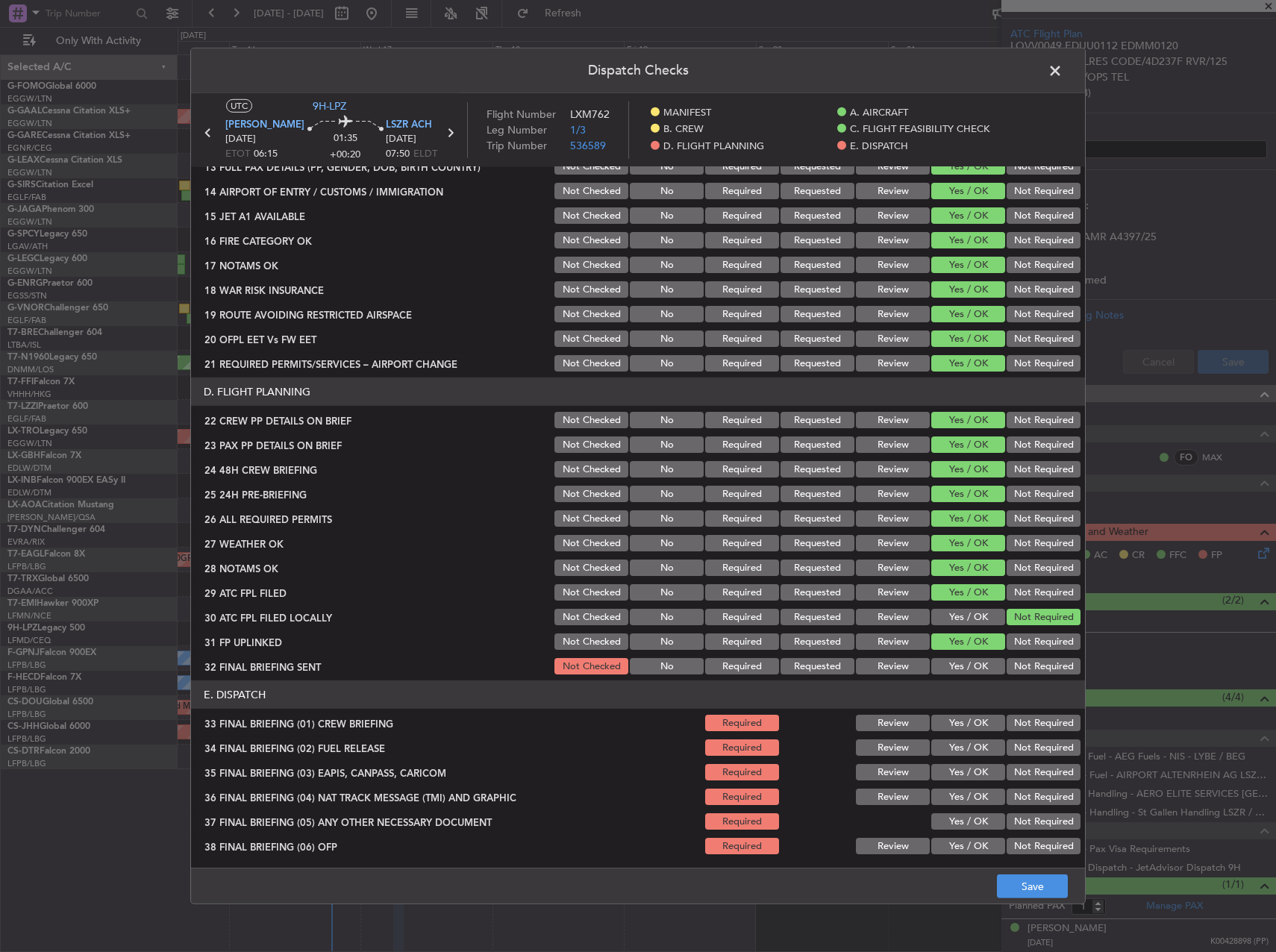
click at [1022, 667] on button "Not Required" at bounding box center [1044, 667] width 74 height 16
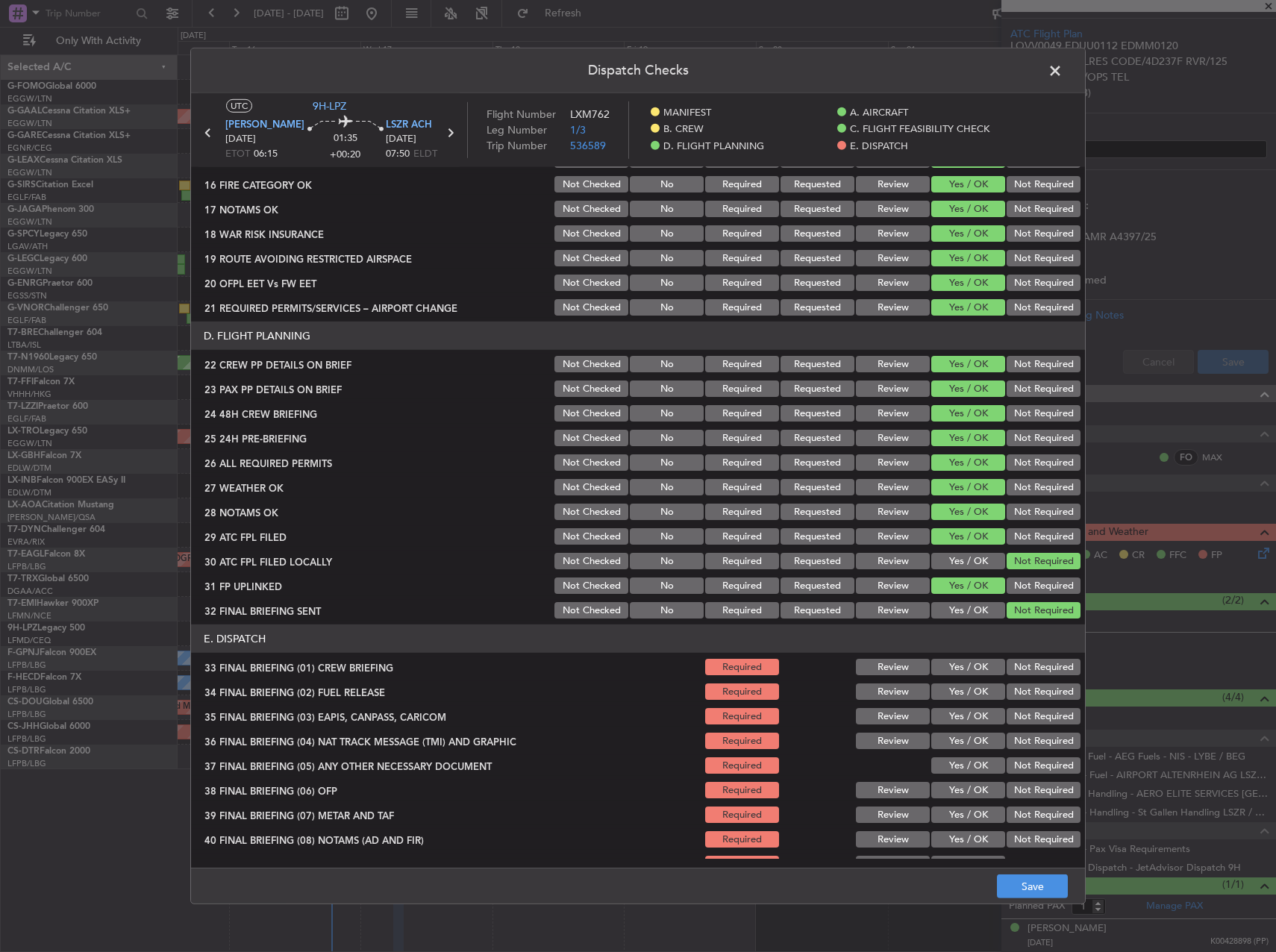
scroll to position [634, 0]
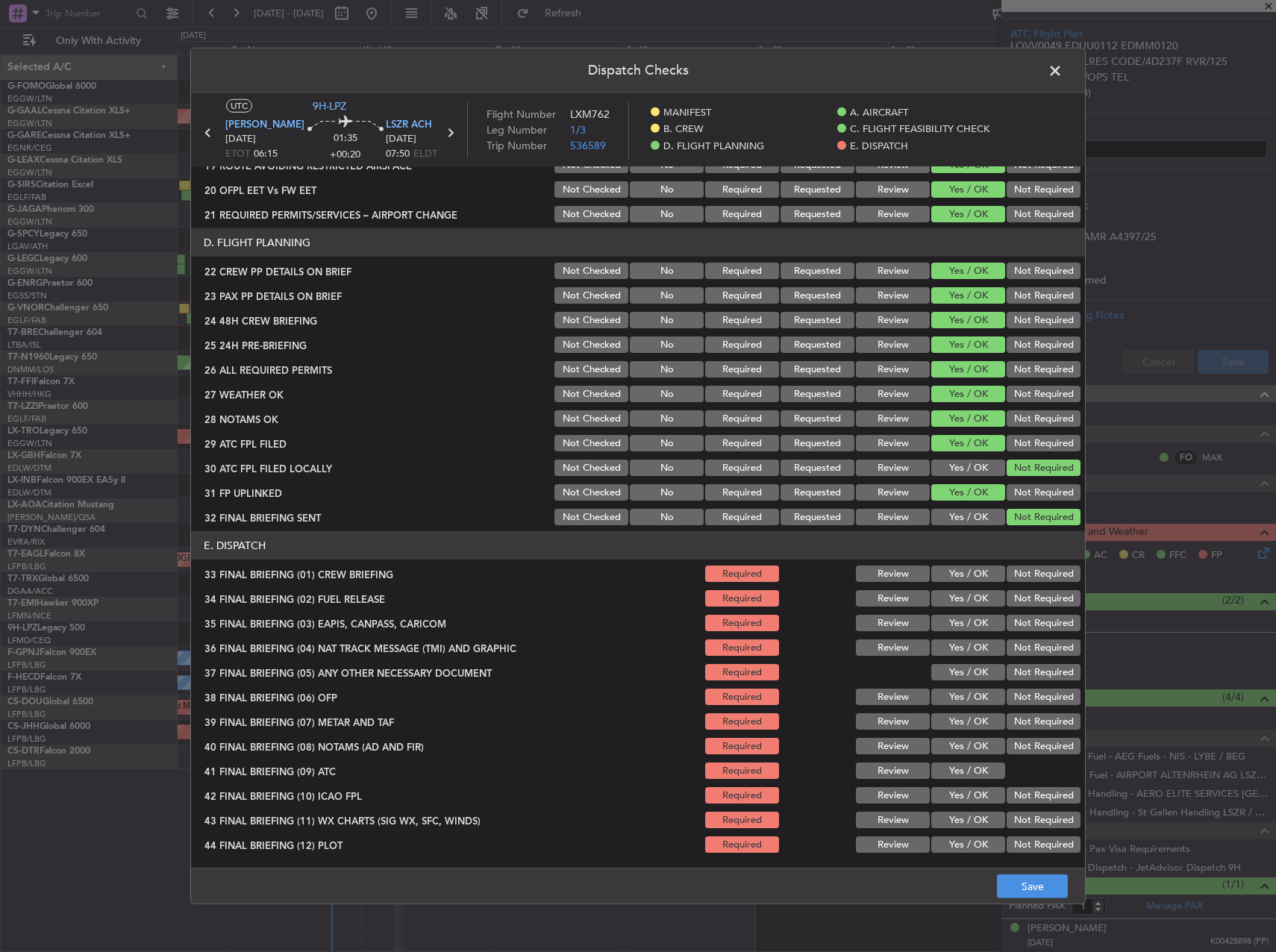
click at [955, 573] on button "Yes / OK" at bounding box center [968, 574] width 74 height 16
drag, startPoint x: 956, startPoint y: 604, endPoint x: 1027, endPoint y: 617, distance: 72.2
click at [957, 604] on button "Yes / OK" at bounding box center [968, 599] width 74 height 16
click at [1031, 616] on button "Not Required" at bounding box center [1044, 623] width 74 height 16
click at [1035, 647] on button "Not Required" at bounding box center [1044, 648] width 74 height 16
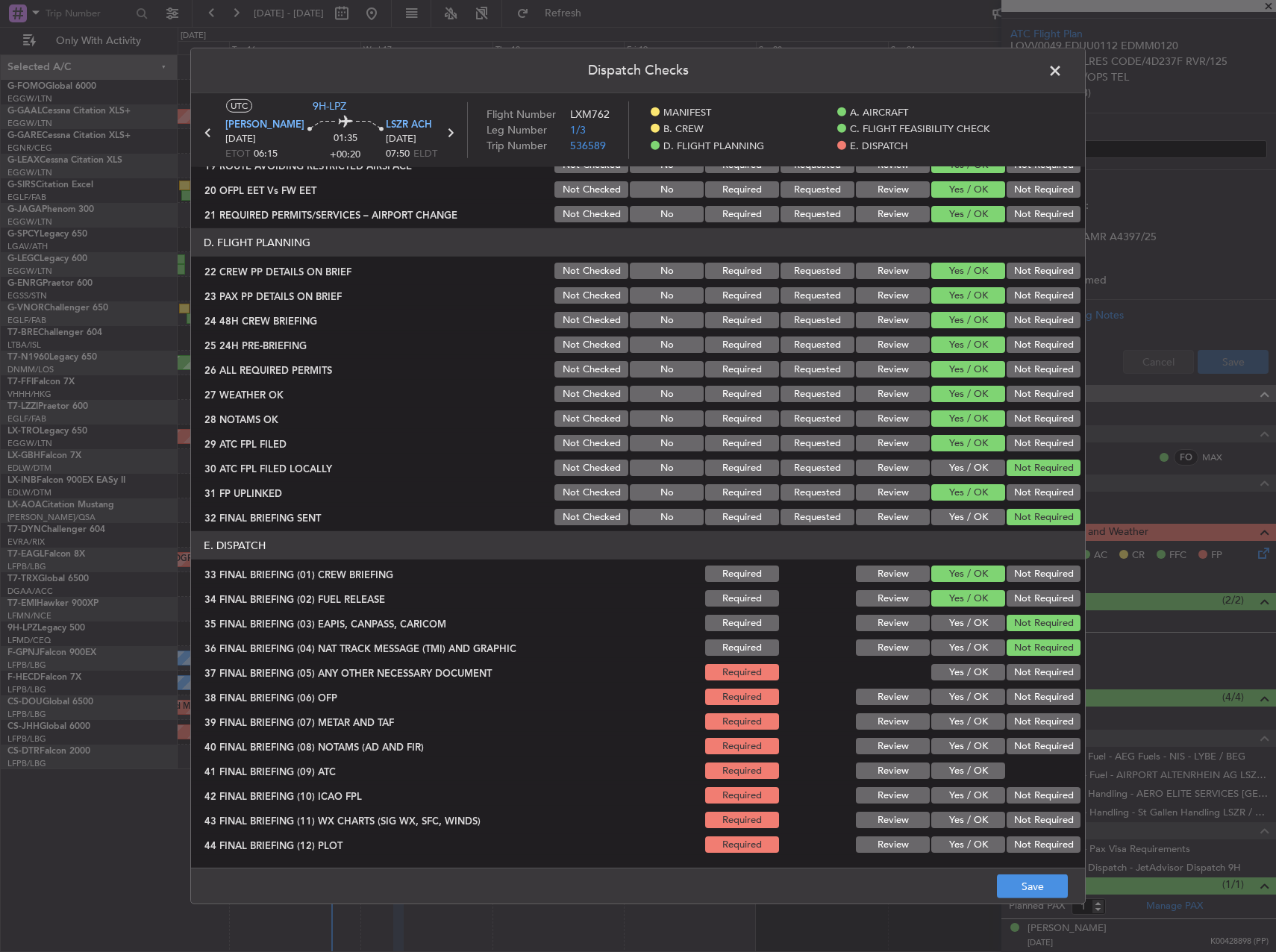
click at [1028, 673] on button "Not Required" at bounding box center [1044, 672] width 74 height 16
click at [932, 715] on button "Yes / OK" at bounding box center [968, 721] width 74 height 16
click at [944, 698] on button "Yes / OK" at bounding box center [968, 697] width 74 height 16
click at [959, 746] on button "Yes / OK" at bounding box center [968, 746] width 74 height 16
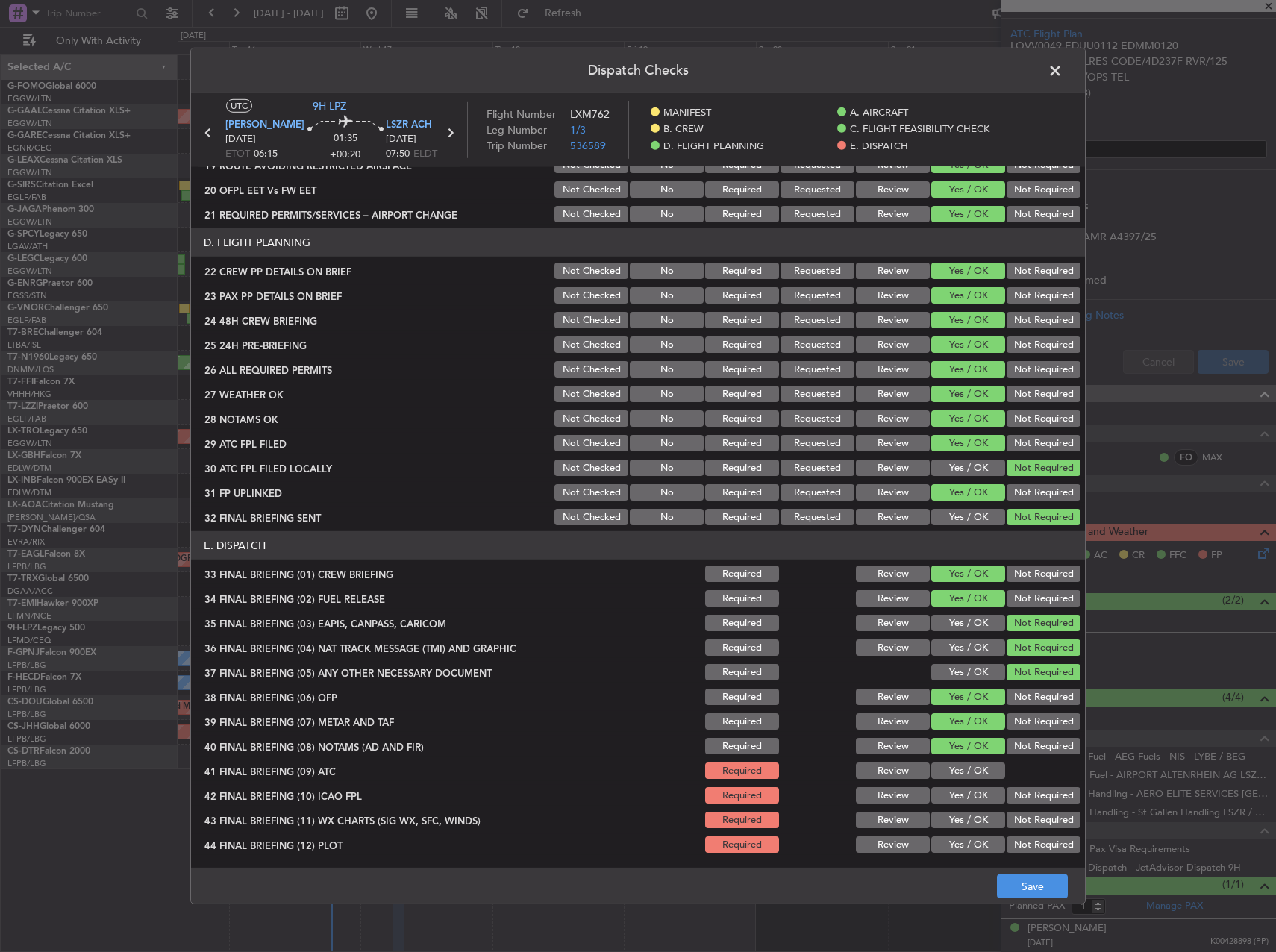
click at [961, 766] on button "Yes / OK" at bounding box center [968, 770] width 74 height 16
click at [970, 788] on button "Yes / OK" at bounding box center [968, 796] width 74 height 16
click at [964, 815] on button "Yes / OK" at bounding box center [968, 820] width 74 height 16
click at [964, 839] on button "Yes / OK" at bounding box center [968, 845] width 74 height 16
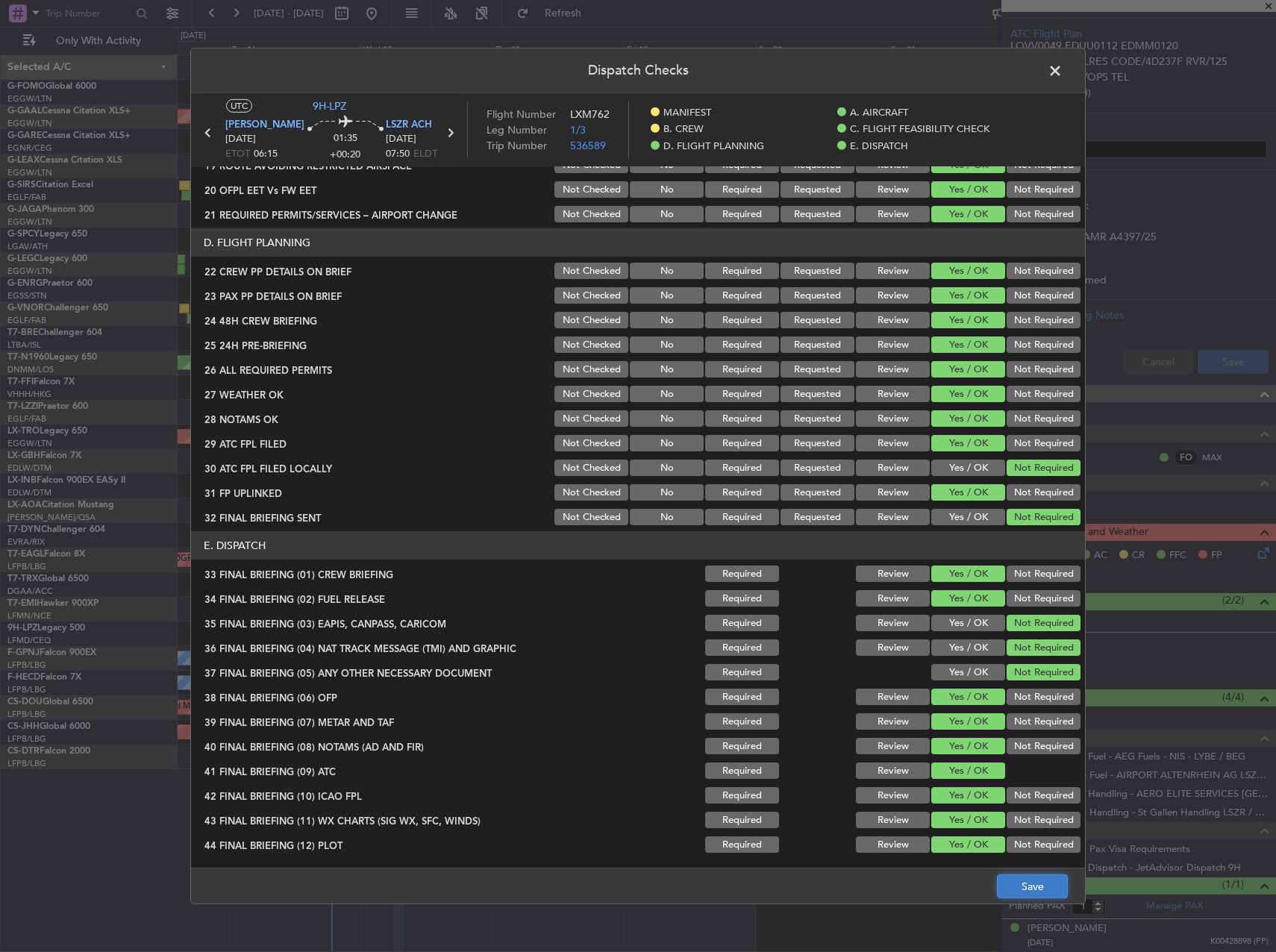
click at [1031, 894] on button "Save" at bounding box center [1032, 886] width 71 height 24
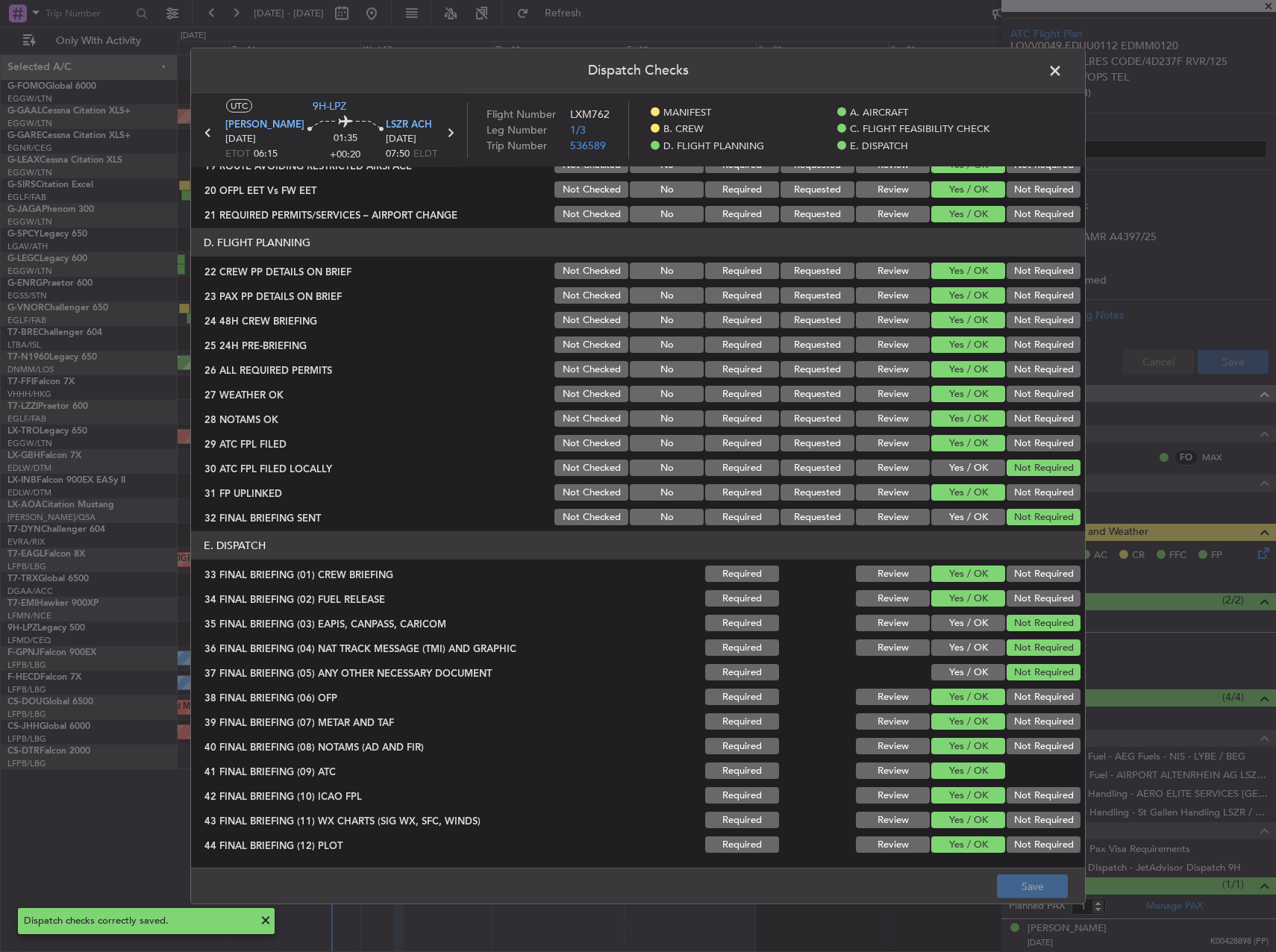
click at [1063, 66] on span at bounding box center [1063, 74] width 0 height 29
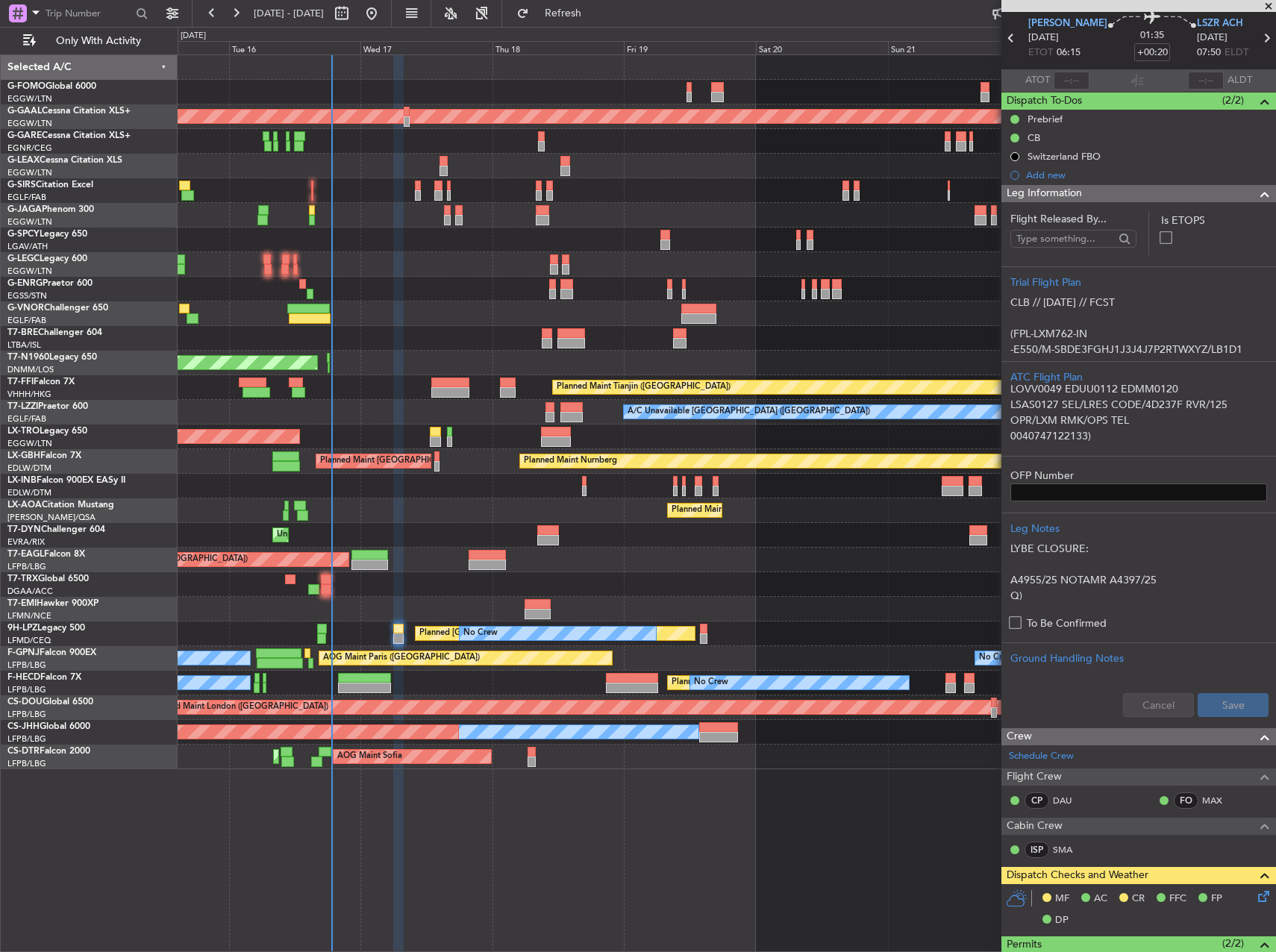
scroll to position [224, 0]
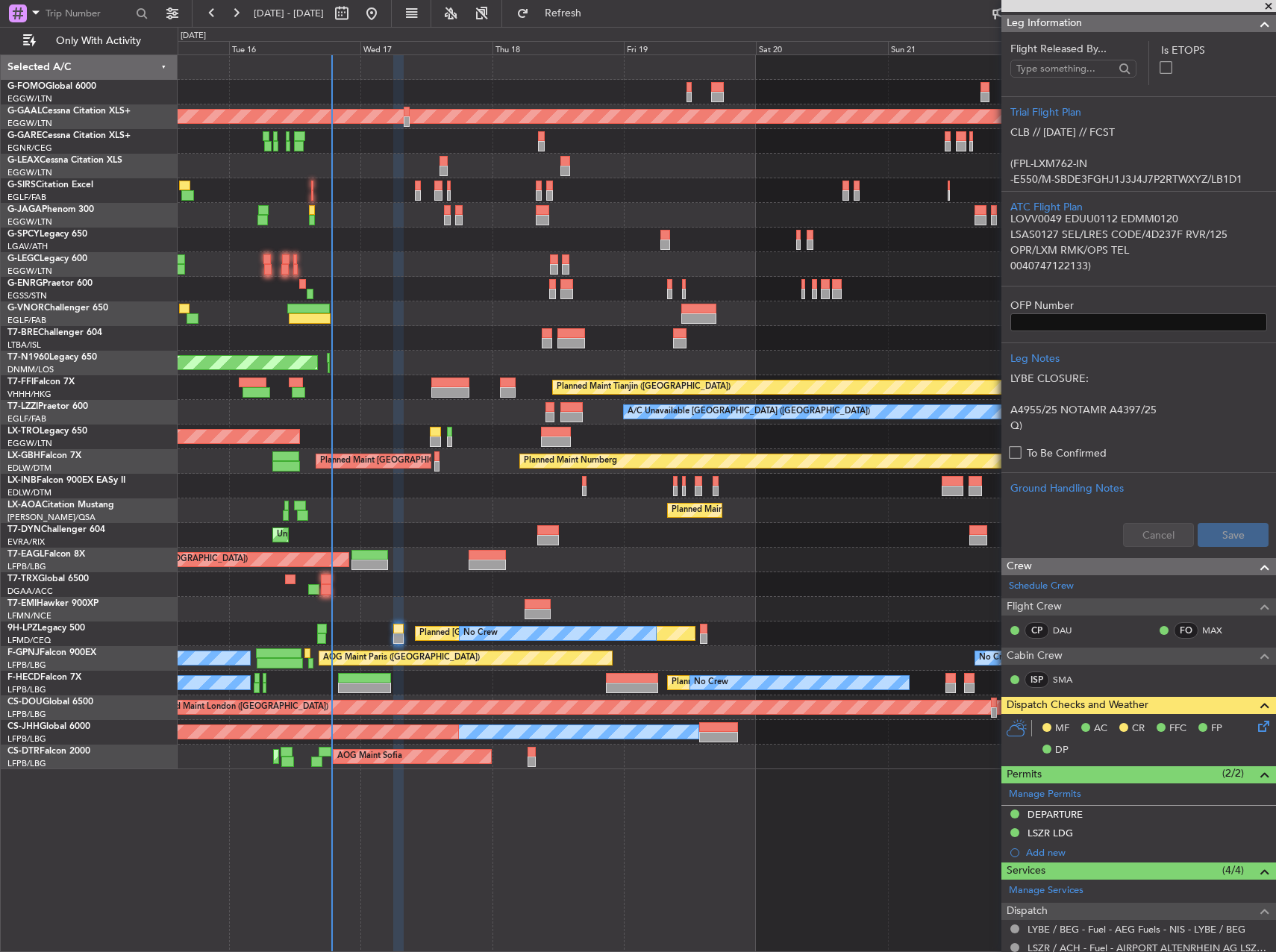
click at [1256, 723] on icon at bounding box center [1261, 724] width 12 height 12
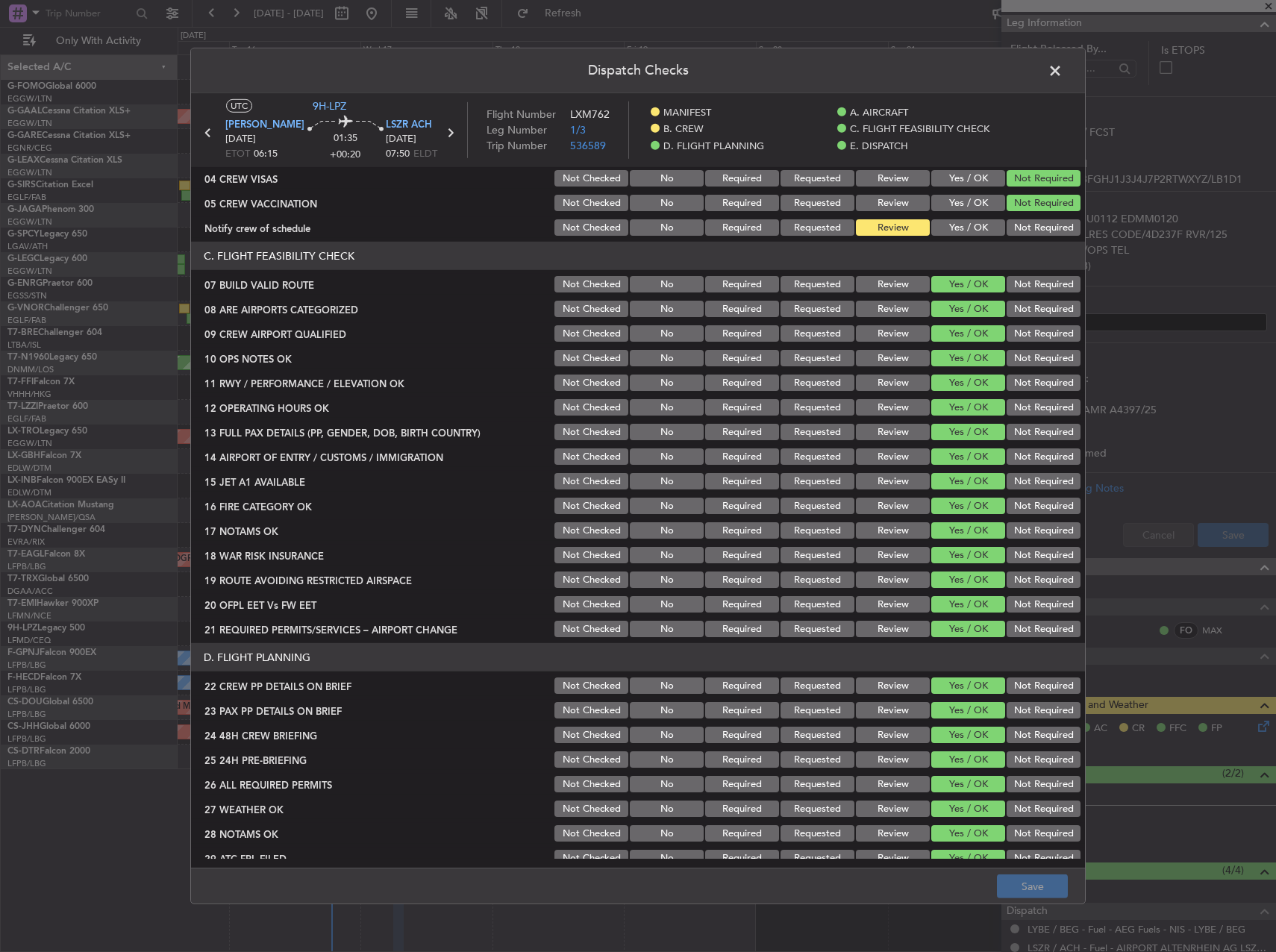
scroll to position [523, 0]
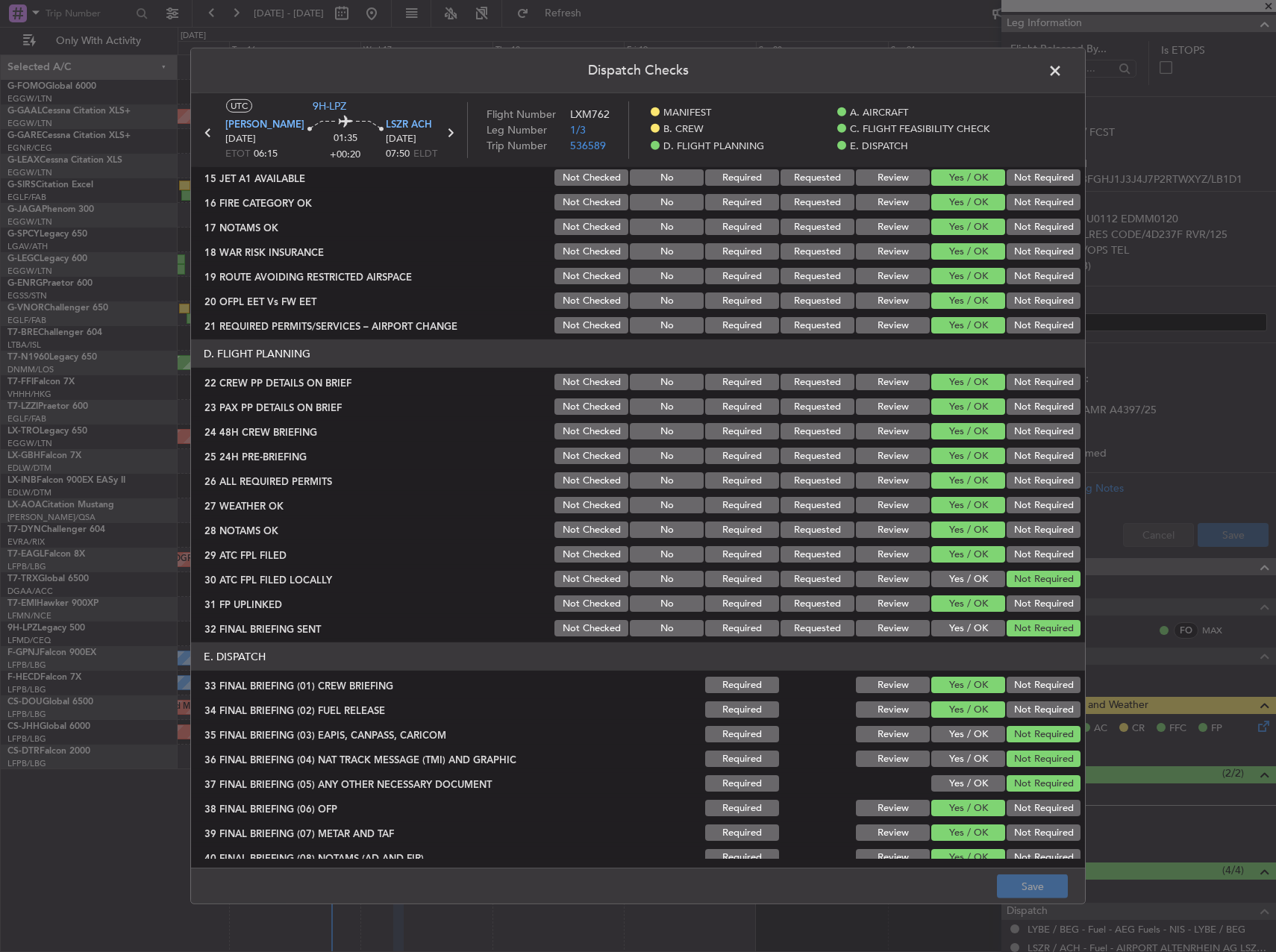
click at [872, 507] on button "Review" at bounding box center [893, 505] width 74 height 16
click at [874, 524] on button "Review" at bounding box center [893, 530] width 74 height 16
click at [1040, 900] on footer "Save" at bounding box center [638, 886] width 894 height 36
click at [1040, 886] on button "Save" at bounding box center [1032, 886] width 71 height 24
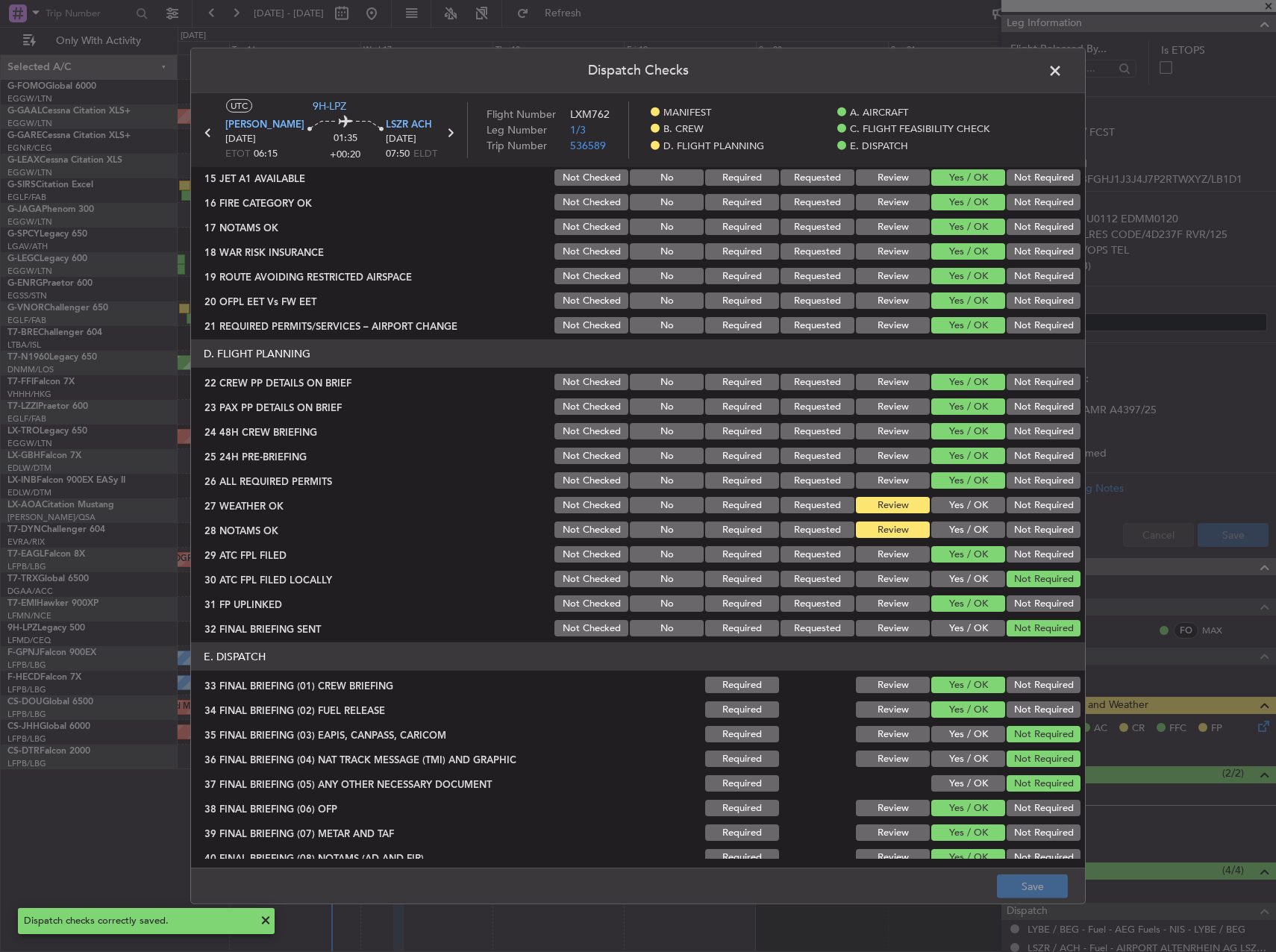
click at [1063, 61] on span at bounding box center [1063, 74] width 0 height 29
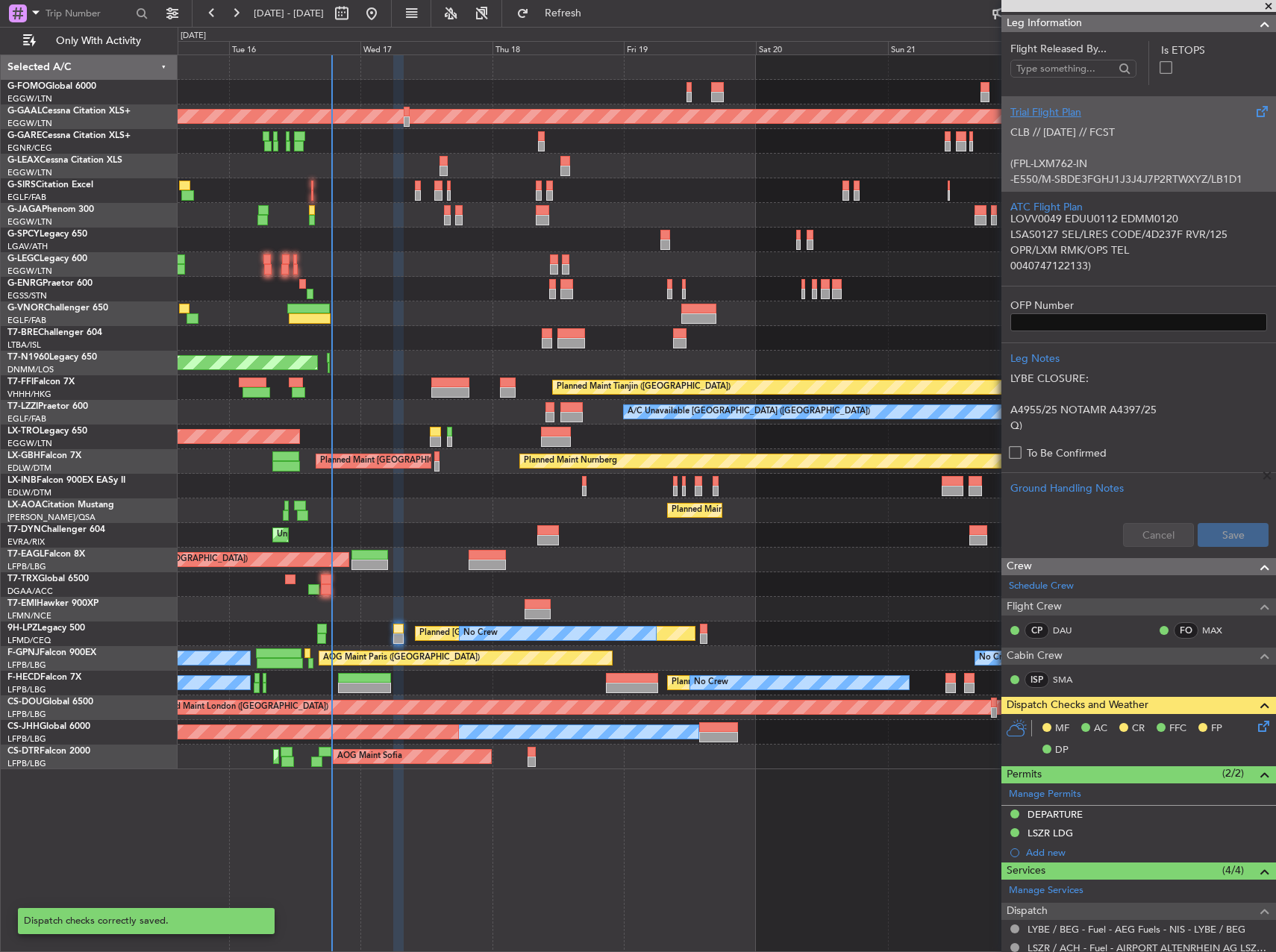
scroll to position [0, 0]
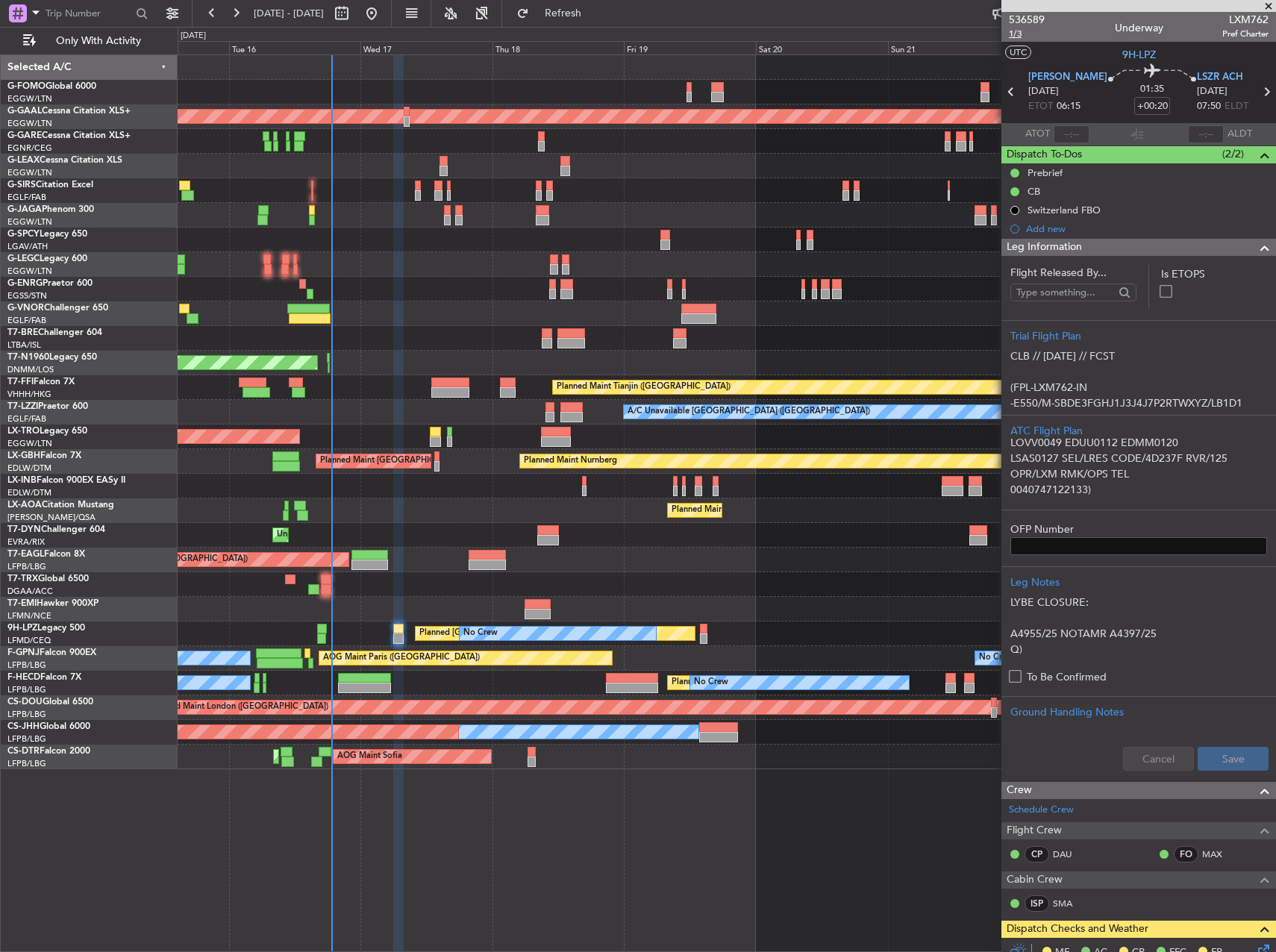
click at [1019, 34] on span "1/3" at bounding box center [1027, 34] width 36 height 13
drag, startPoint x: 620, startPoint y: 20, endPoint x: 609, endPoint y: 61, distance: 42.4
click at [600, 20] on button "Refresh" at bounding box center [554, 13] width 89 height 24
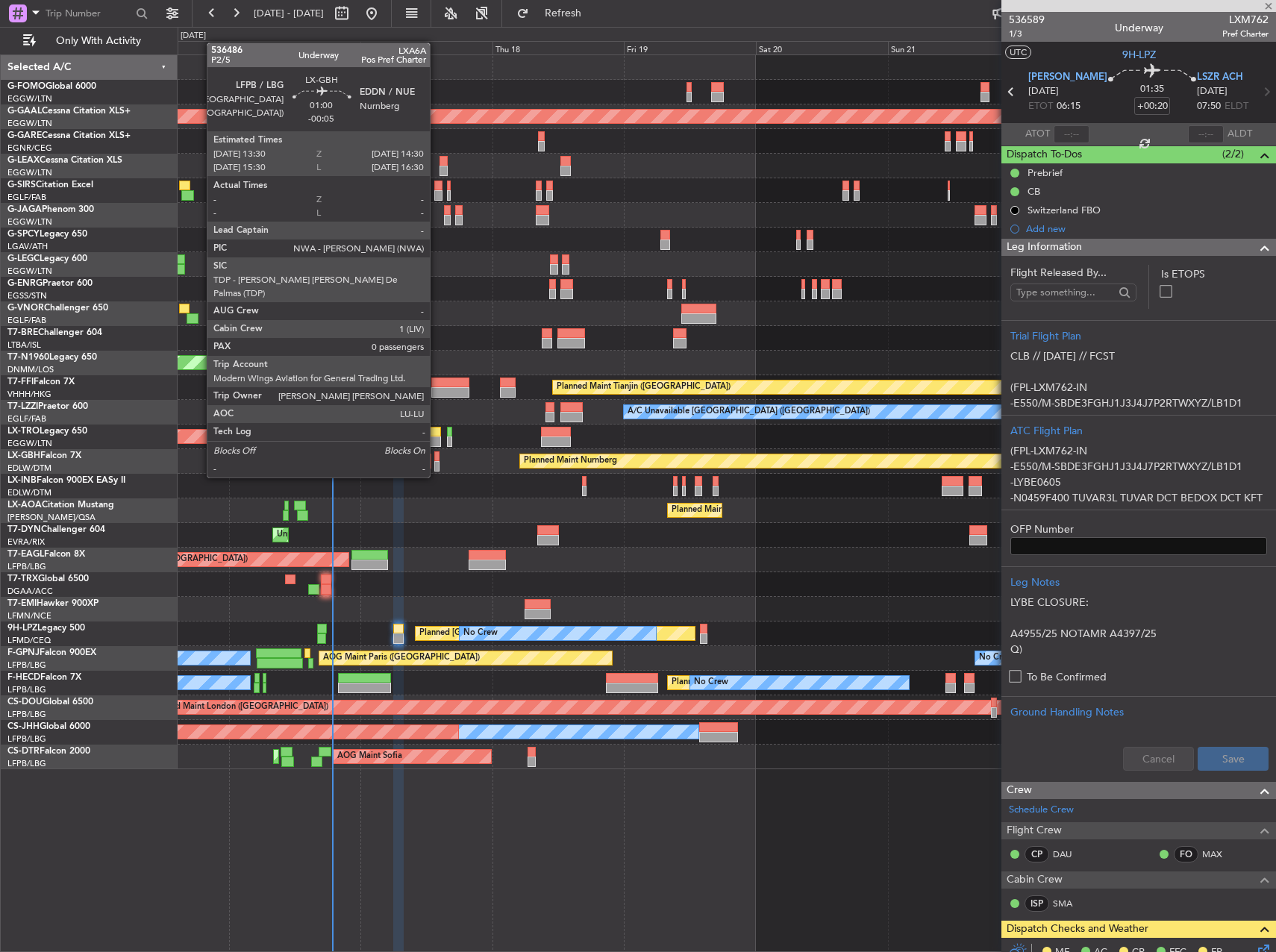
click at [469, 507] on div "Planned Maint Nice (Côte d'Azur Airport) No Crew Chester" at bounding box center [726, 510] width 1098 height 25
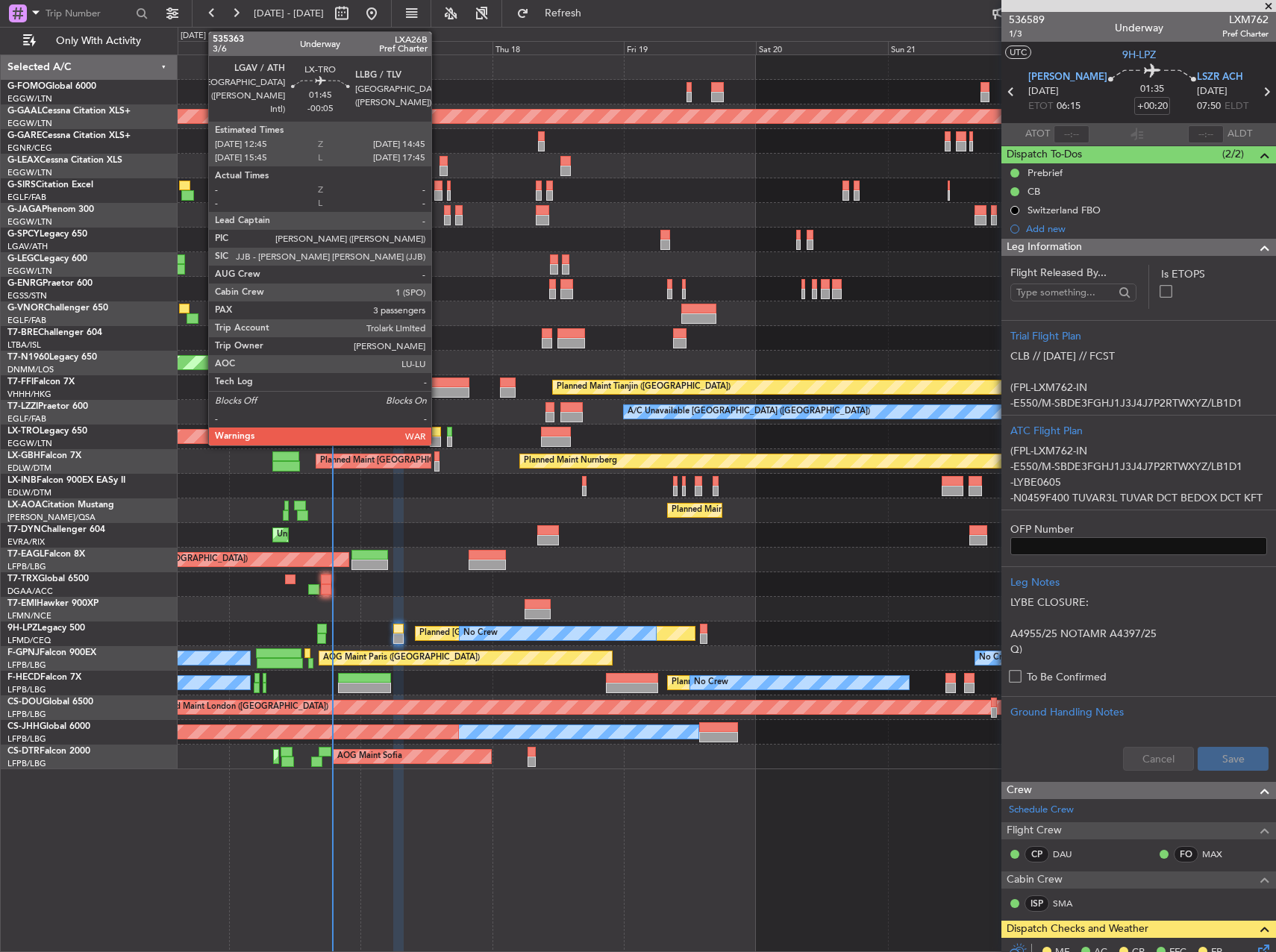
click at [438, 429] on div at bounding box center [436, 432] width 11 height 11
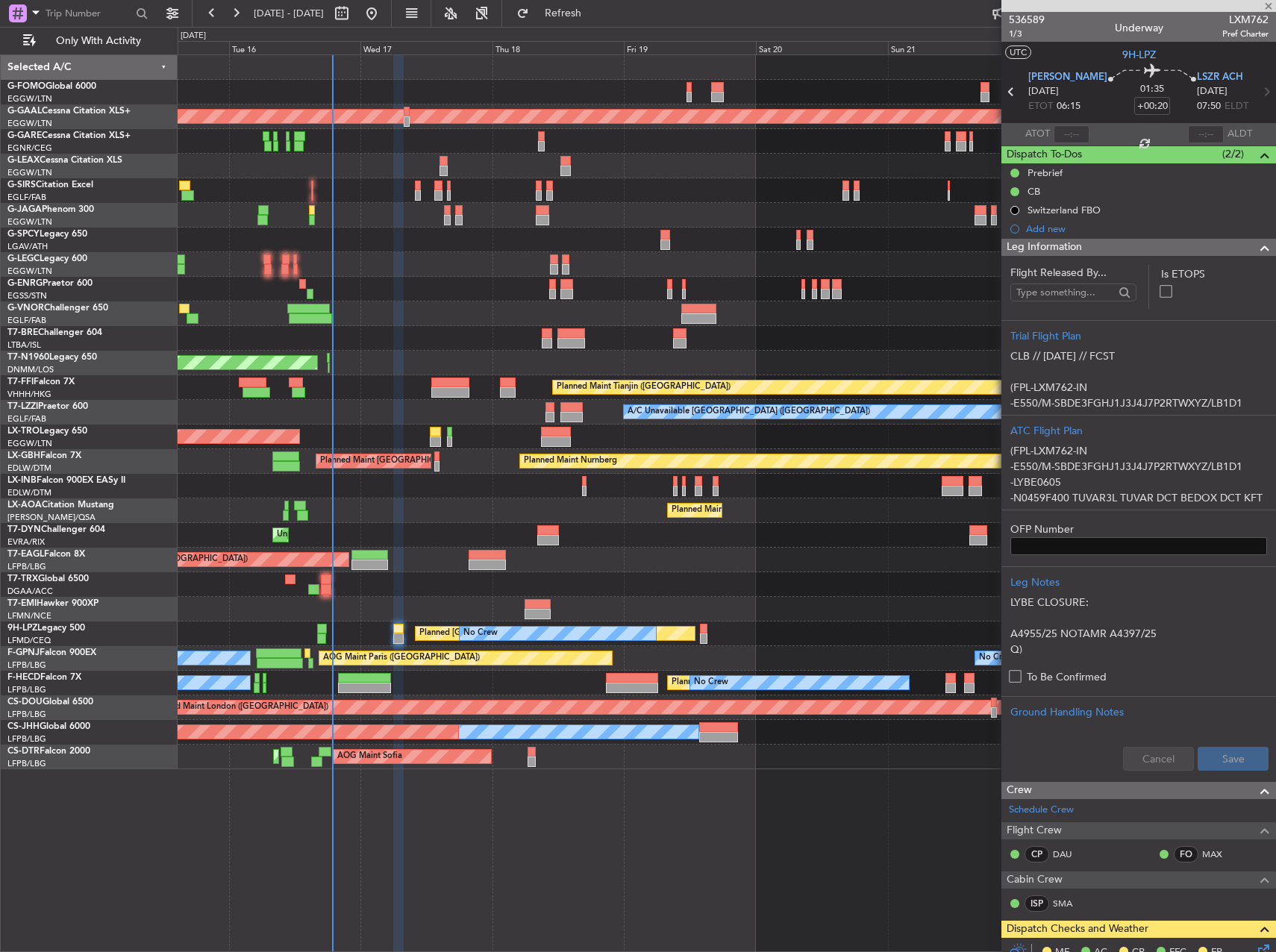
type input "-00:05"
type input "3"
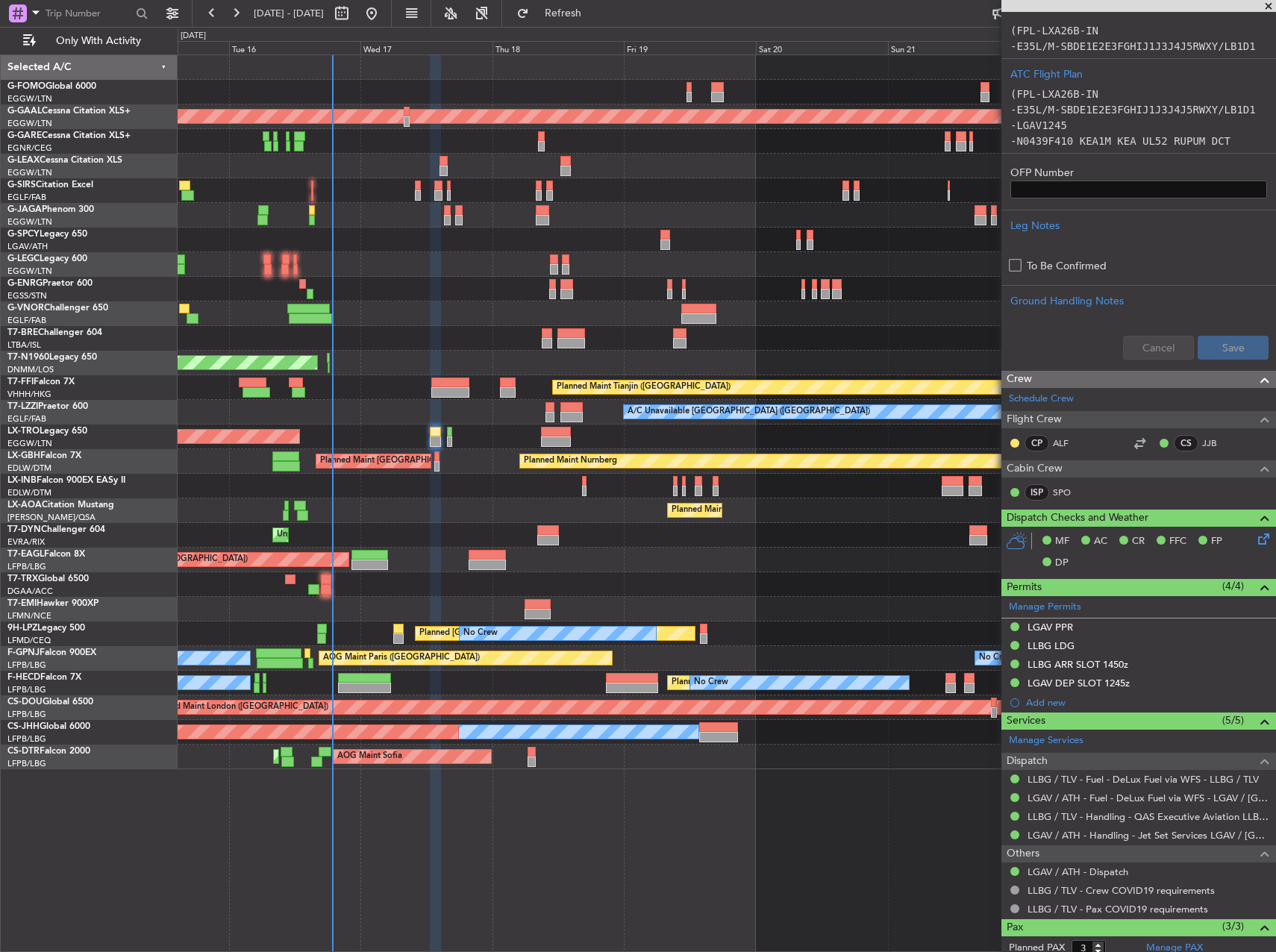
scroll to position [492, 0]
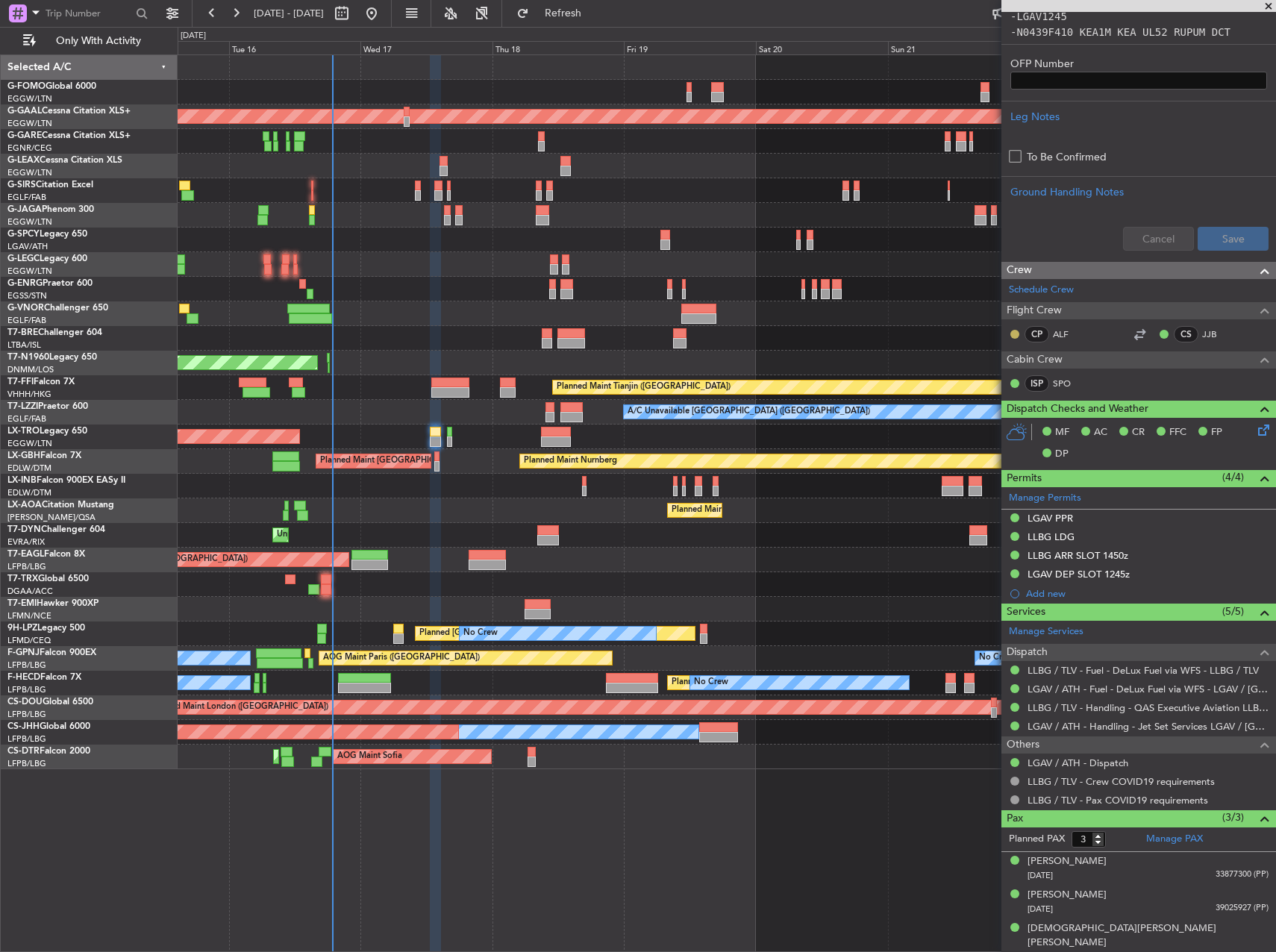
click at [1017, 334] on button at bounding box center [1014, 334] width 9 height 9
click at [1013, 379] on span "Acknowledged" at bounding box center [1018, 378] width 65 height 15
click at [1013, 335] on button at bounding box center [1014, 334] width 9 height 9
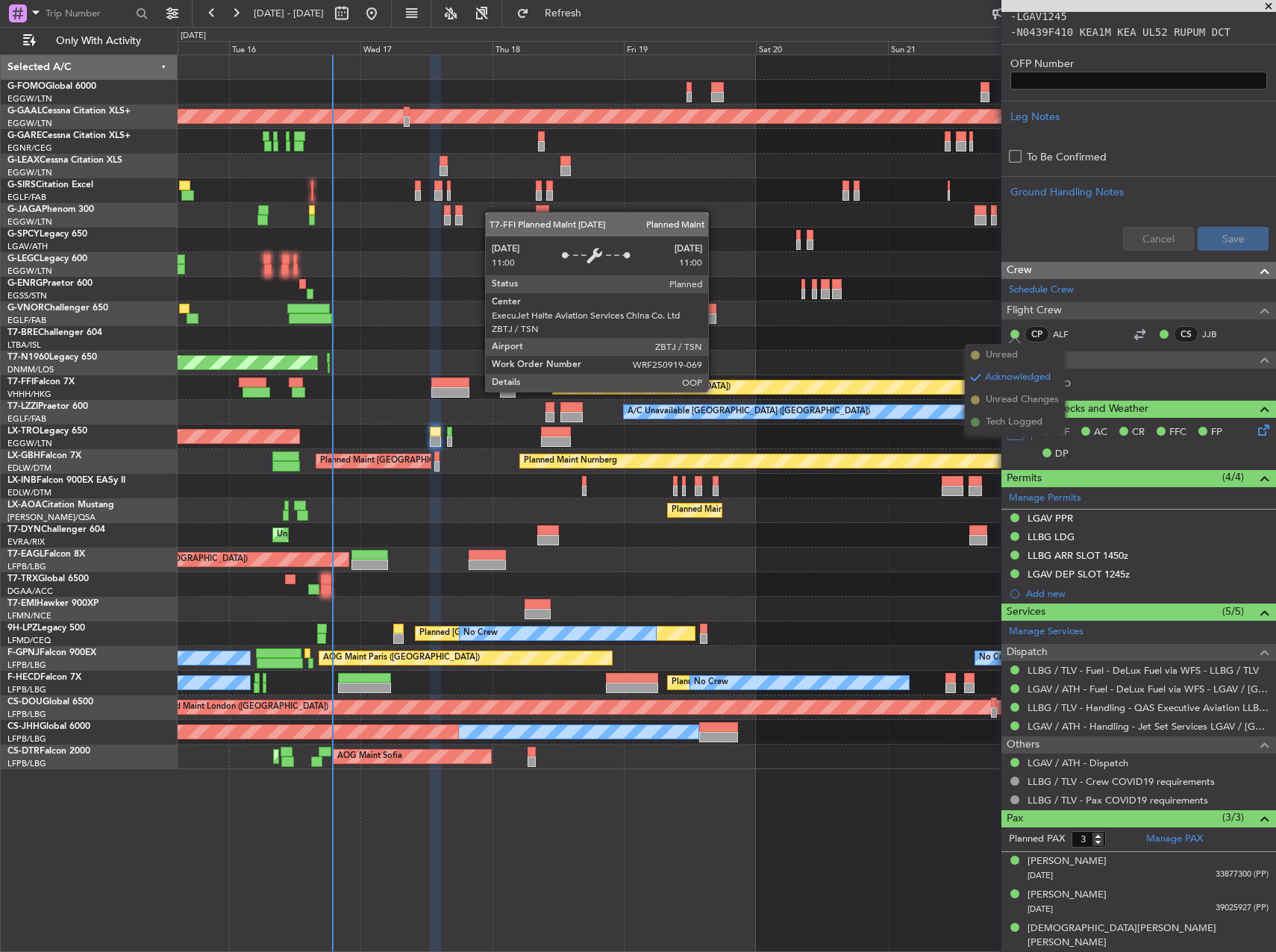
click at [715, 391] on div "Planned Maint Tianjin ([GEOGRAPHIC_DATA])" at bounding box center [815, 387] width 526 height 13
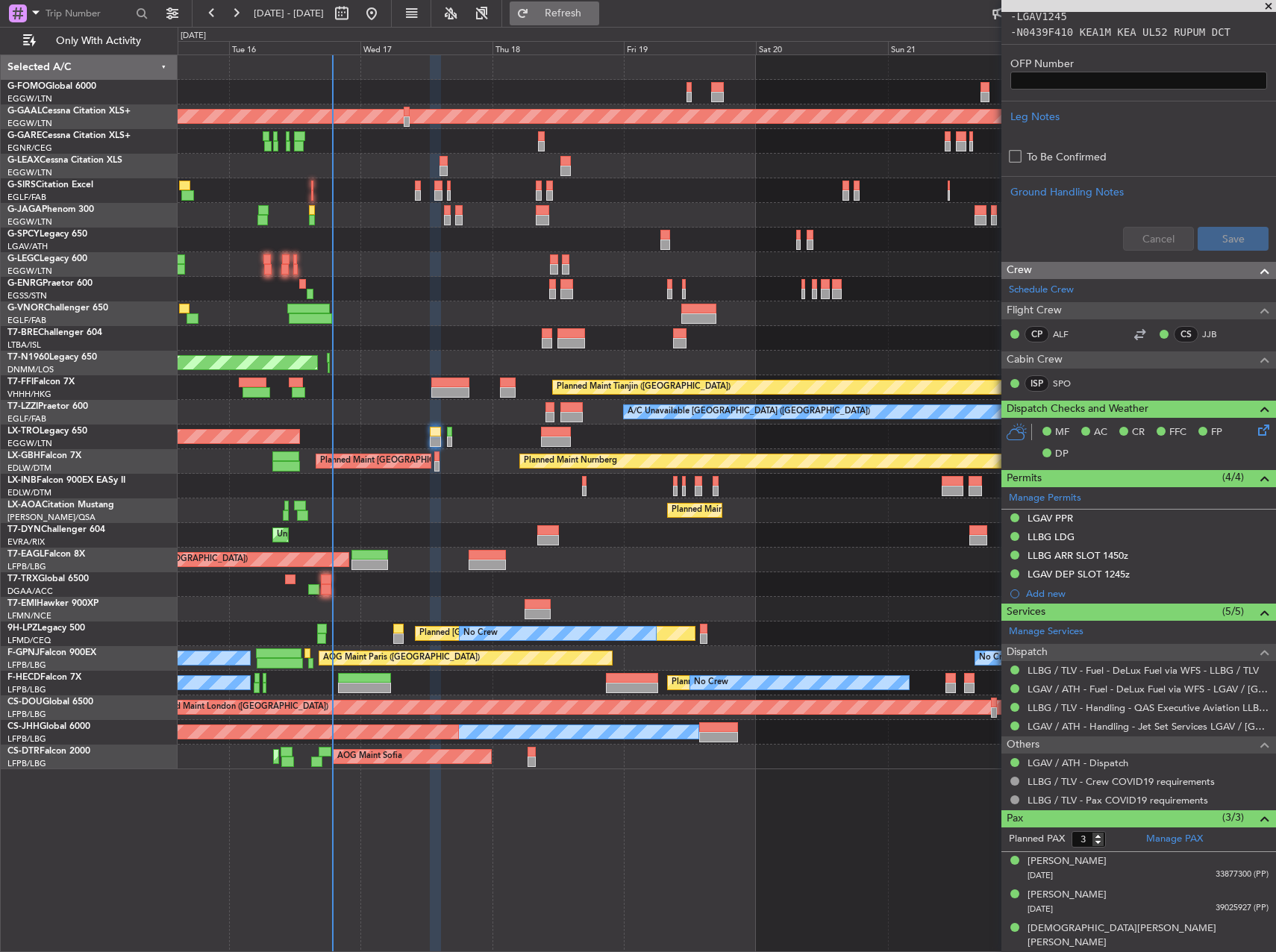
click at [595, 19] on span "Refresh" at bounding box center [564, 13] width 63 height 11
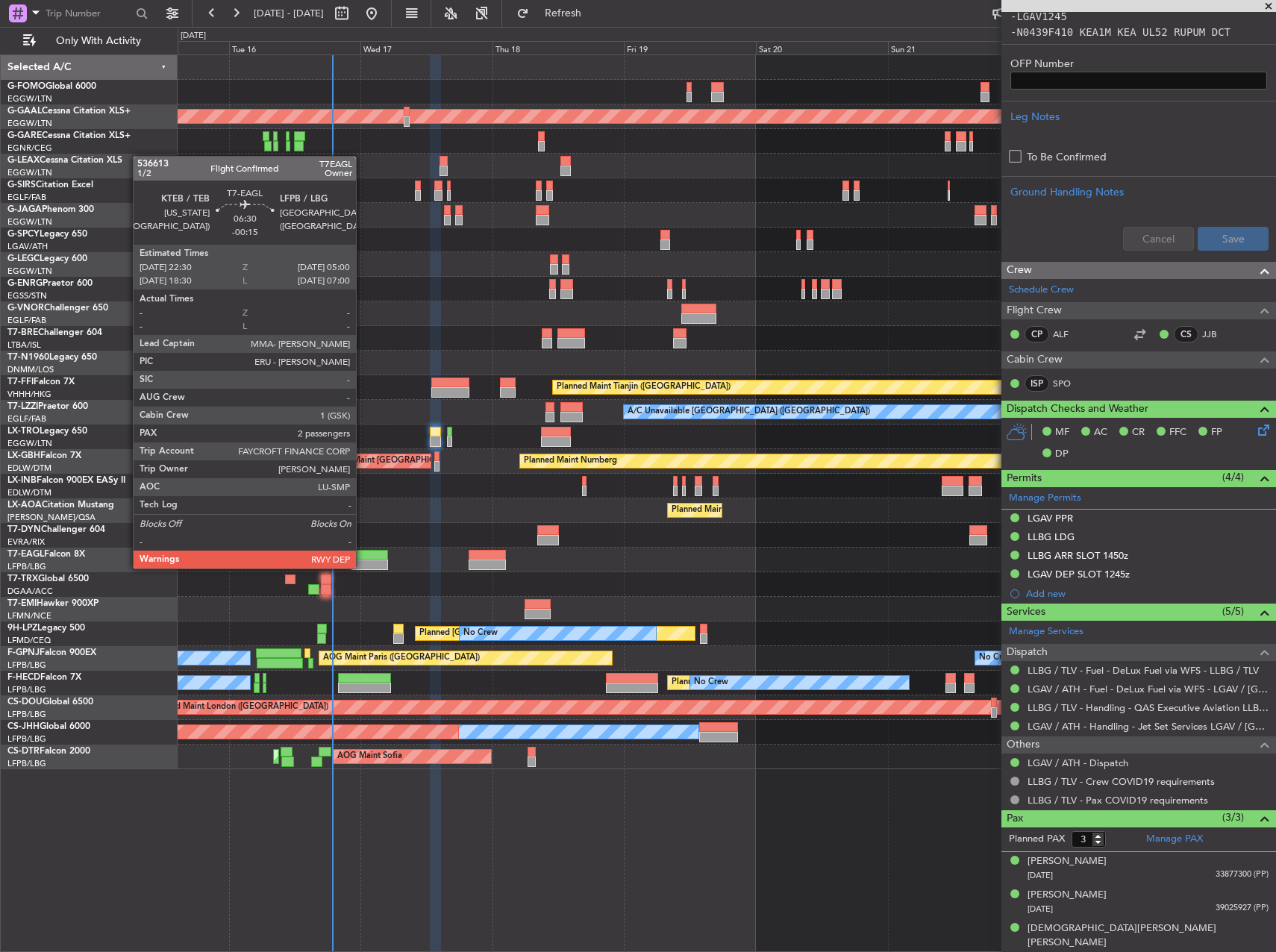
click at [362, 567] on div at bounding box center [370, 564] width 36 height 11
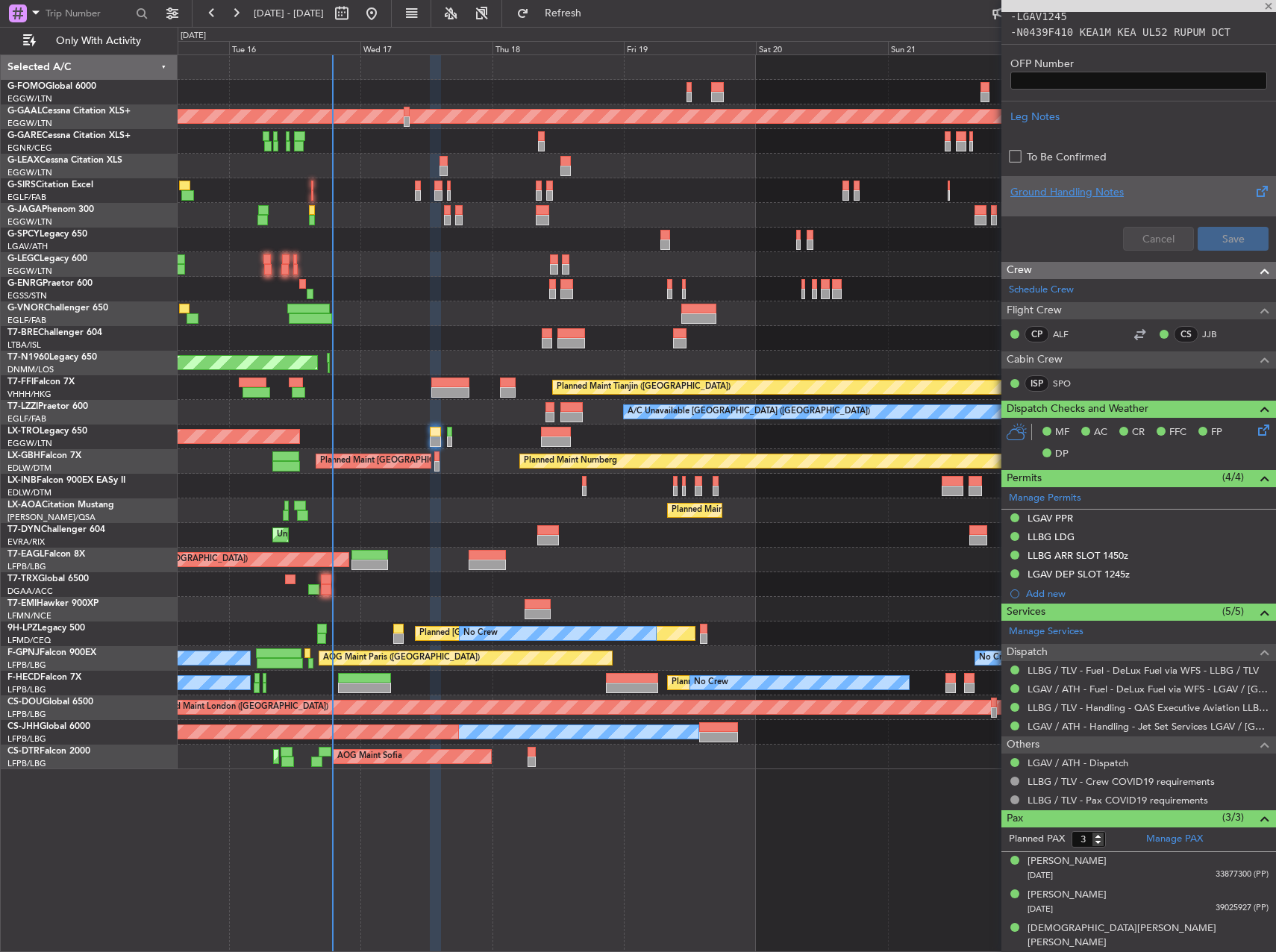
type input "-00:15"
type input "2"
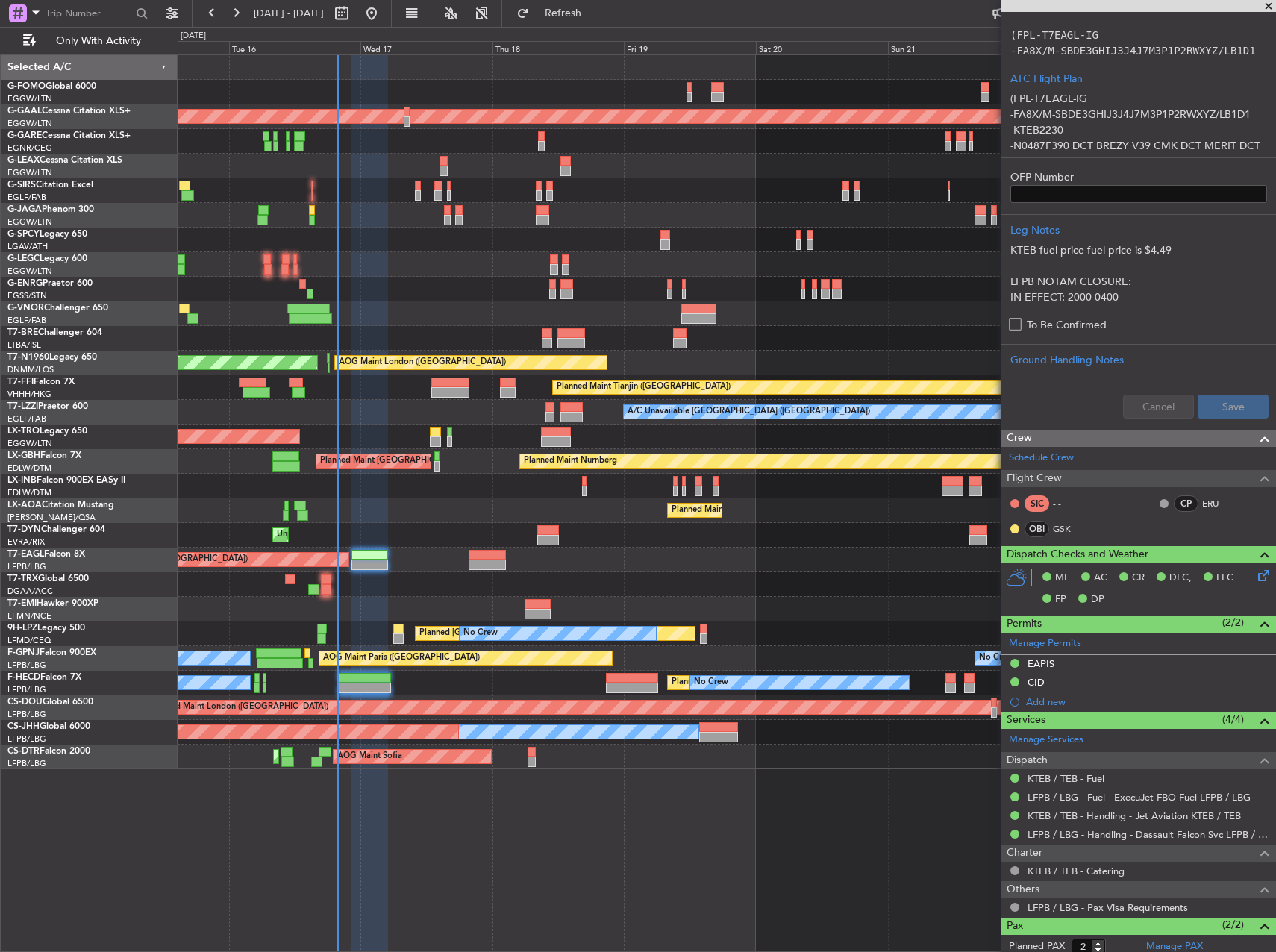
scroll to position [527, 0]
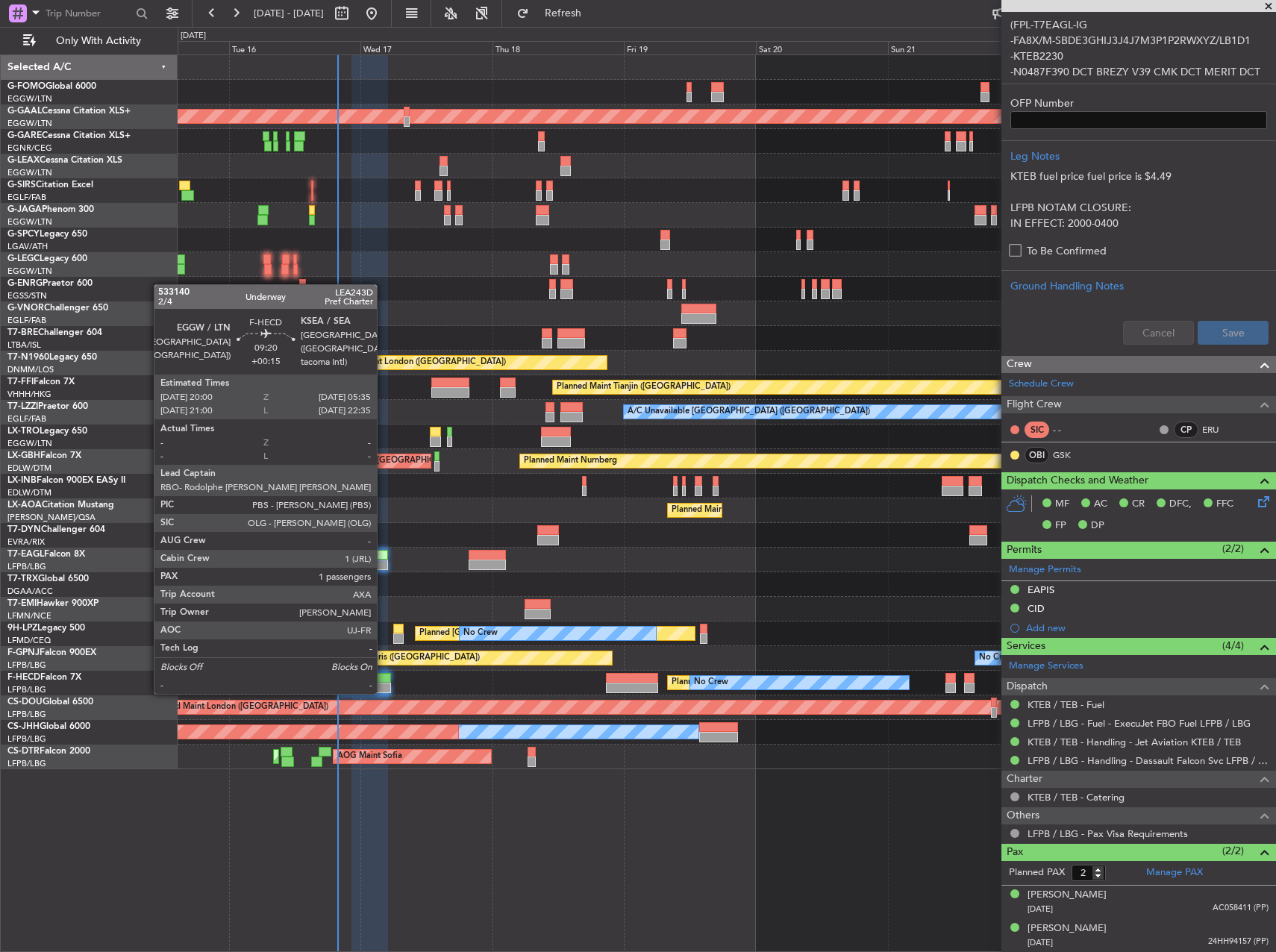
click at [384, 677] on div at bounding box center [364, 678] width 53 height 11
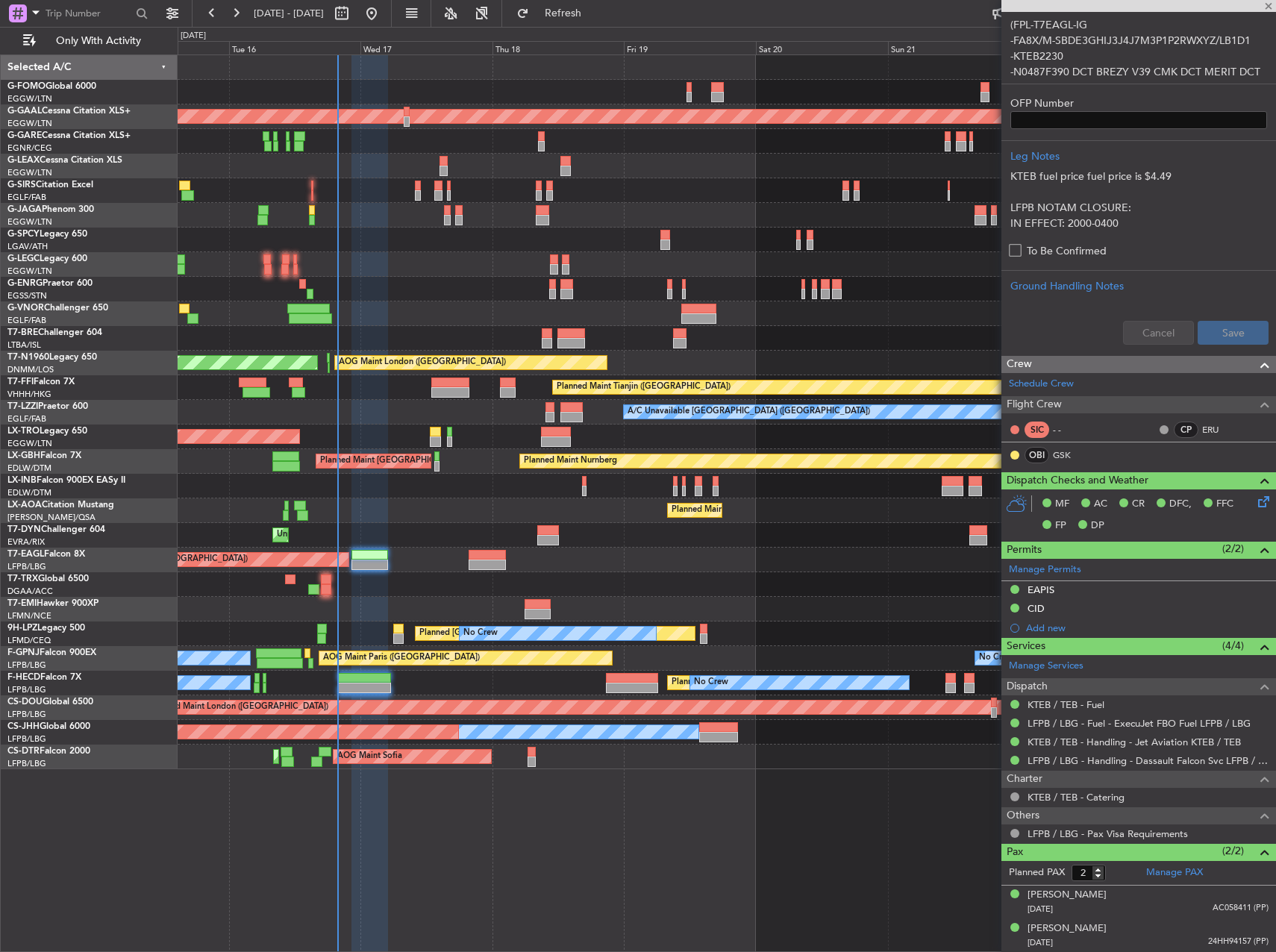
type input "+00:15"
type input "1"
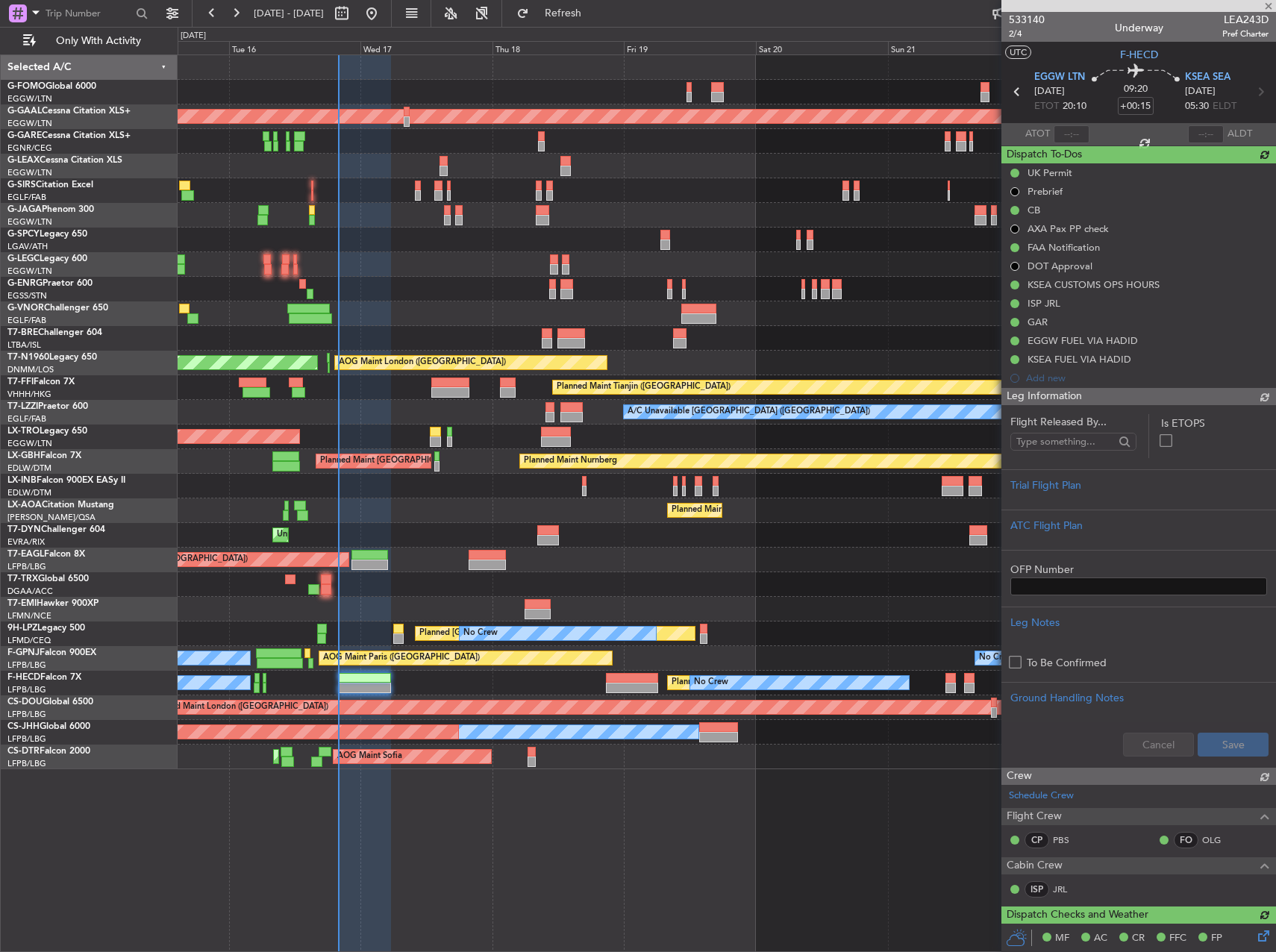
scroll to position [0, 0]
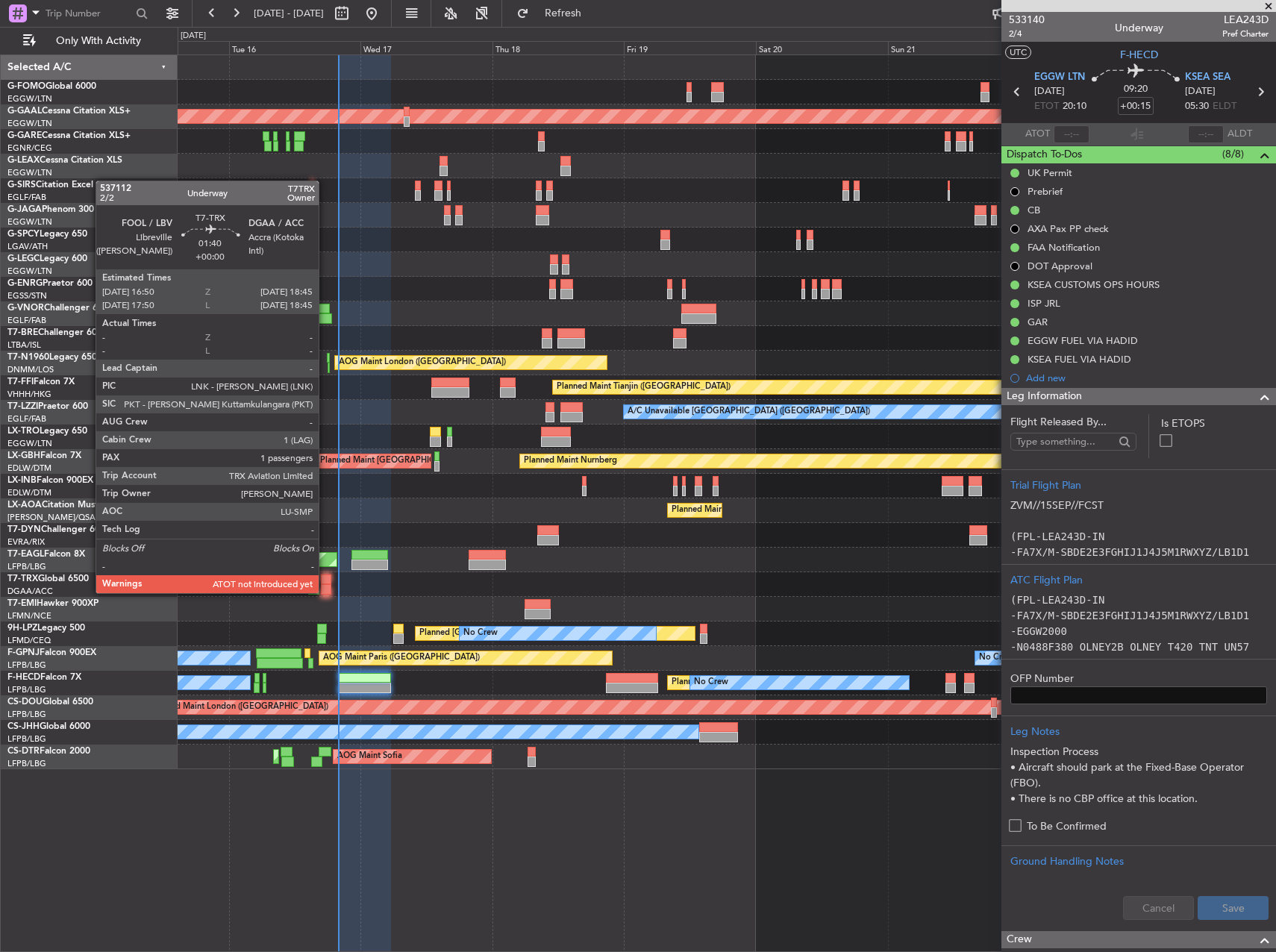
click at [326, 592] on div at bounding box center [326, 589] width 11 height 11
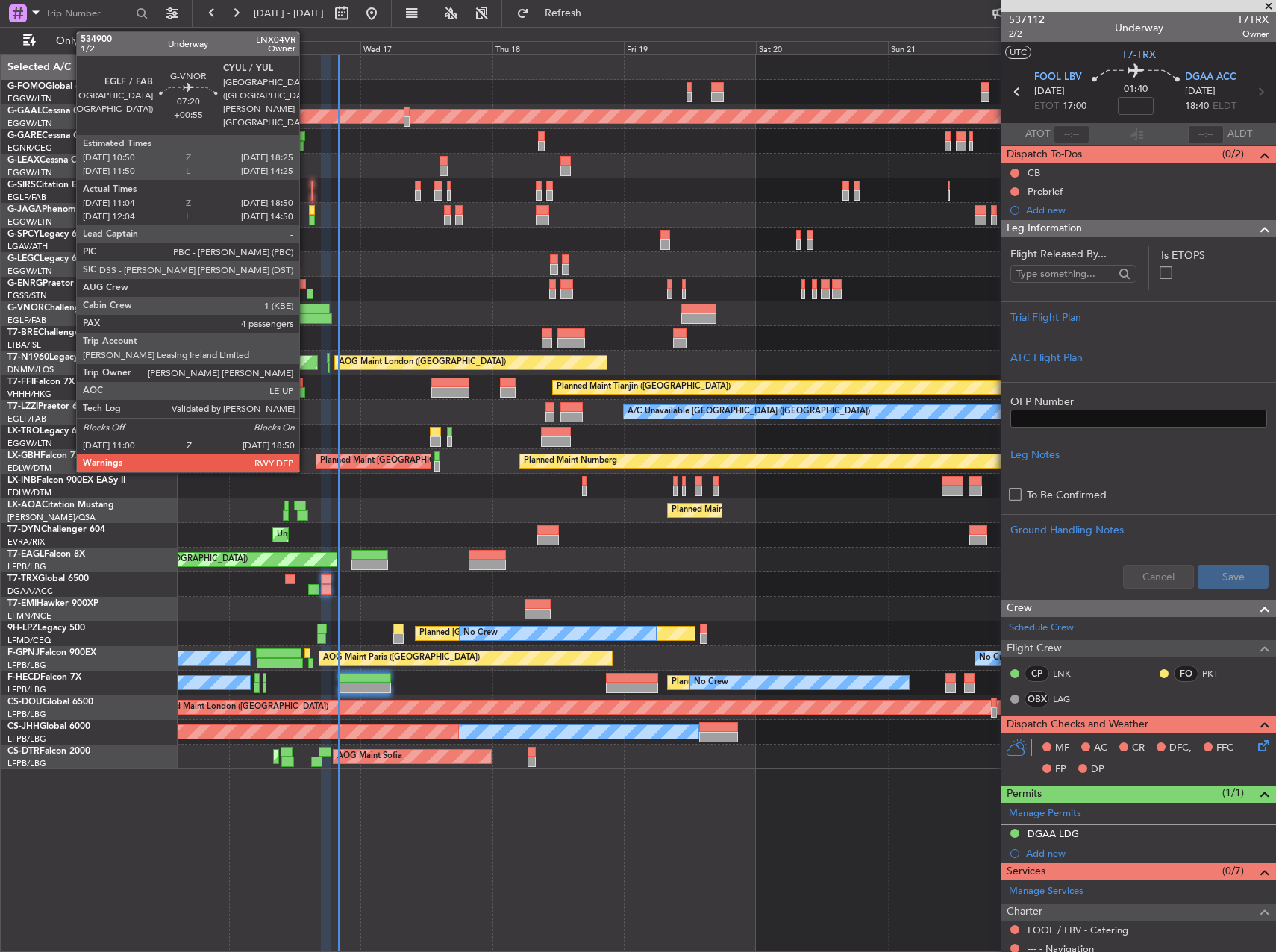
click at [306, 307] on div at bounding box center [308, 308] width 42 height 11
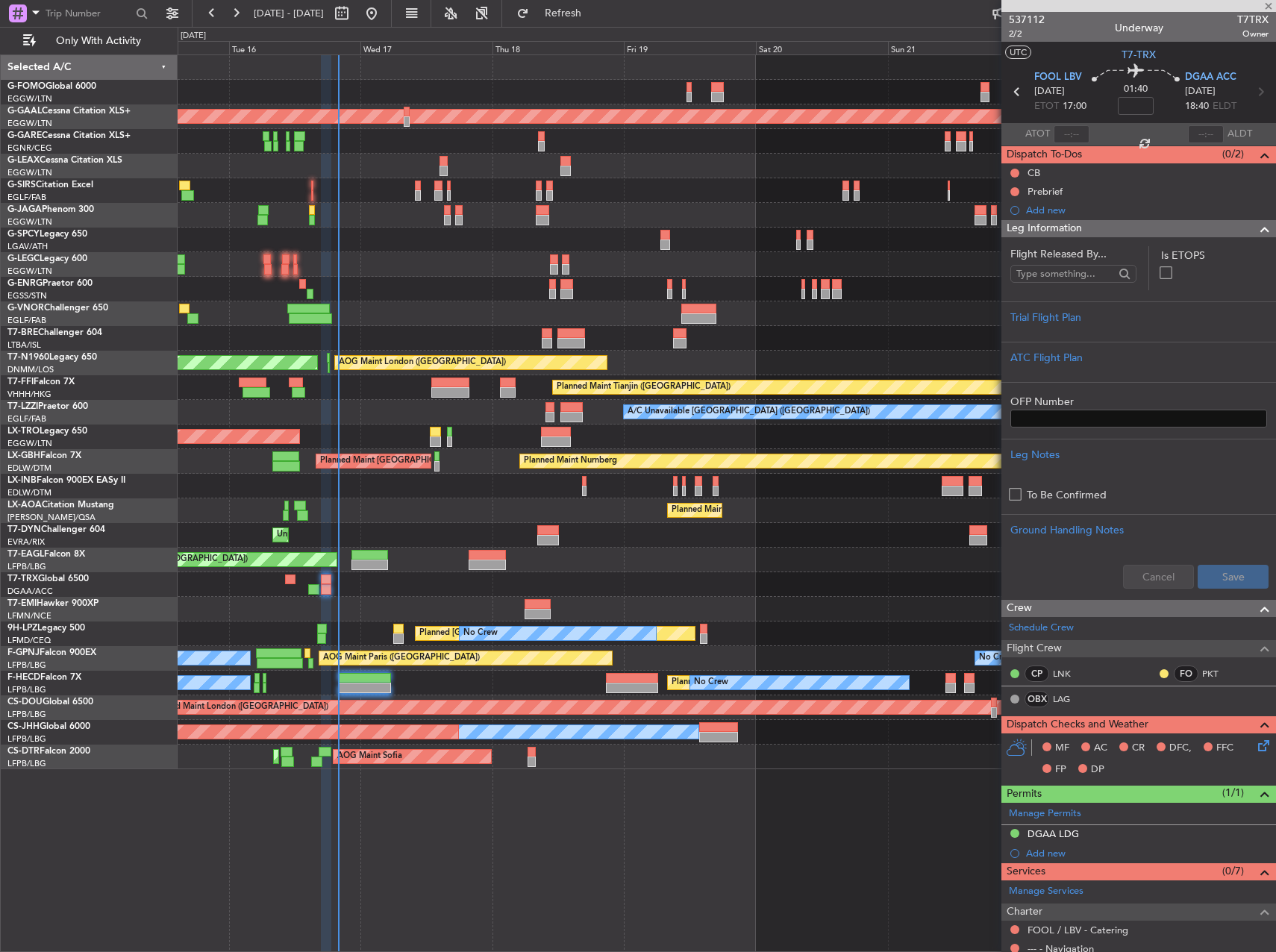
type input "+00:55"
type input "11:14"
type input "18:45"
type input "4"
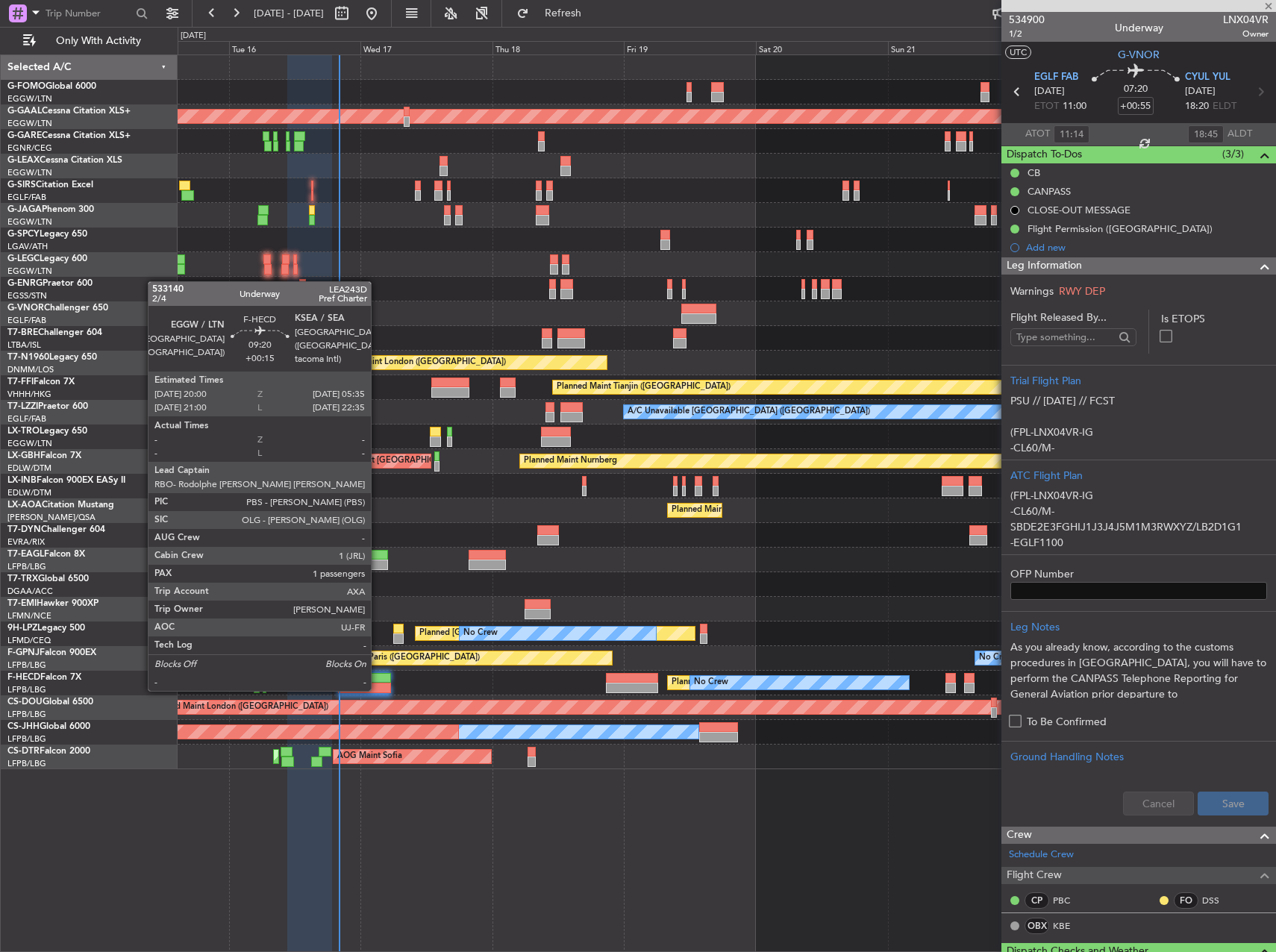
click at [375, 674] on div at bounding box center [364, 678] width 53 height 11
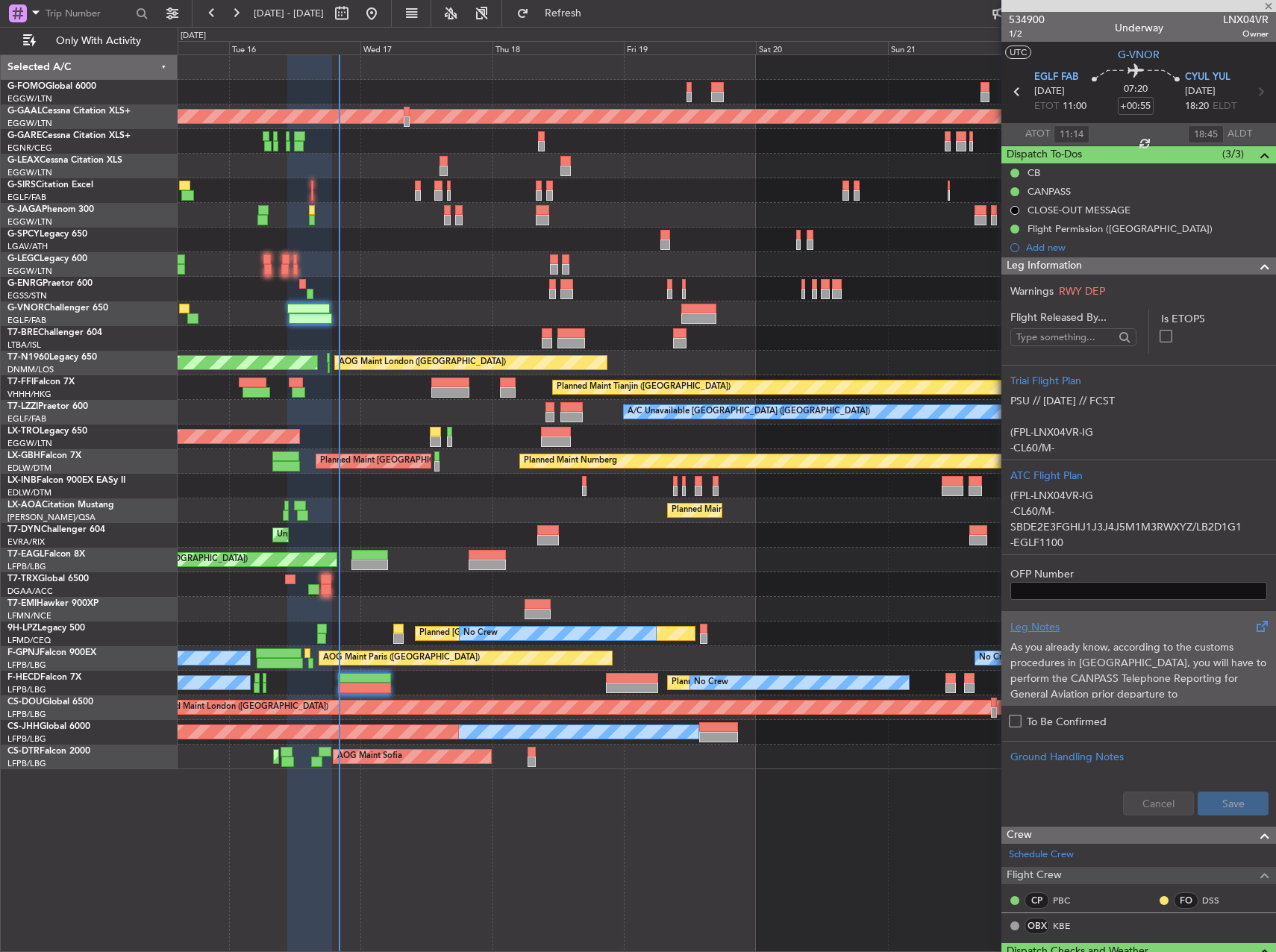
type input "+00:15"
type input "1"
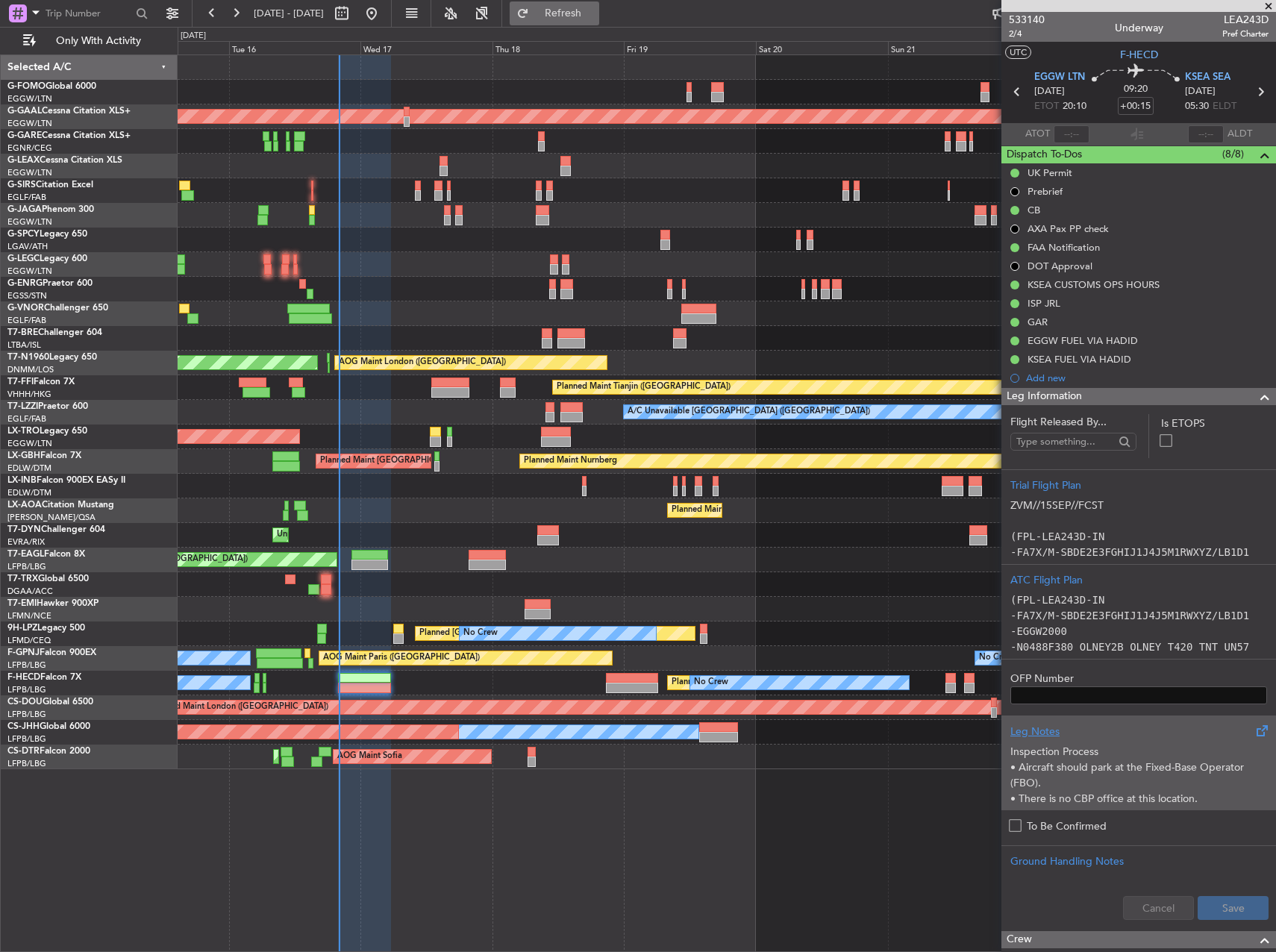
click at [595, 16] on span "Refresh" at bounding box center [564, 13] width 63 height 11
click at [372, 549] on div "Planned Maint [US_STATE] ([GEOGRAPHIC_DATA])" at bounding box center [726, 560] width 1098 height 25
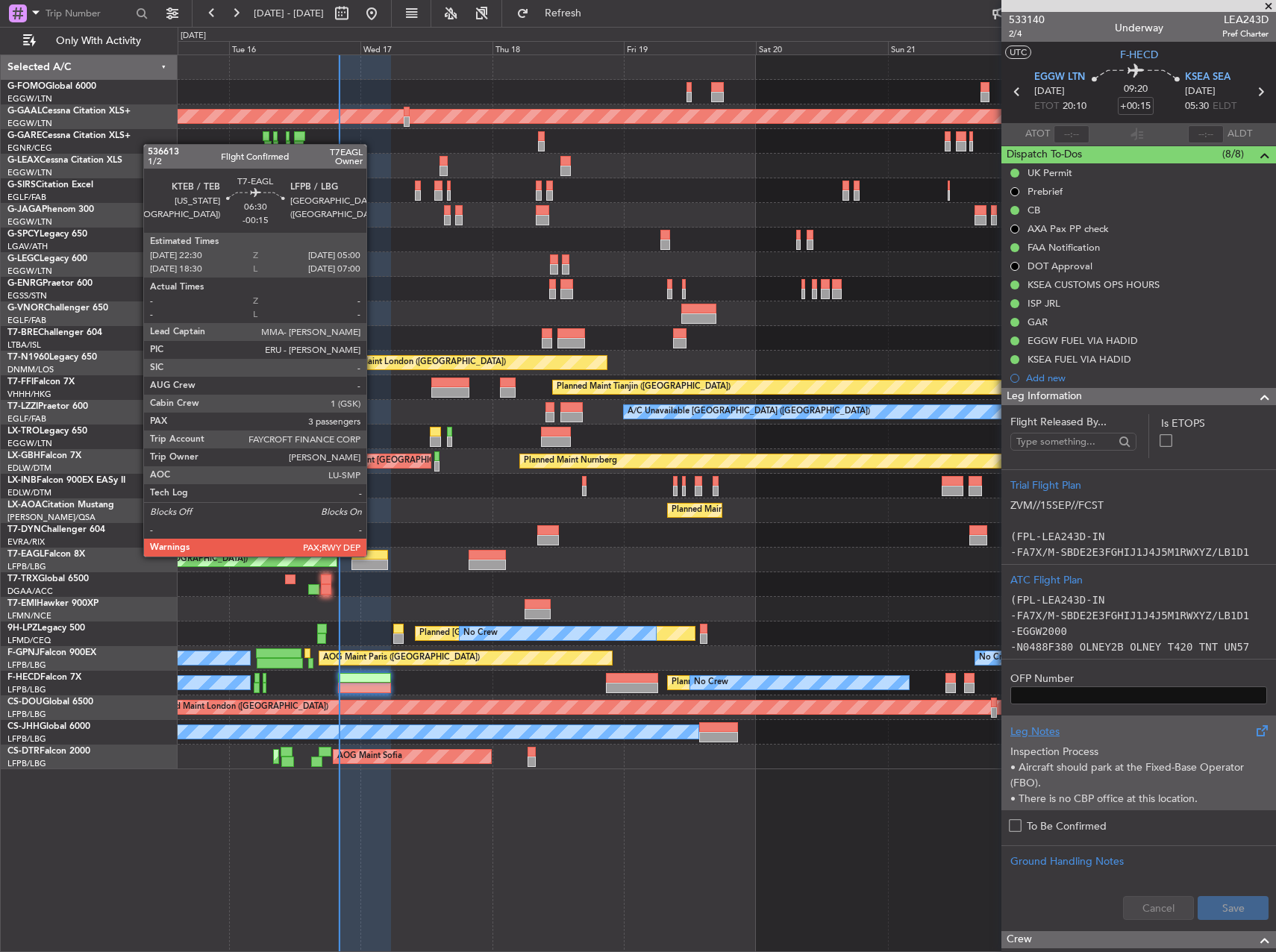
click at [373, 555] on div at bounding box center [370, 555] width 36 height 11
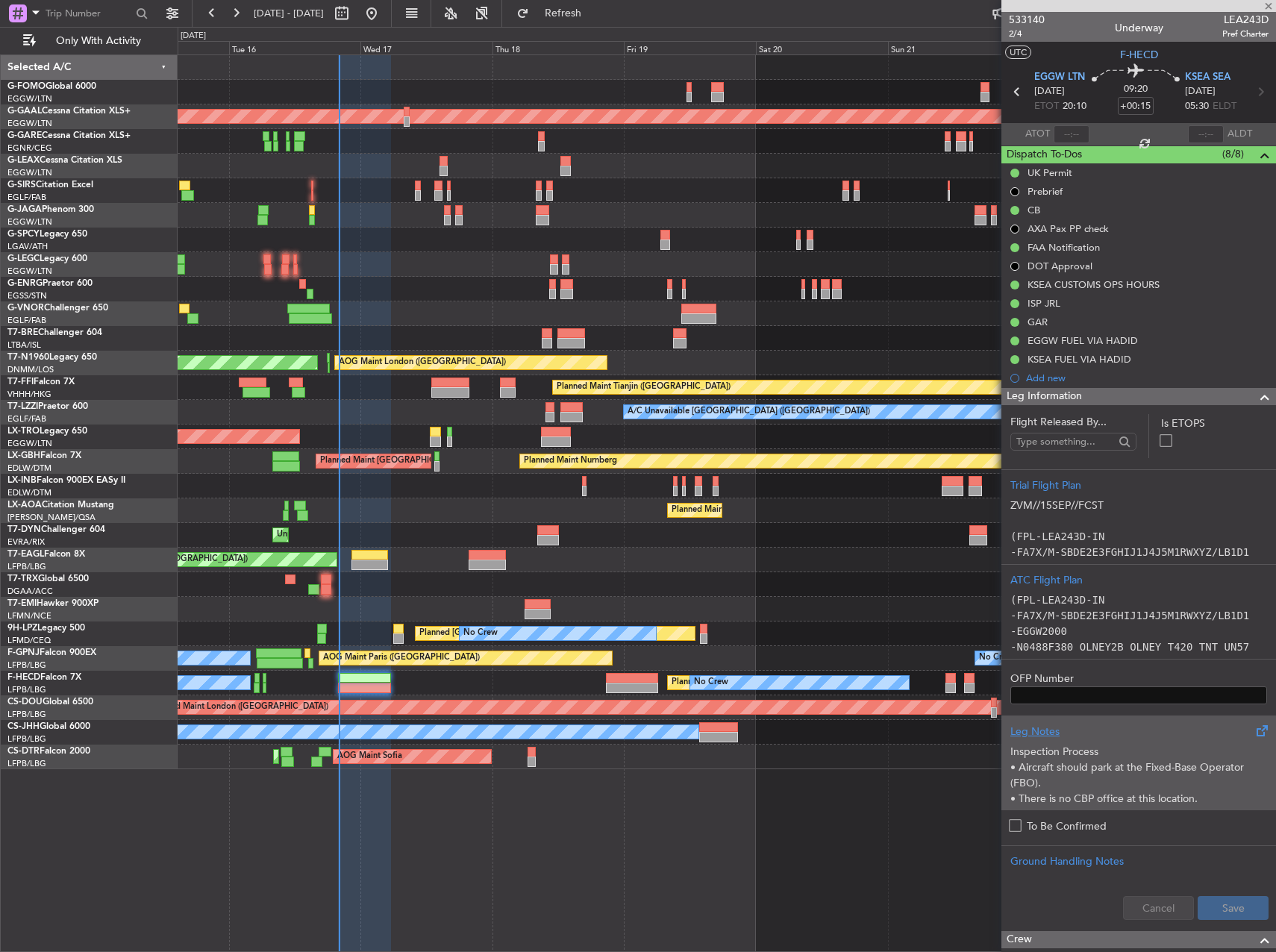
type input "-00:15"
type input "3"
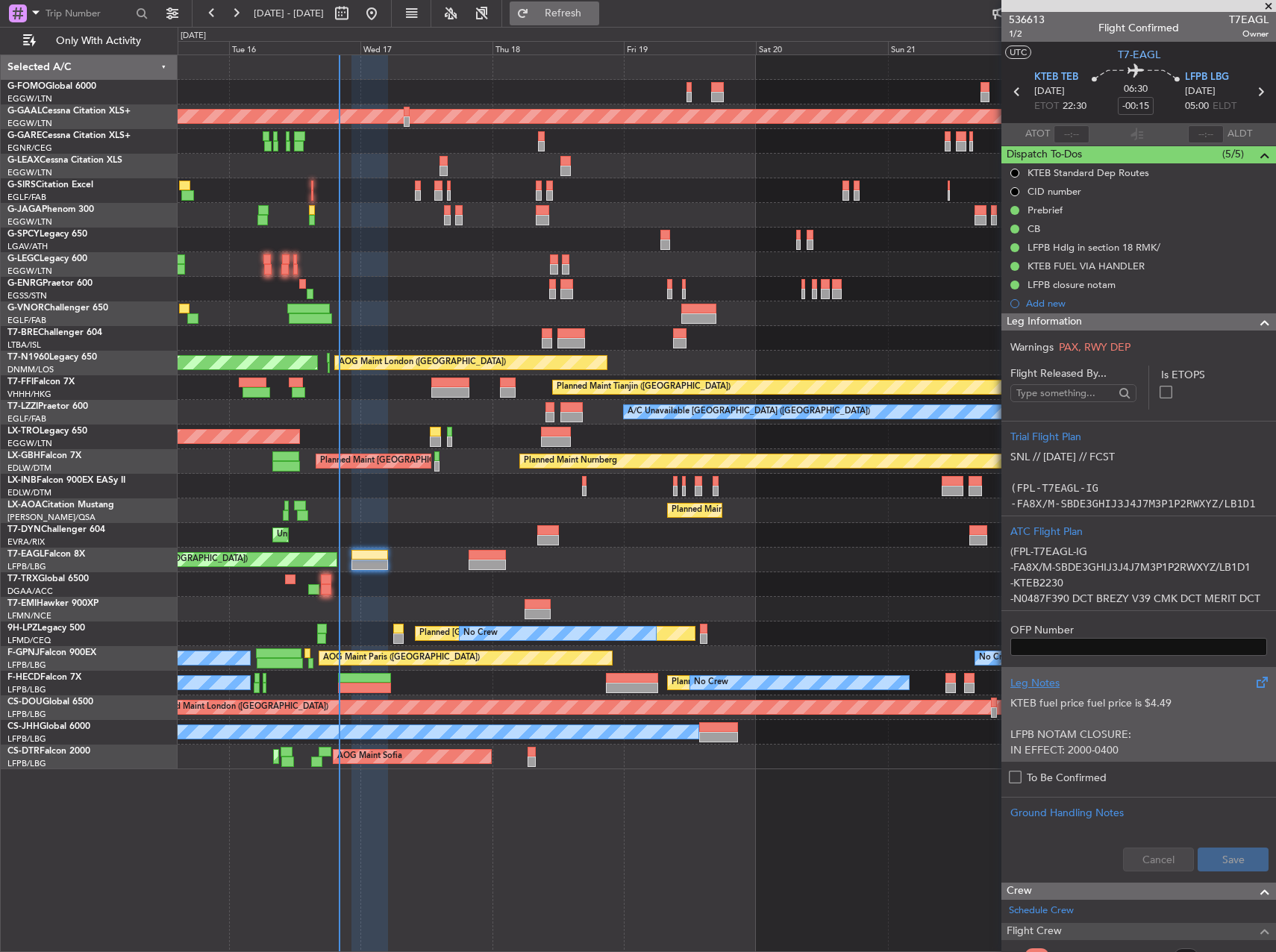
click at [600, 7] on button "Refresh" at bounding box center [554, 13] width 89 height 24
click at [1011, 33] on span "1/2" at bounding box center [1027, 34] width 36 height 13
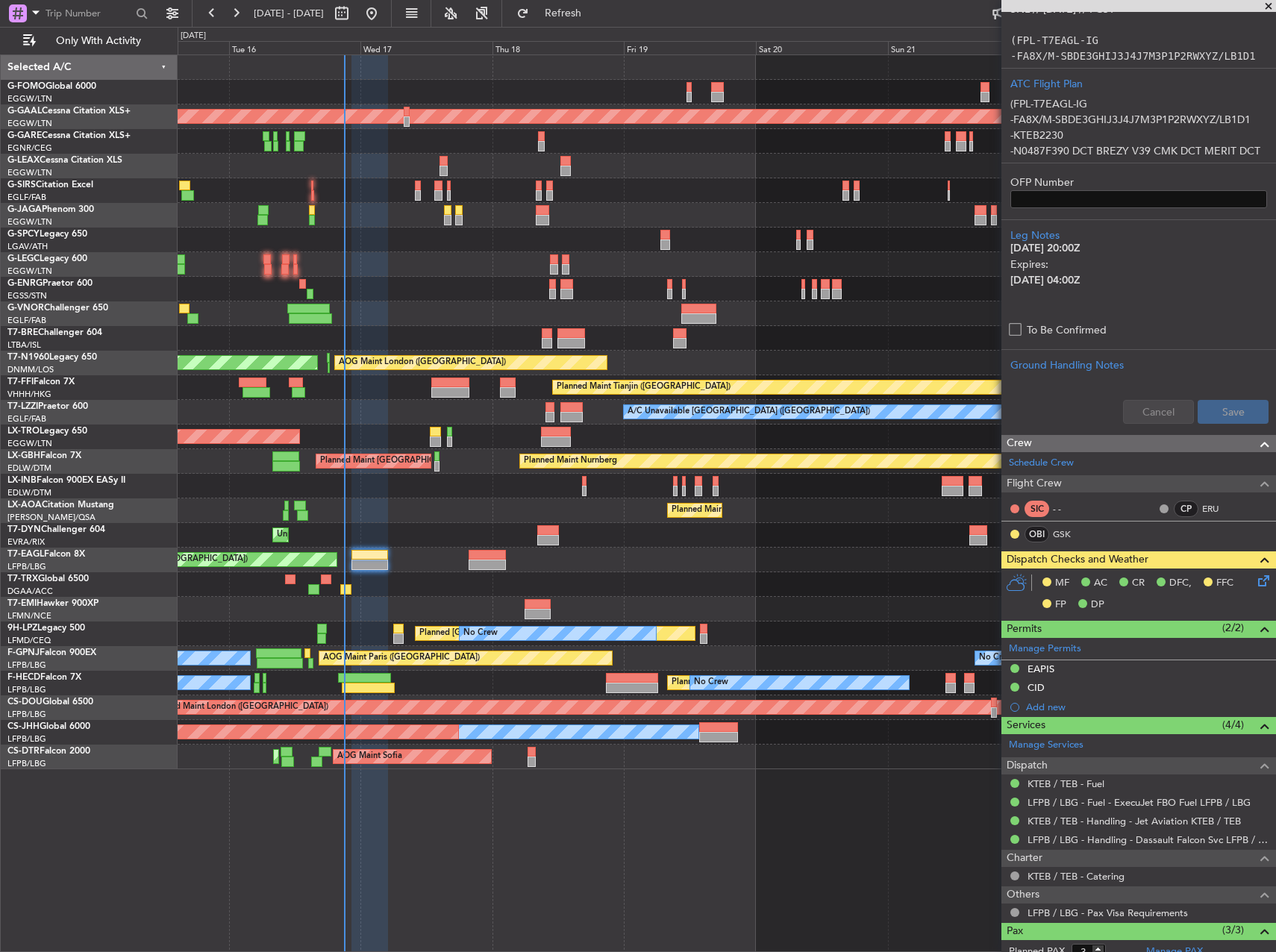
scroll to position [560, 0]
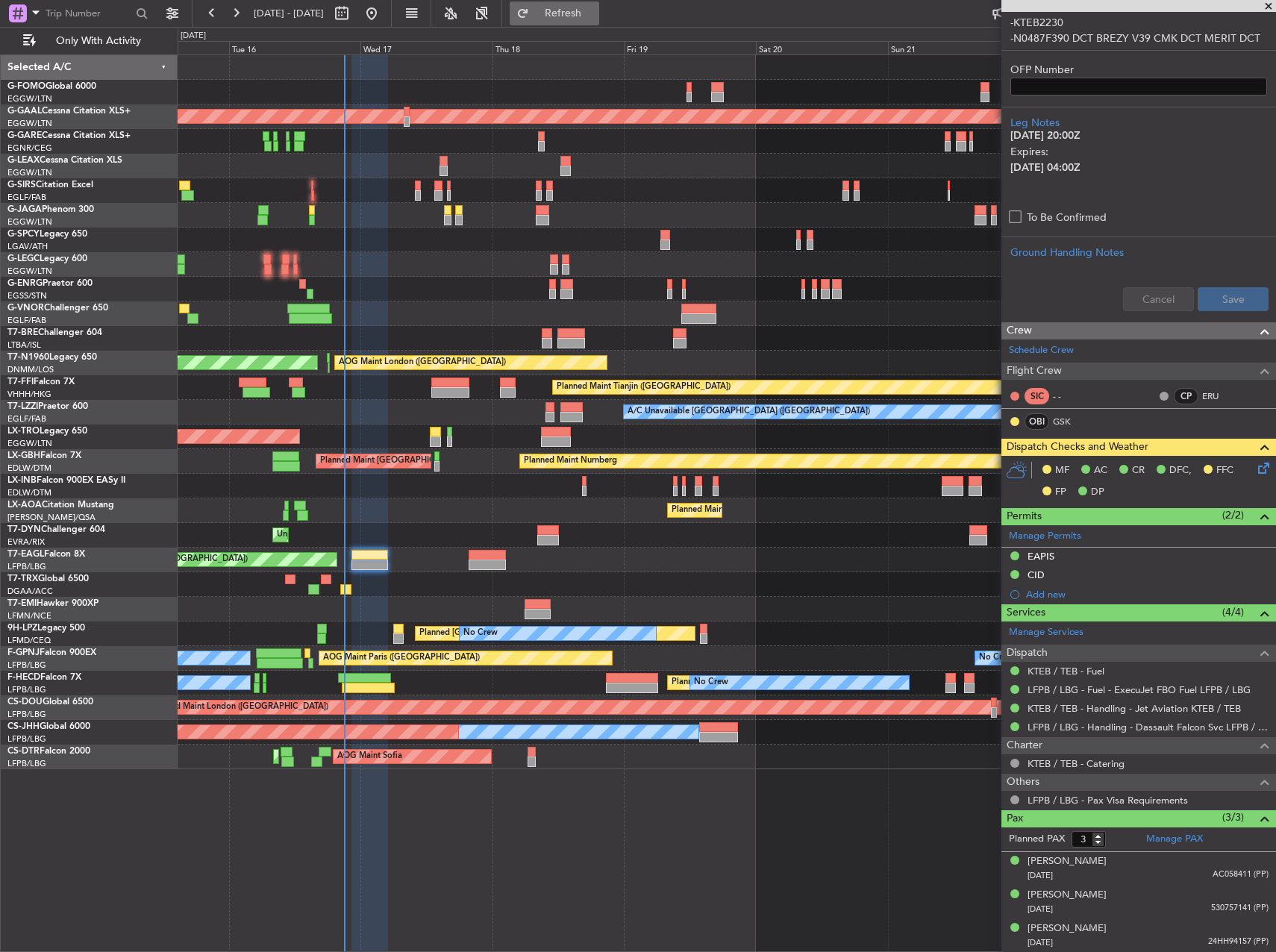
click at [579, 10] on button "Refresh" at bounding box center [554, 13] width 89 height 24
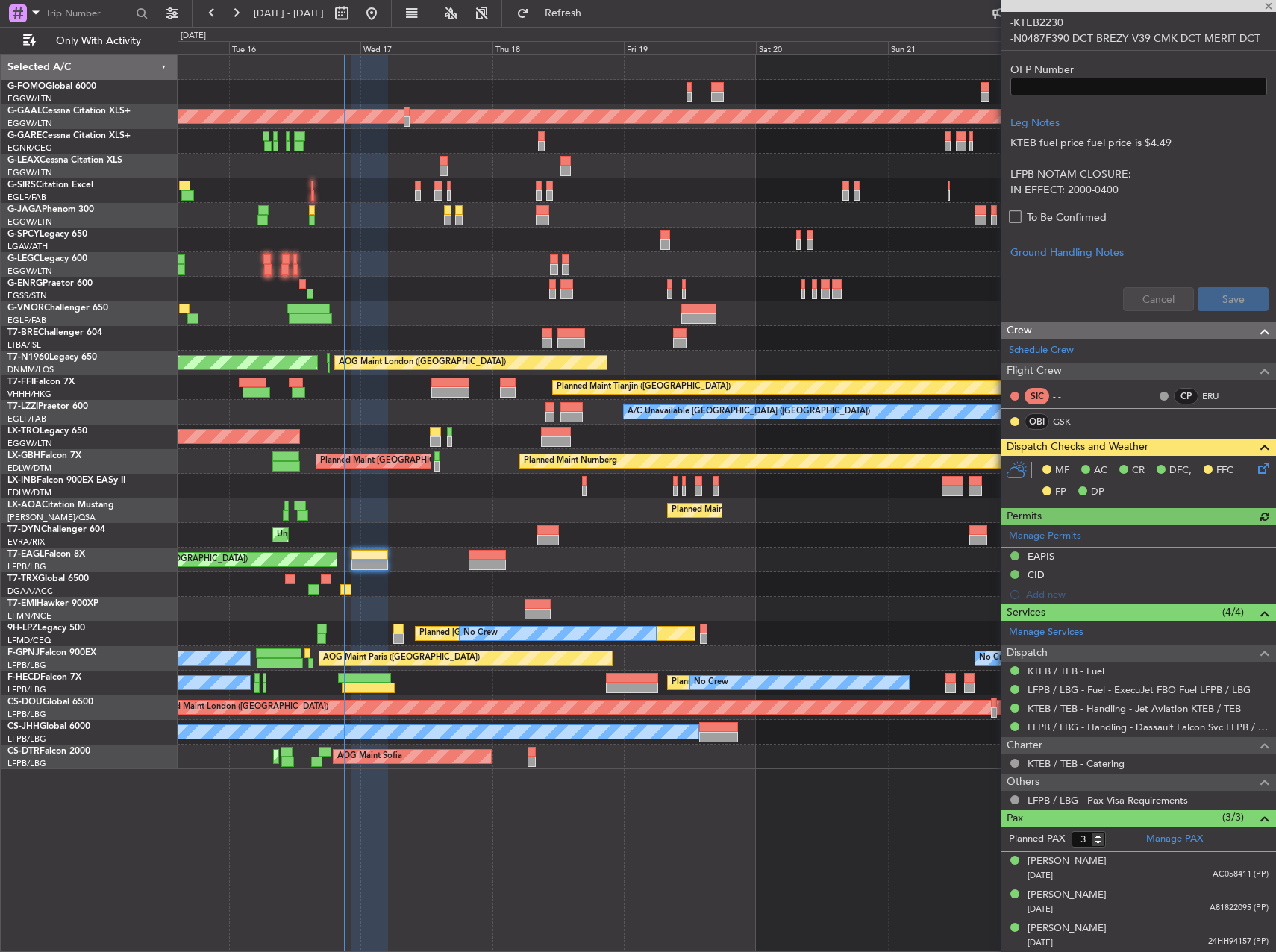
click at [1256, 469] on icon at bounding box center [1261, 465] width 12 height 12
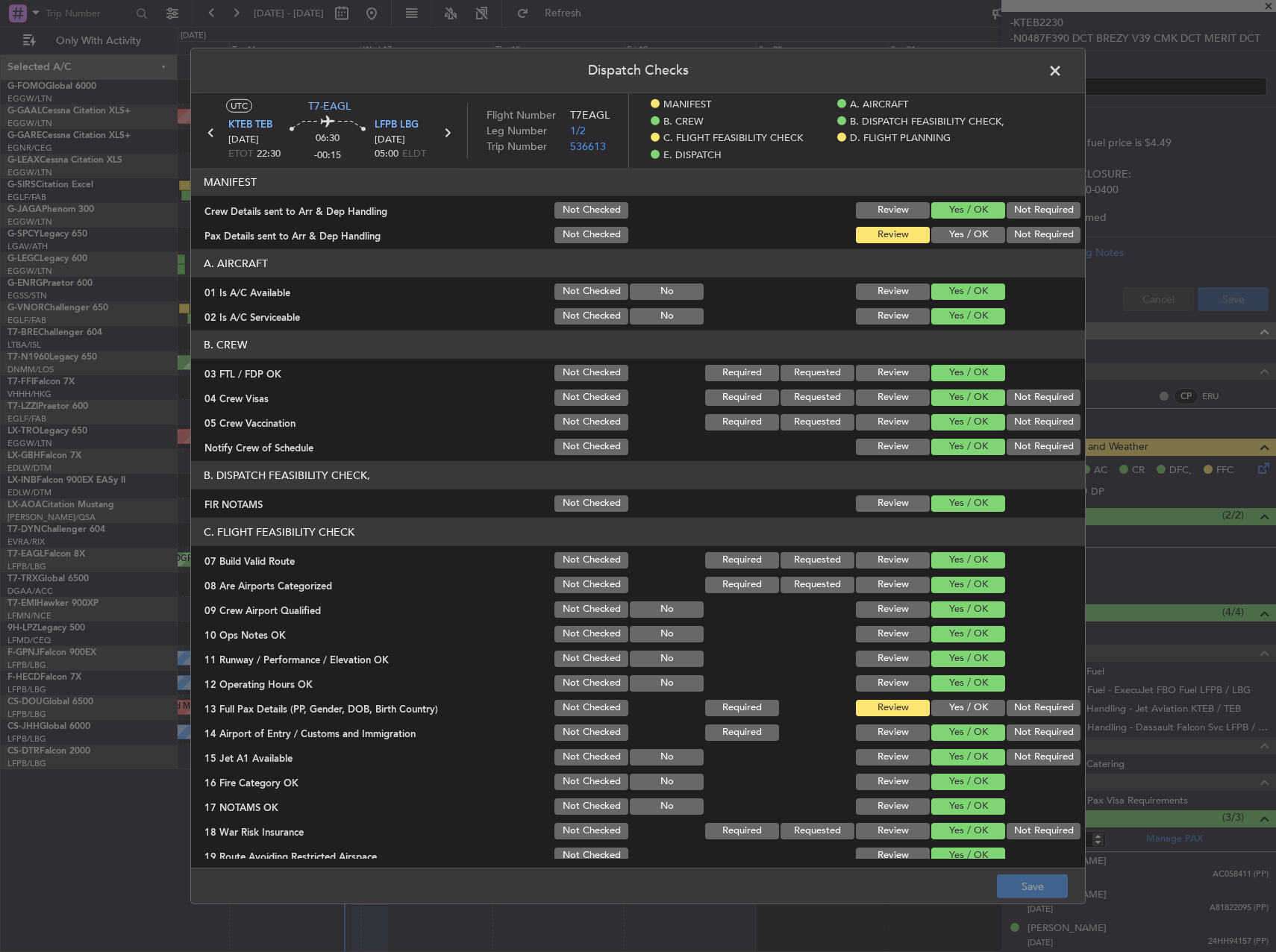
click at [945, 705] on button "Yes / OK" at bounding box center [968, 708] width 74 height 16
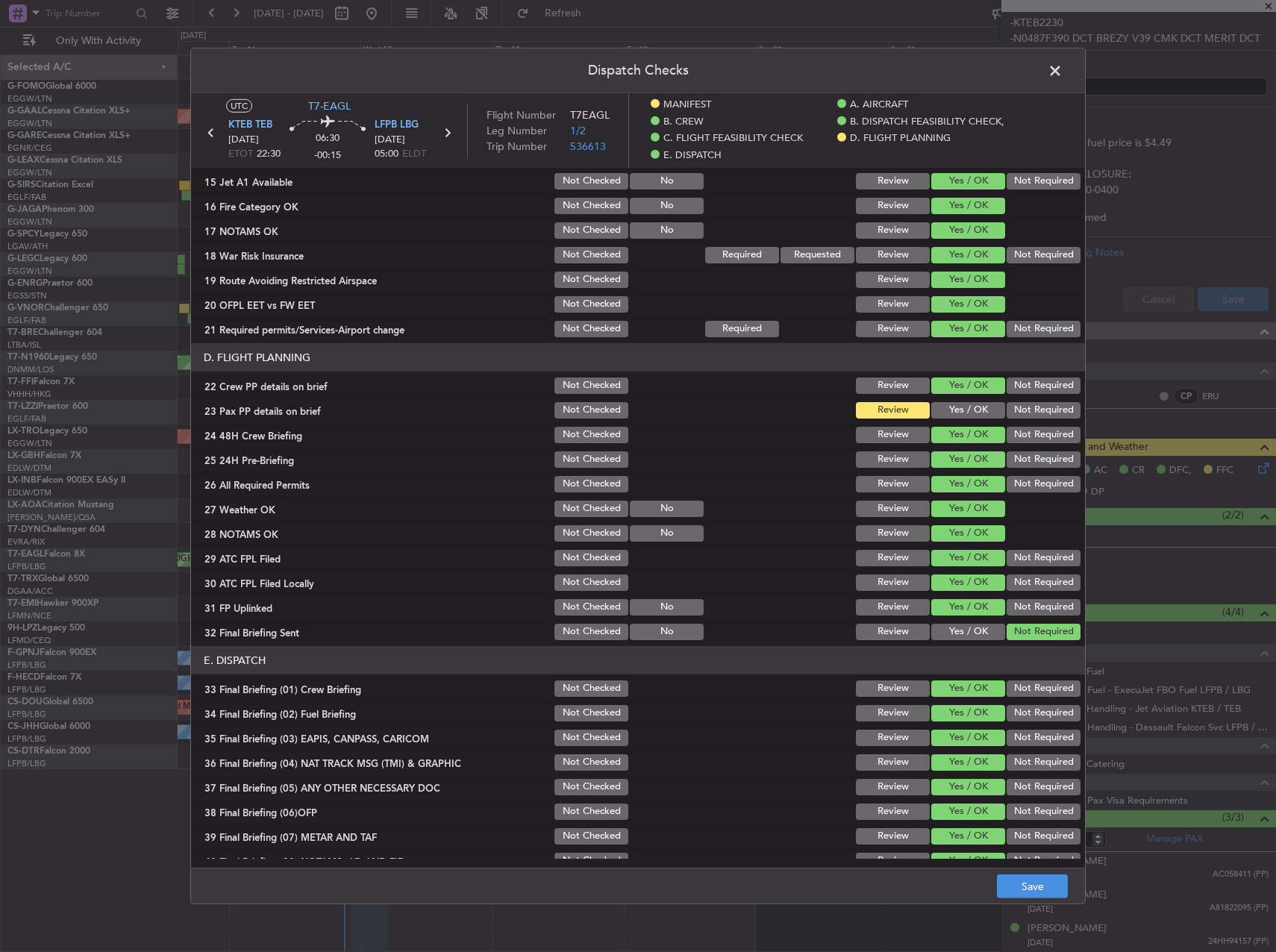
scroll to position [691, 0]
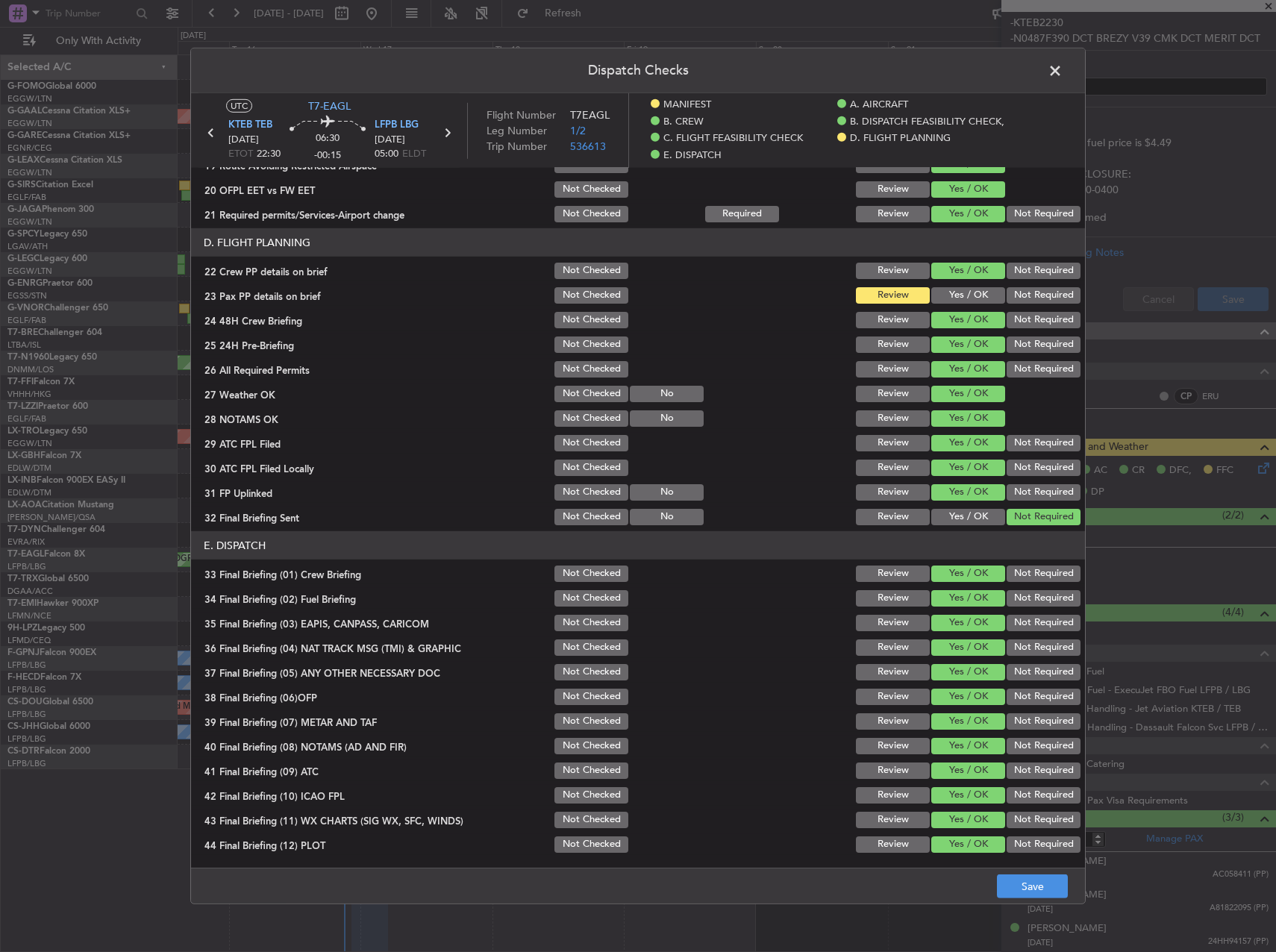
drag, startPoint x: 959, startPoint y: 288, endPoint x: 960, endPoint y: 299, distance: 11.0
click at [959, 290] on button "Yes / OK" at bounding box center [968, 295] width 74 height 16
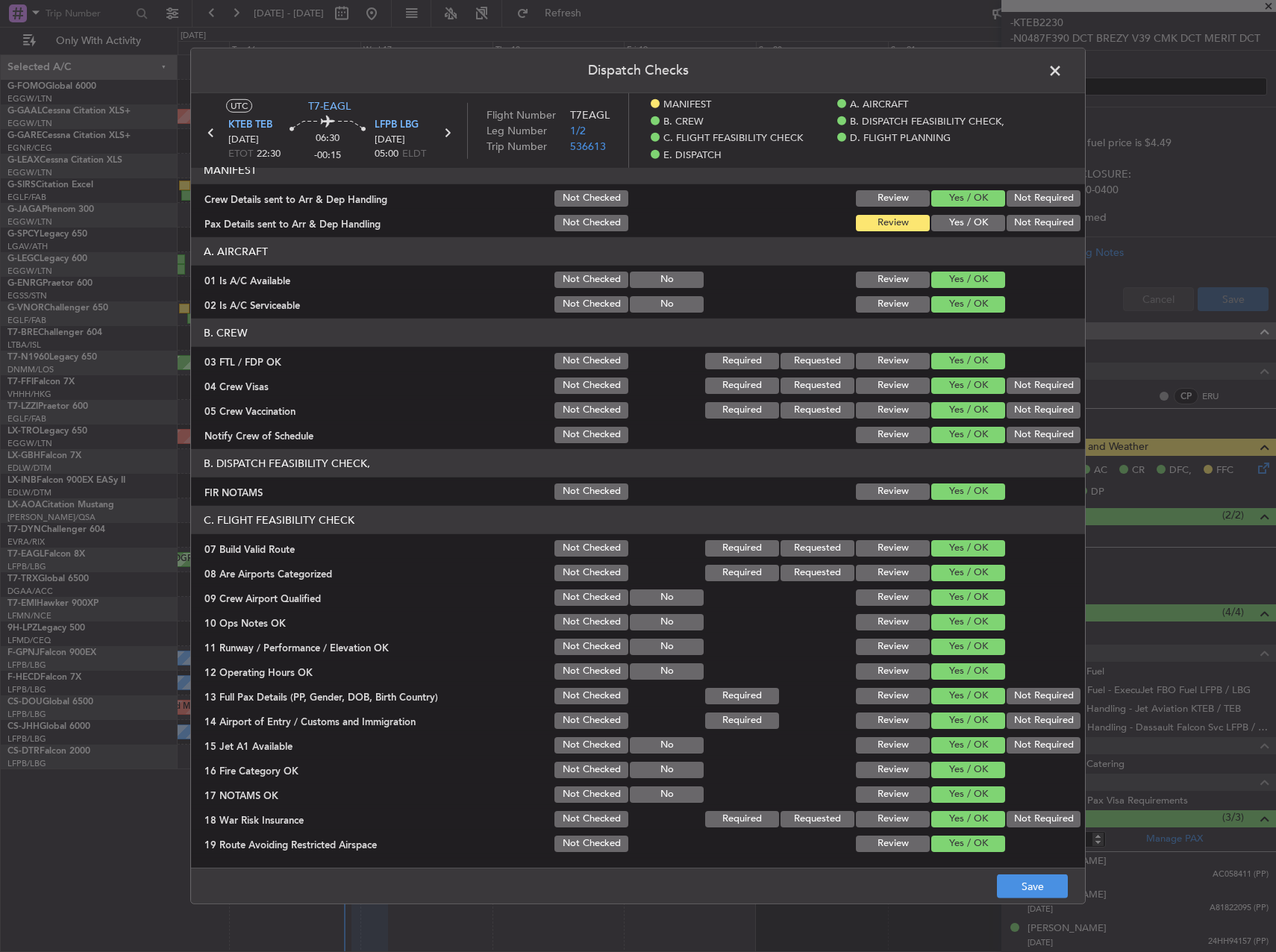
scroll to position [0, 0]
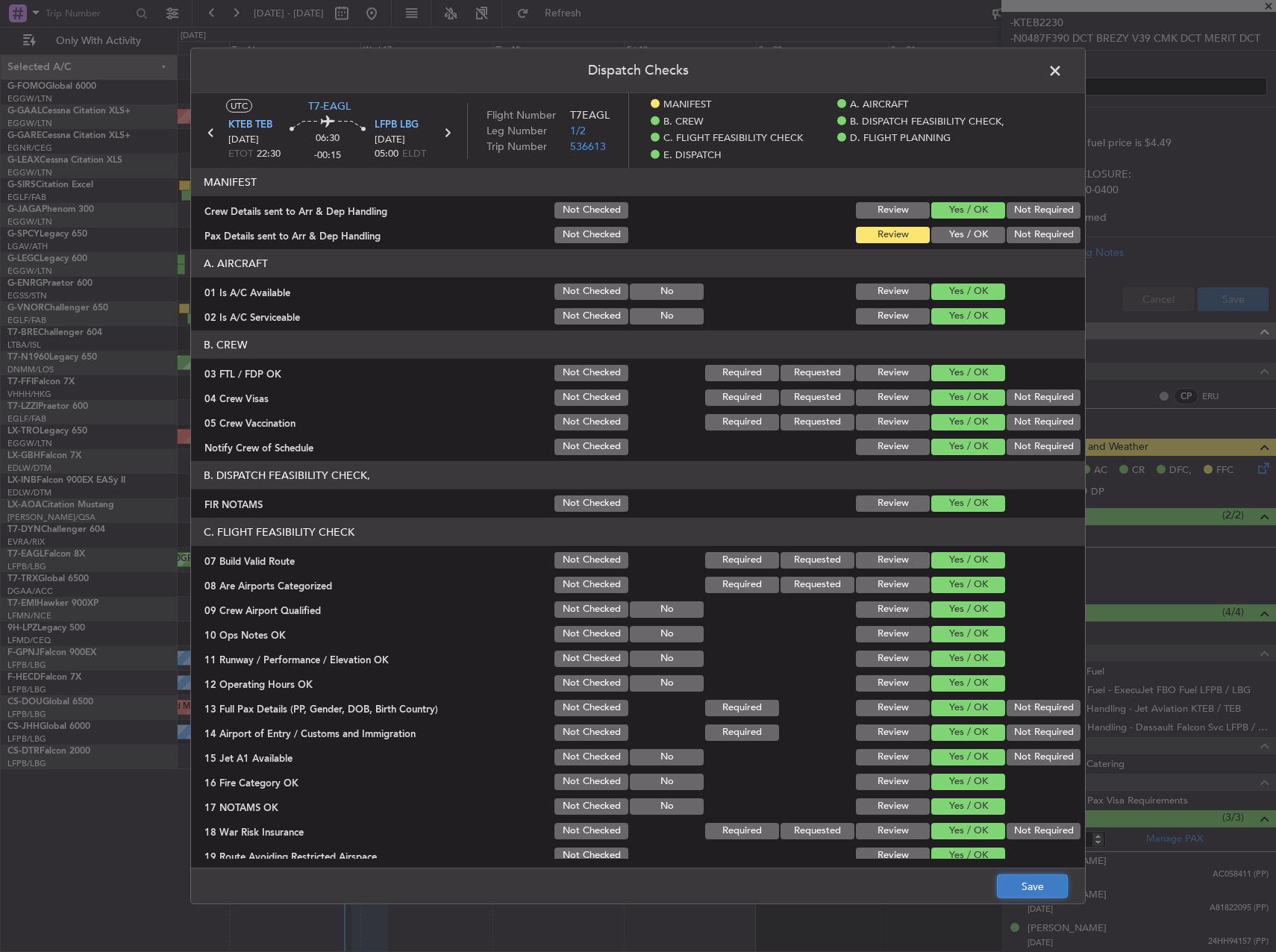
drag, startPoint x: 1044, startPoint y: 892, endPoint x: 1045, endPoint y: 874, distance: 18.0
click at [1044, 892] on button "Save" at bounding box center [1032, 886] width 71 height 24
click at [1063, 74] on span at bounding box center [1063, 74] width 0 height 29
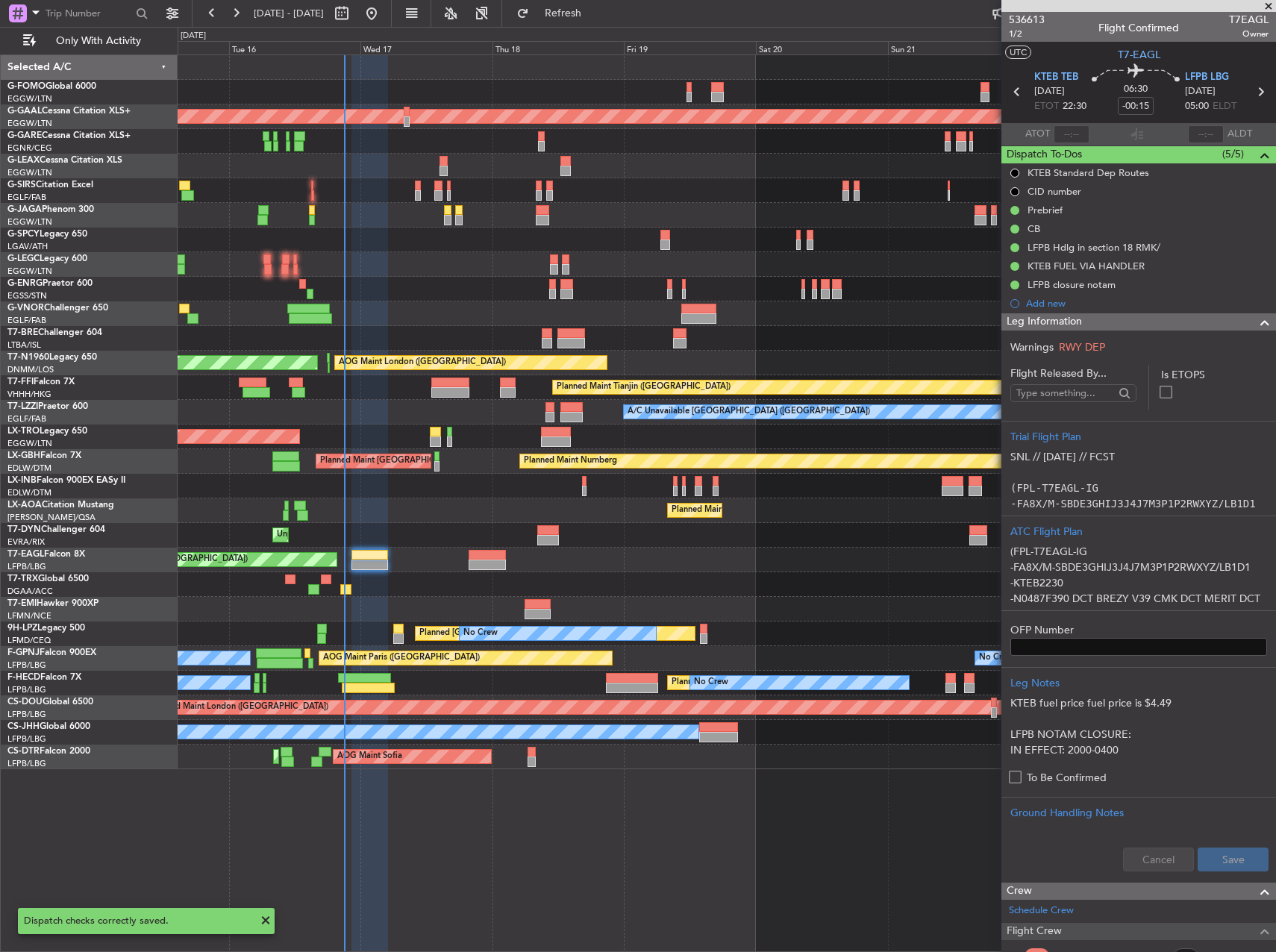
click at [1023, 44] on section "UTC T7-EAGL" at bounding box center [1139, 52] width 275 height 22
click at [1010, 31] on span "1/2" at bounding box center [1027, 34] width 36 height 13
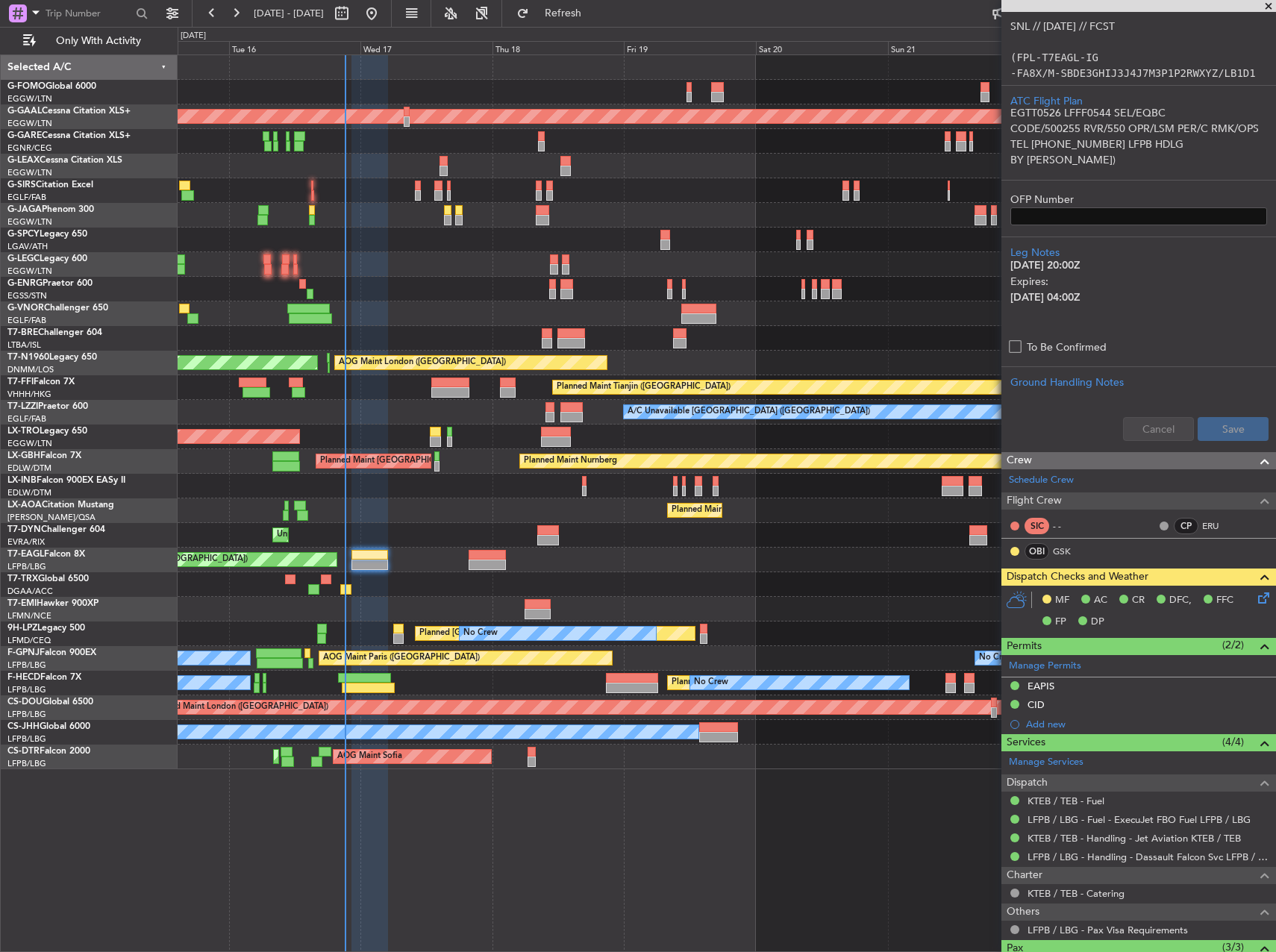
scroll to position [447, 0]
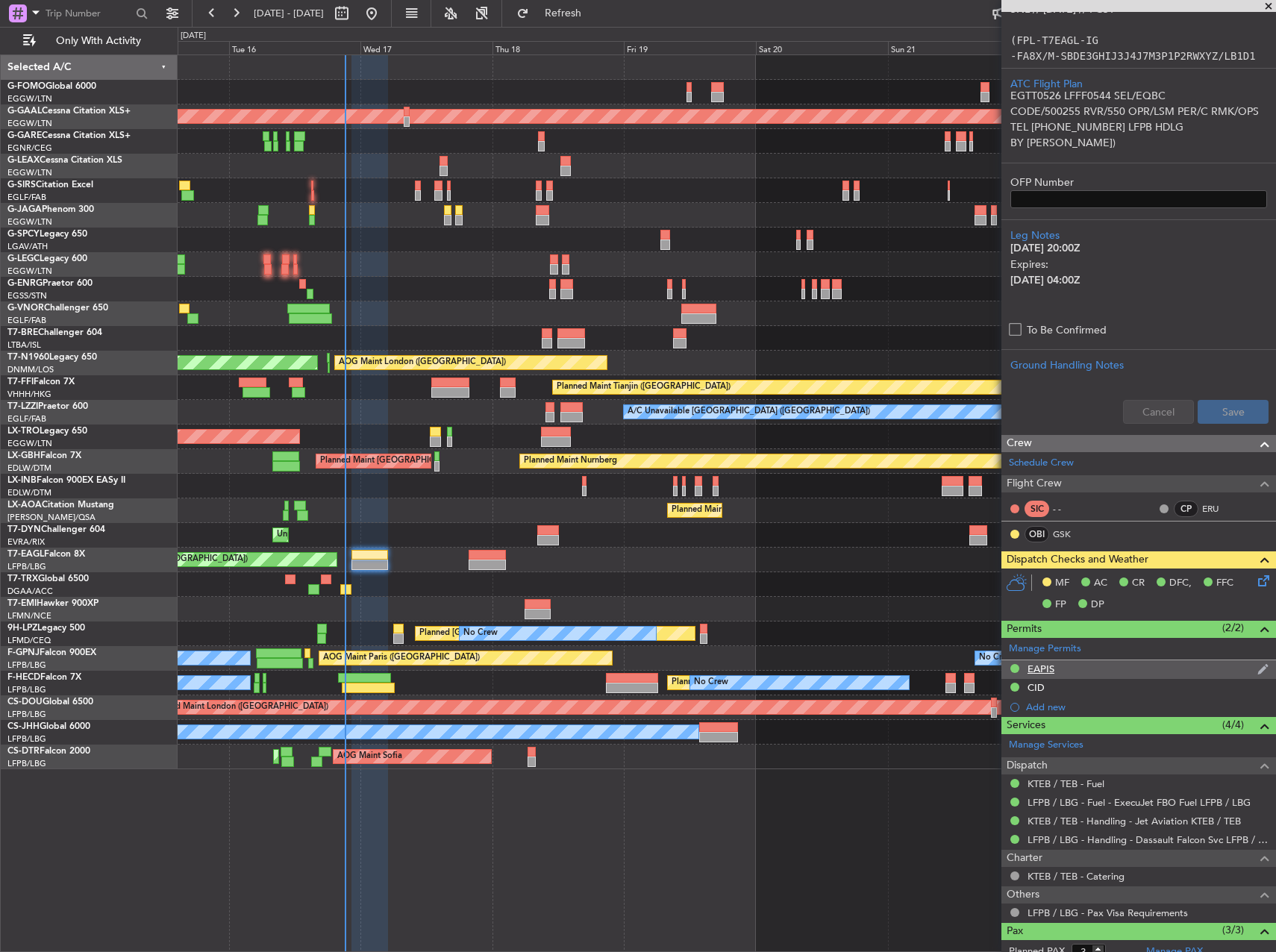
click at [1070, 669] on div "EAPIS" at bounding box center [1139, 669] width 275 height 19
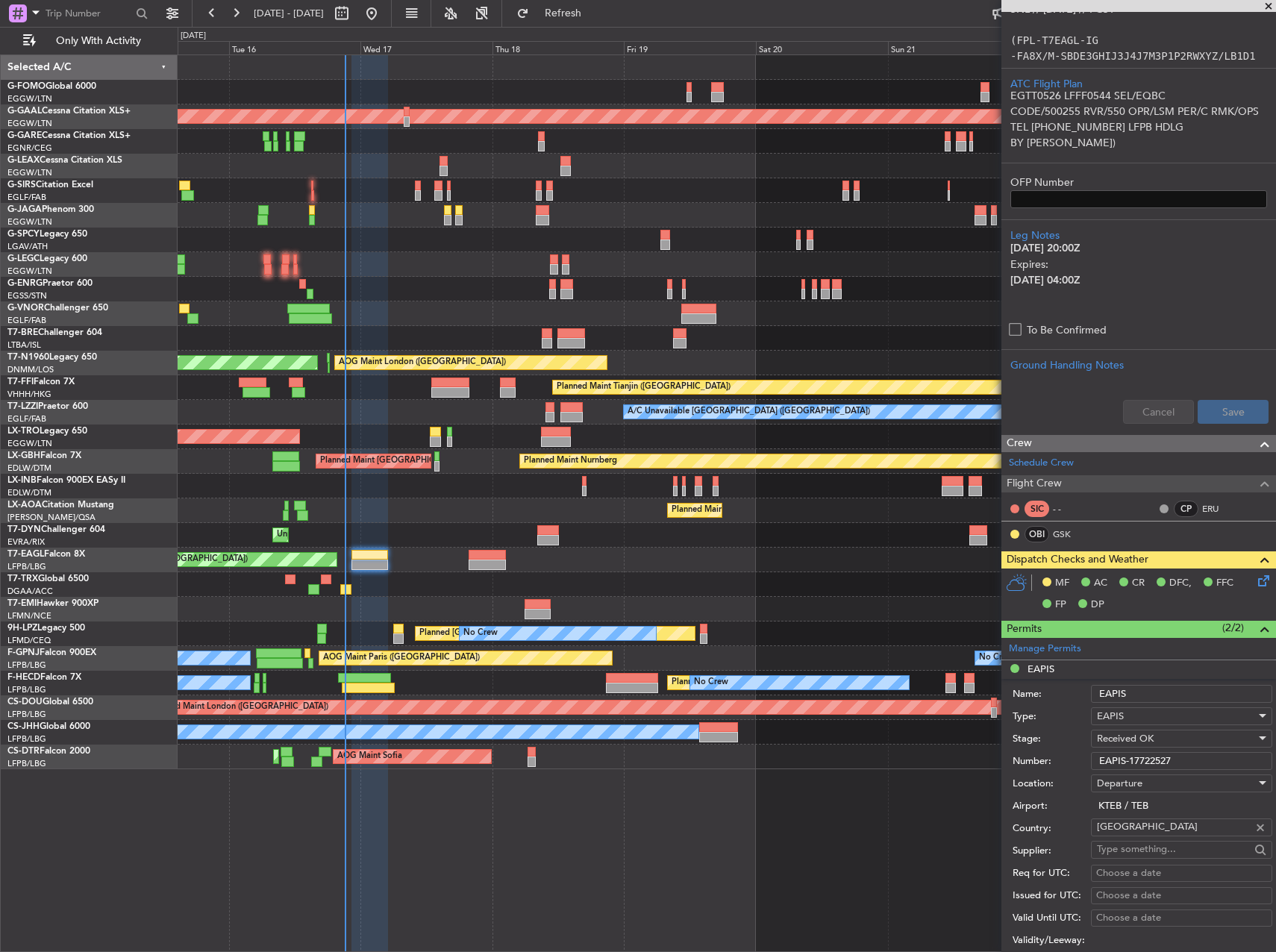
click at [1164, 760] on input "EAPIS-17722527" at bounding box center [1182, 761] width 182 height 18
paste input "864"
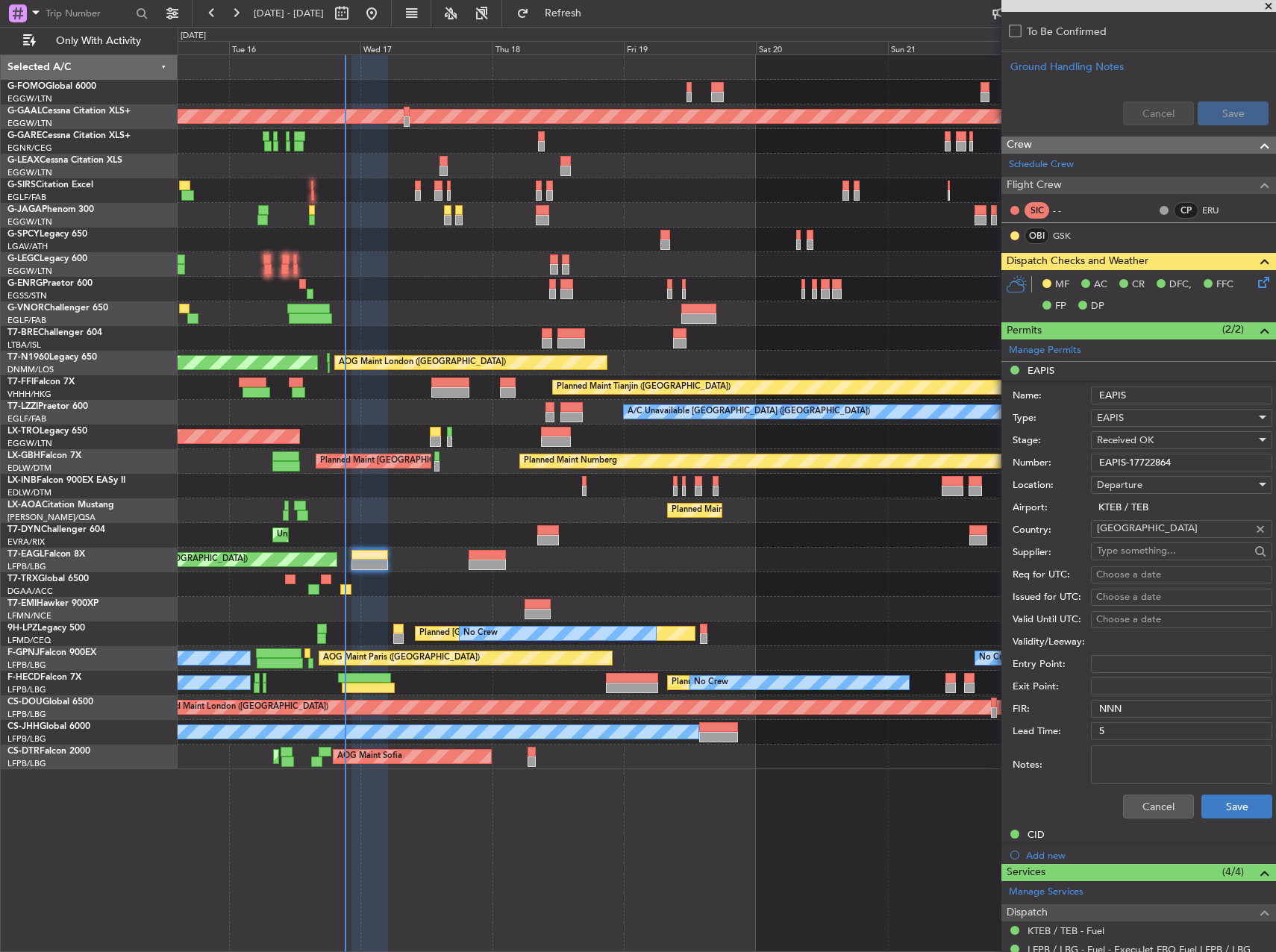
type input "EAPIS-17722864"
click at [1228, 802] on button "Save" at bounding box center [1237, 806] width 71 height 24
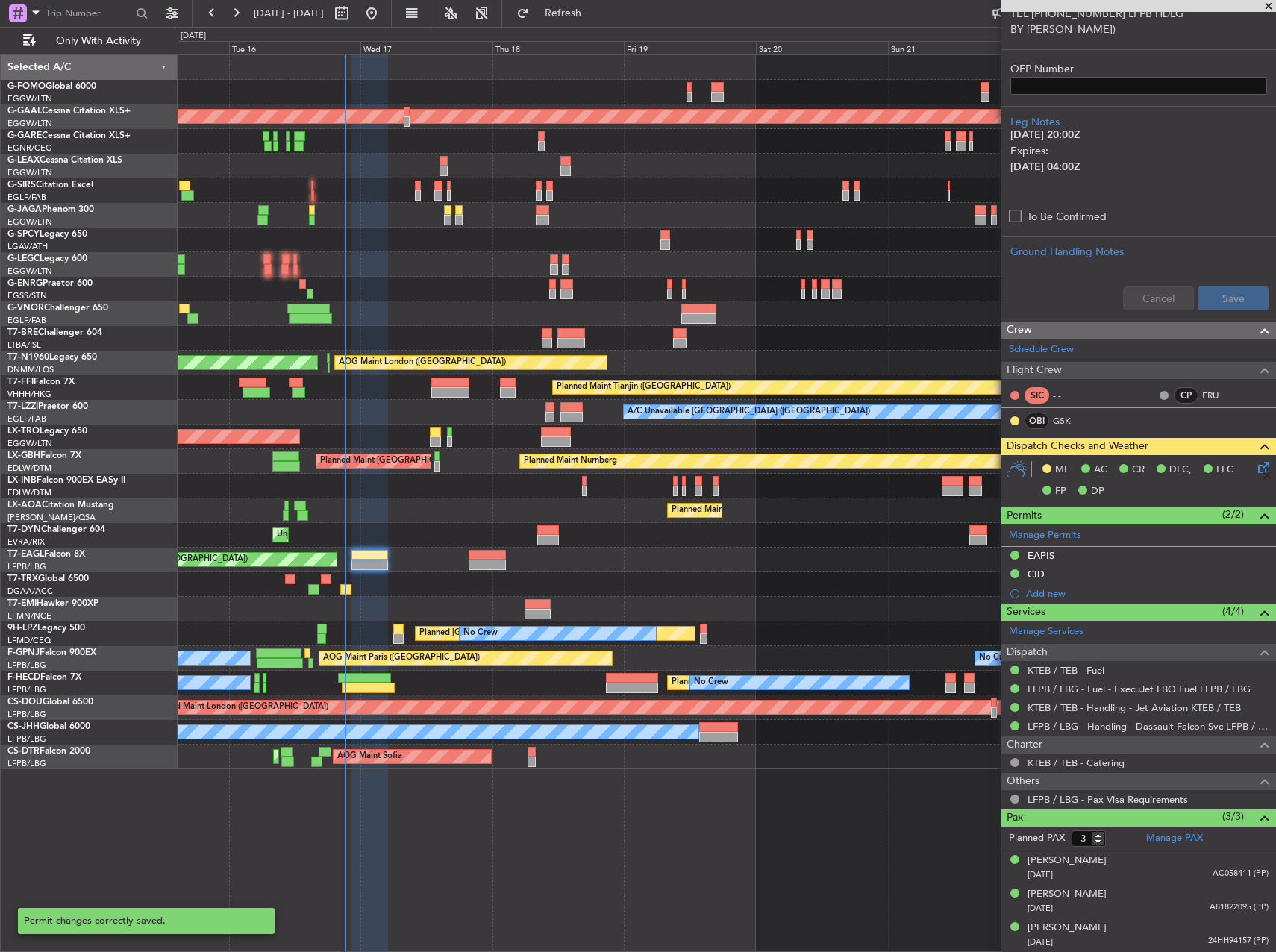
scroll to position [560, 0]
